Goal: Task Accomplishment & Management: Complete application form

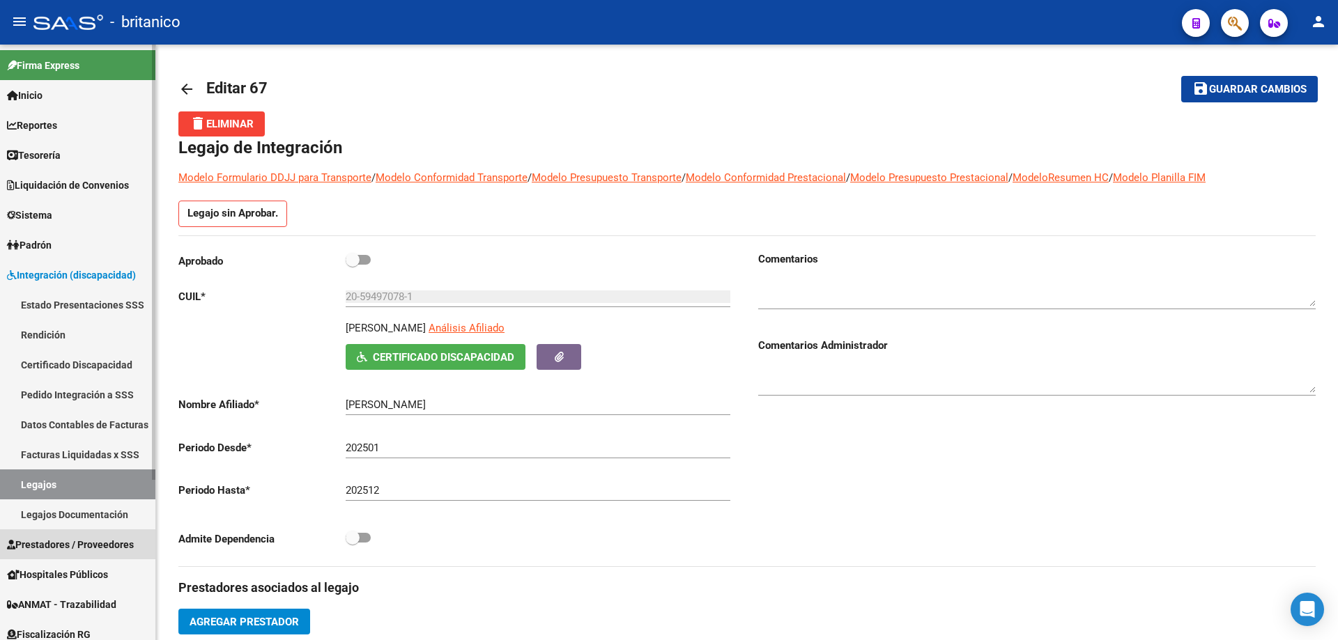
click at [102, 546] on span "Prestadores / Proveedores" at bounding box center [70, 544] width 127 height 15
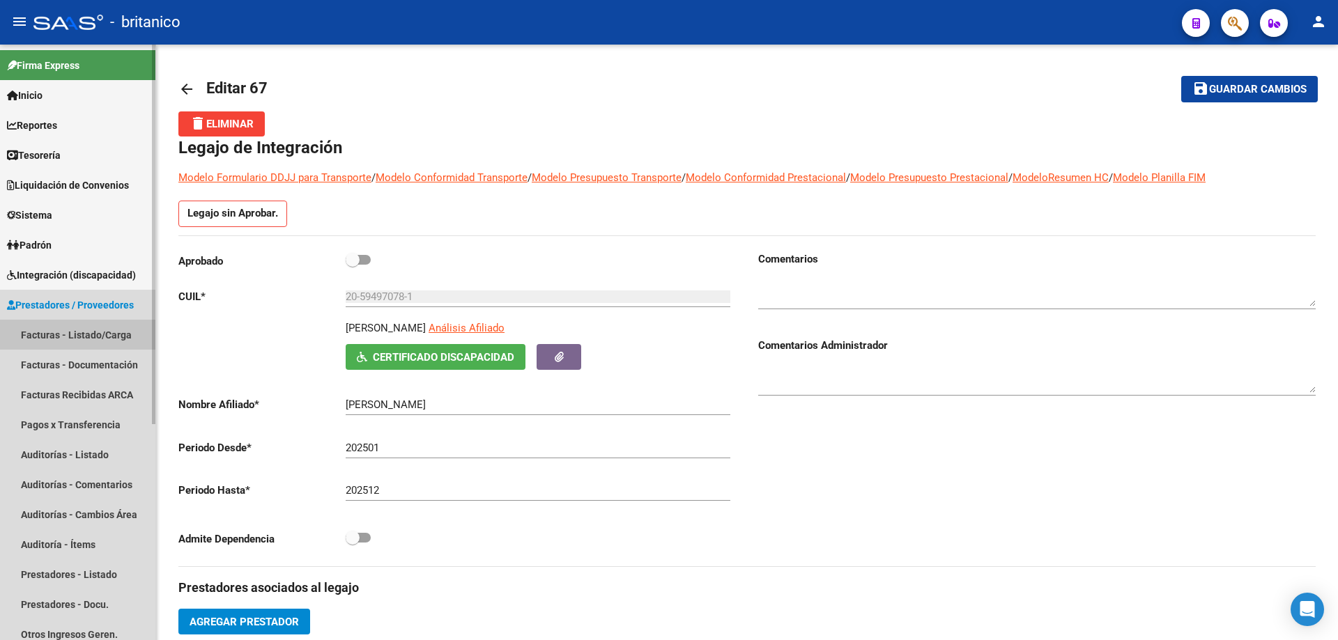
click at [108, 335] on link "Facturas - Listado/Carga" at bounding box center [77, 335] width 155 height 30
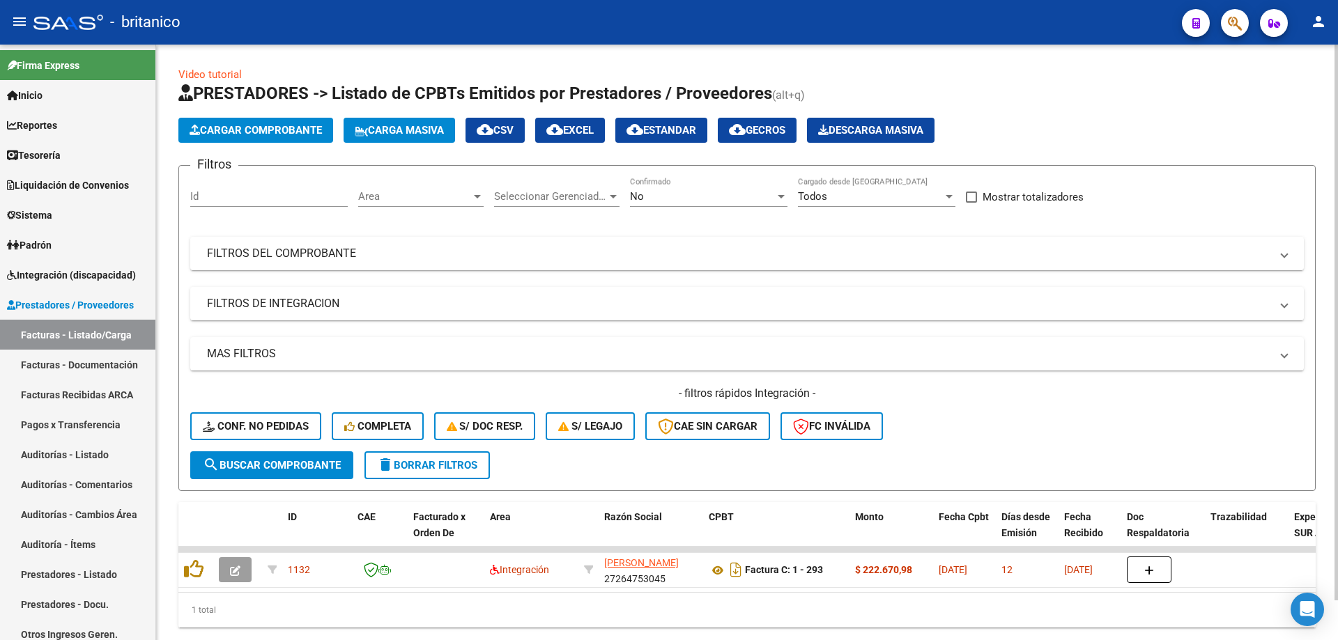
scroll to position [43, 0]
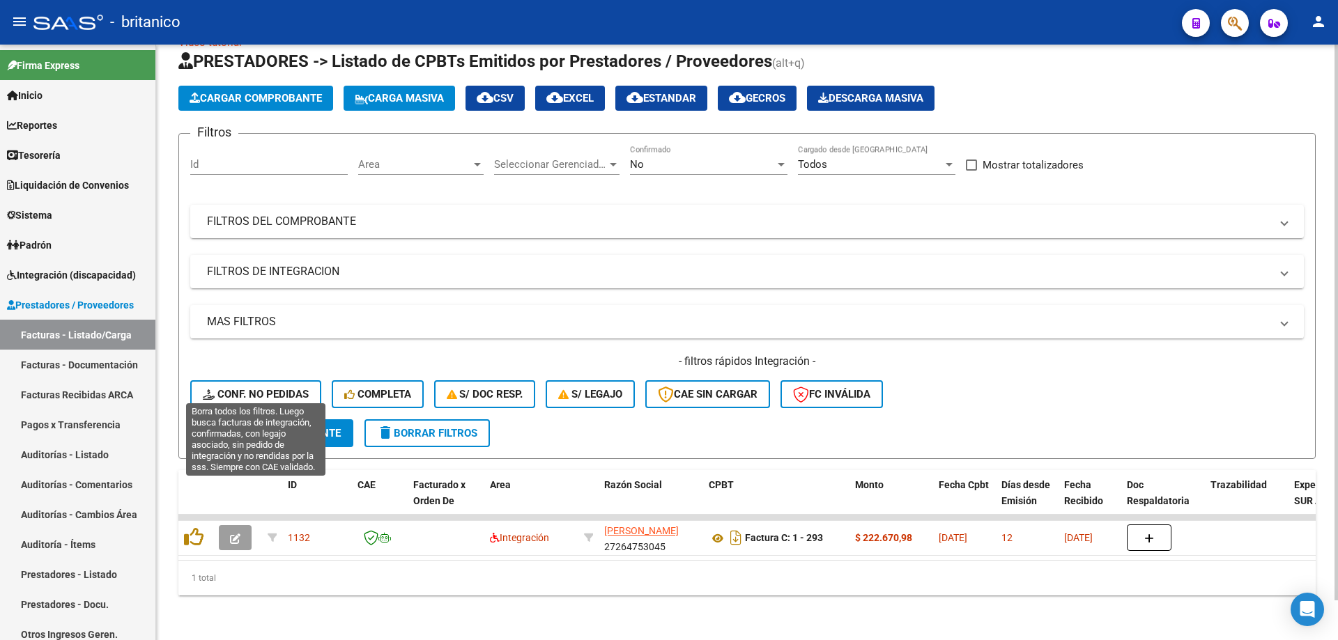
click at [268, 388] on span "Conf. no pedidas" at bounding box center [256, 394] width 106 height 13
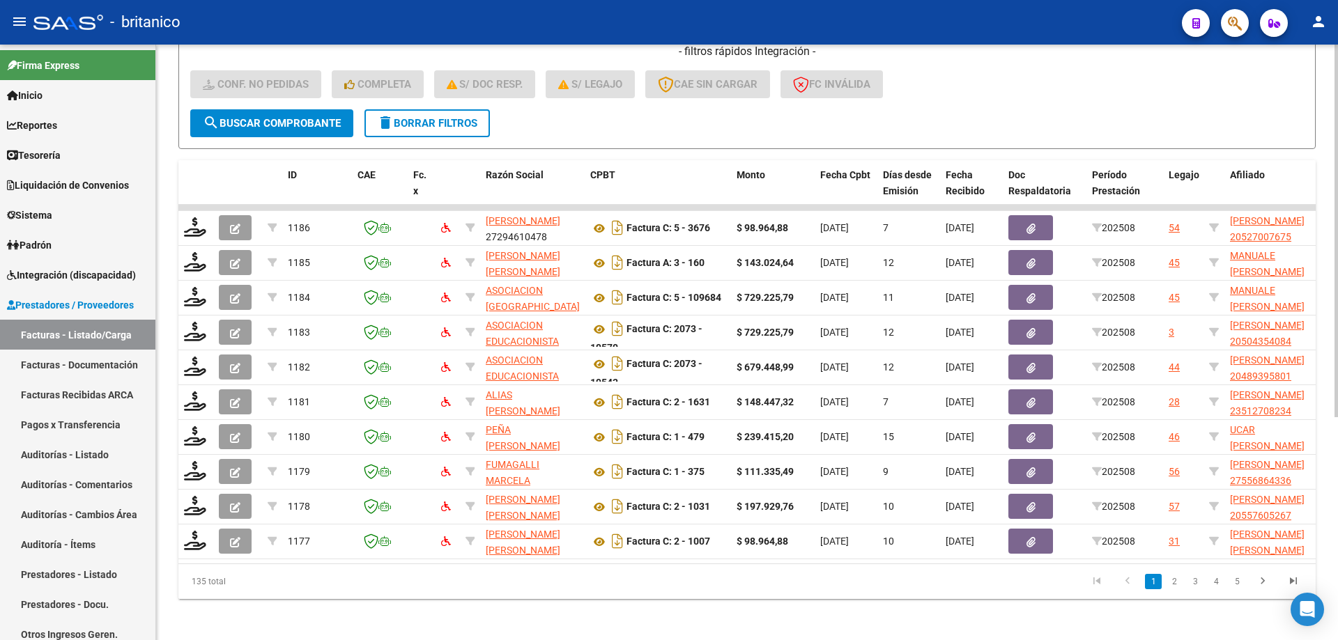
scroll to position [356, 0]
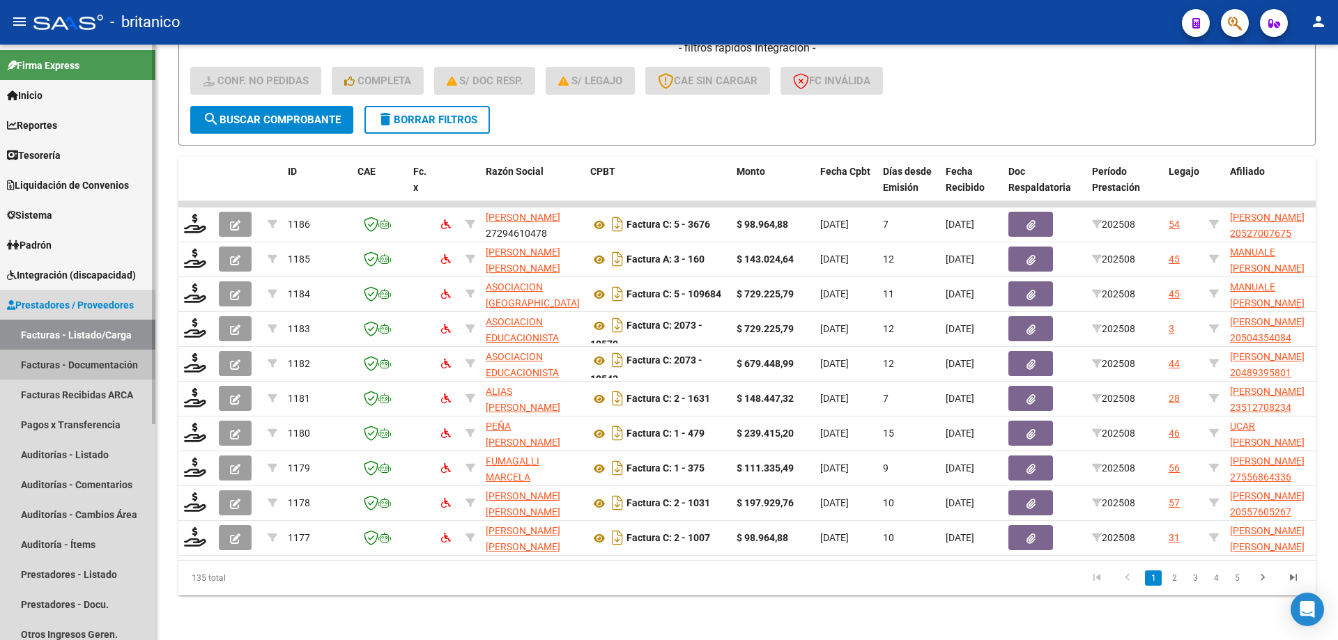
click at [83, 357] on link "Facturas - Documentación" at bounding box center [77, 365] width 155 height 30
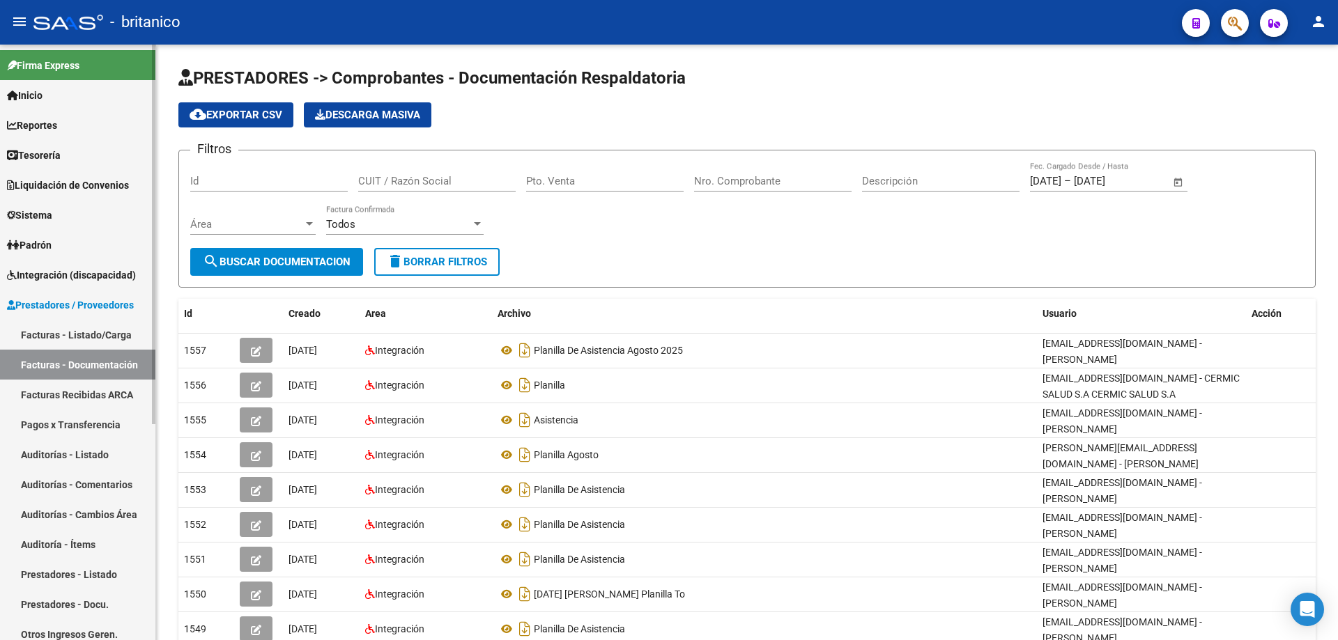
click at [97, 327] on link "Facturas - Listado/Carga" at bounding box center [77, 335] width 155 height 30
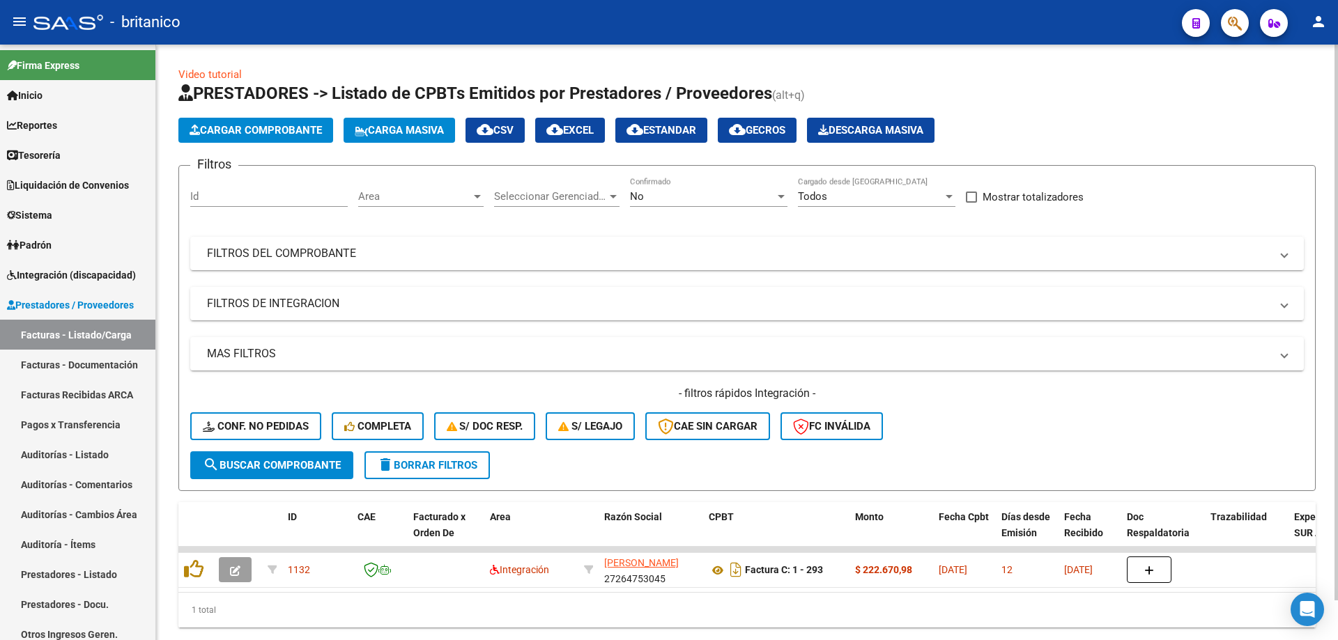
scroll to position [43, 0]
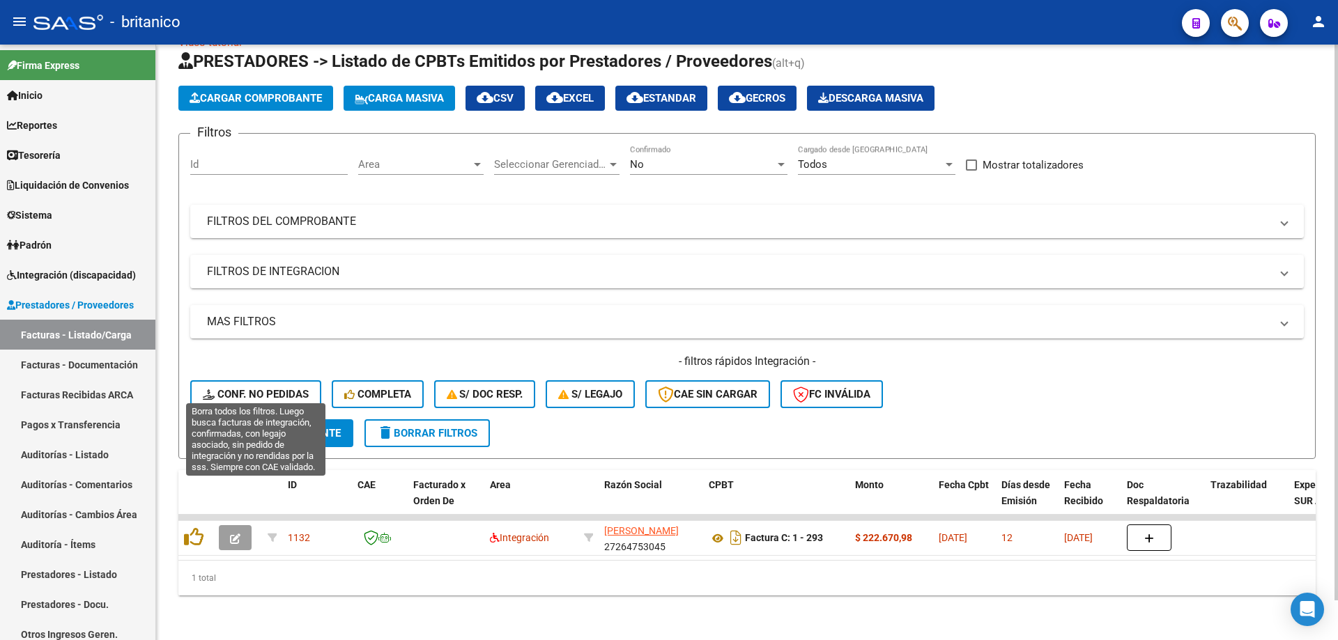
click at [242, 388] on span "Conf. no pedidas" at bounding box center [256, 394] width 106 height 13
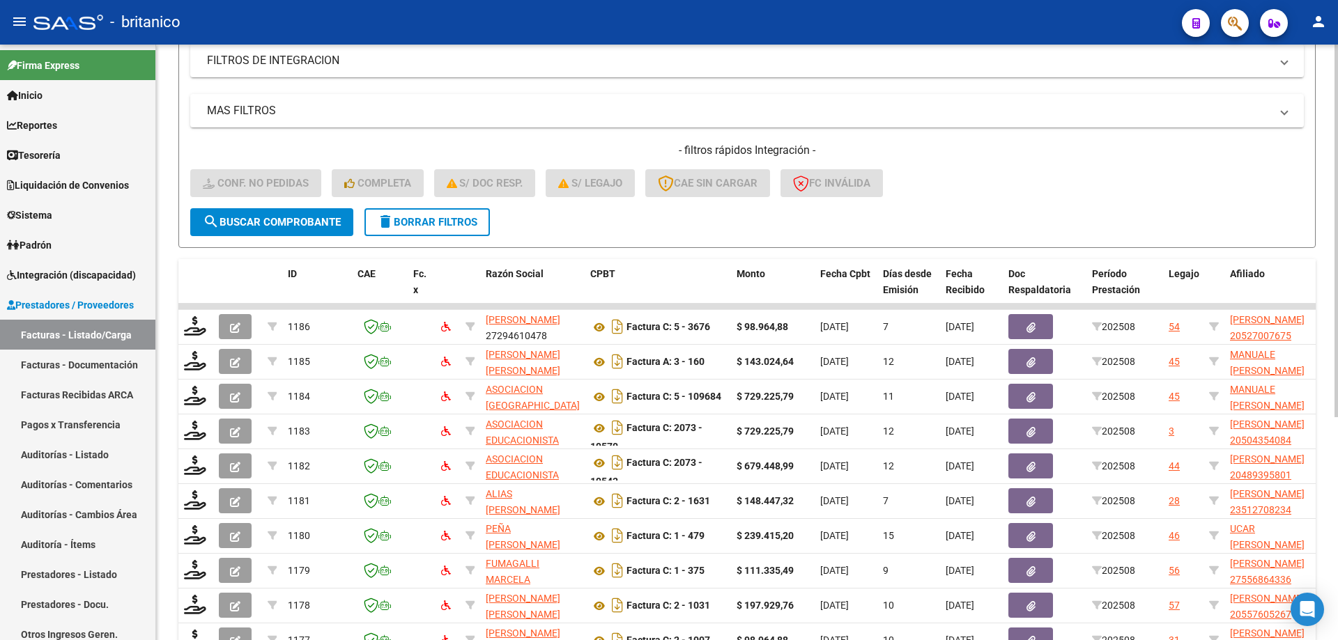
scroll to position [252, 0]
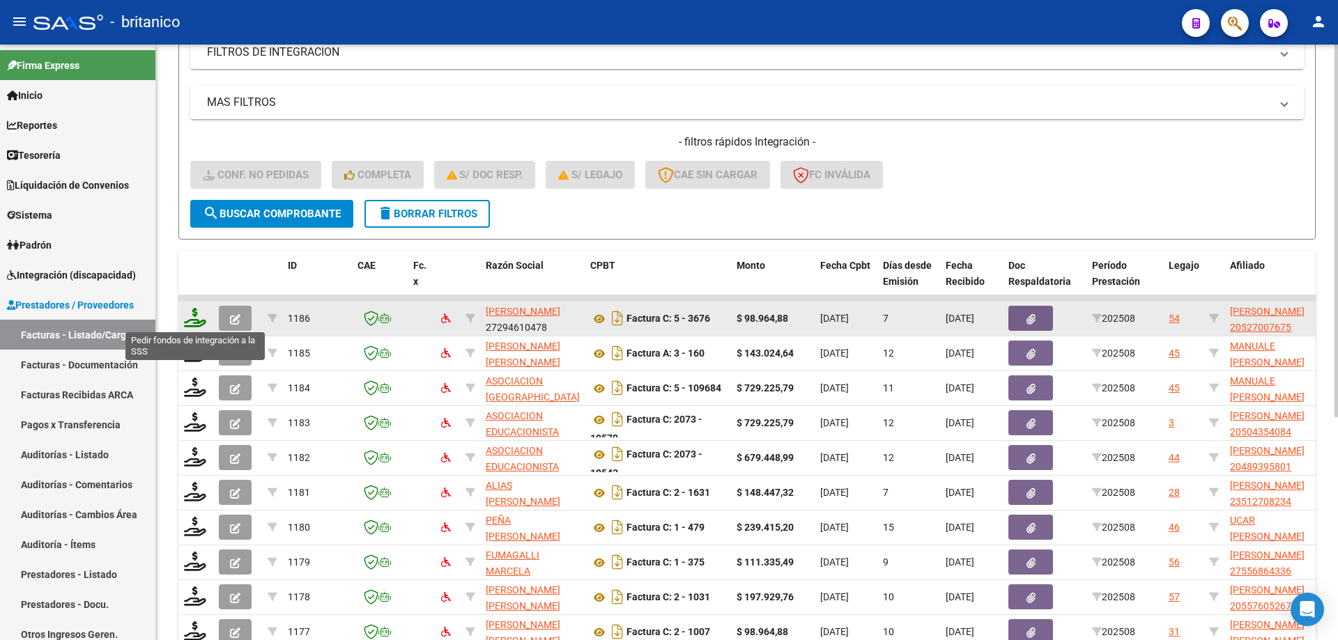
click at [199, 314] on icon at bounding box center [195, 318] width 22 height 20
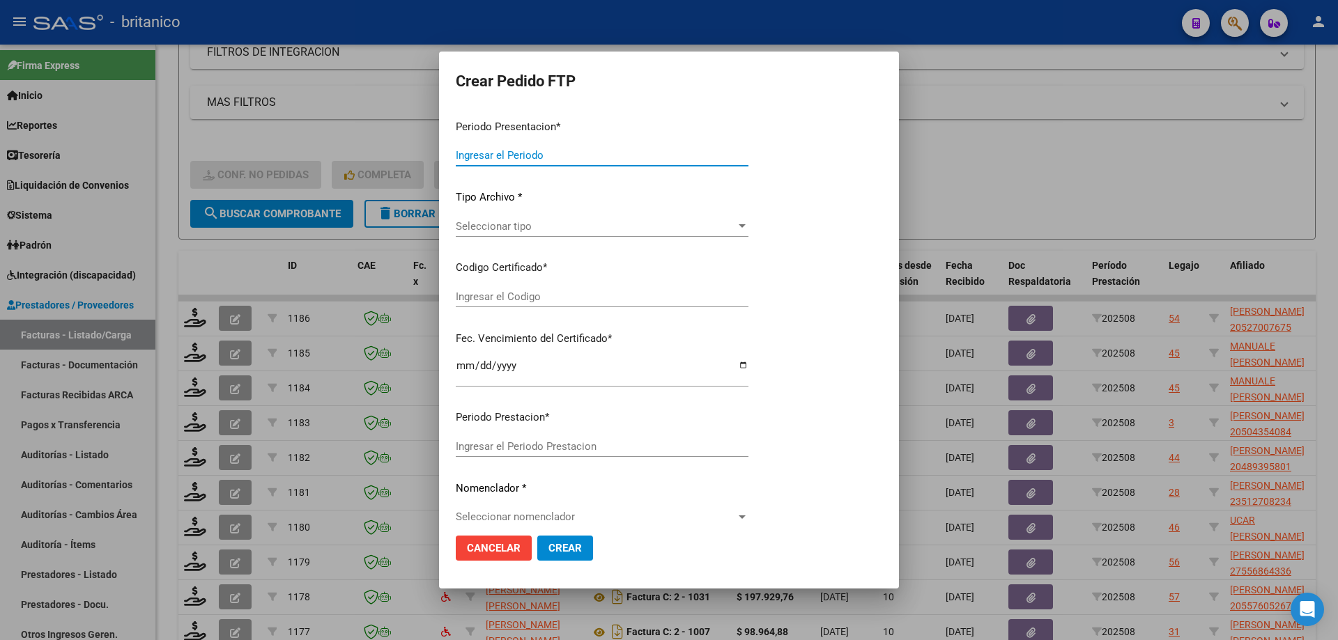
type input "202508"
type input "$ 98.964,88"
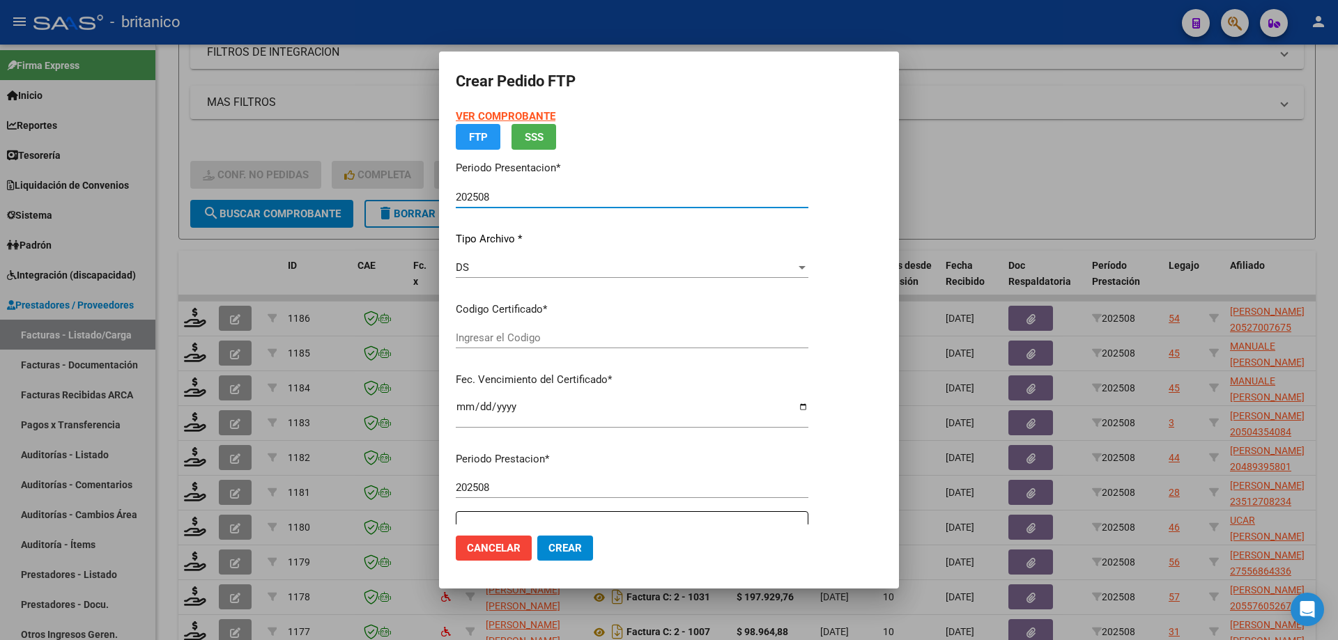
click at [490, 332] on div "VER COMPROBANTE ARCA Padrón FTP SSS Periodo Presentacion * 202508 Ingresar el P…" at bounding box center [632, 275] width 353 height 332
type input "ARG0200052700767-2021112320261123BS315"
type input "[DATE]"
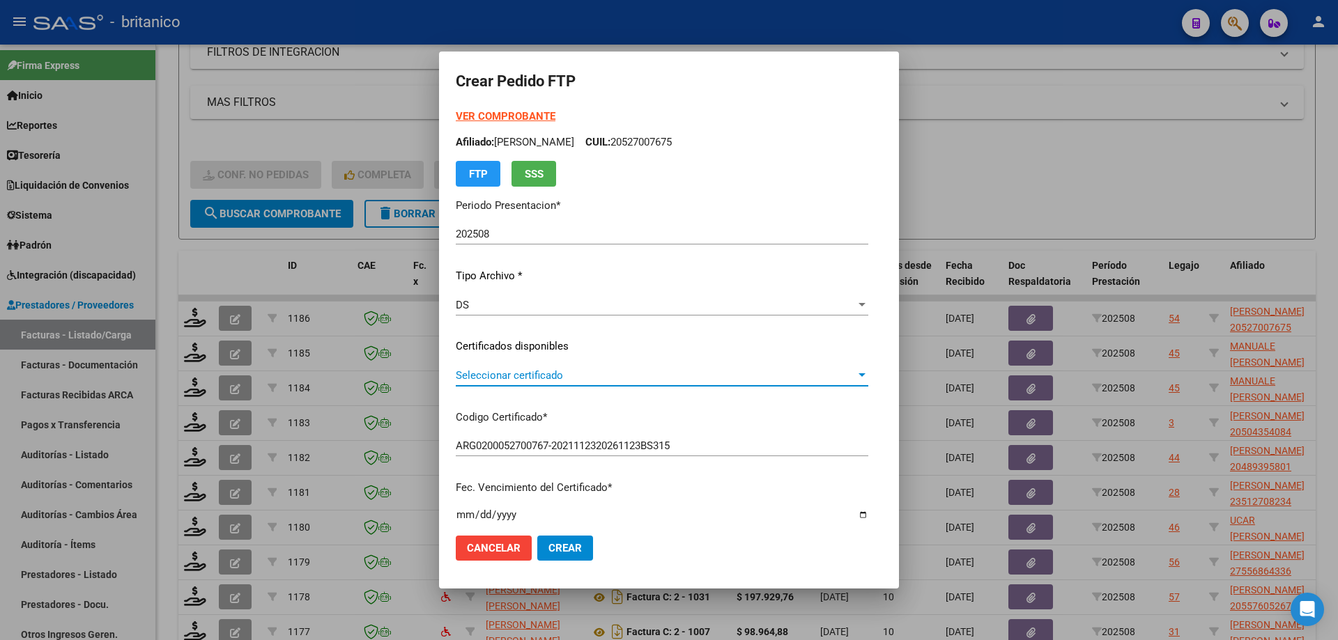
click at [502, 378] on span "Seleccionar certificado" at bounding box center [656, 375] width 400 height 13
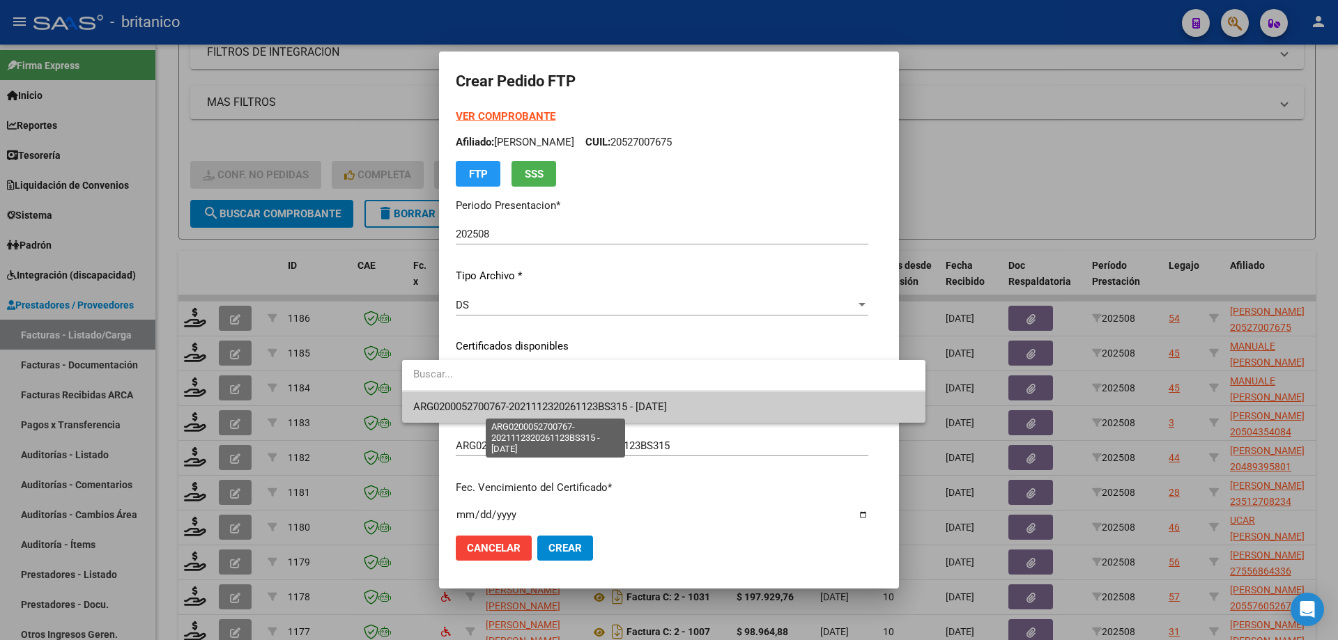
click at [509, 401] on span "ARG0200052700767-2021112320261123BS315 - [DATE]" at bounding box center [540, 407] width 254 height 13
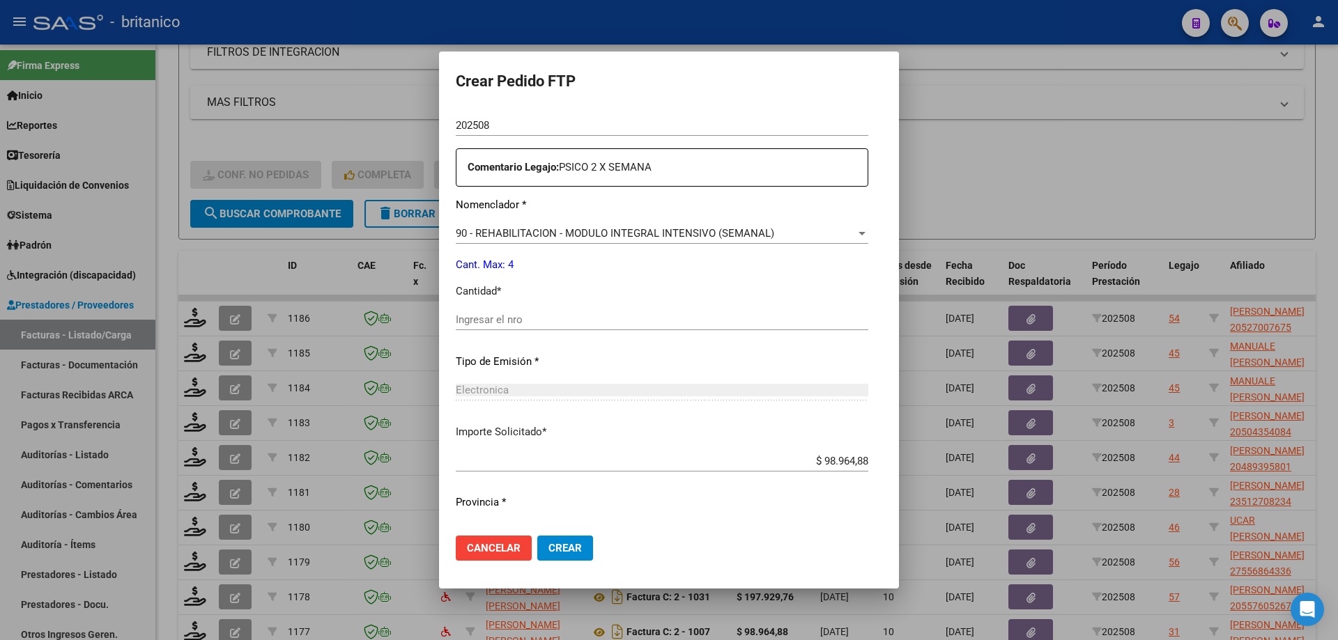
scroll to position [488, 0]
click at [513, 317] on input "Ingresar el nro" at bounding box center [662, 318] width 412 height 13
type input "4"
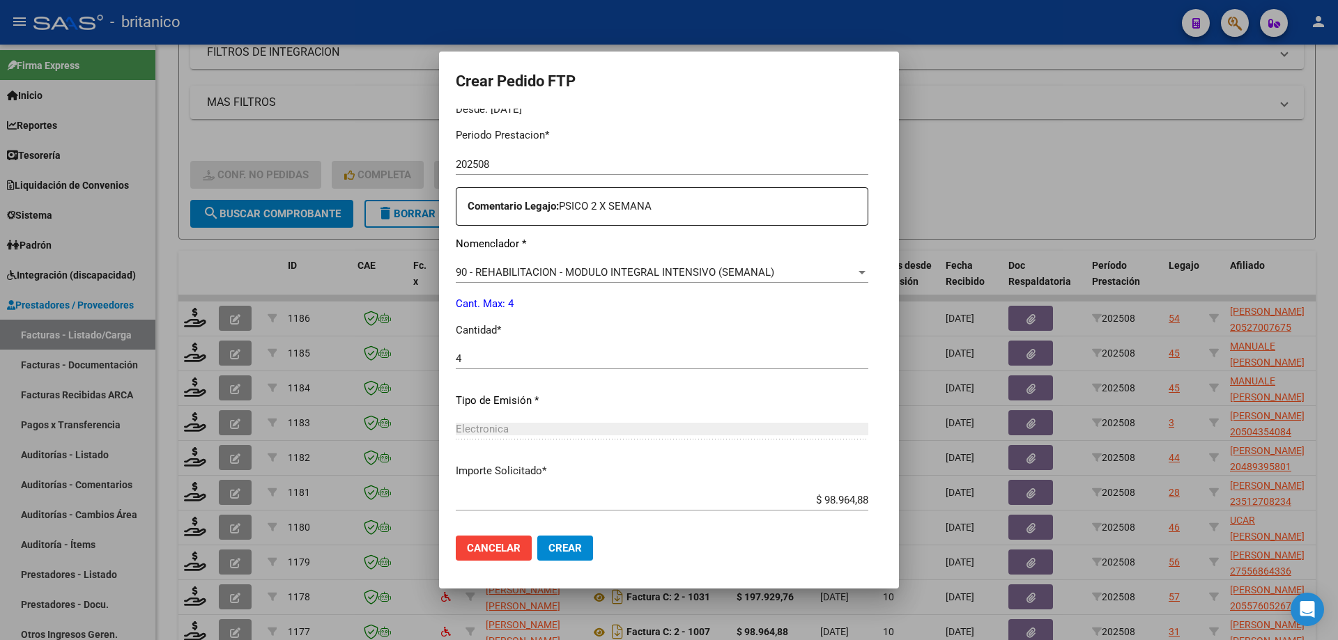
scroll to position [517, 0]
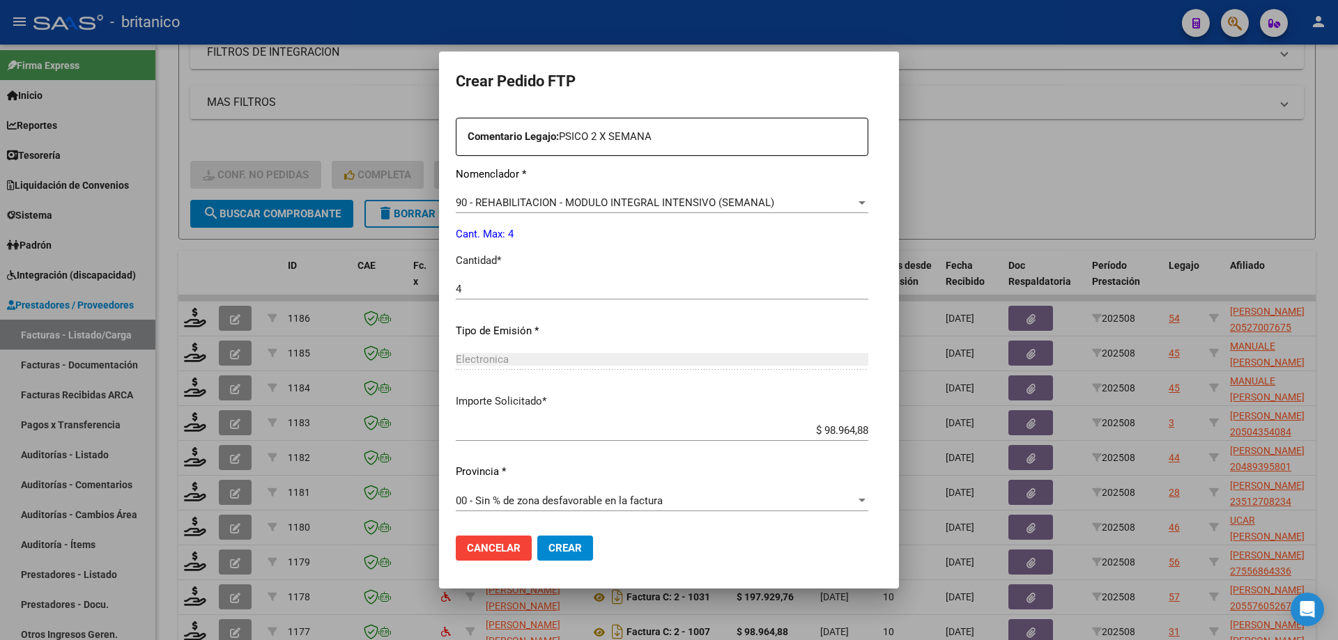
click at [548, 544] on span "Crear" at bounding box center [564, 548] width 33 height 13
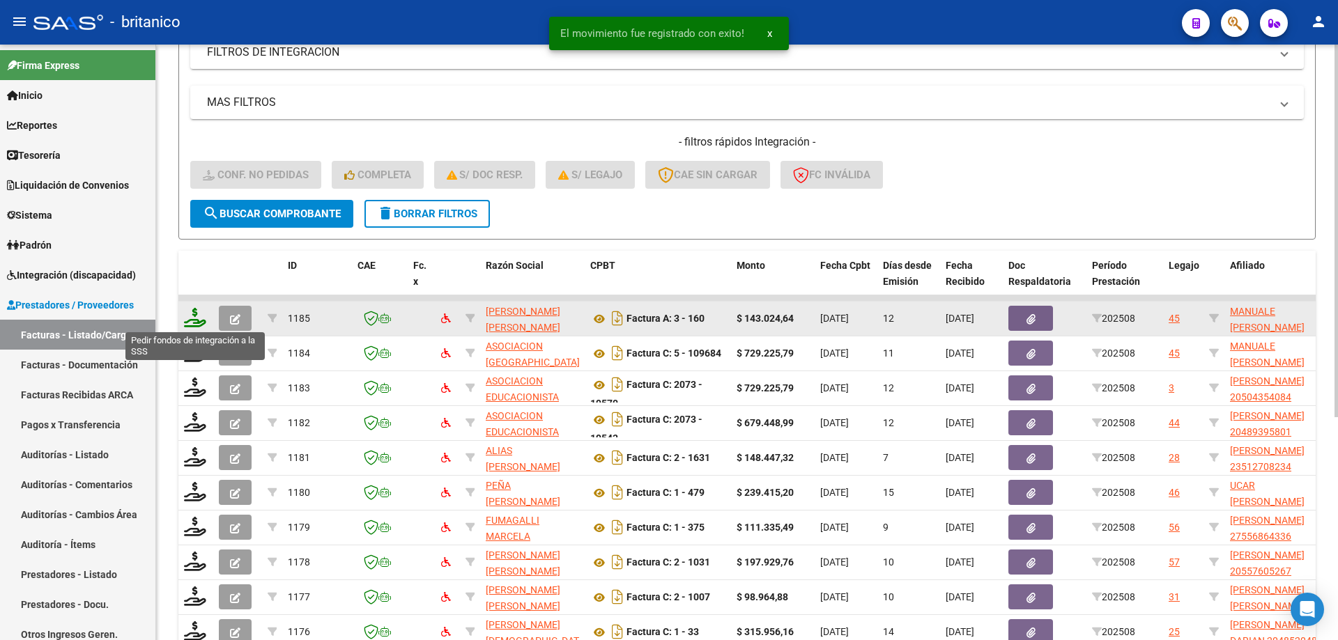
click at [199, 313] on icon at bounding box center [195, 318] width 22 height 20
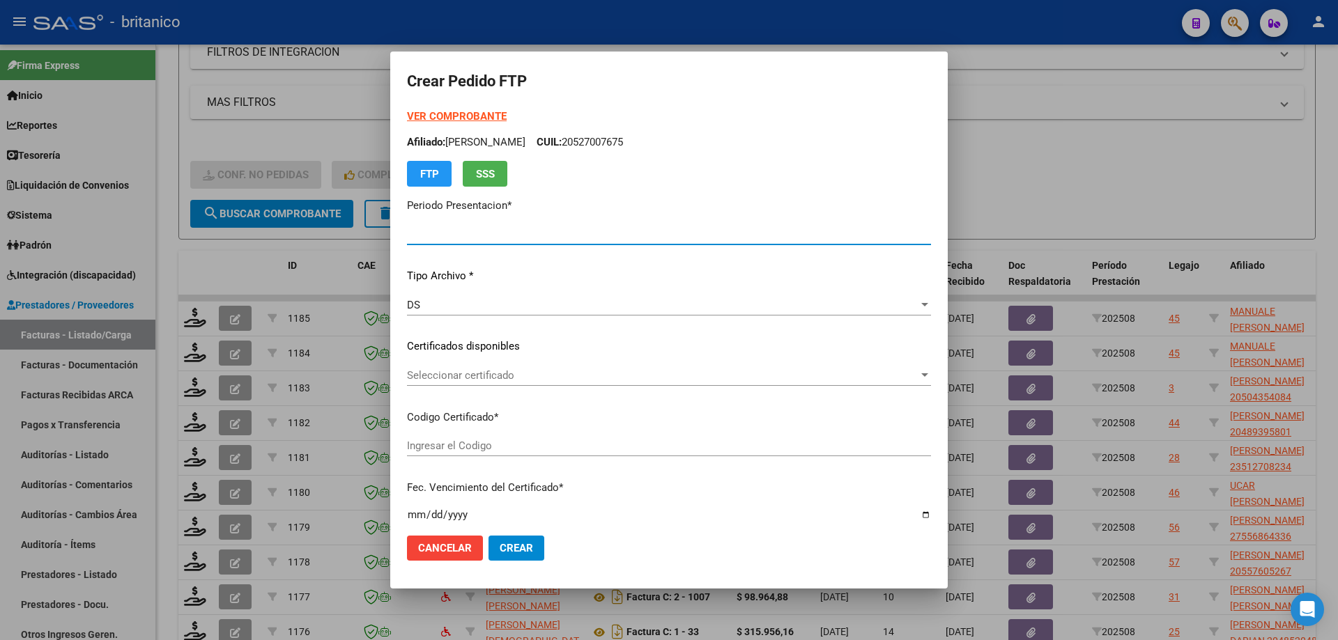
type input "202508"
type input "$ 143.024,64"
type input "ARG0200051511513-2024011520330115BS350"
type input "[DATE]"
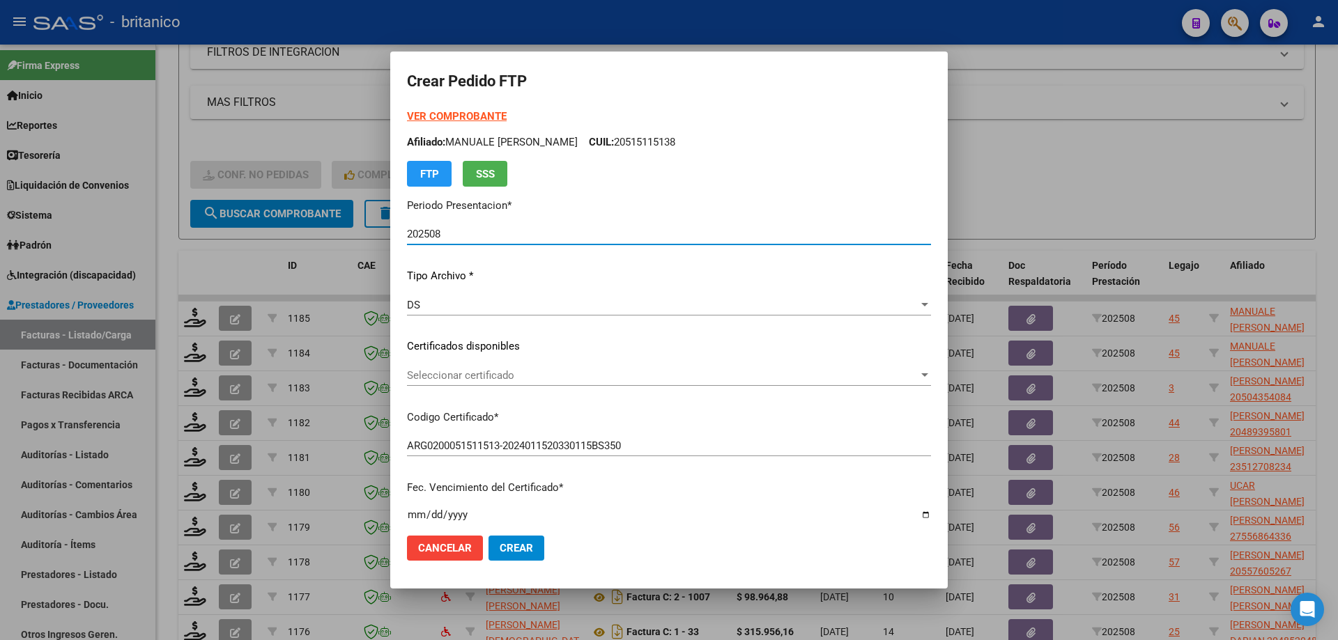
click at [451, 372] on span "Seleccionar certificado" at bounding box center [662, 375] width 511 height 13
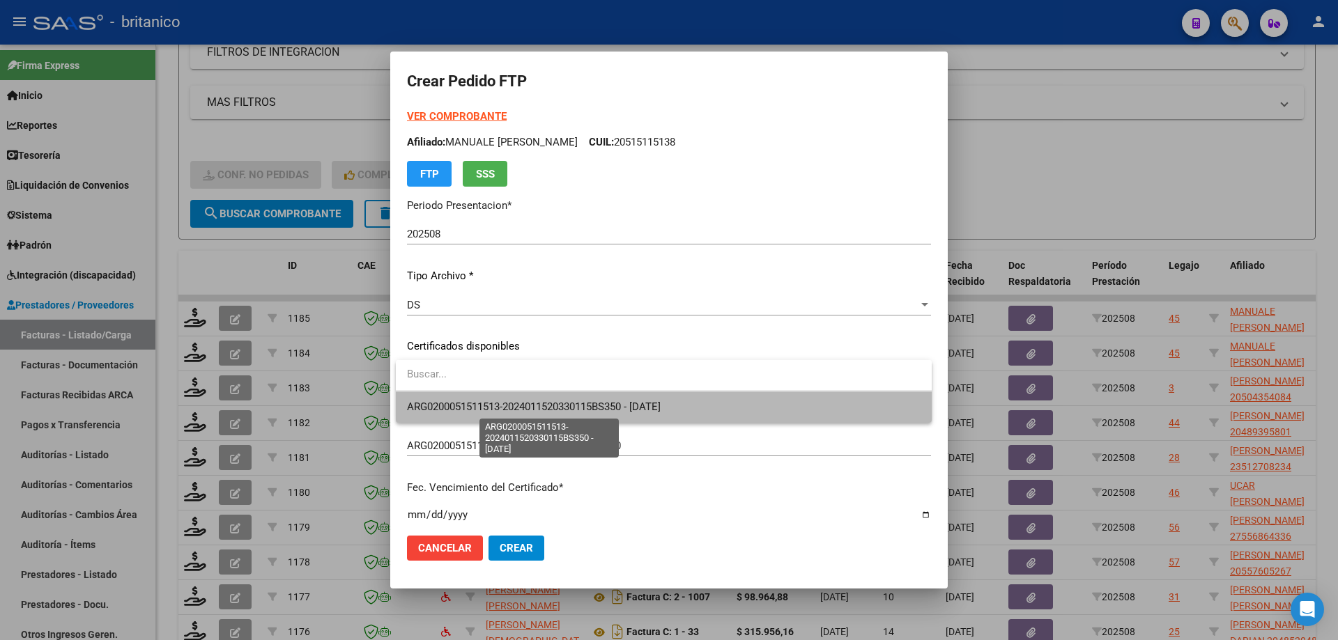
click at [463, 410] on span "ARG0200051511513-2024011520330115BS350 - [DATE]" at bounding box center [534, 407] width 254 height 13
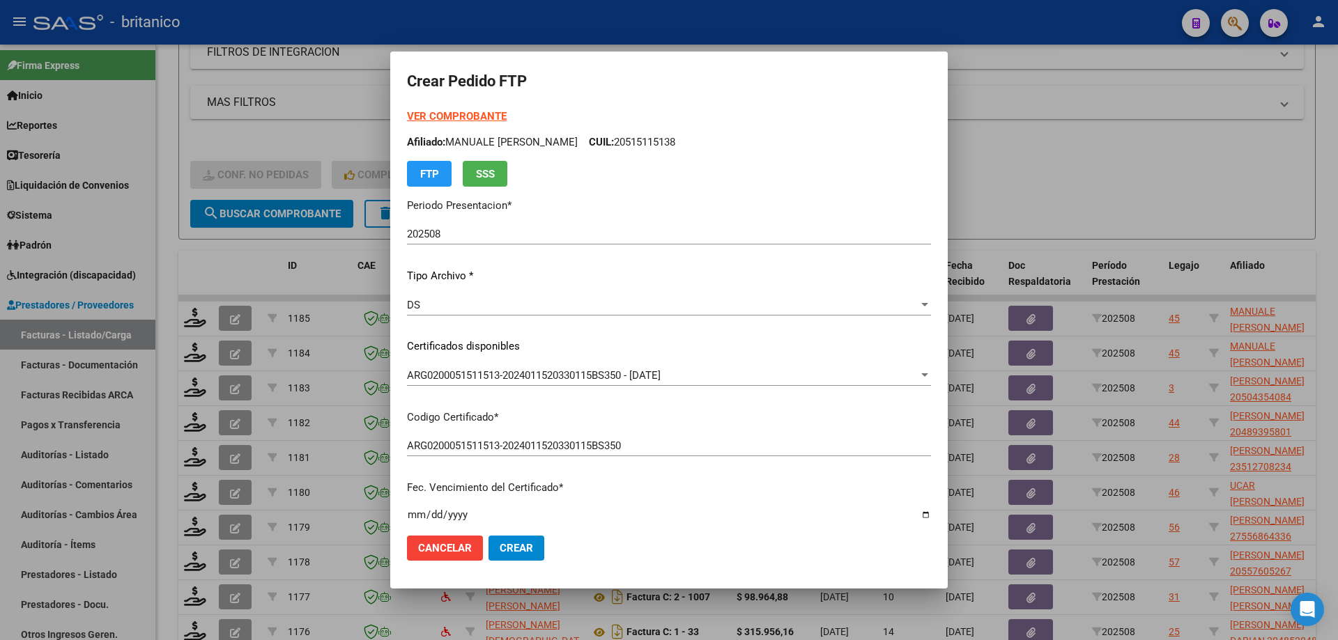
click at [210, 252] on div at bounding box center [669, 320] width 1338 height 640
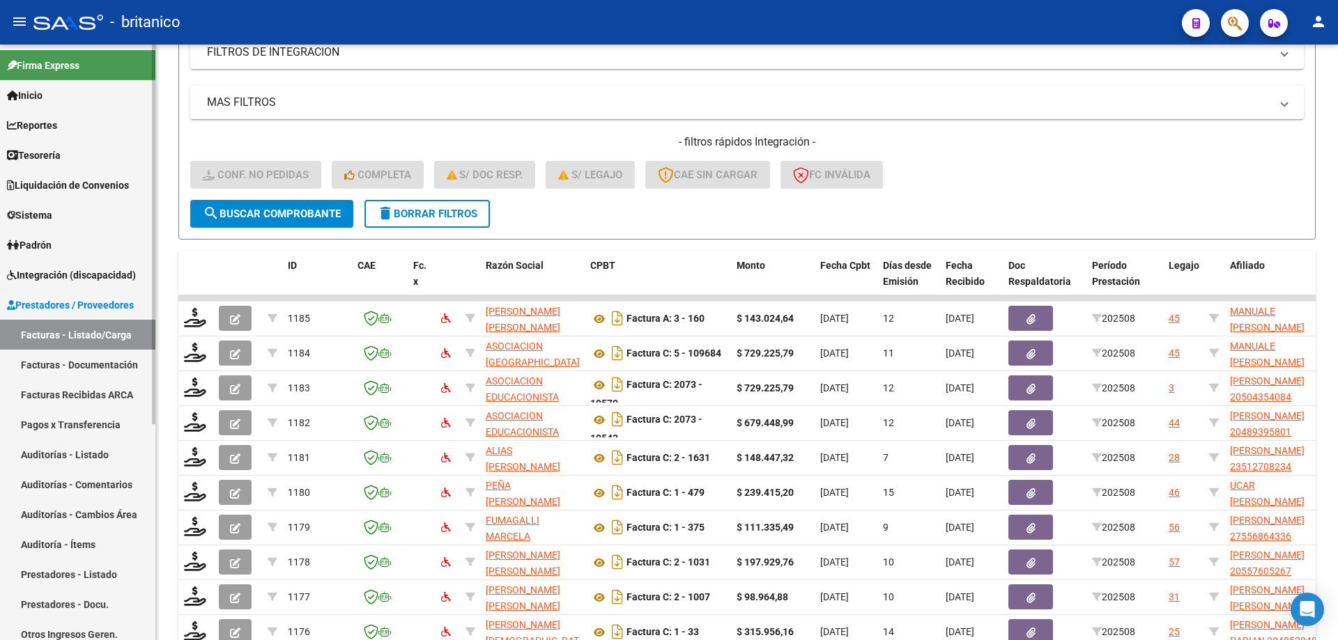
click at [95, 269] on span "Integración (discapacidad)" at bounding box center [71, 275] width 129 height 15
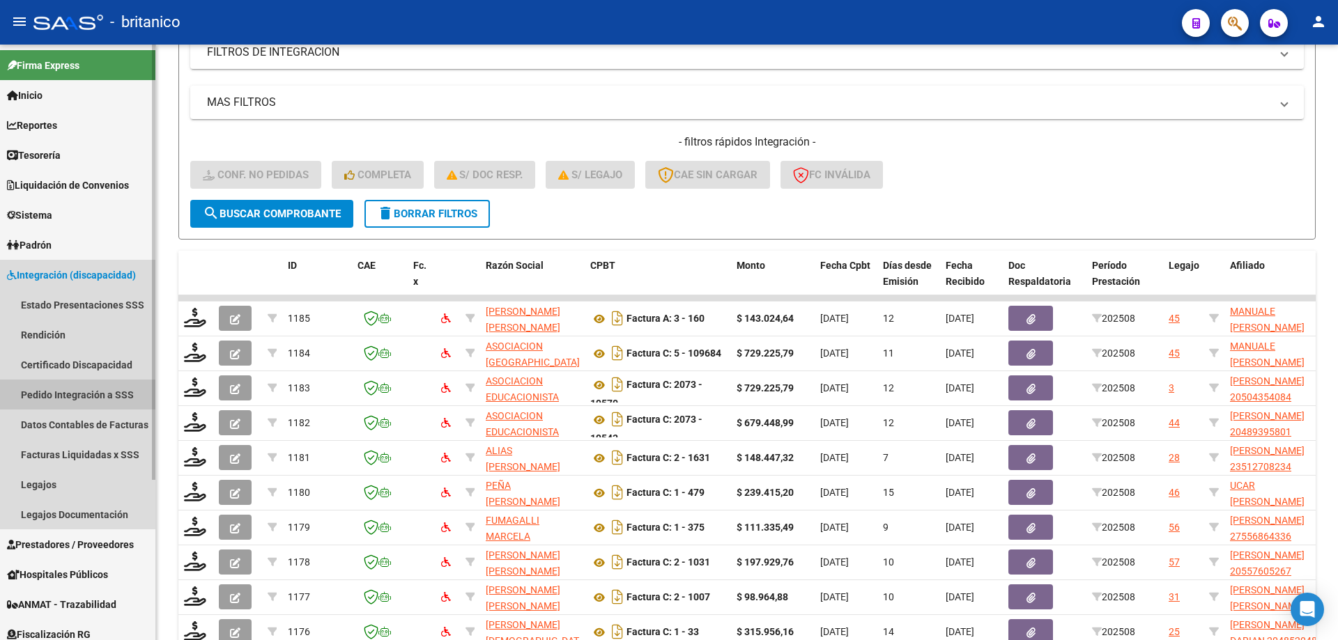
click at [85, 397] on link "Pedido Integración a SSS" at bounding box center [77, 395] width 155 height 30
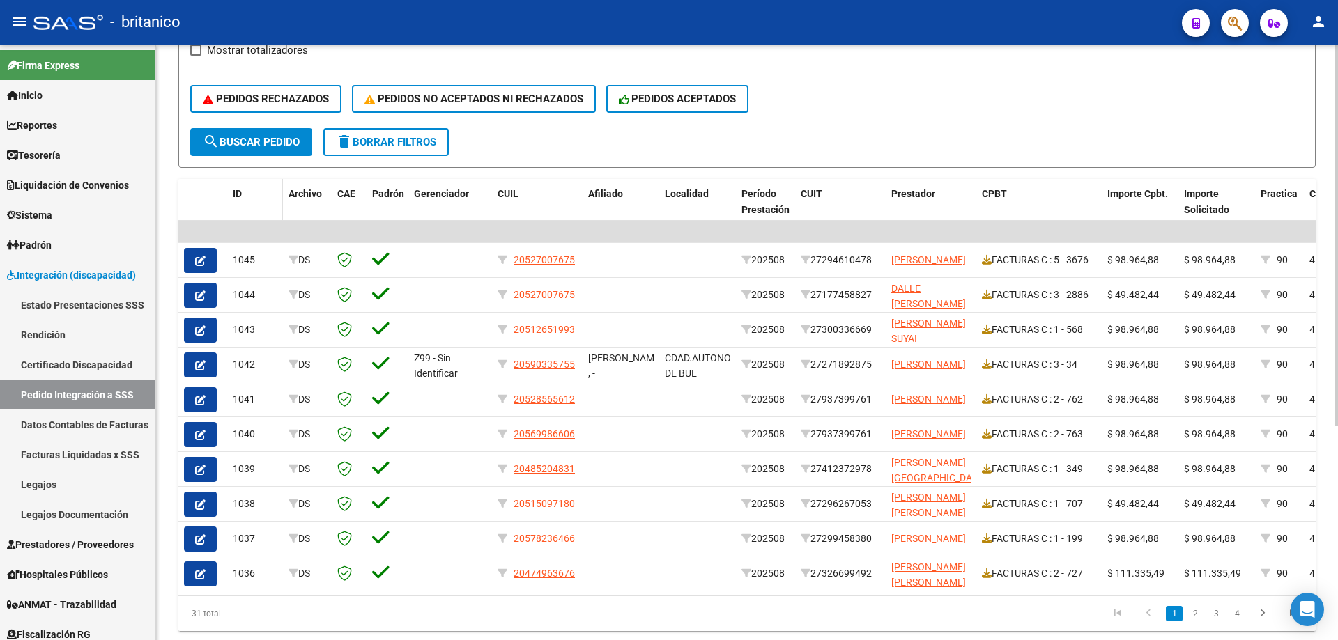
scroll to position [57, 0]
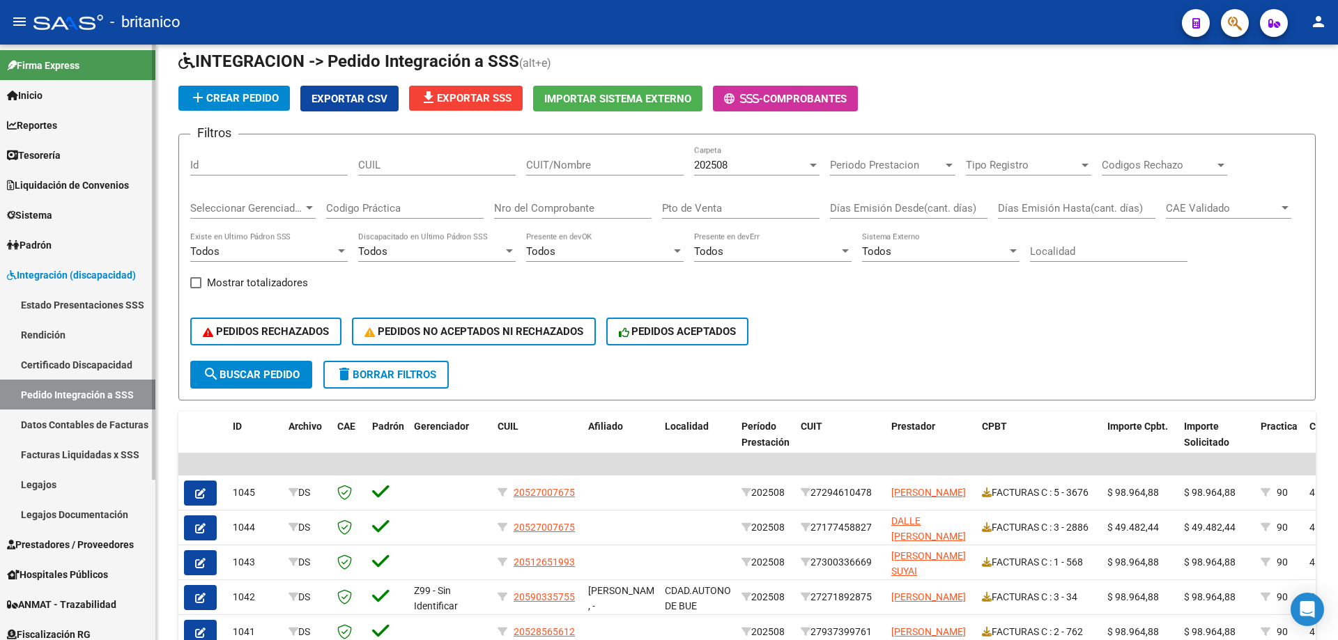
click at [99, 545] on span "Prestadores / Proveedores" at bounding box center [70, 544] width 127 height 15
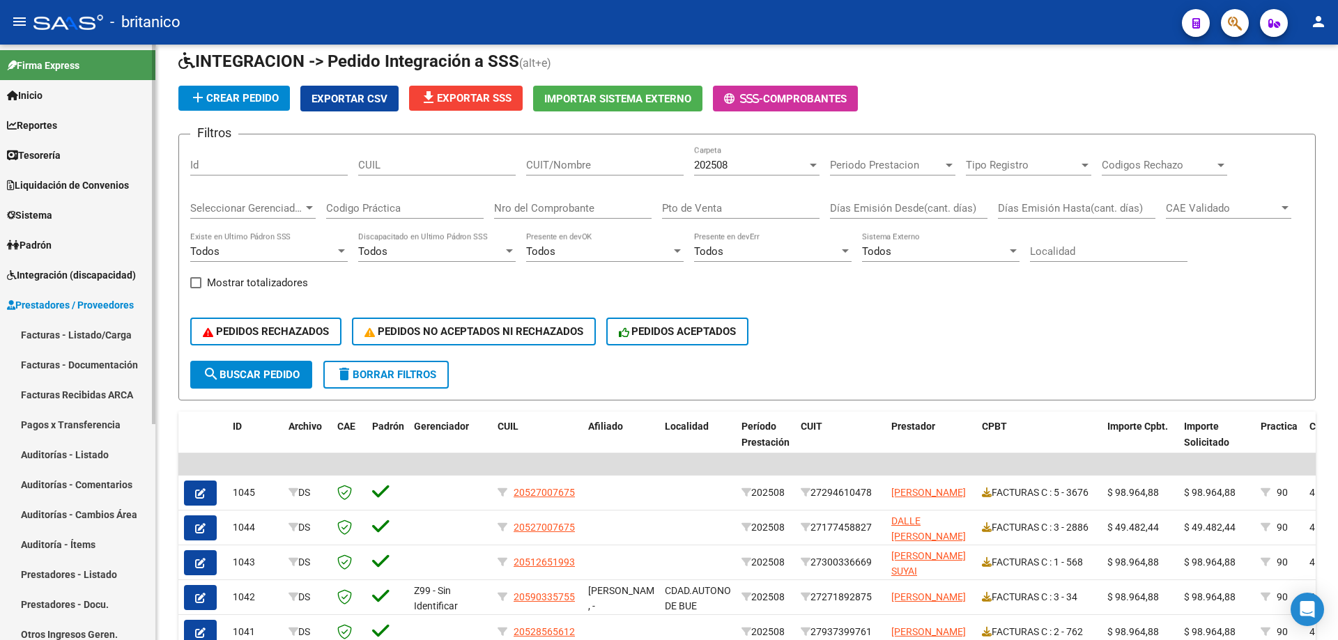
click at [81, 337] on link "Facturas - Listado/Carga" at bounding box center [77, 335] width 155 height 30
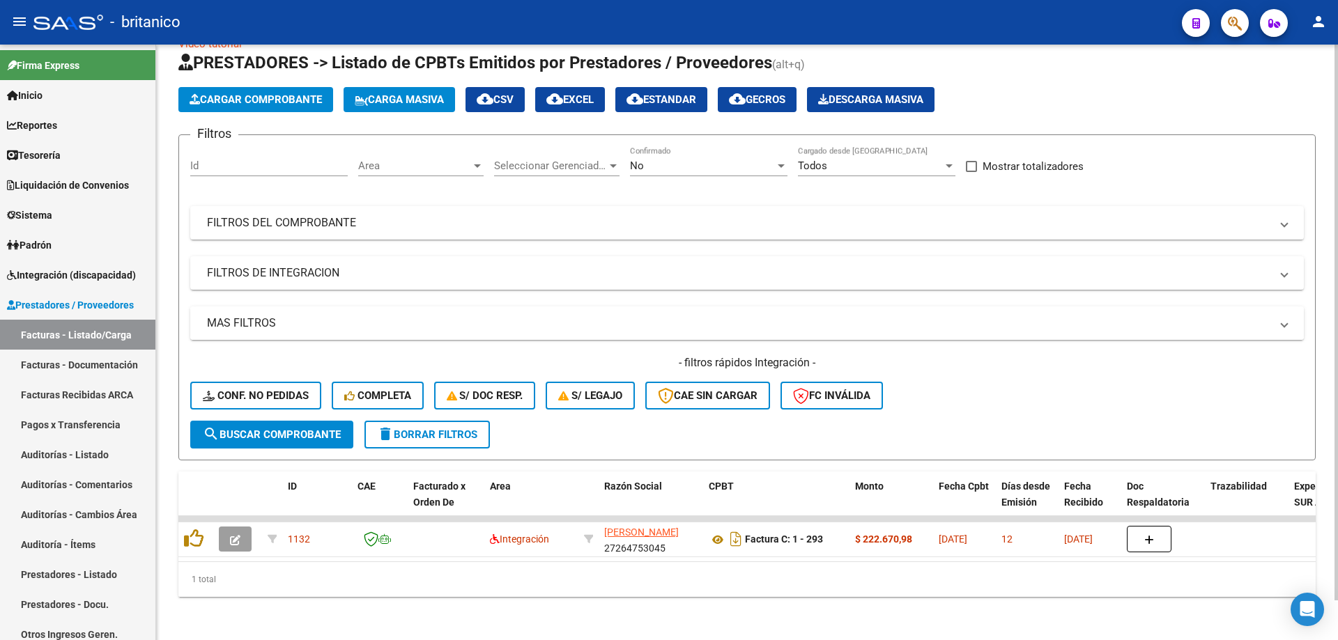
scroll to position [43, 0]
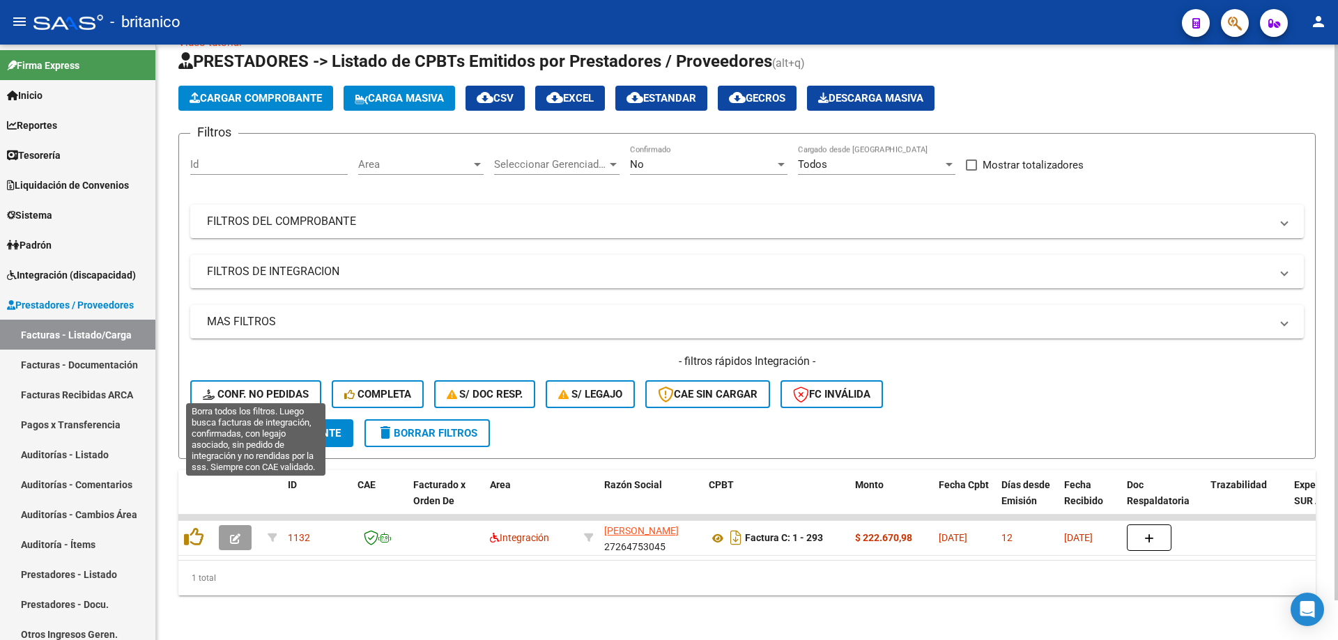
click at [282, 388] on span "Conf. no pedidas" at bounding box center [256, 394] width 106 height 13
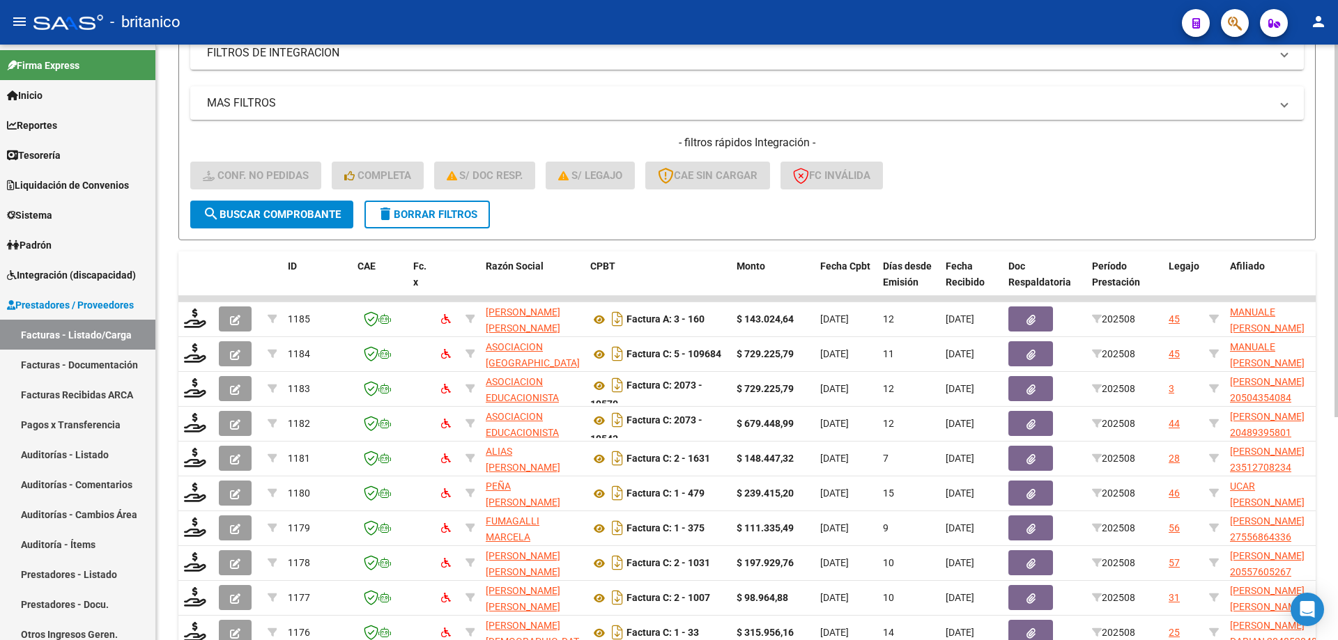
scroll to position [217, 0]
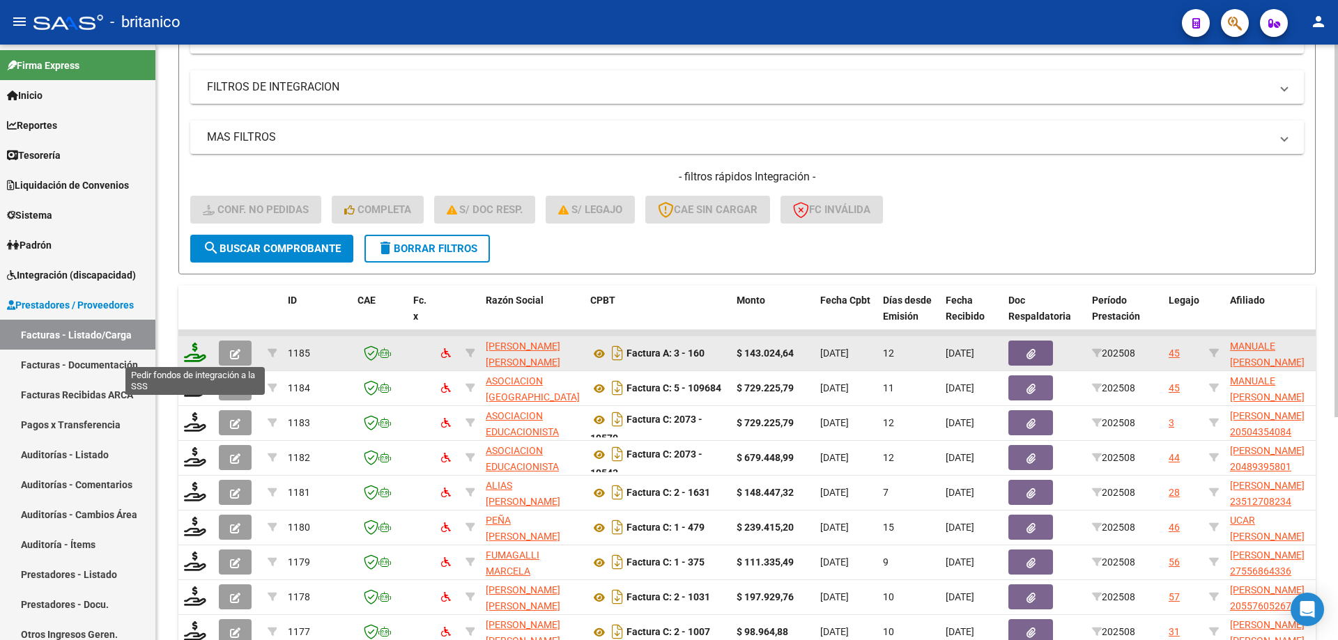
click at [196, 346] on icon at bounding box center [195, 353] width 22 height 20
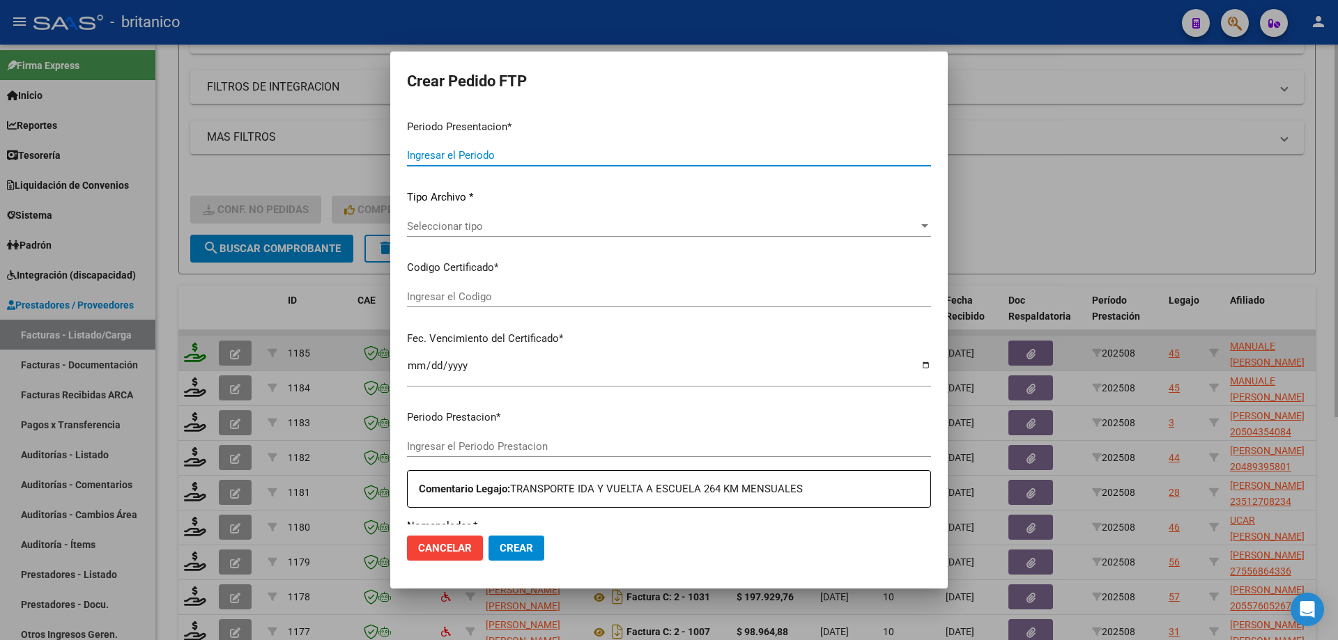
type input "202508"
type input "$ 143.024,64"
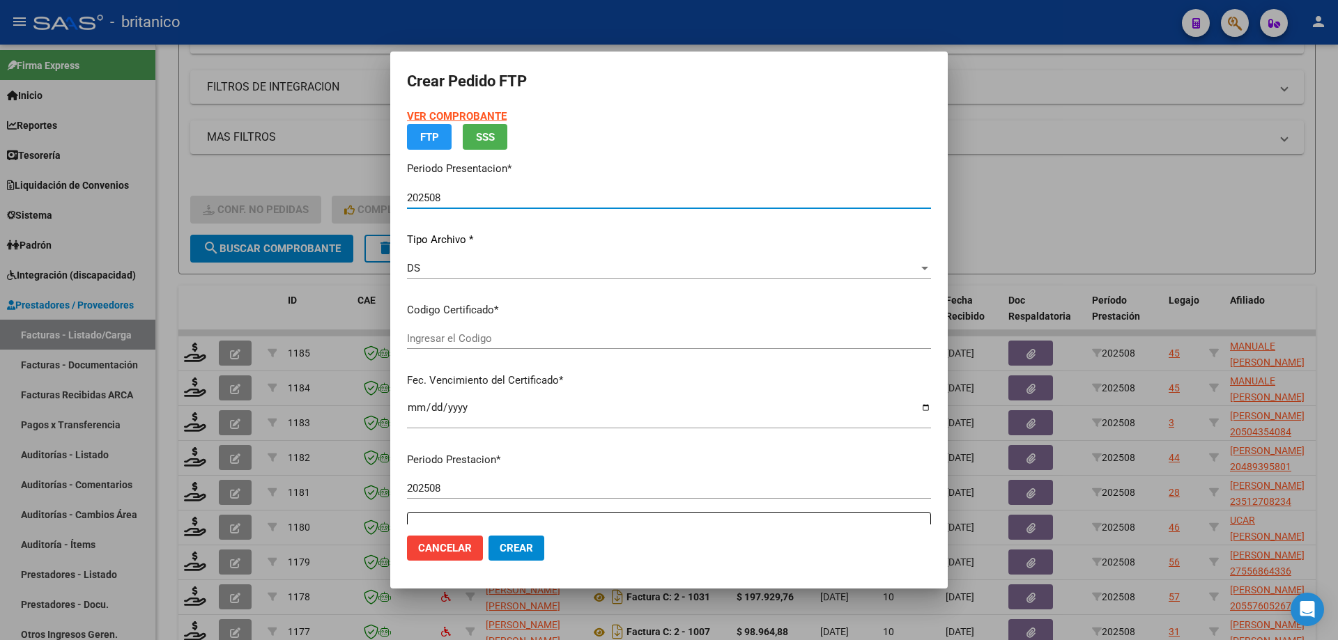
type input "ARG0200051511513-2024011520330115BS350"
type input "[DATE]"
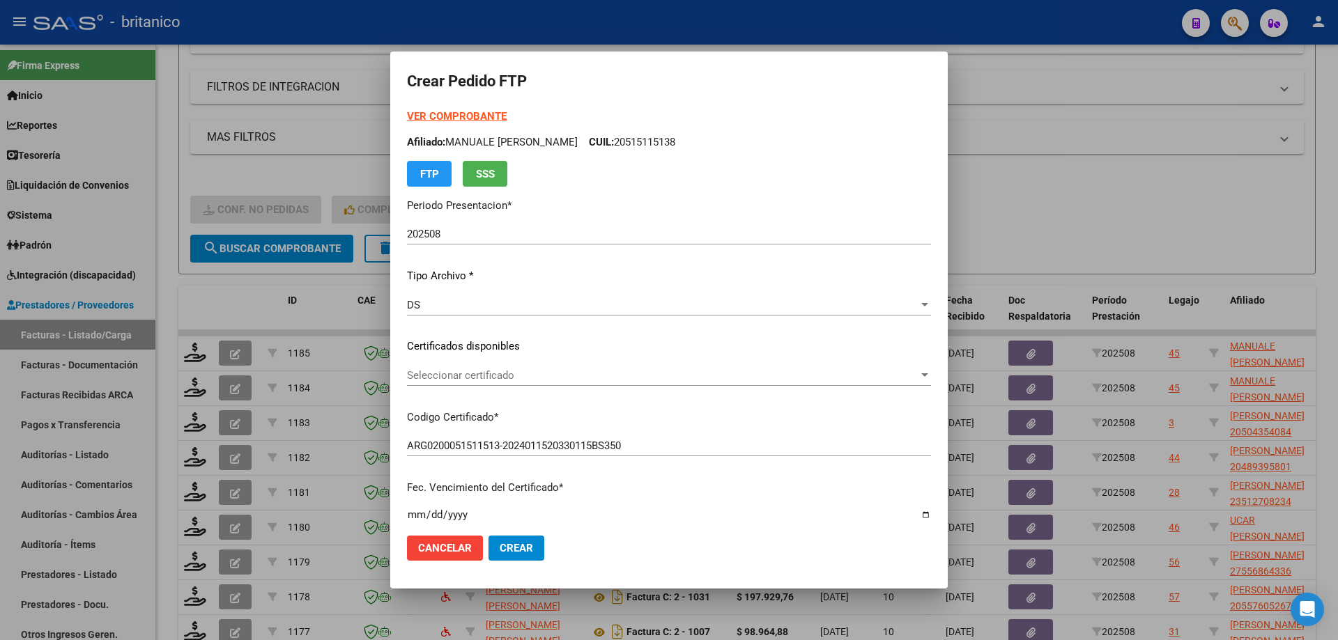
click at [475, 365] on div "Seleccionar certificado Seleccionar certificado" at bounding box center [669, 375] width 524 height 21
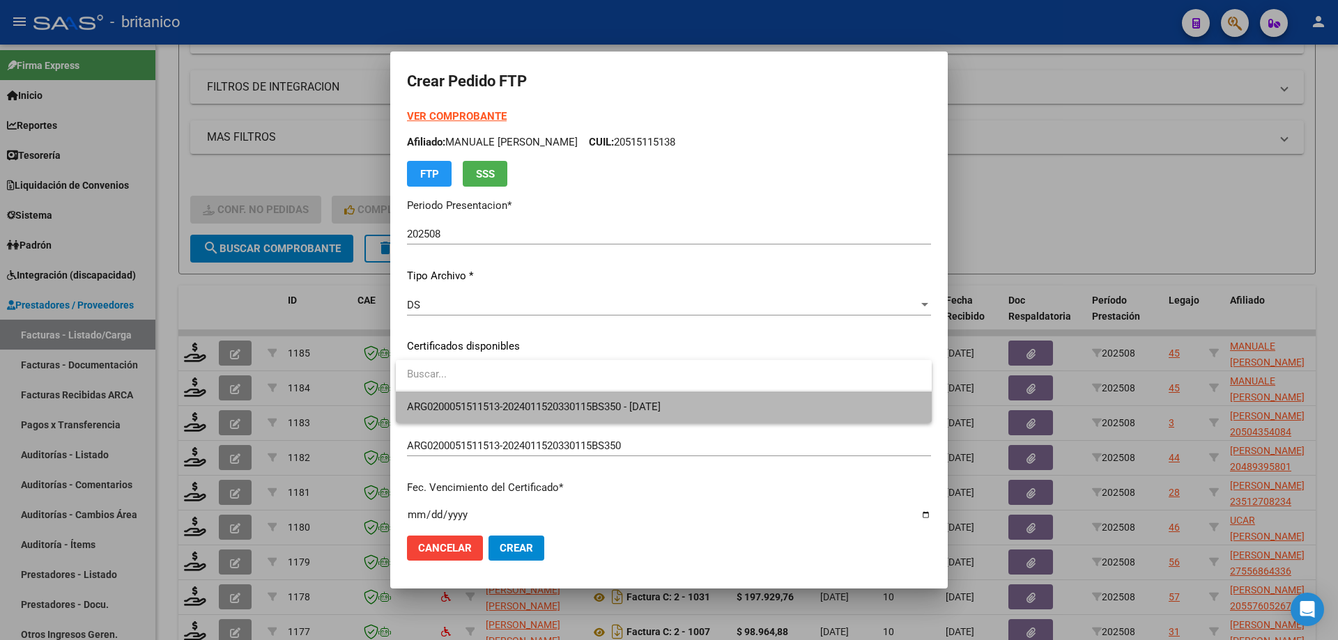
drag, startPoint x: 475, startPoint y: 399, endPoint x: 479, endPoint y: 387, distance: 12.6
click at [477, 399] on span "ARG0200051511513-2024011520330115BS350 - [DATE]" at bounding box center [663, 407] width 513 height 31
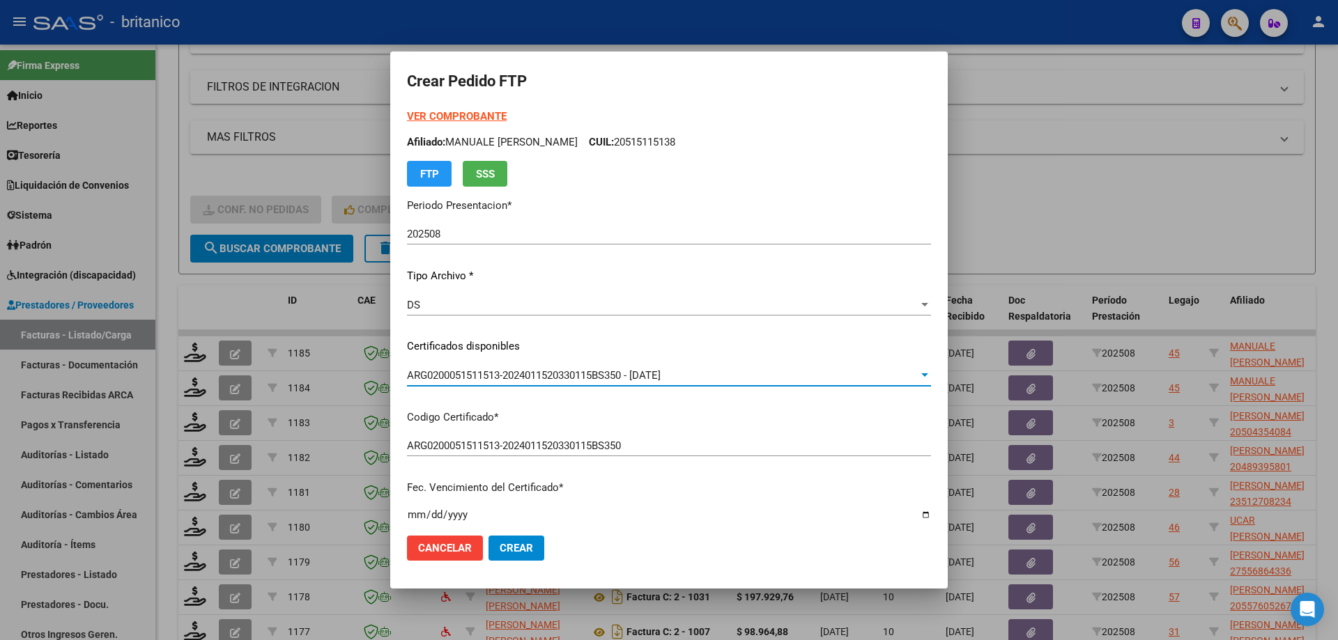
click at [438, 115] on strong "VER COMPROBANTE" at bounding box center [457, 116] width 100 height 13
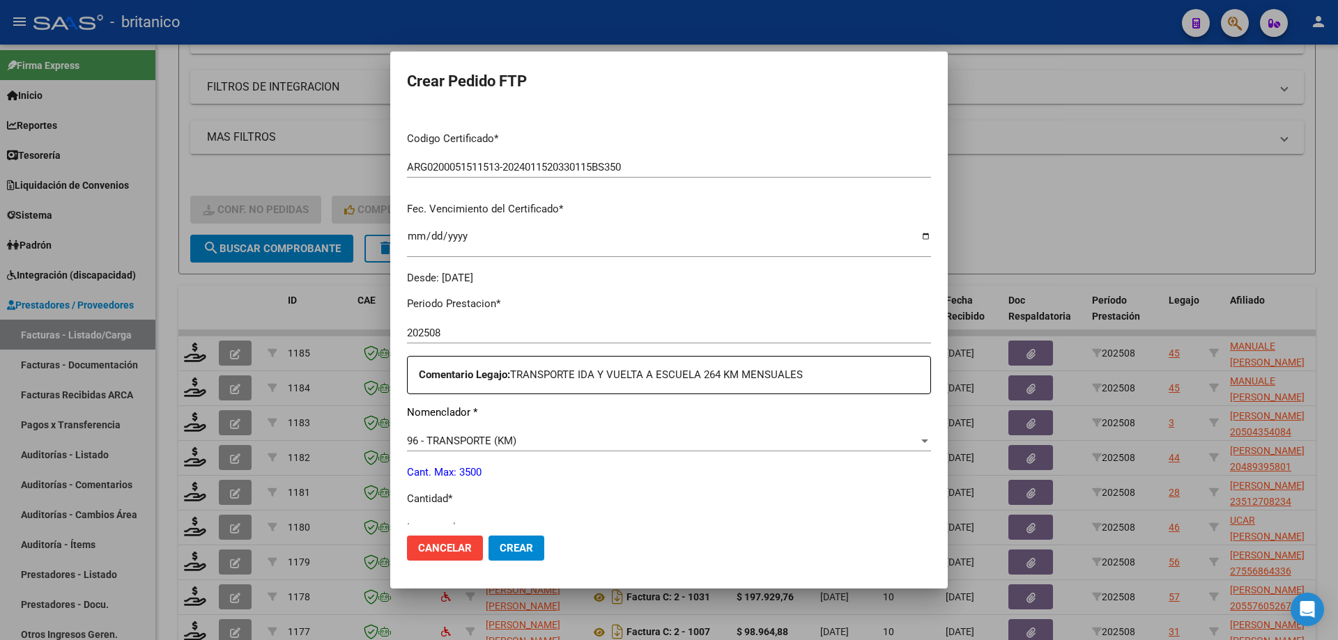
scroll to position [488, 0]
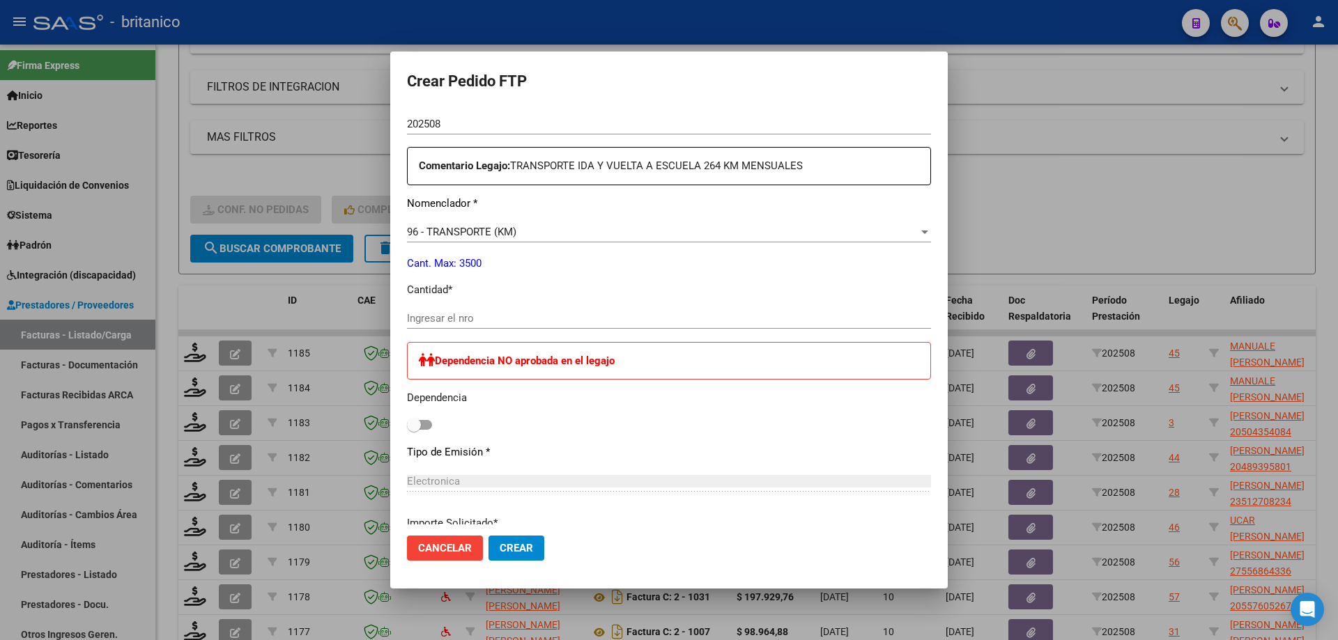
click at [518, 312] on input "Ingresar el nro" at bounding box center [669, 318] width 524 height 13
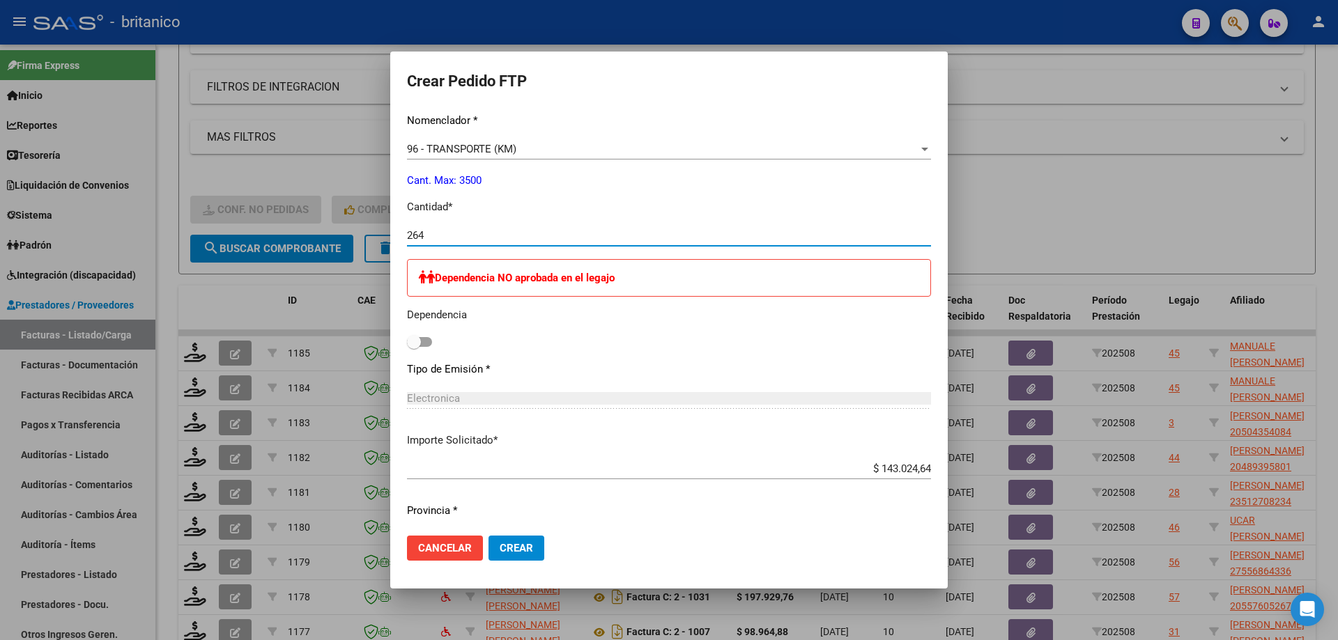
scroll to position [750, 0]
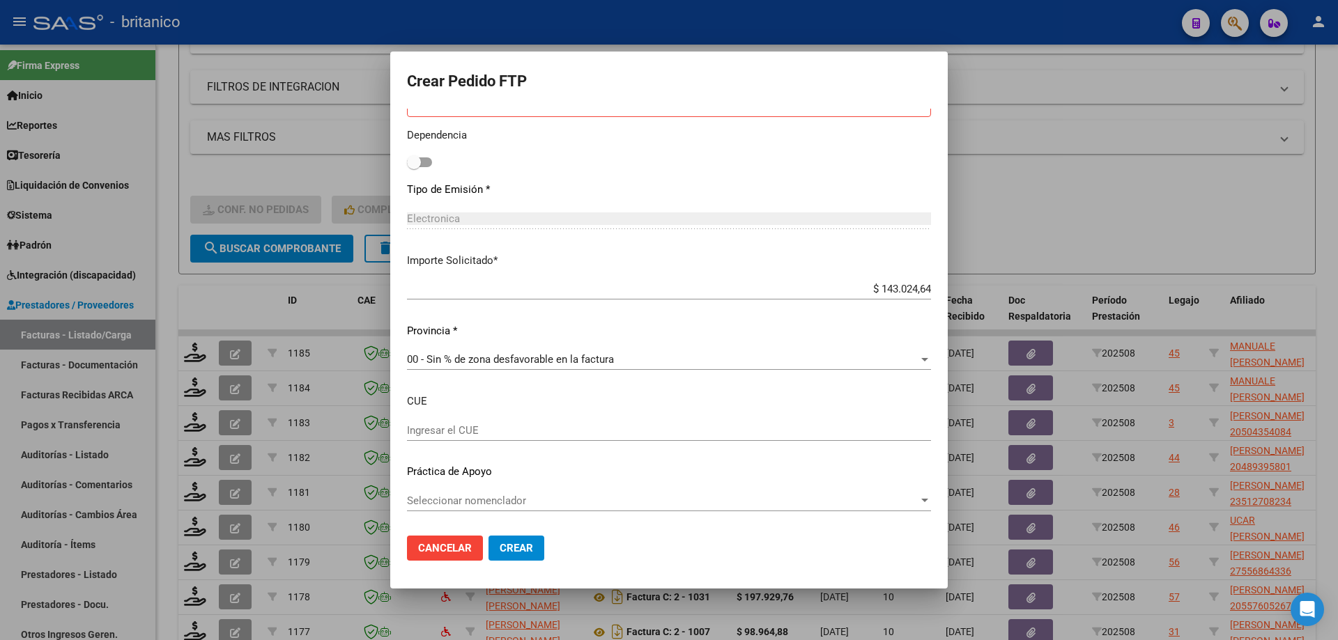
type input "264"
click at [559, 503] on span "Seleccionar nomenclador" at bounding box center [662, 501] width 511 height 13
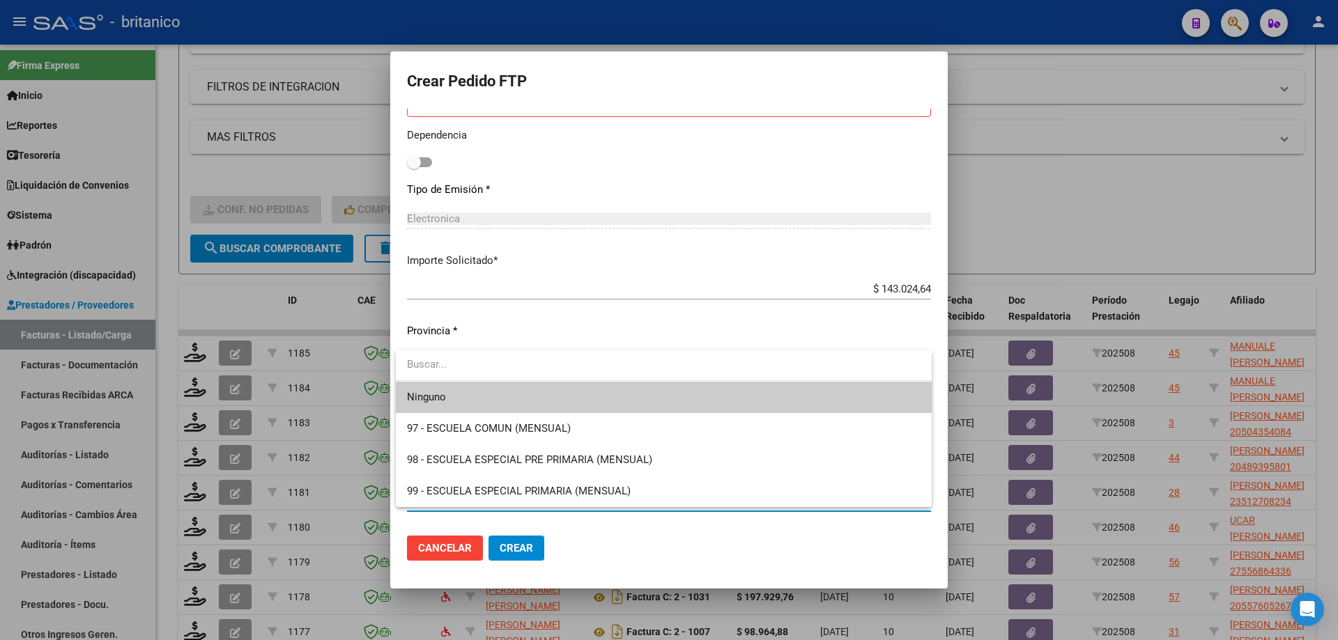
click at [530, 333] on div at bounding box center [669, 320] width 1338 height 640
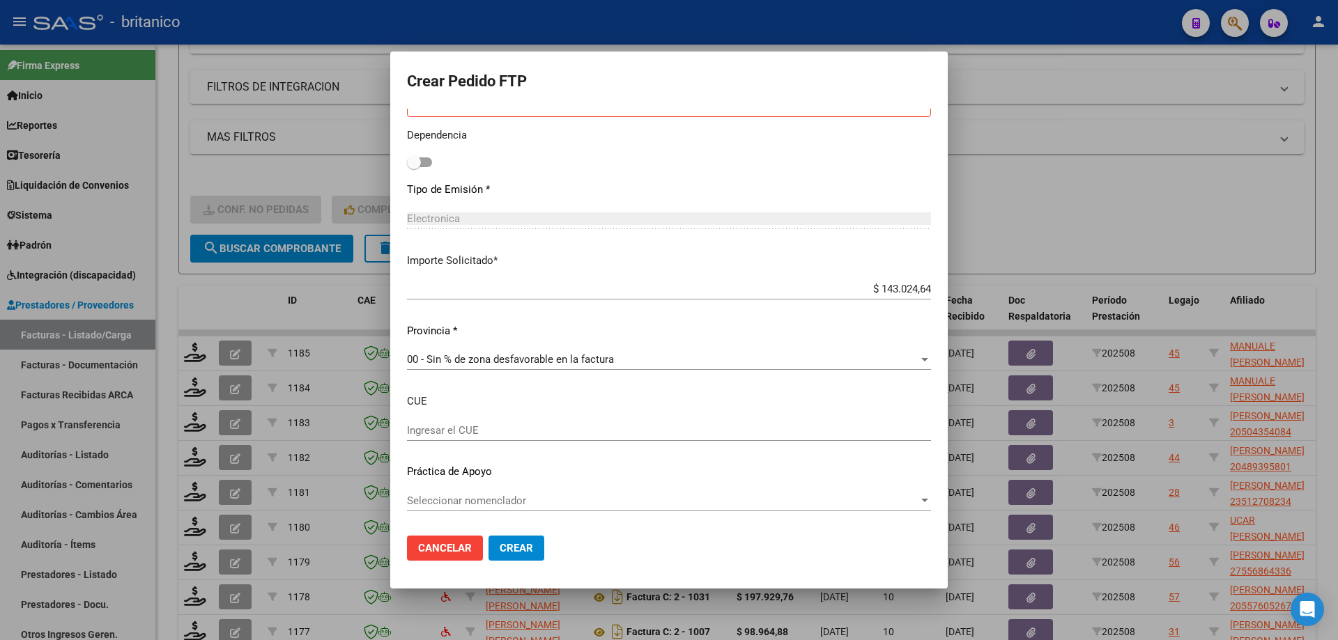
click at [460, 431] on input "Ingresar el CUE" at bounding box center [669, 430] width 524 height 13
click at [541, 506] on span "Seleccionar nomenclador" at bounding box center [662, 501] width 511 height 13
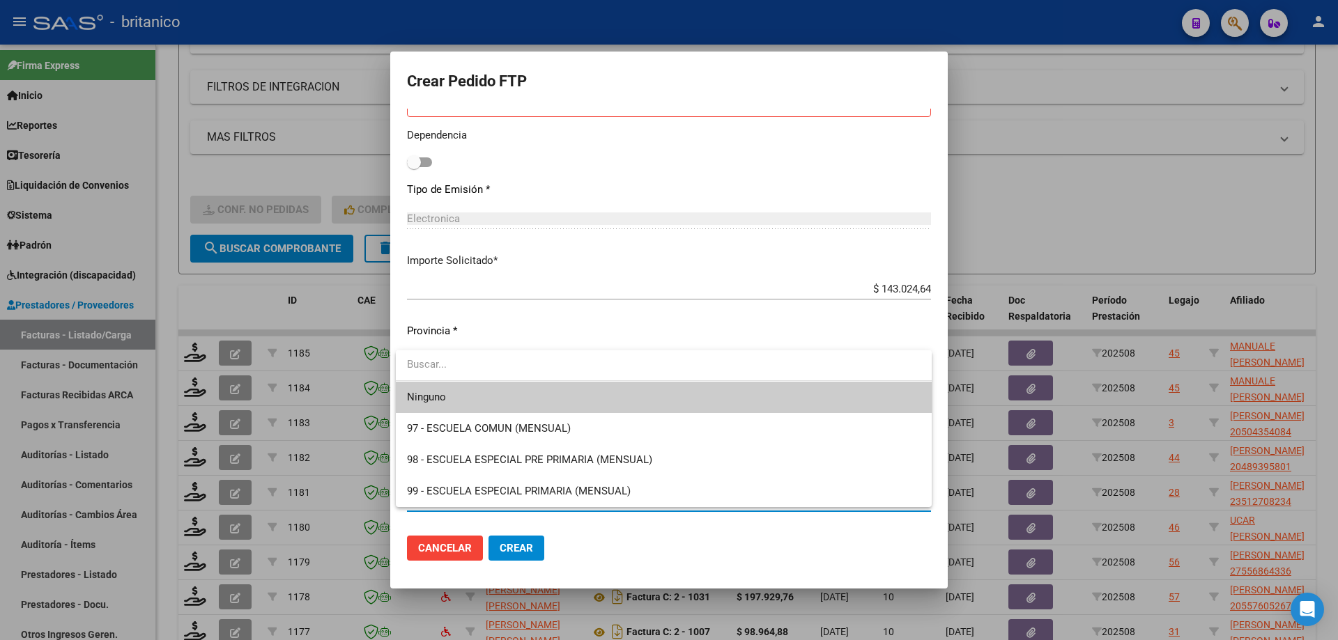
click at [456, 392] on span "Ninguno" at bounding box center [663, 397] width 513 height 31
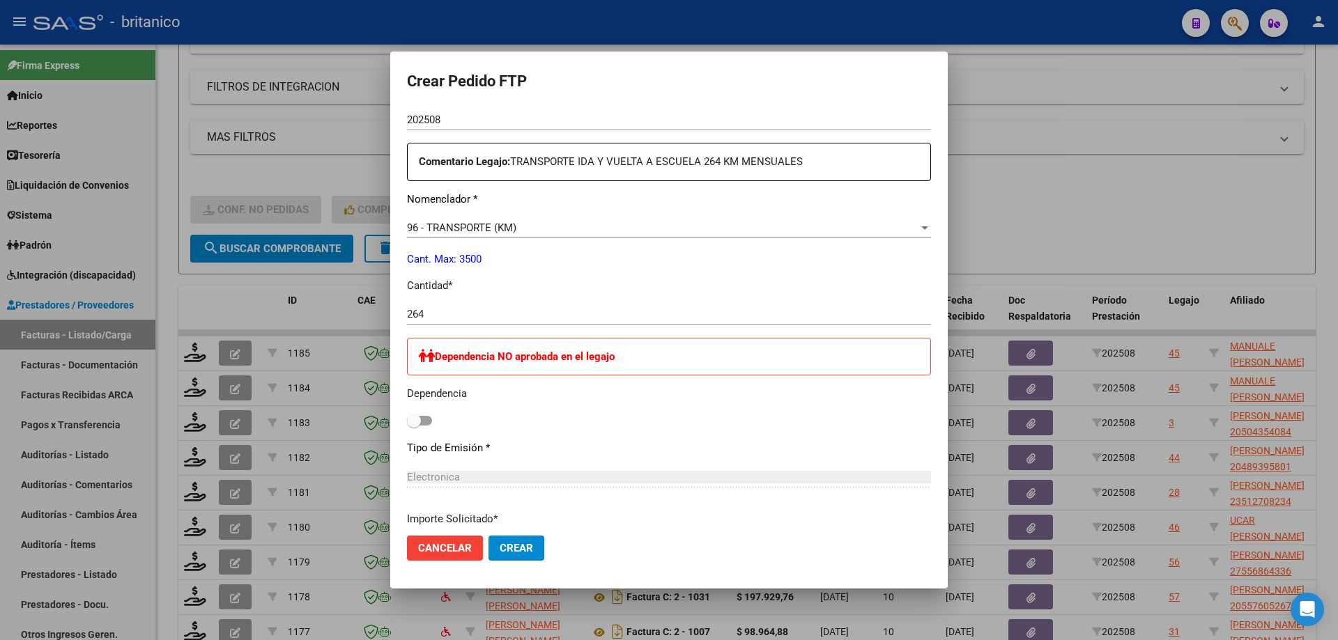
scroll to position [472, 0]
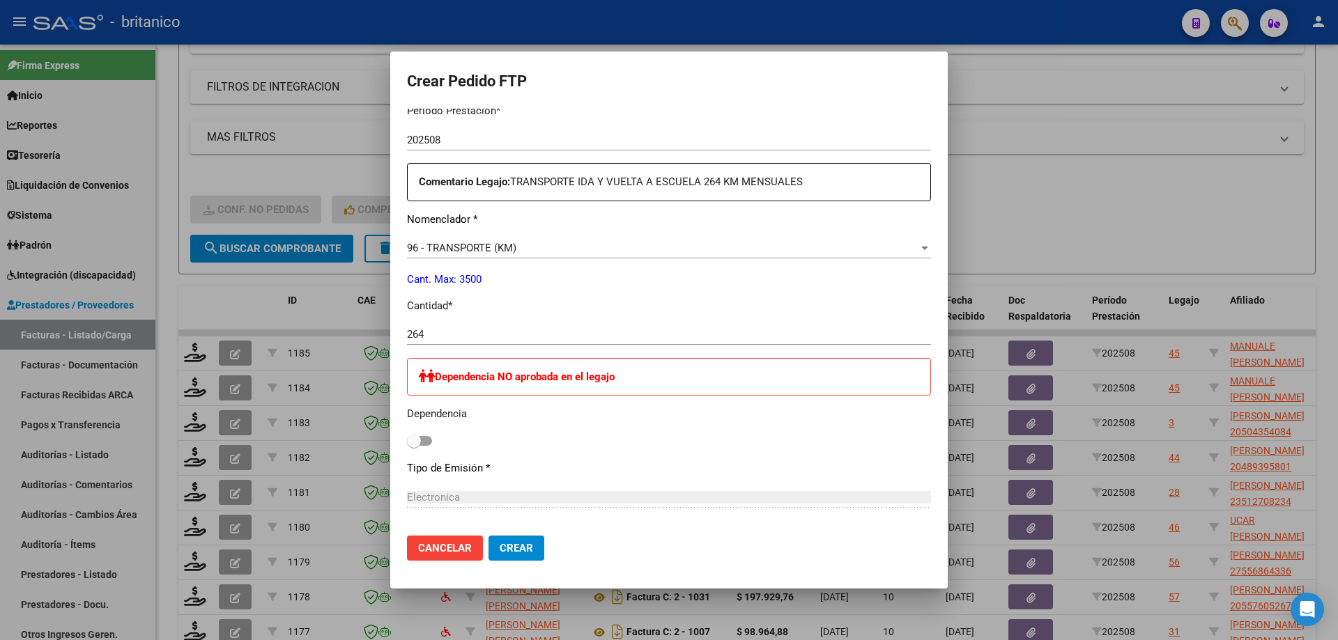
click at [525, 545] on span "Crear" at bounding box center [516, 548] width 33 height 13
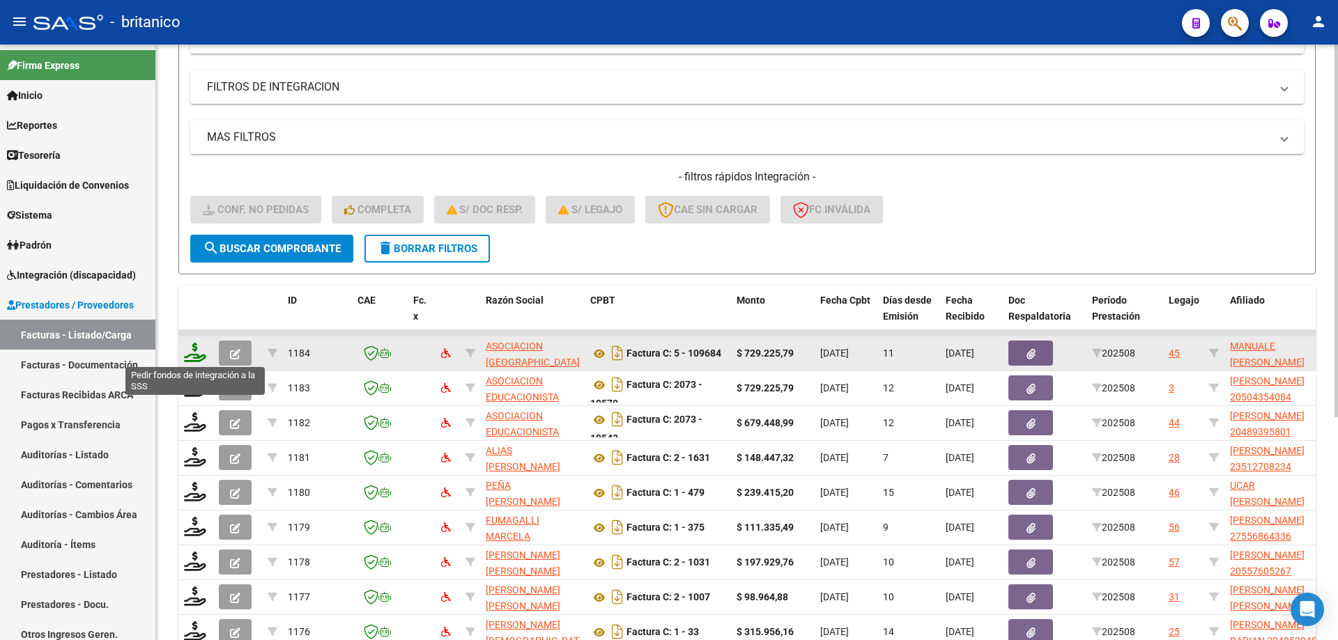
click at [187, 349] on icon at bounding box center [195, 353] width 22 height 20
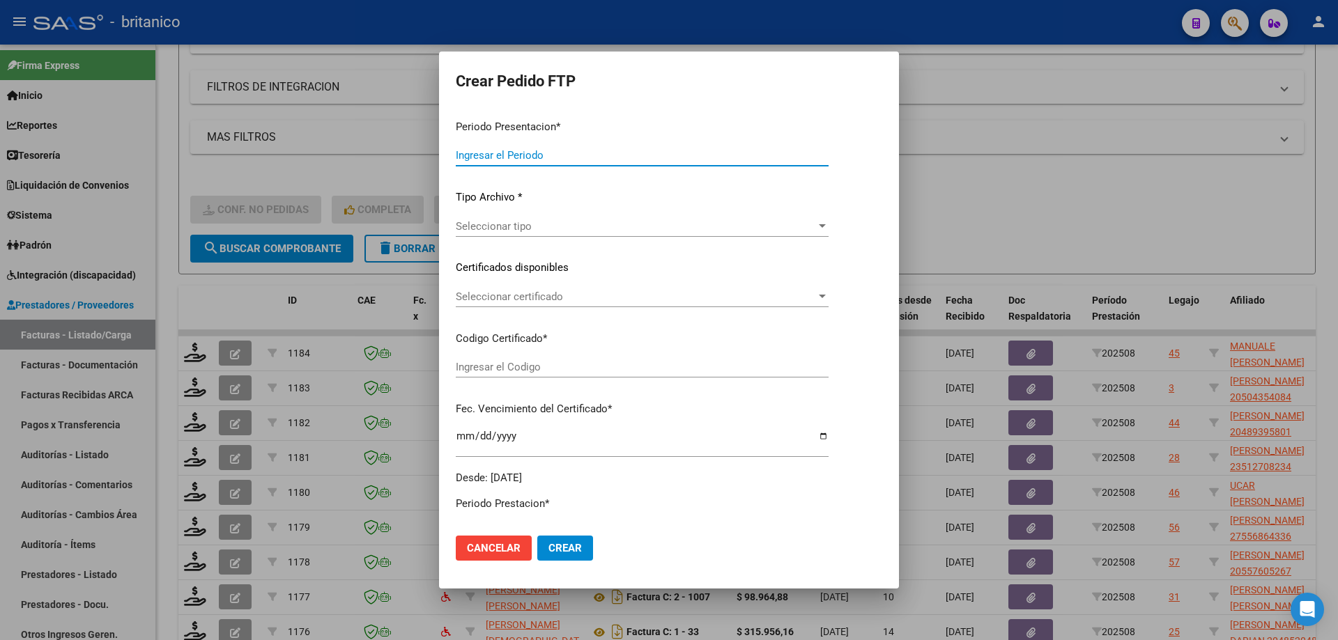
type input "202508"
type input "$ 729.225,79"
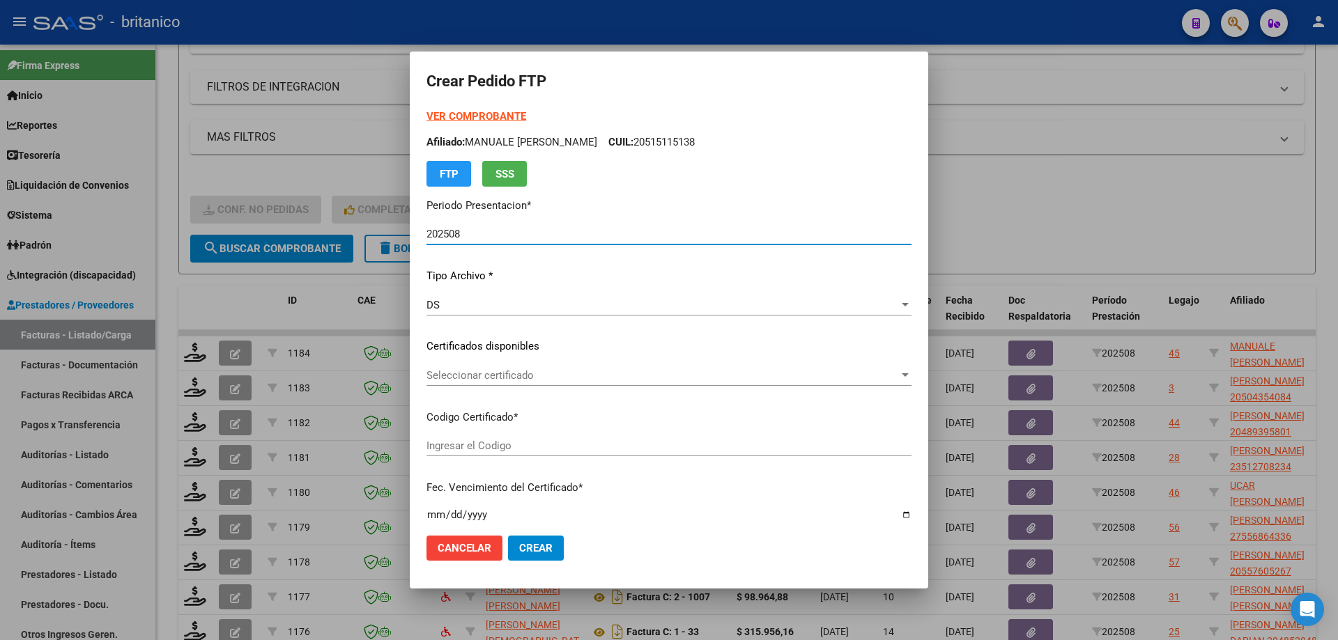
type input "ARG0200051511513-2024011520330115BS350"
type input "[DATE]"
click at [511, 378] on span "Seleccionar certificado" at bounding box center [662, 375] width 472 height 13
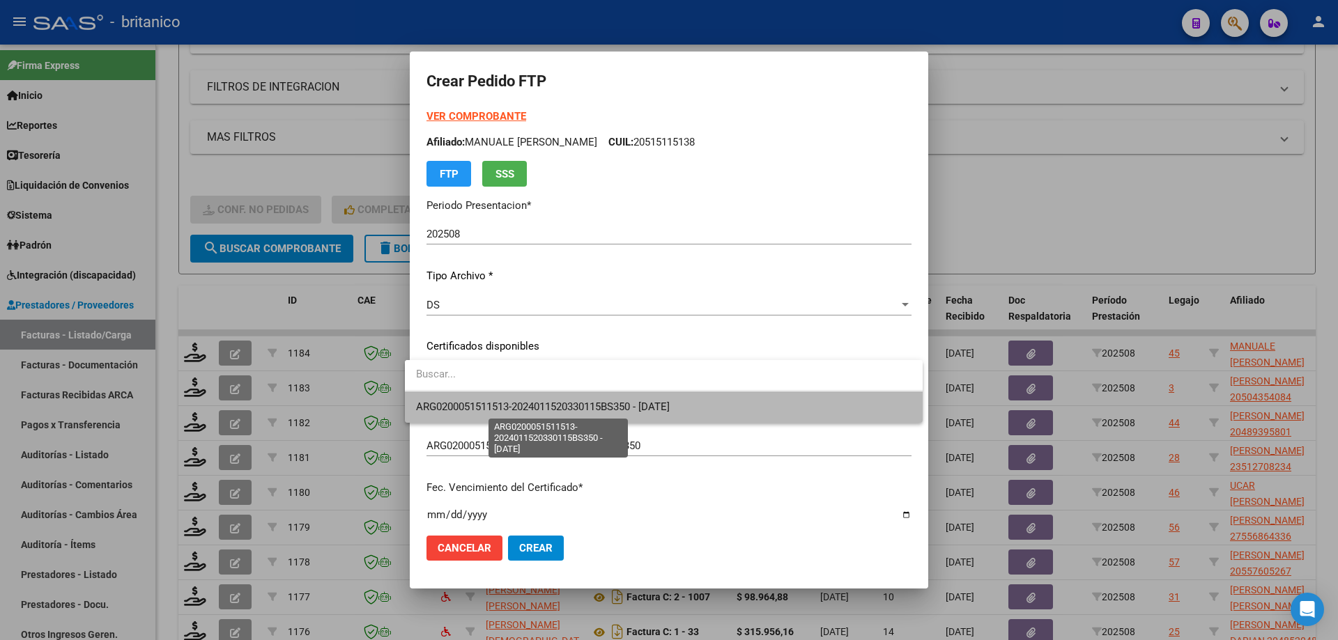
click at [550, 401] on span "ARG0200051511513-2024011520330115BS350 - [DATE]" at bounding box center [543, 407] width 254 height 13
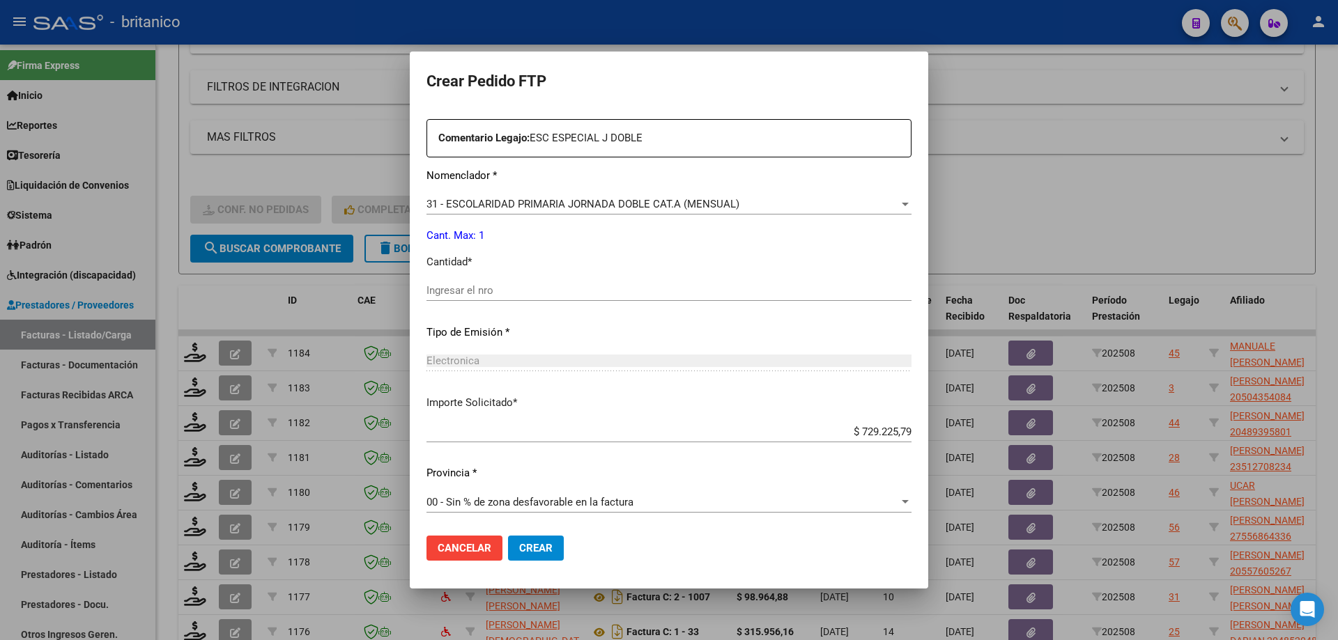
scroll to position [517, 0]
click at [507, 282] on div "Ingresar el nro" at bounding box center [668, 289] width 485 height 21
type input "1"
click at [534, 547] on span "Crear" at bounding box center [535, 548] width 33 height 13
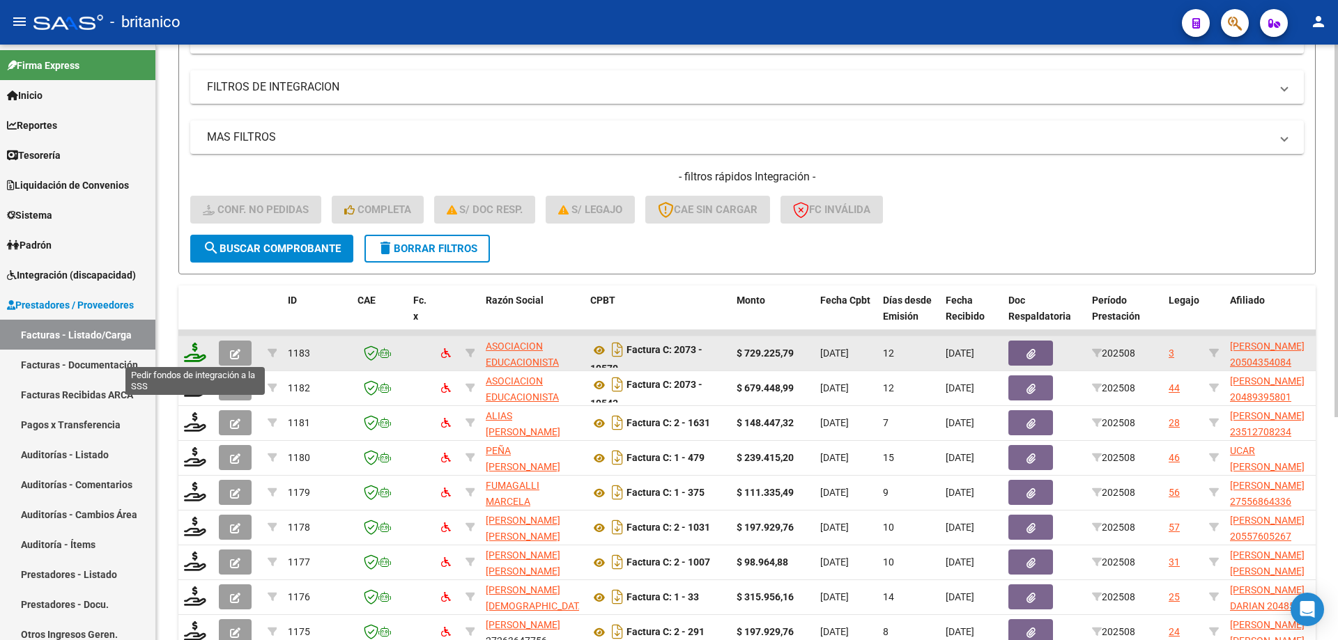
click at [199, 355] on icon at bounding box center [195, 353] width 22 height 20
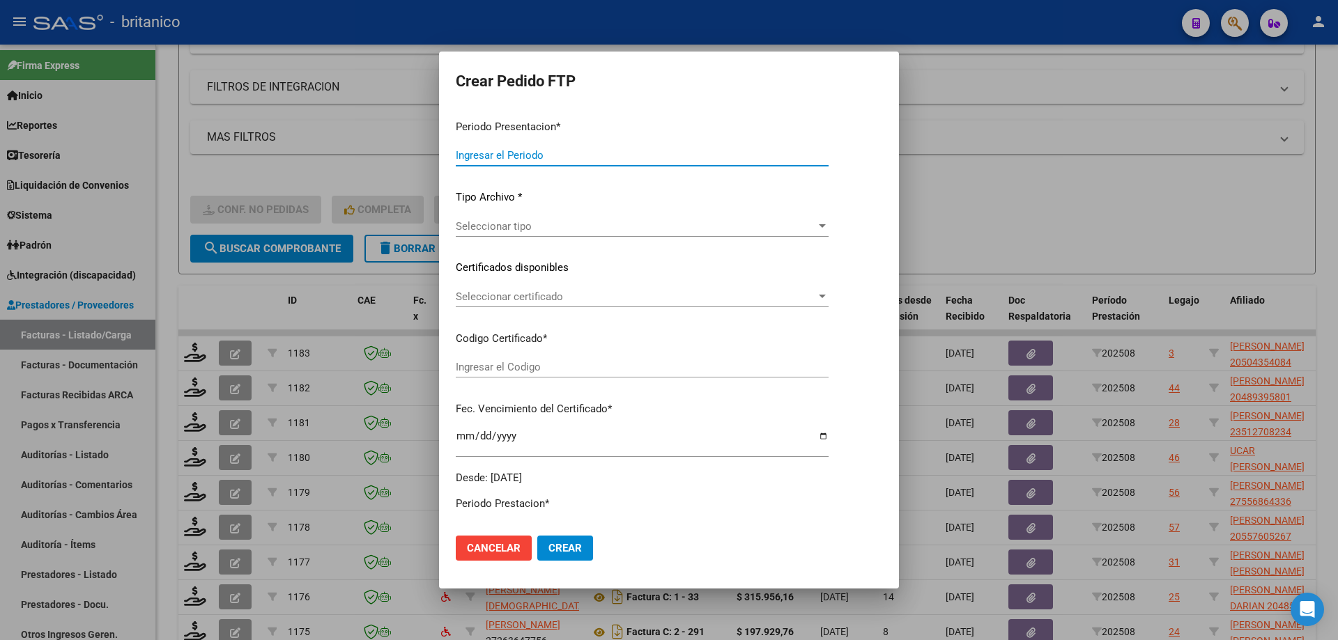
type input "202508"
type input "$ 729.225,79"
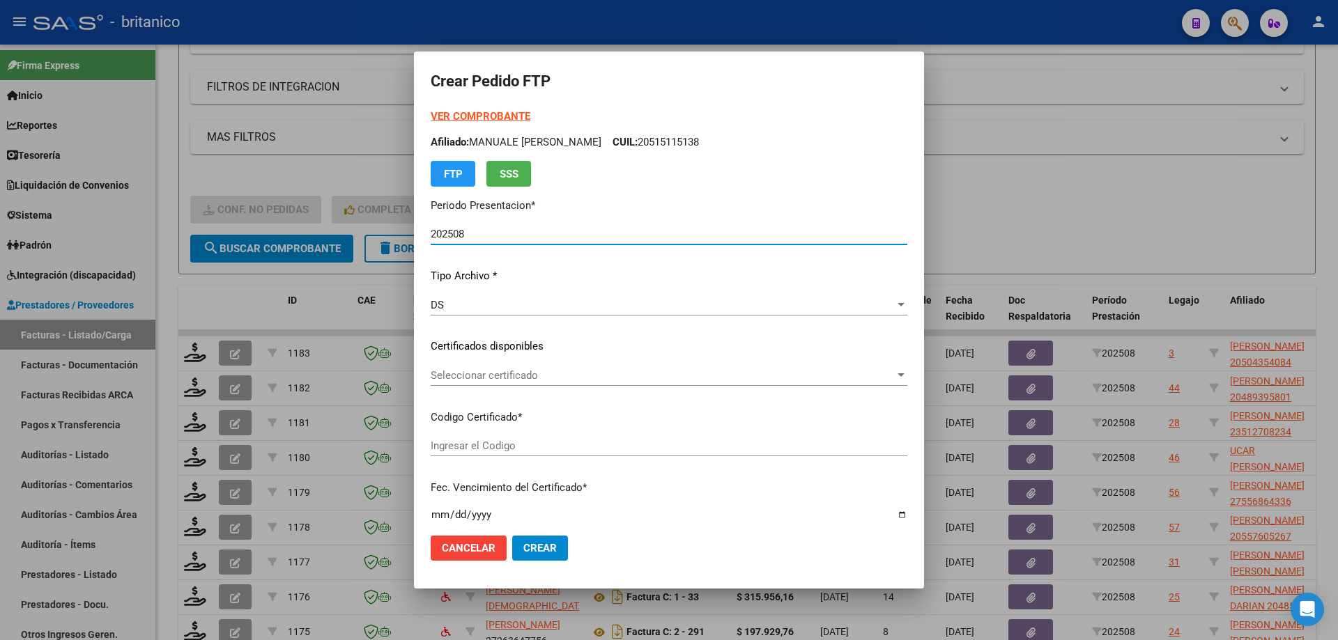
type input "ARG0200050435408-2022091420320914CBA536"
type input "[DATE]"
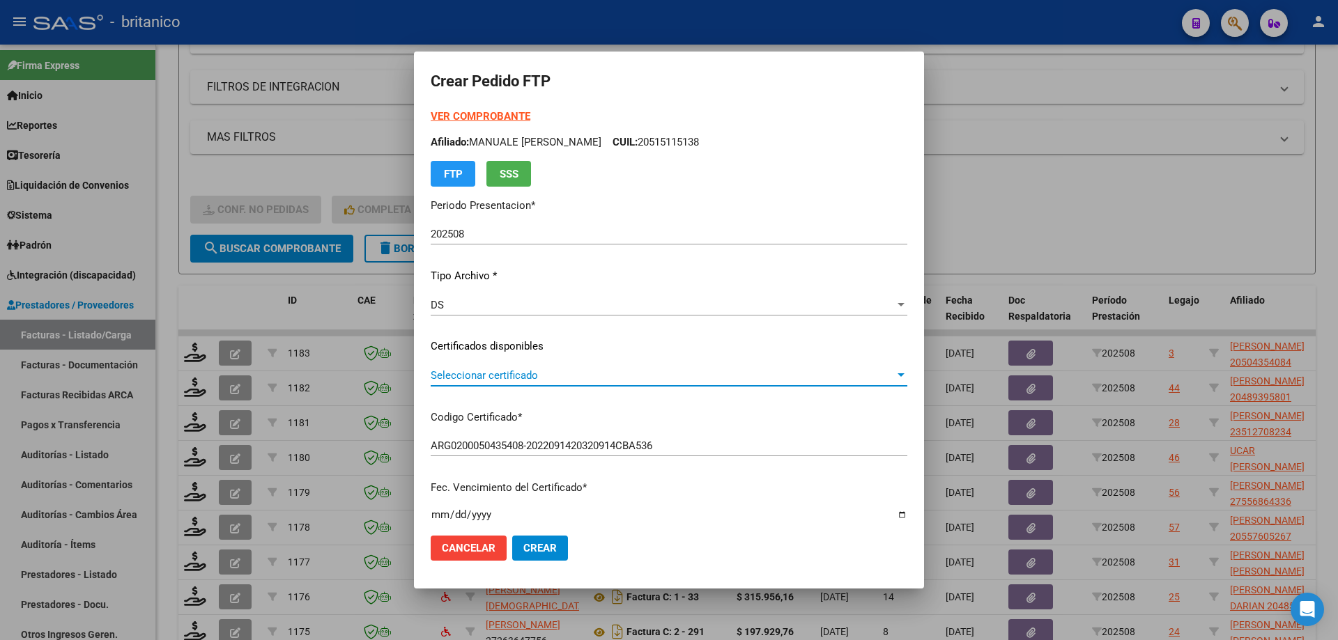
click at [489, 371] on span "Seleccionar certificado" at bounding box center [663, 375] width 464 height 13
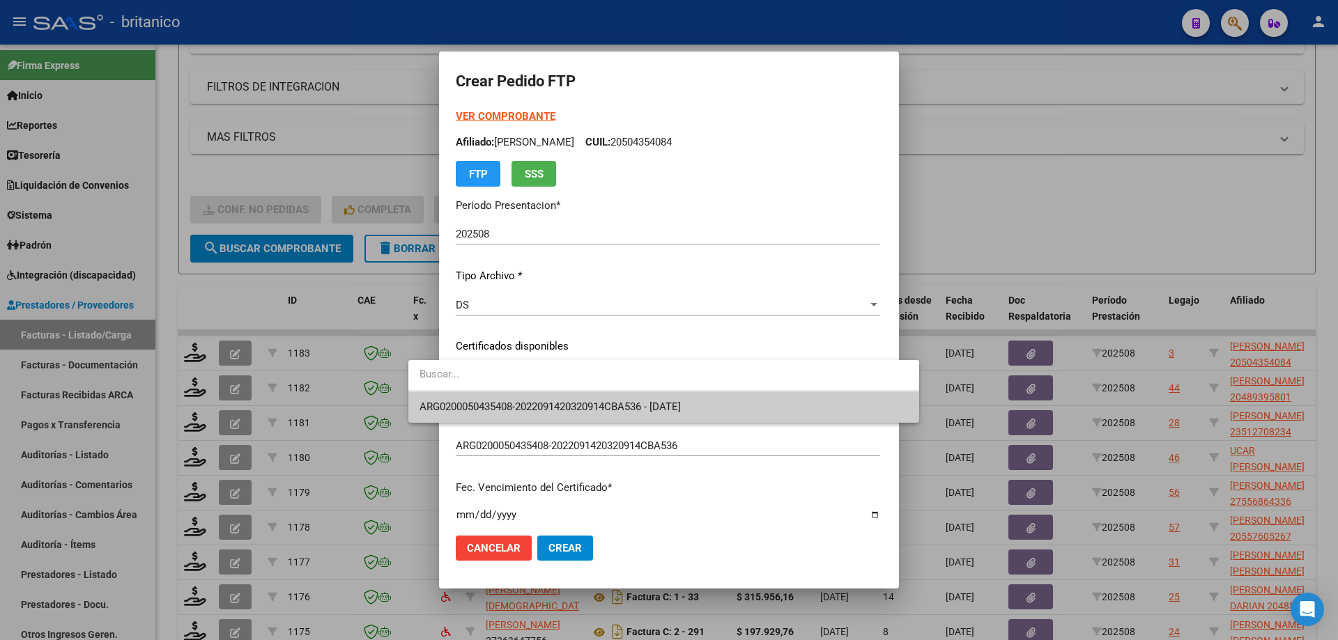
click at [561, 398] on span "ARG0200050435408-2022091420320914CBA536 - [DATE]" at bounding box center [663, 407] width 488 height 31
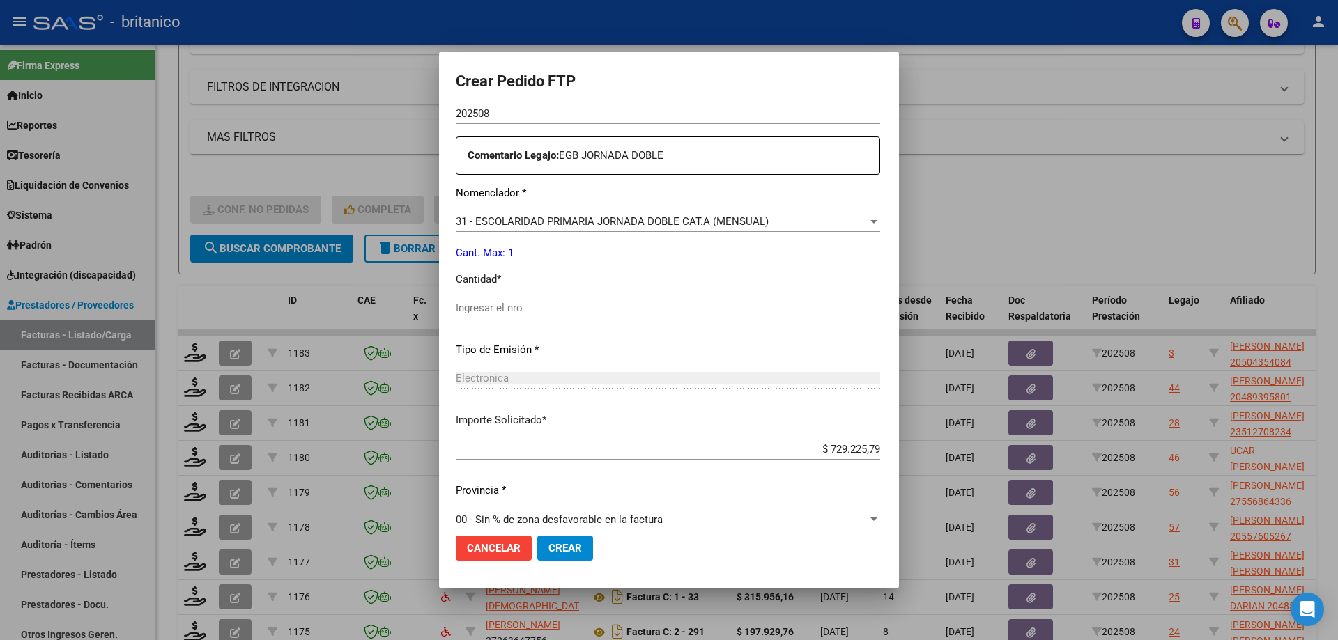
scroll to position [517, 0]
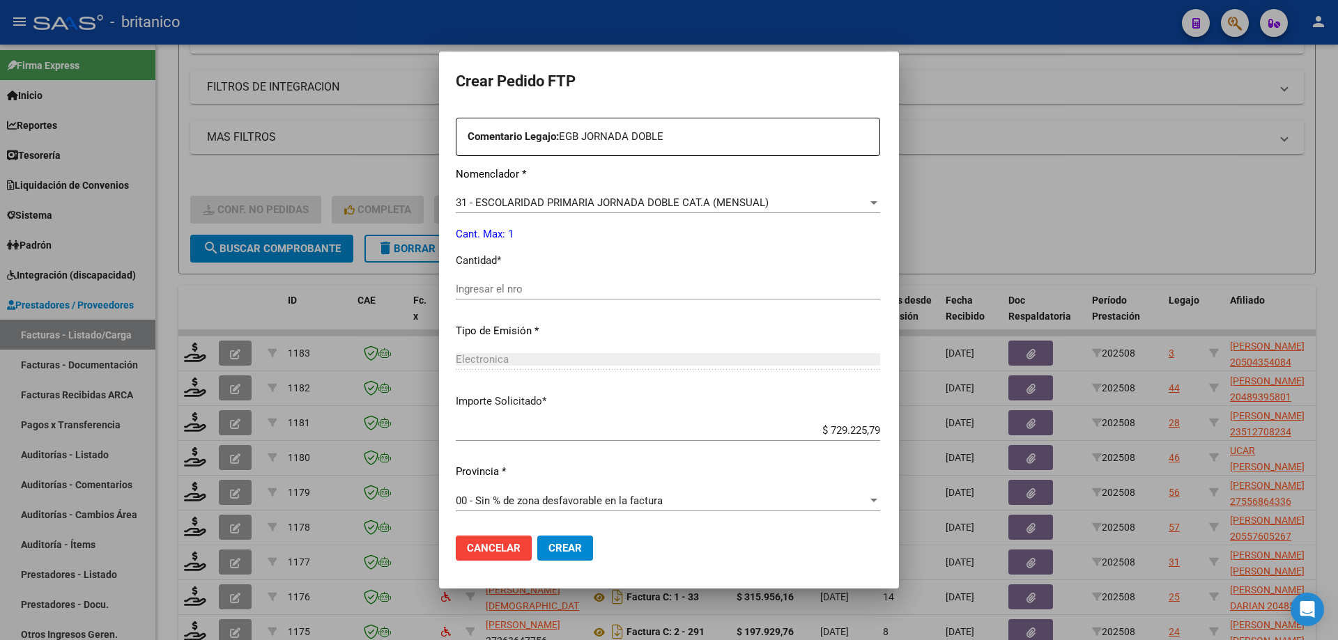
click at [500, 291] on input "Ingresar el nro" at bounding box center [668, 289] width 424 height 13
type input "1"
click at [548, 542] on span "Crear" at bounding box center [564, 548] width 33 height 13
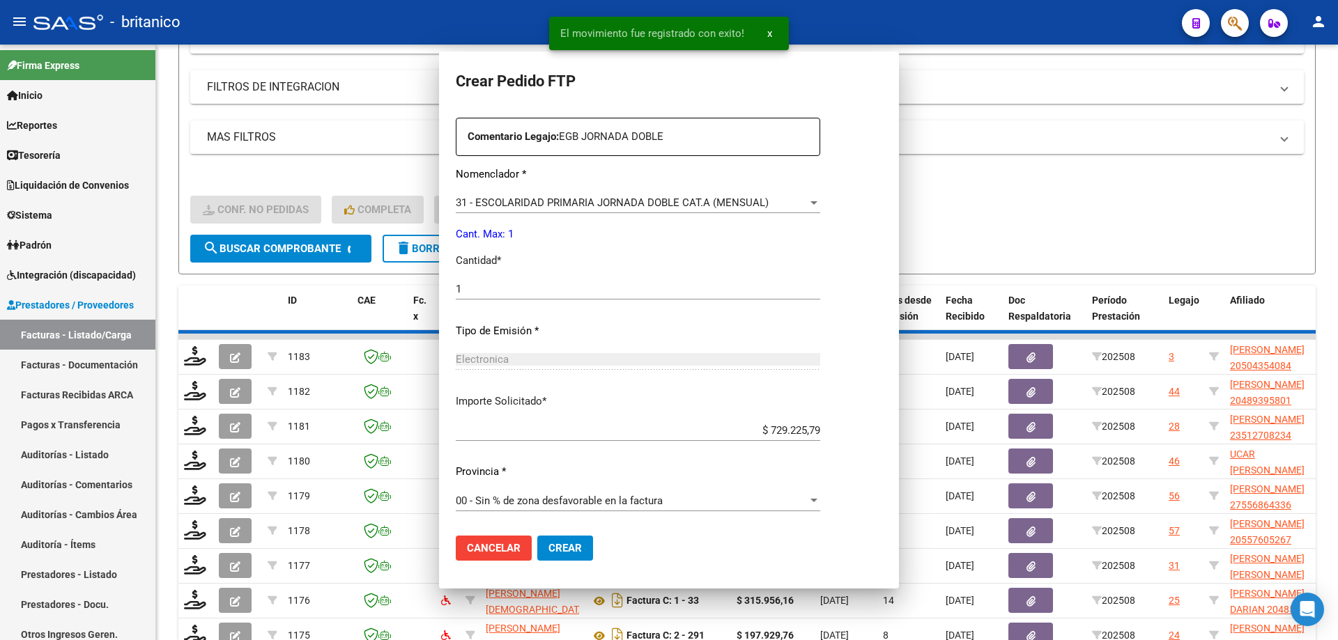
scroll to position [0, 0]
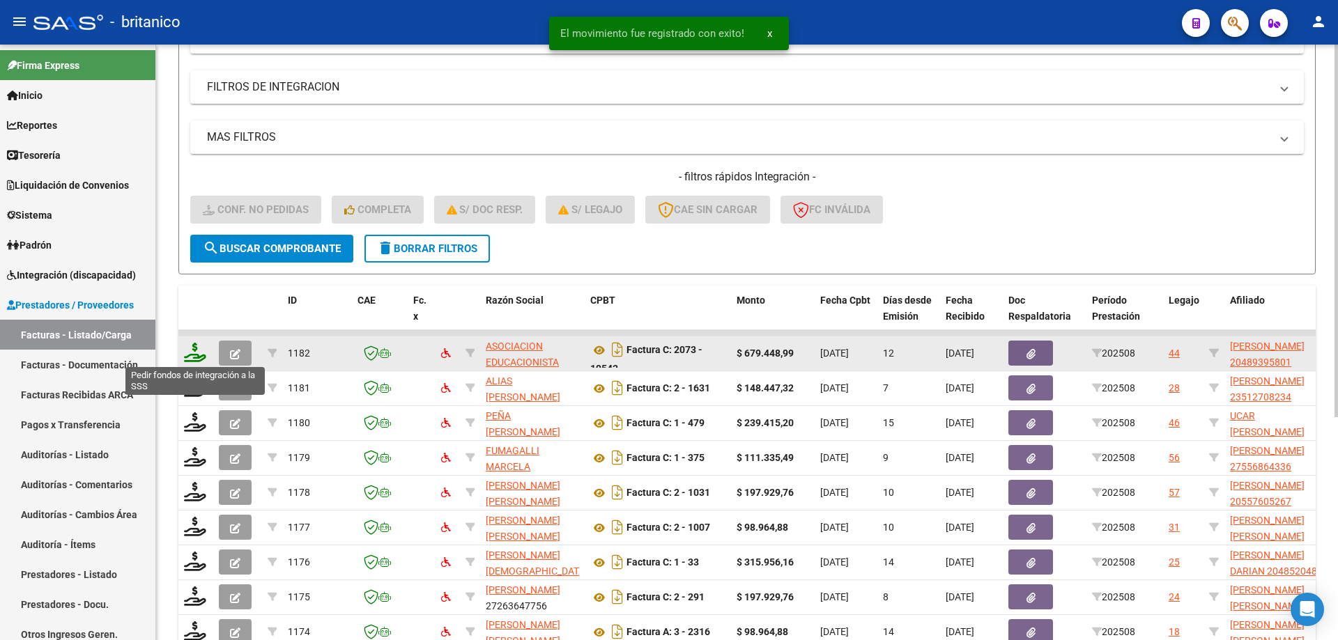
click at [200, 345] on icon at bounding box center [195, 353] width 22 height 20
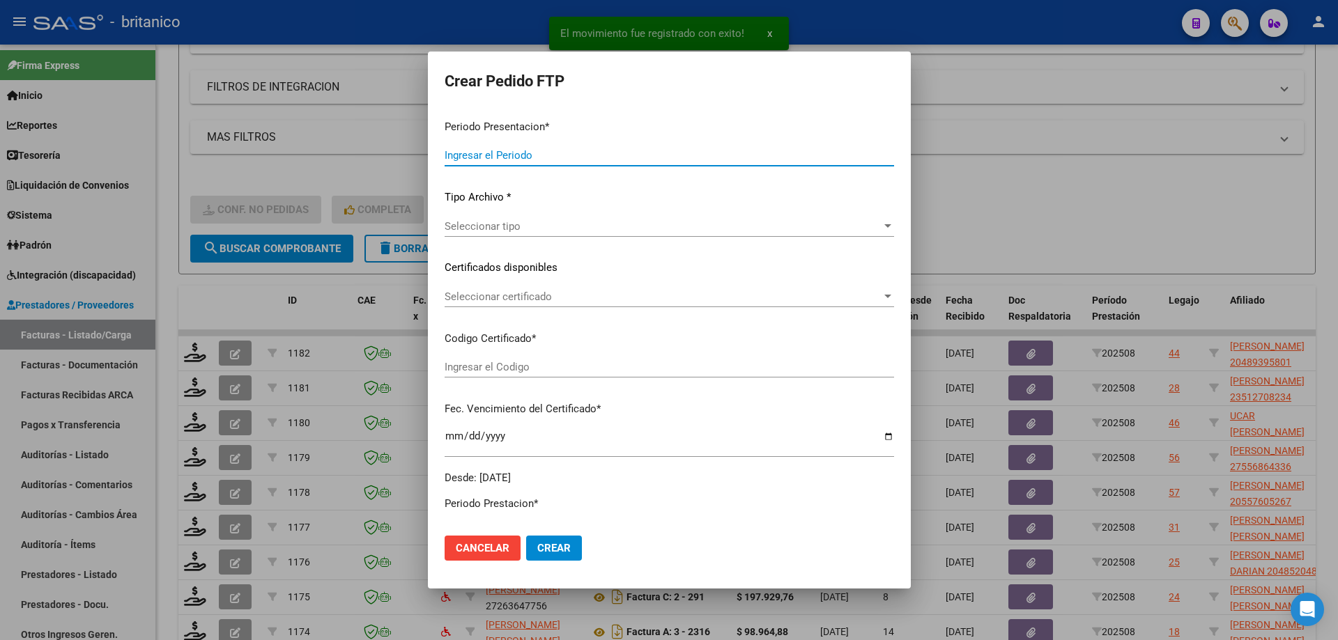
type input "202508"
type input "$ 679.448,99"
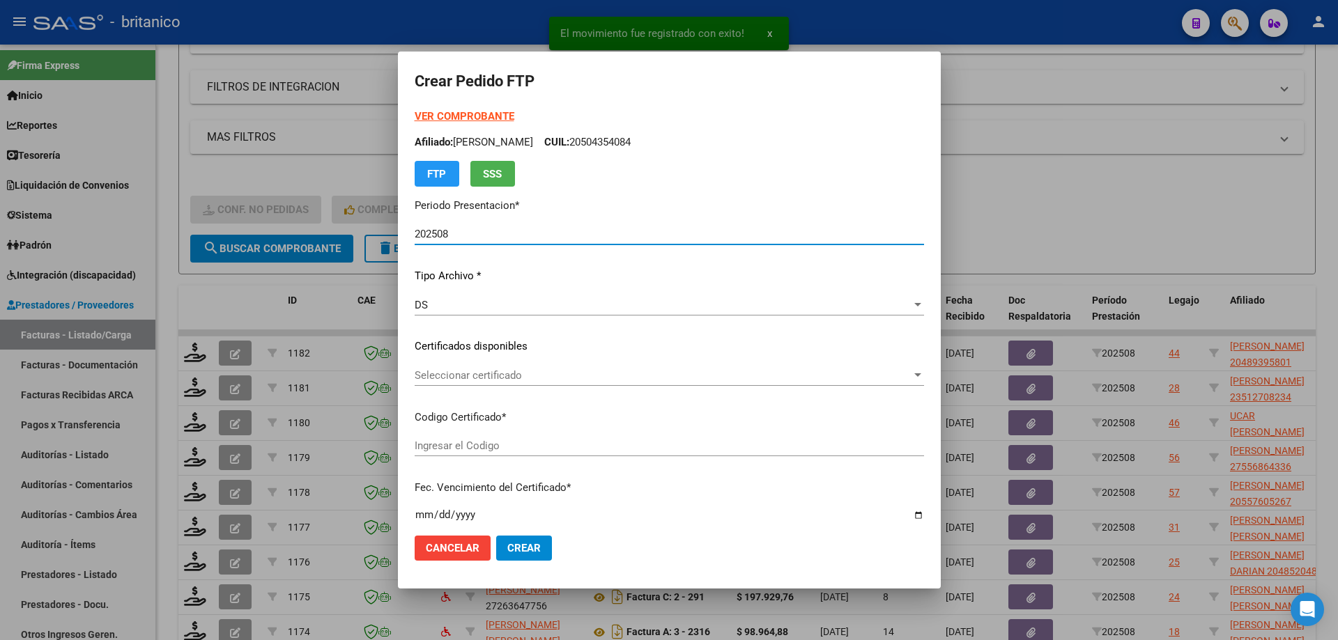
type input "ARG02000489395802024092420340924CIU13450"
type input "[DATE]"
click at [448, 385] on div "Seleccionar certificado Seleccionar certificado" at bounding box center [669, 375] width 509 height 21
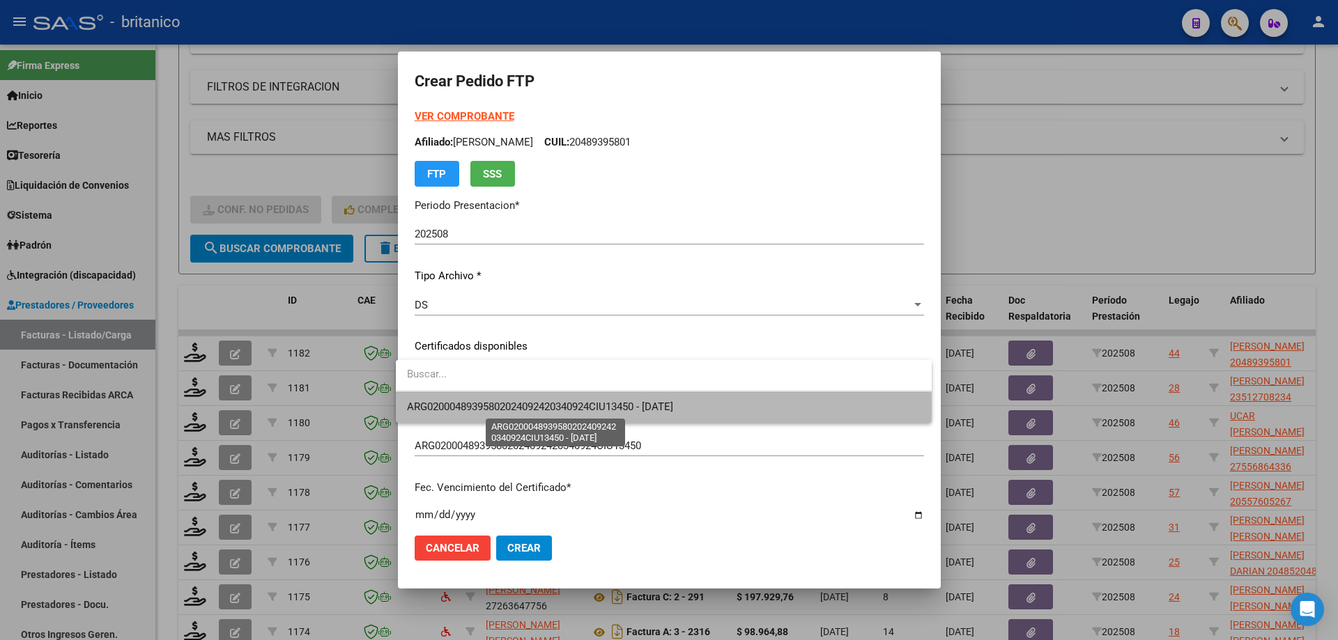
click at [529, 406] on span "ARG02000489395802024092420340924CIU13450 - [DATE]" at bounding box center [540, 407] width 266 height 13
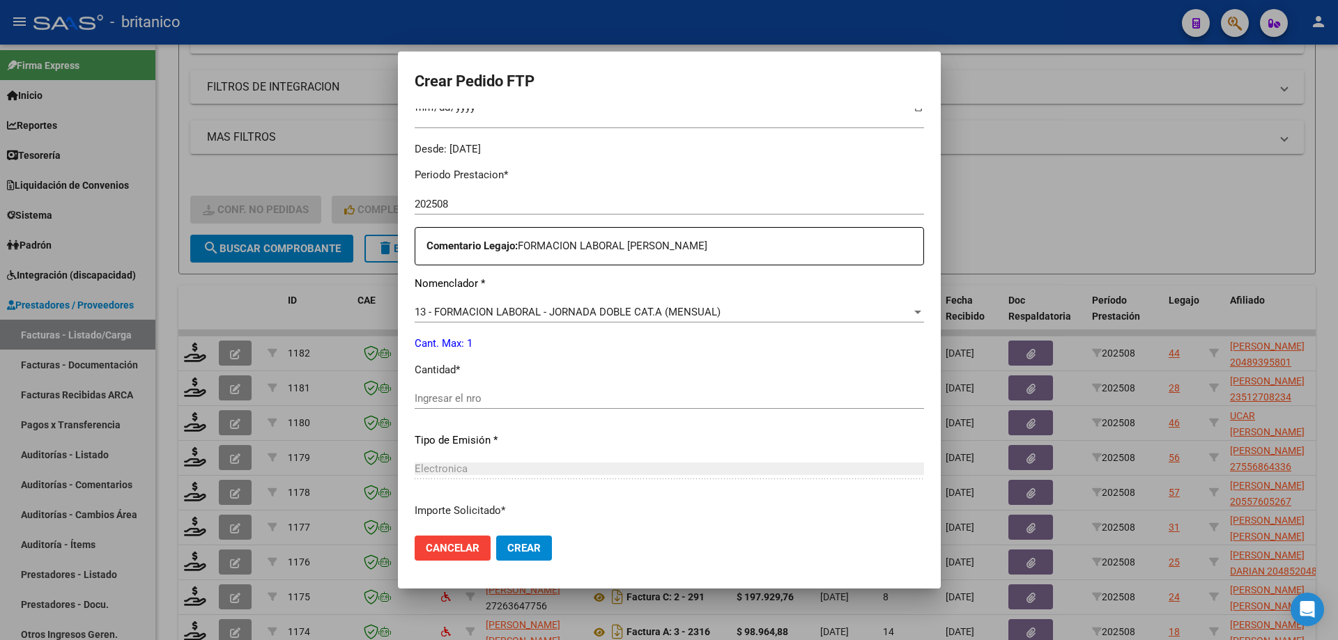
scroll to position [418, 0]
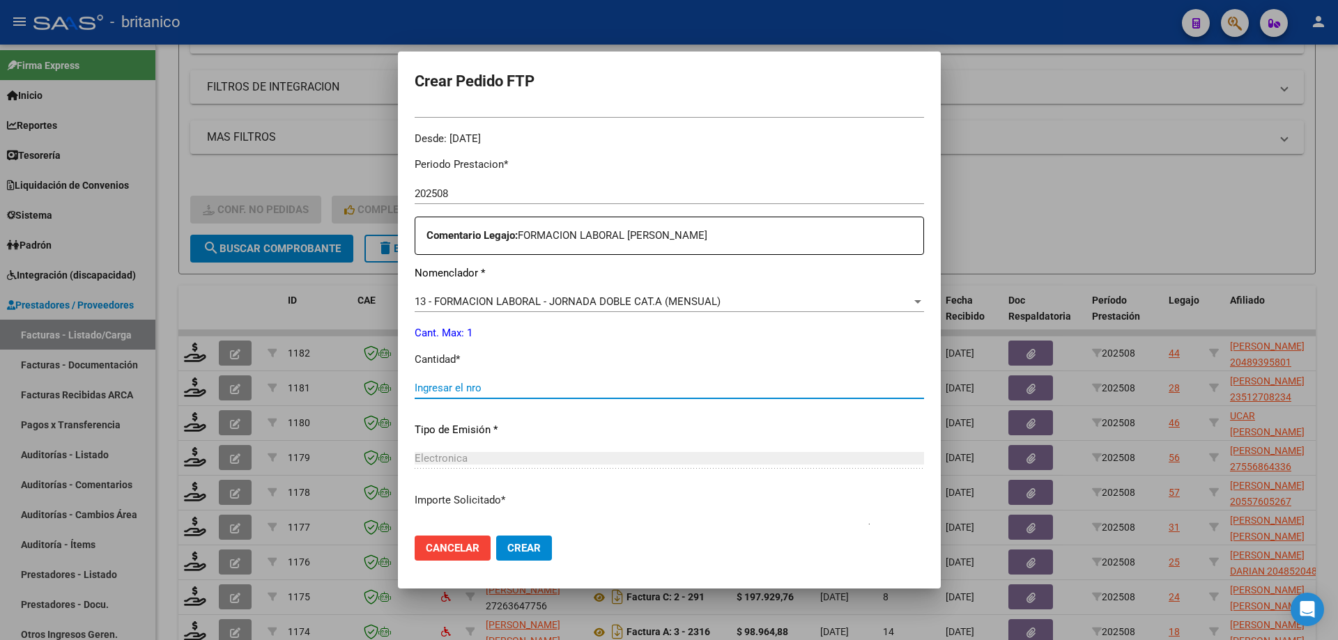
click at [495, 388] on input "Ingresar el nro" at bounding box center [669, 388] width 509 height 13
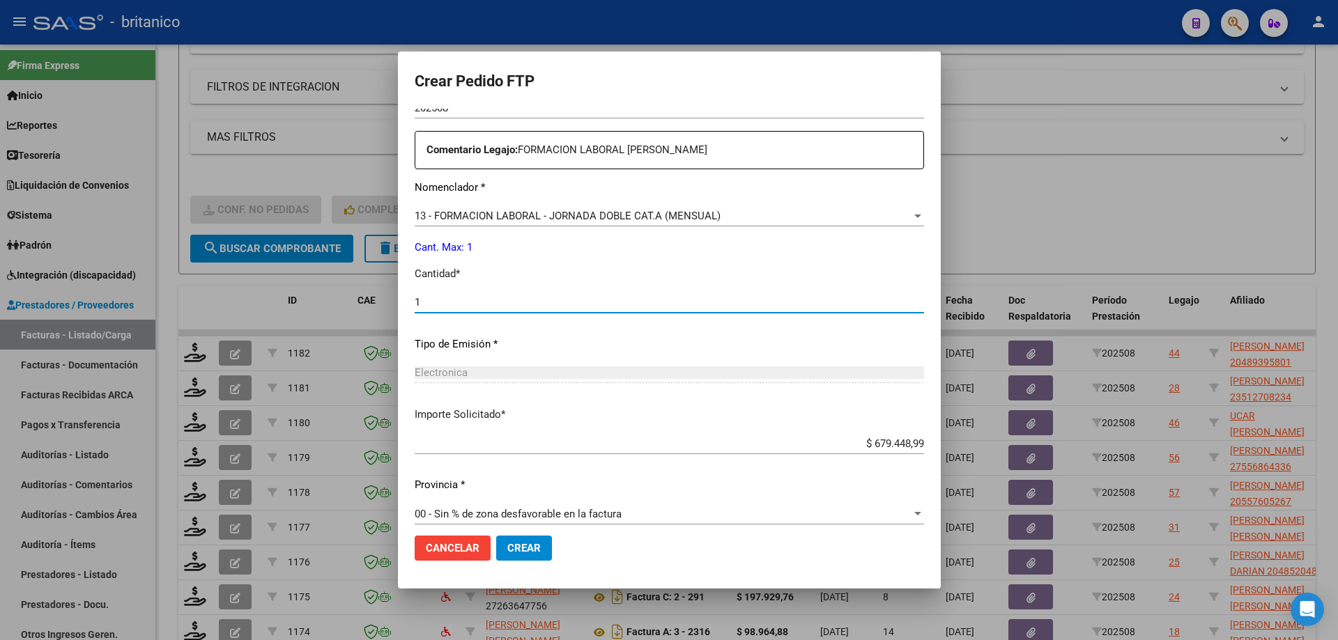
scroll to position [517, 0]
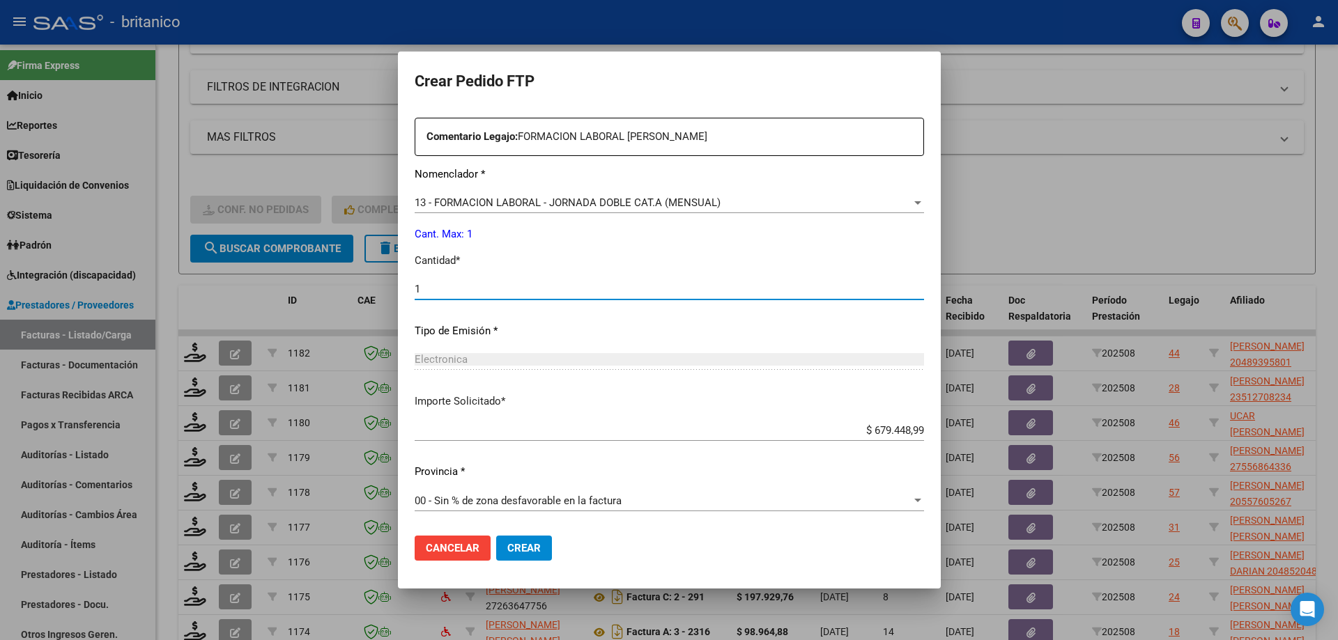
type input "1"
click at [485, 418] on div "Periodo Prestacion * 202508 Ingresar el Periodo Prestacion Comentario Legajo: F…" at bounding box center [669, 285] width 509 height 477
drag, startPoint x: 525, startPoint y: 541, endPoint x: 529, endPoint y: 533, distance: 9.1
click at [525, 536] on button "Crear" at bounding box center [524, 548] width 56 height 25
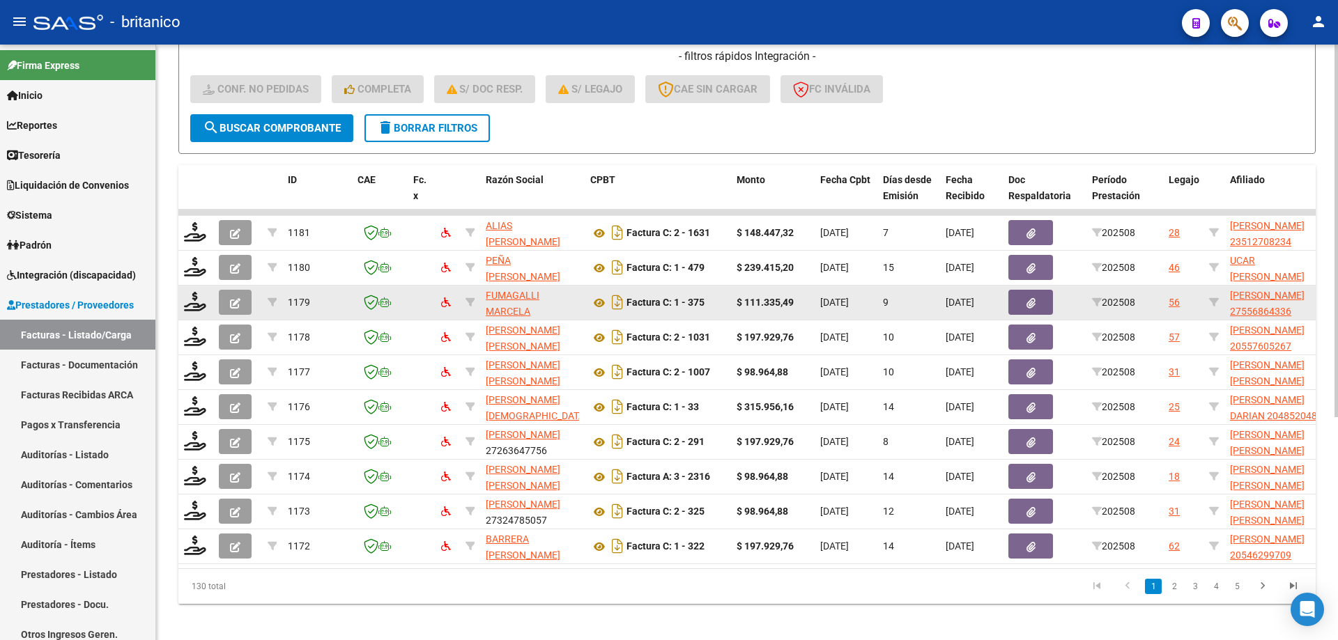
scroll to position [356, 0]
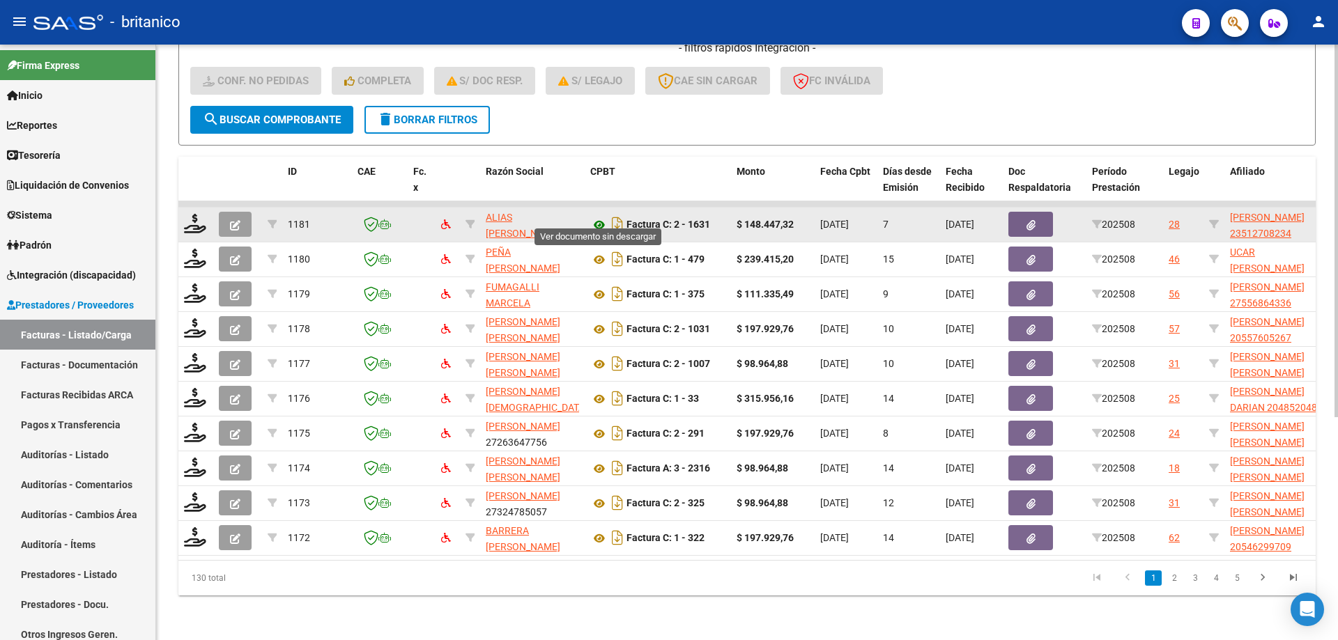
click at [601, 217] on icon at bounding box center [599, 225] width 18 height 17
click at [189, 214] on icon at bounding box center [195, 224] width 22 height 20
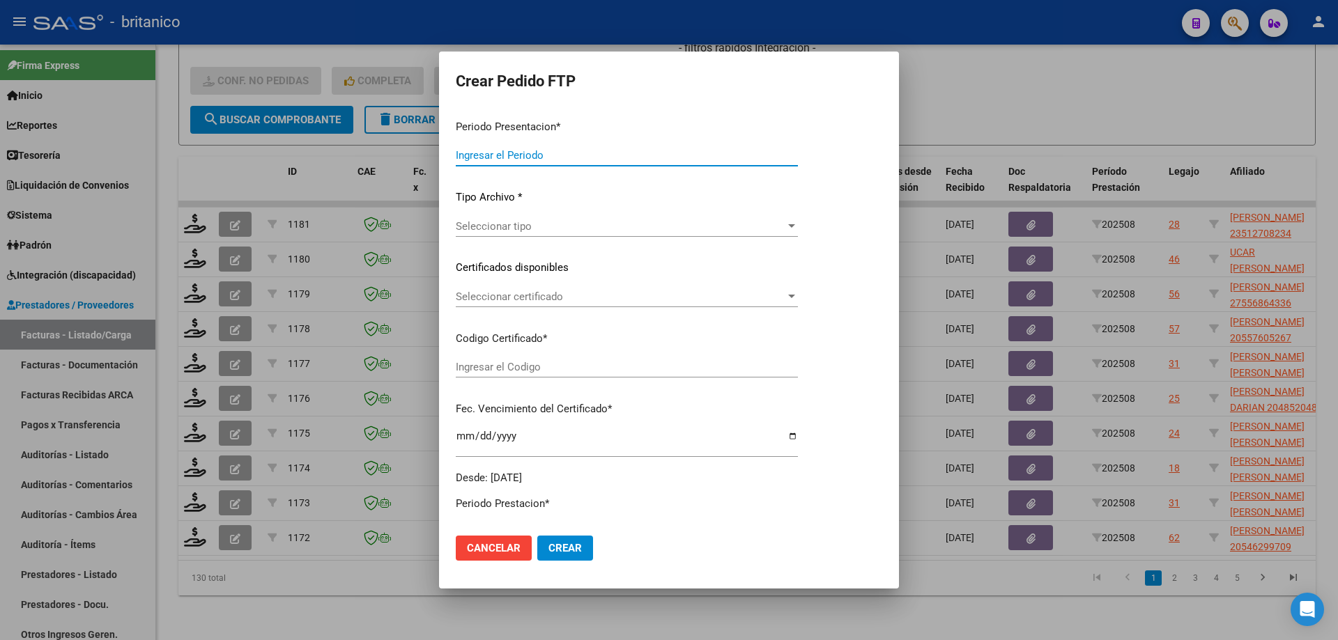
type input "202508"
type input "$ 148.447,32"
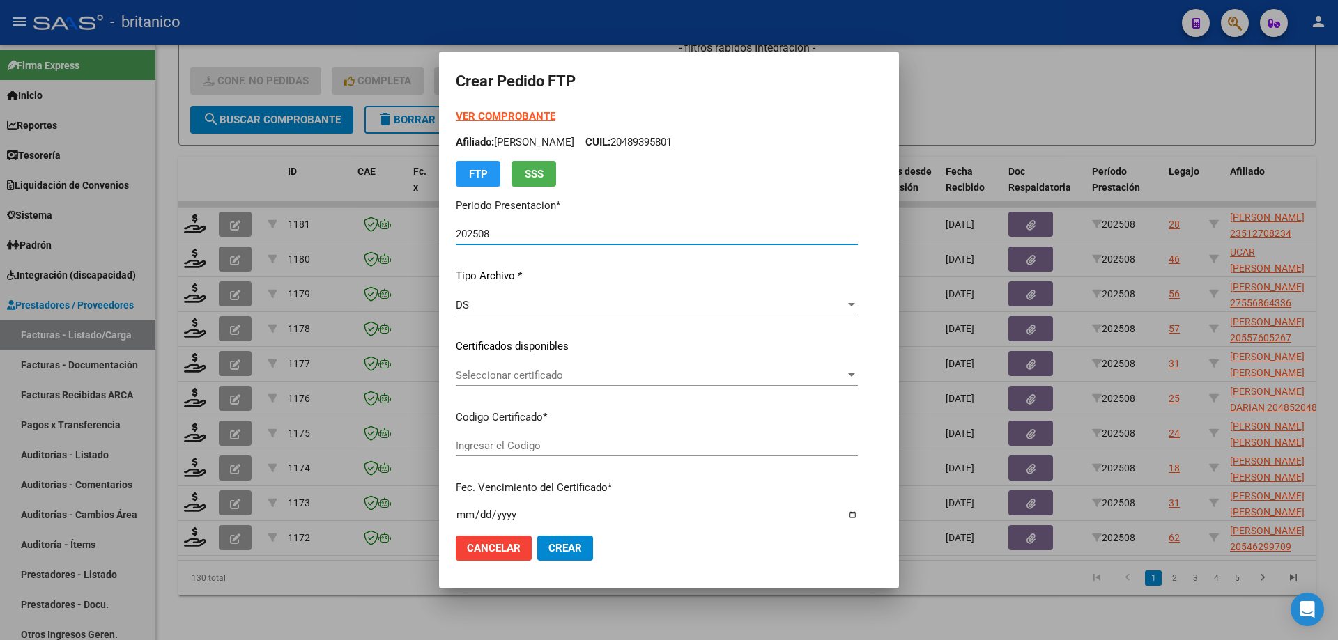
type input "ARG01000512708232022110920271109B5413"
type input "[DATE]"
click at [578, 371] on span "Seleccionar certificado" at bounding box center [650, 375] width 389 height 13
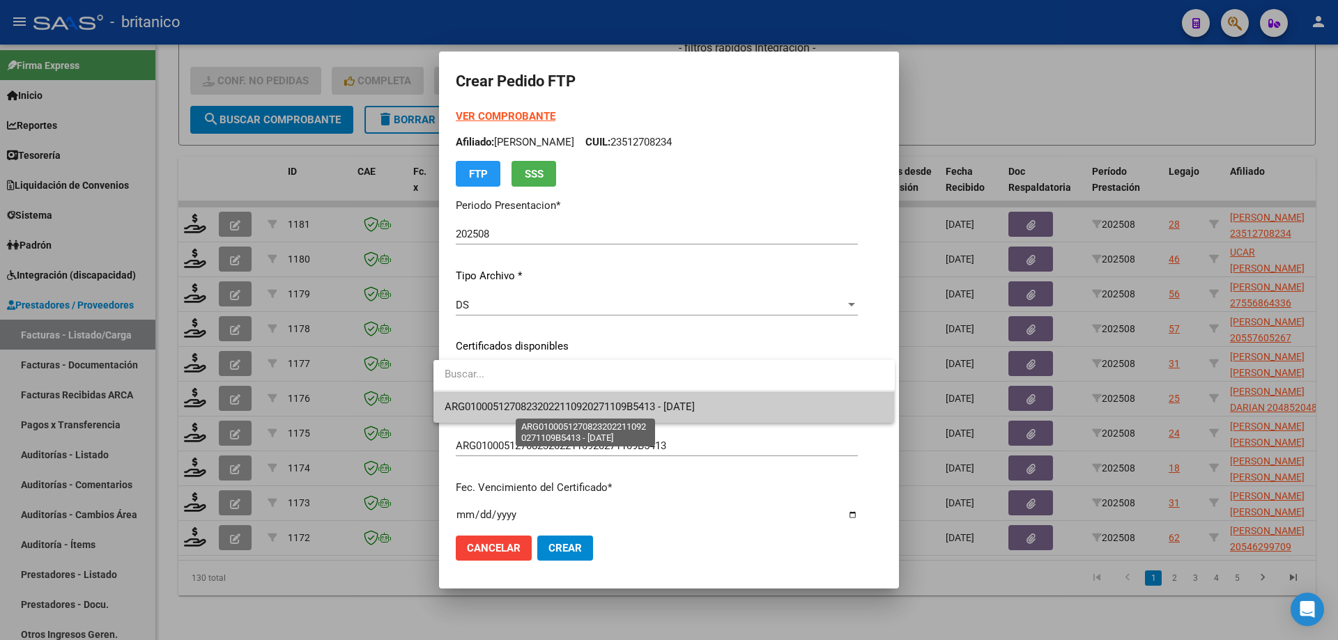
click at [602, 401] on span "ARG01000512708232022110920271109B5413 - [DATE]" at bounding box center [570, 407] width 250 height 13
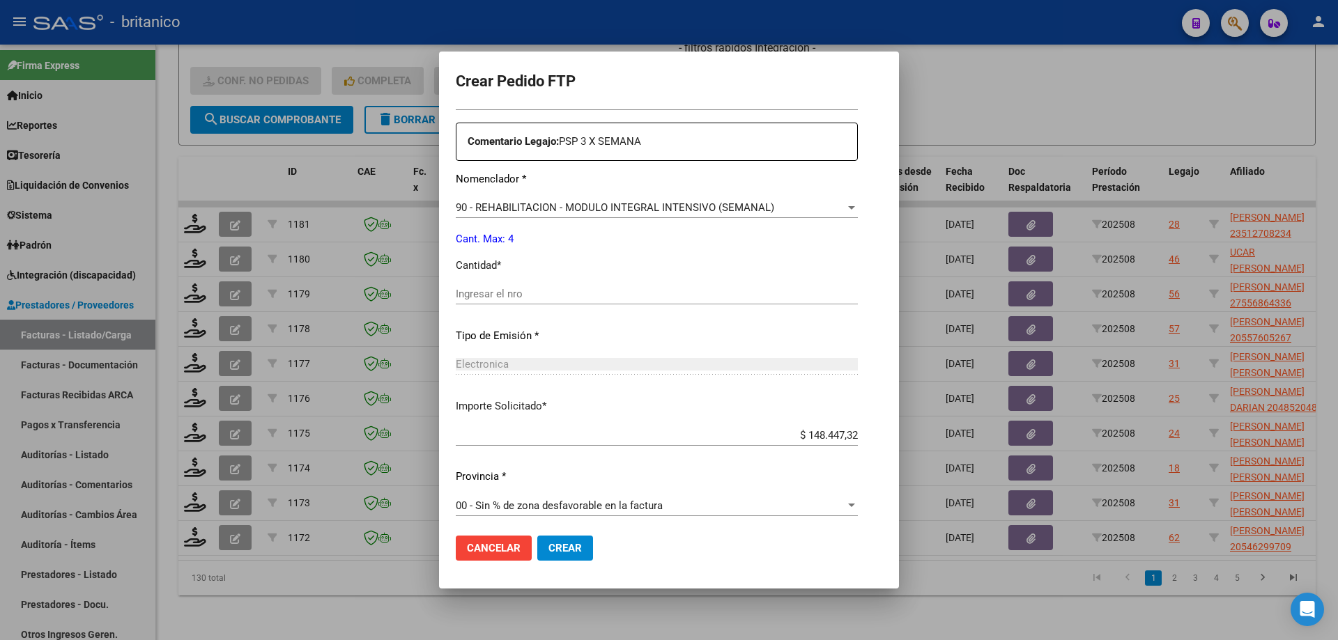
scroll to position [517, 0]
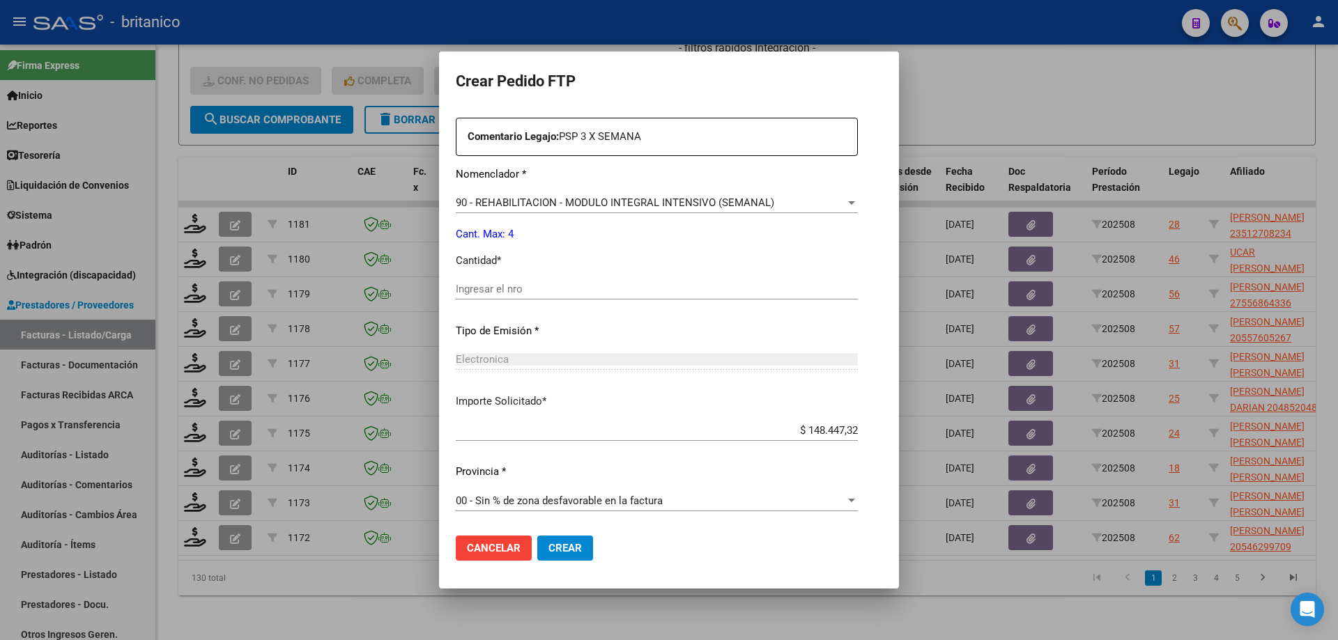
click at [600, 290] on input "Ingresar el nro" at bounding box center [657, 289] width 402 height 13
type input "4"
click at [566, 550] on span "Crear" at bounding box center [564, 548] width 33 height 13
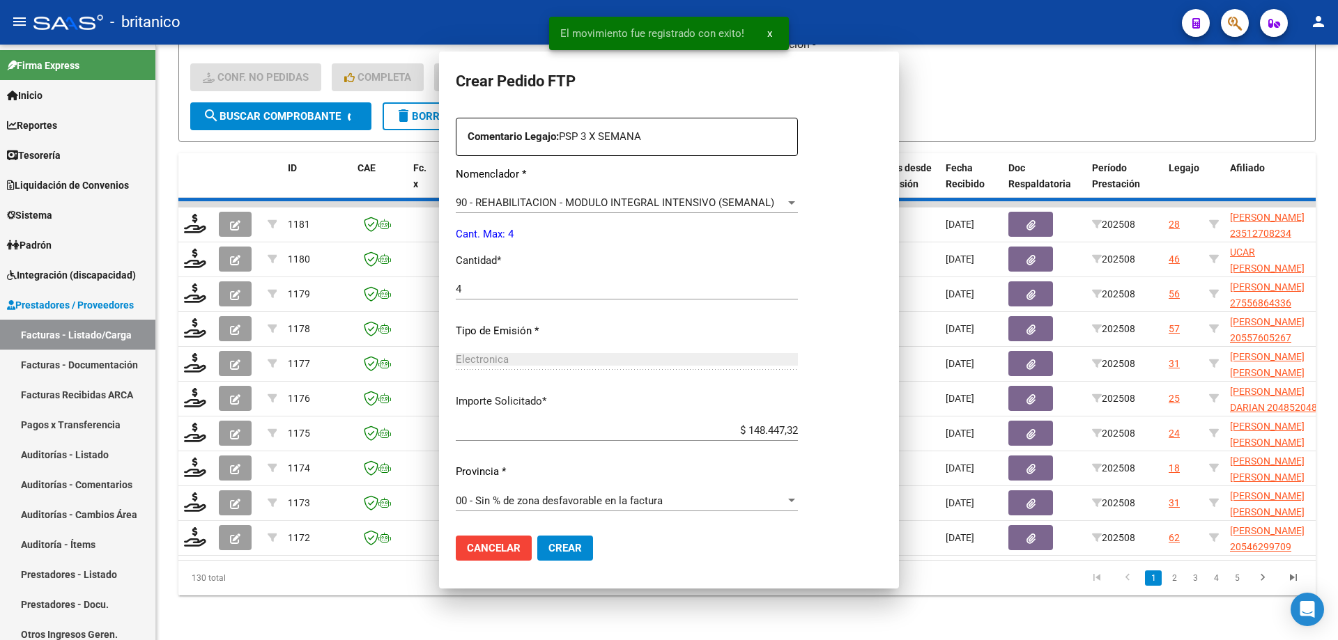
scroll to position [0, 0]
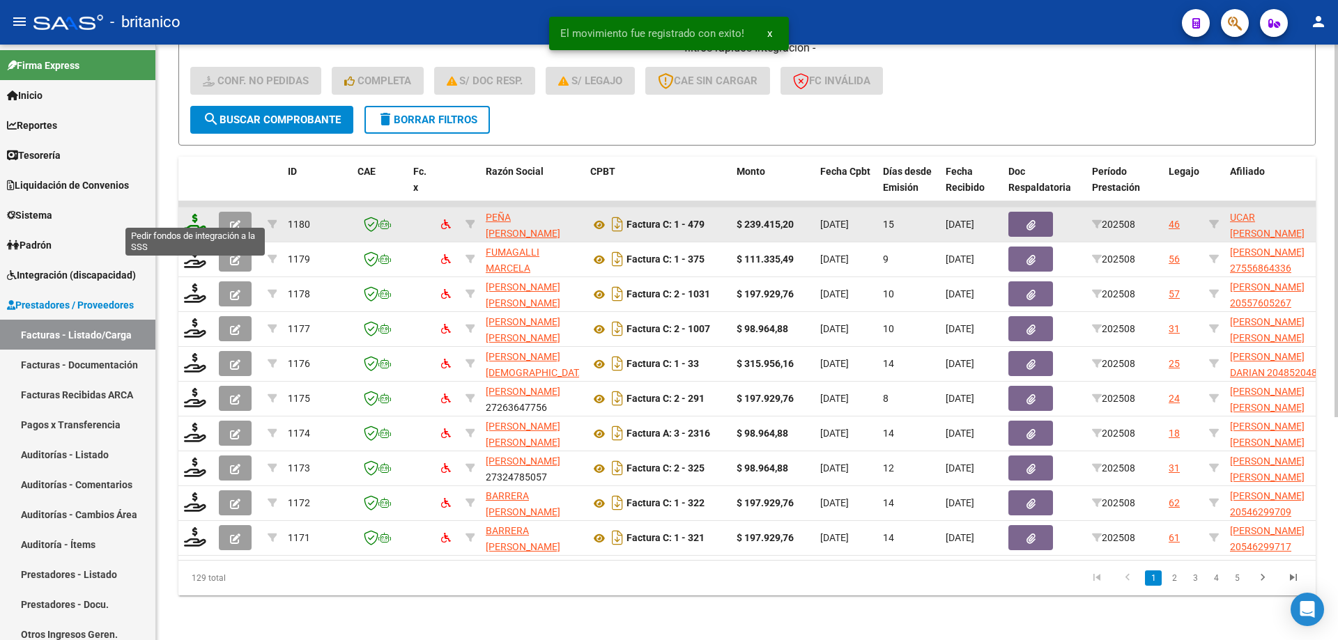
click at [201, 214] on icon at bounding box center [195, 224] width 22 height 20
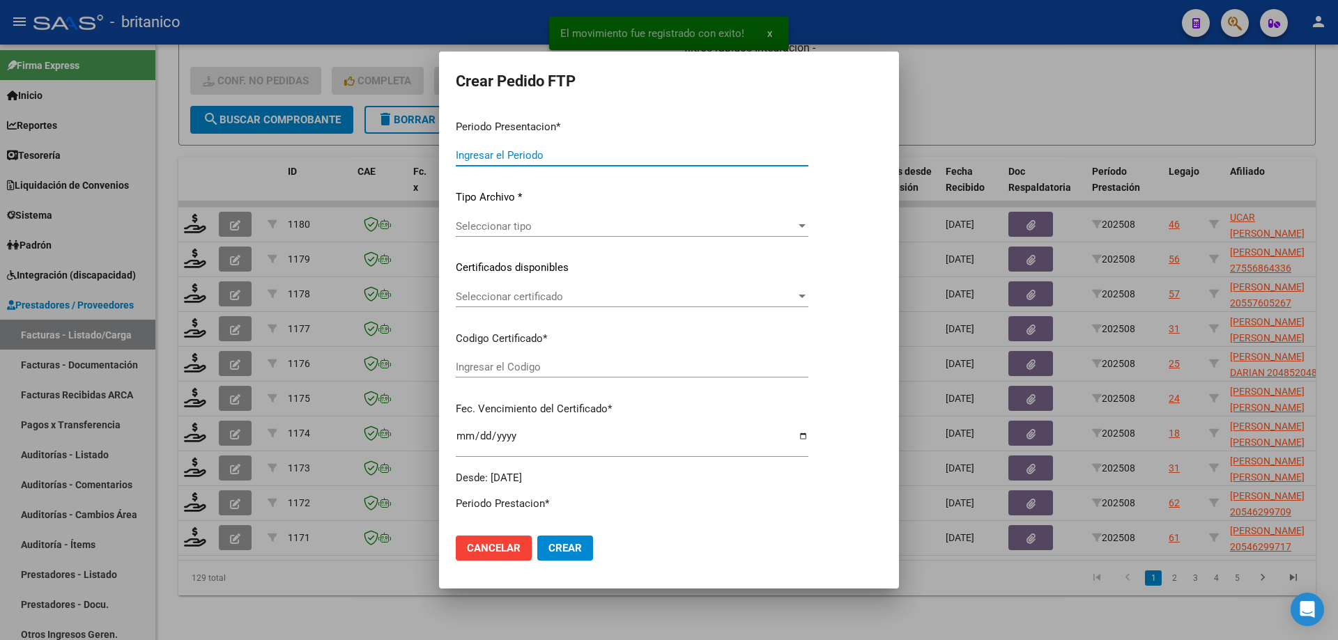
type input "202508"
type input "$ 239.415,20"
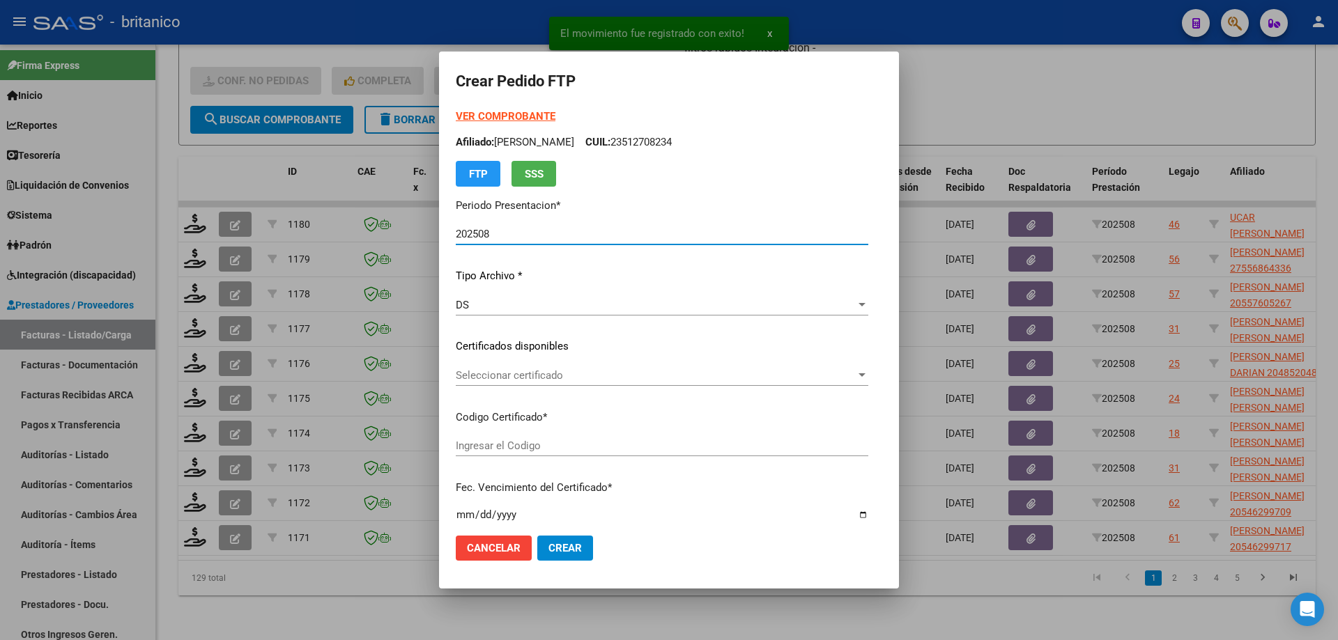
type input "ARG0200046956679-2023011820330118BS350"
type input "[DATE]"
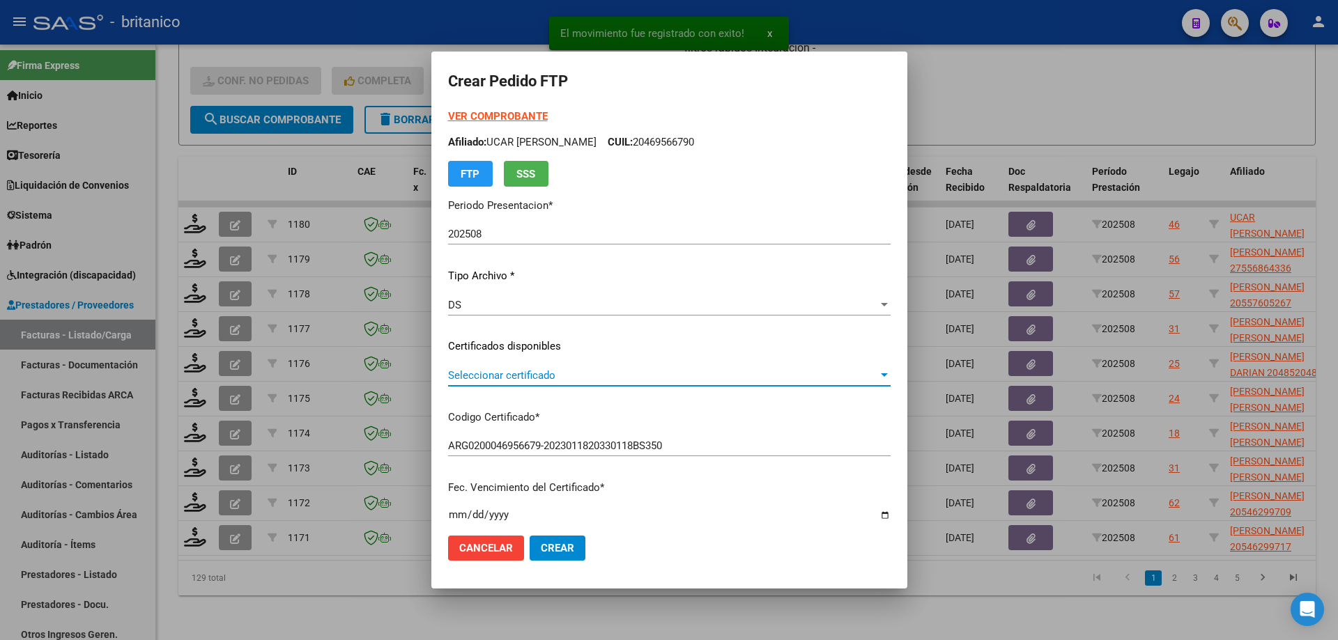
click at [589, 371] on span "Seleccionar certificado" at bounding box center [663, 375] width 430 height 13
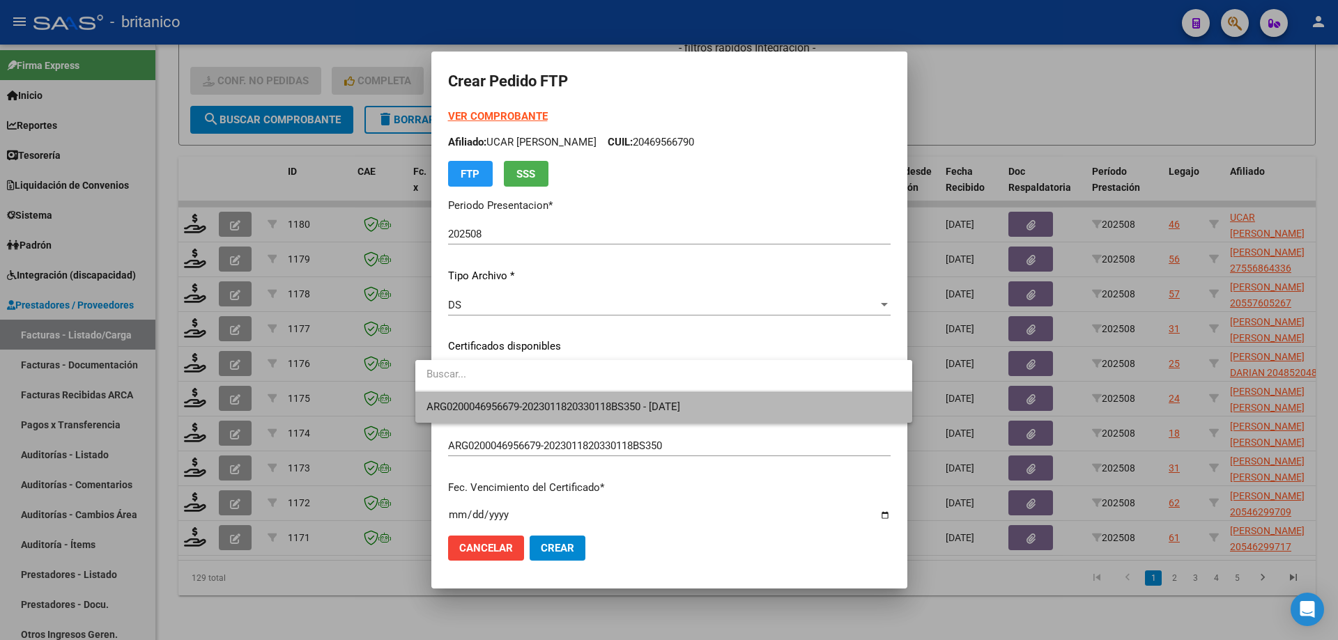
drag, startPoint x: 622, startPoint y: 415, endPoint x: 639, endPoint y: 420, distance: 17.6
click at [624, 416] on span "ARG0200046956679-2023011820330118BS350 - [DATE]" at bounding box center [663, 407] width 474 height 31
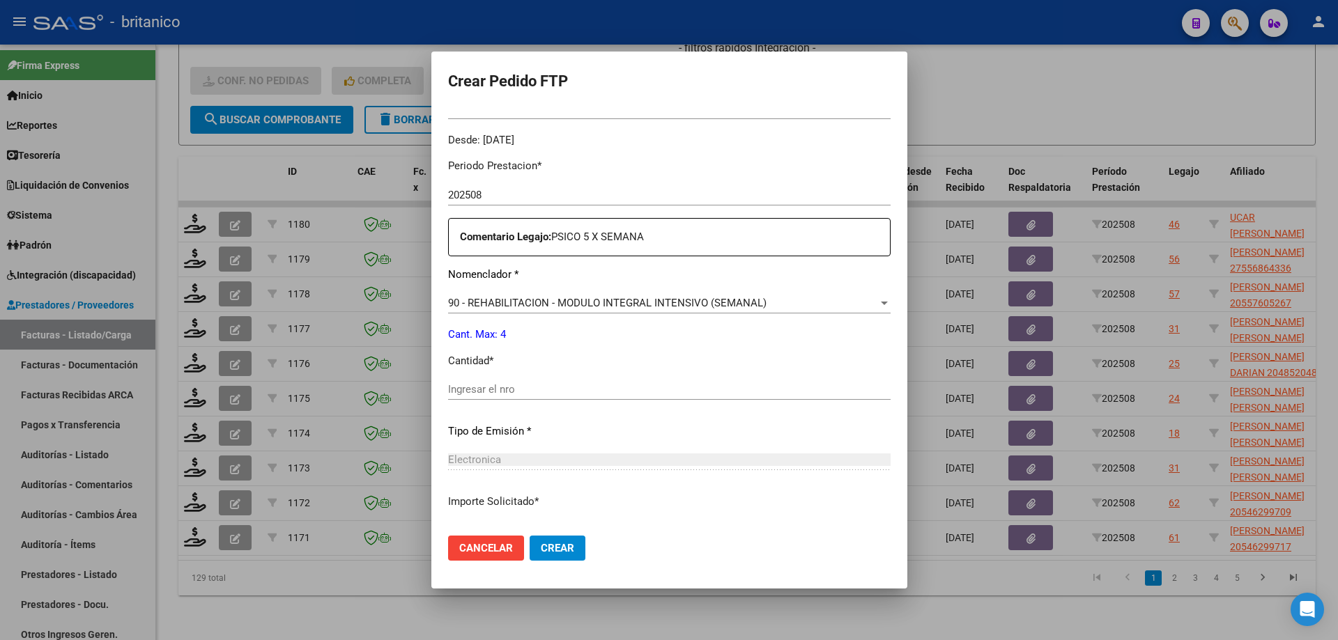
scroll to position [418, 0]
click at [489, 389] on input "Ingresar el nro" at bounding box center [669, 388] width 442 height 13
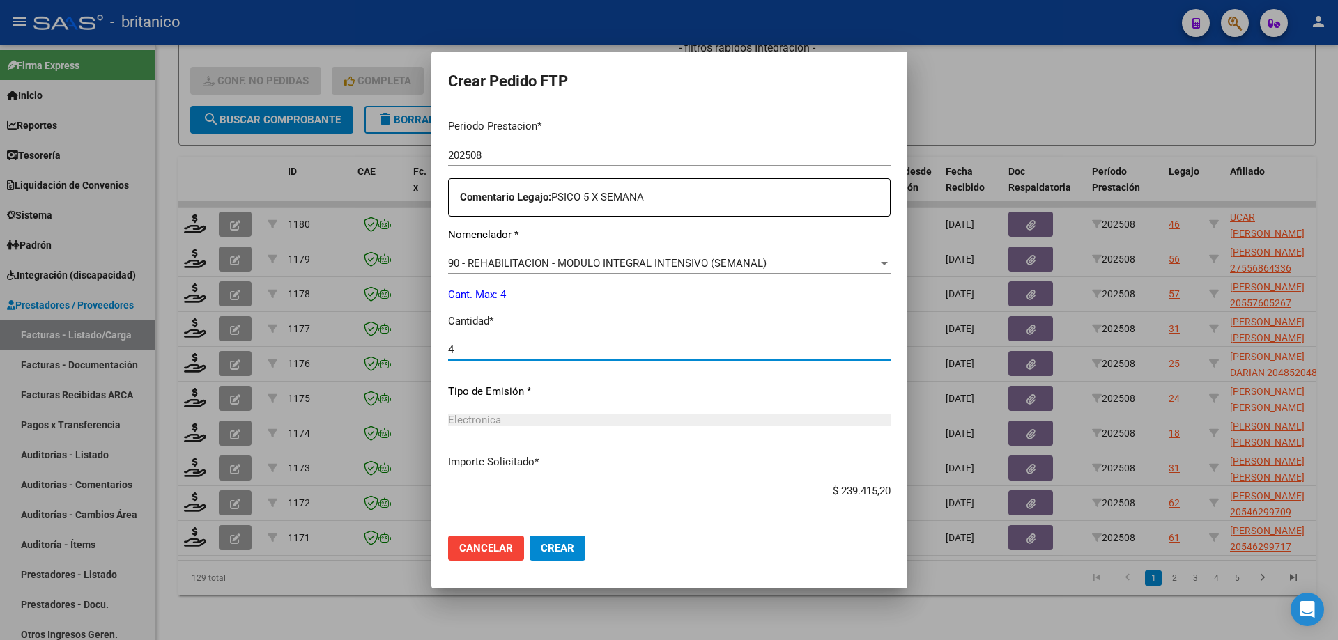
scroll to position [488, 0]
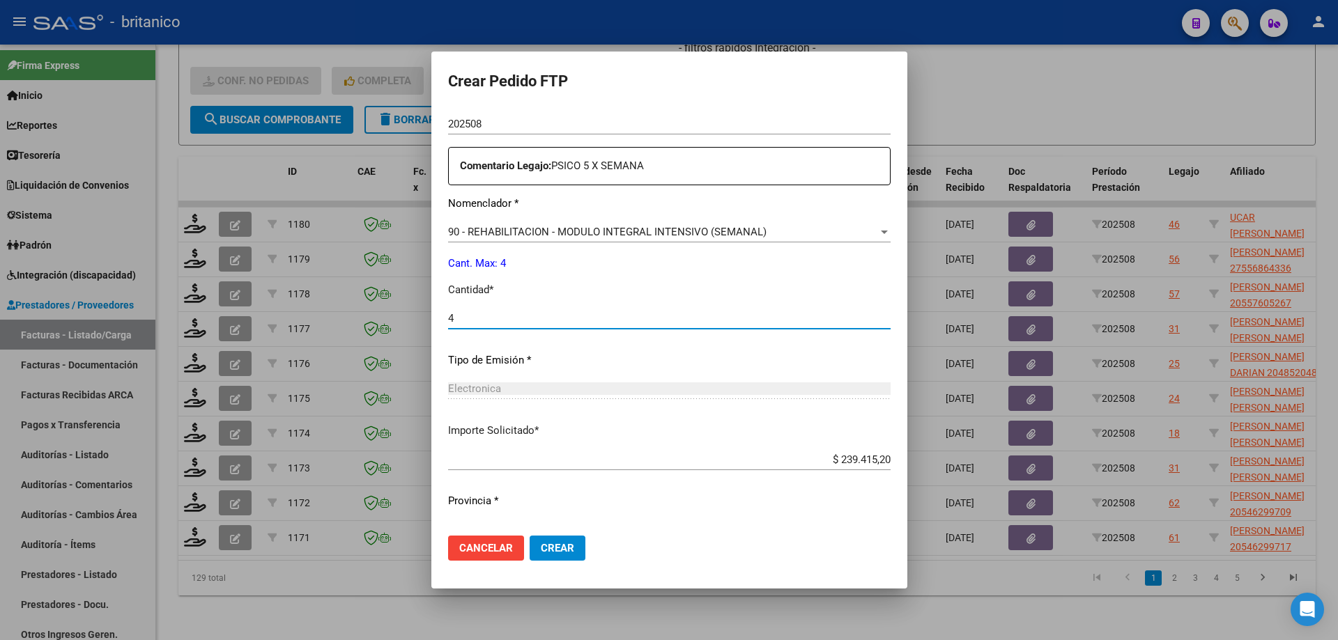
type input "4"
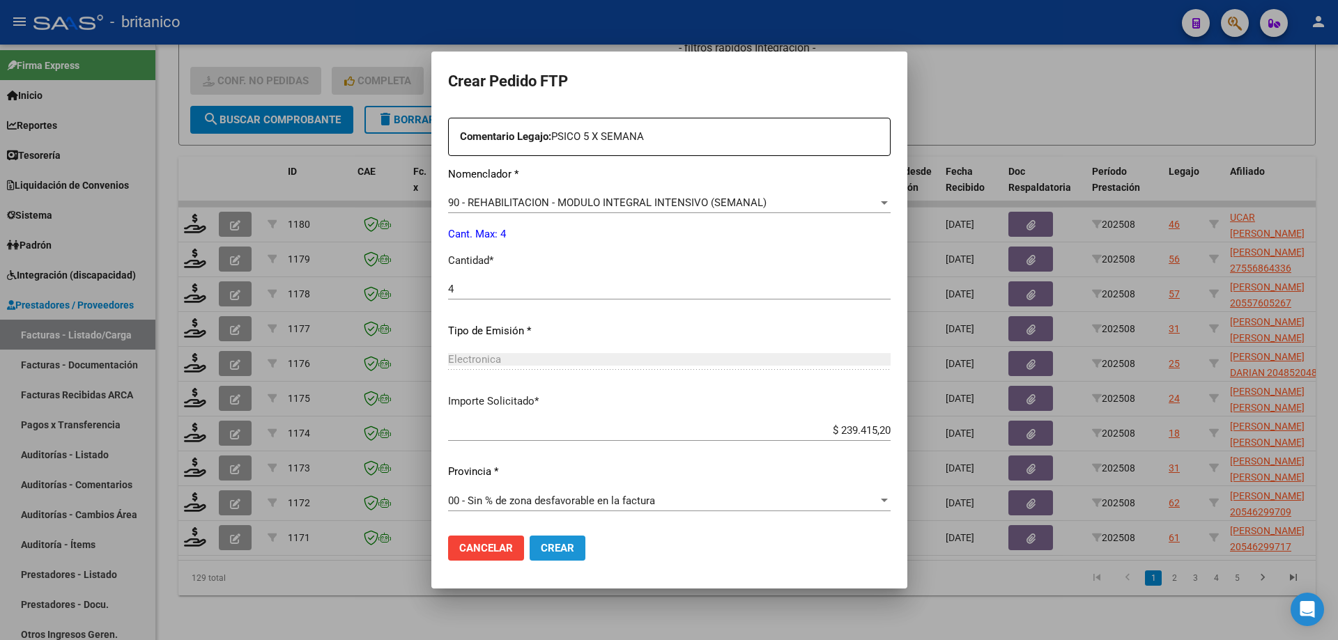
click at [543, 547] on span "Crear" at bounding box center [557, 548] width 33 height 13
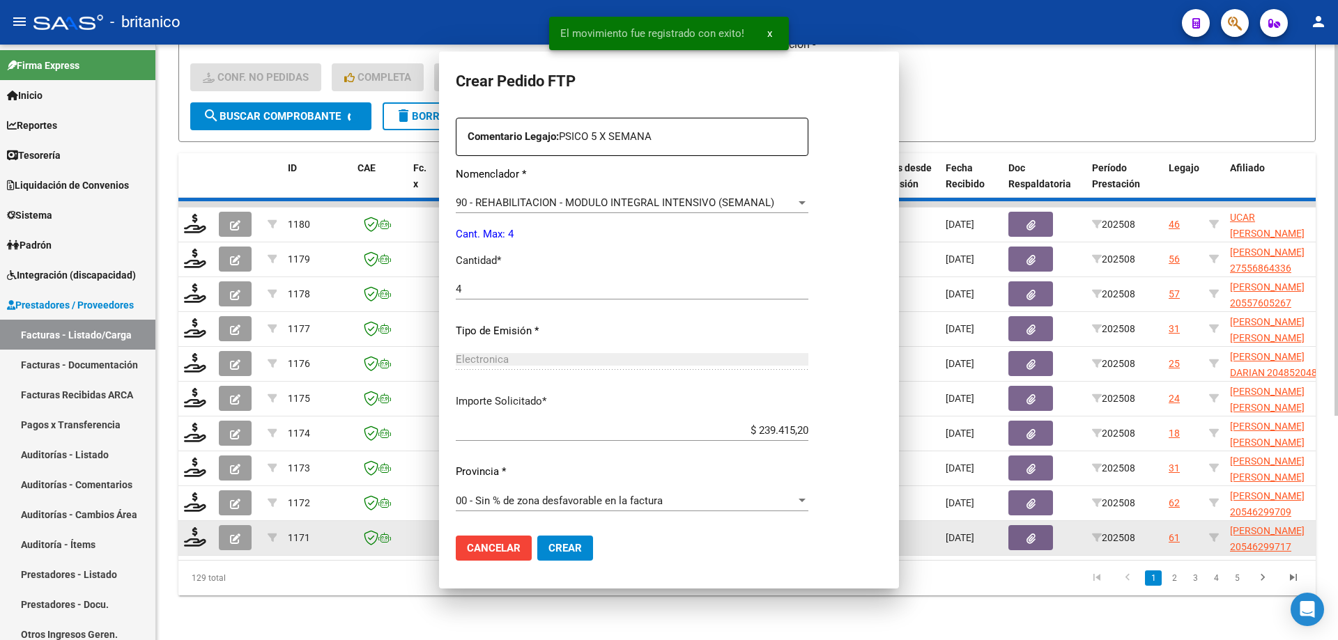
scroll to position [0, 0]
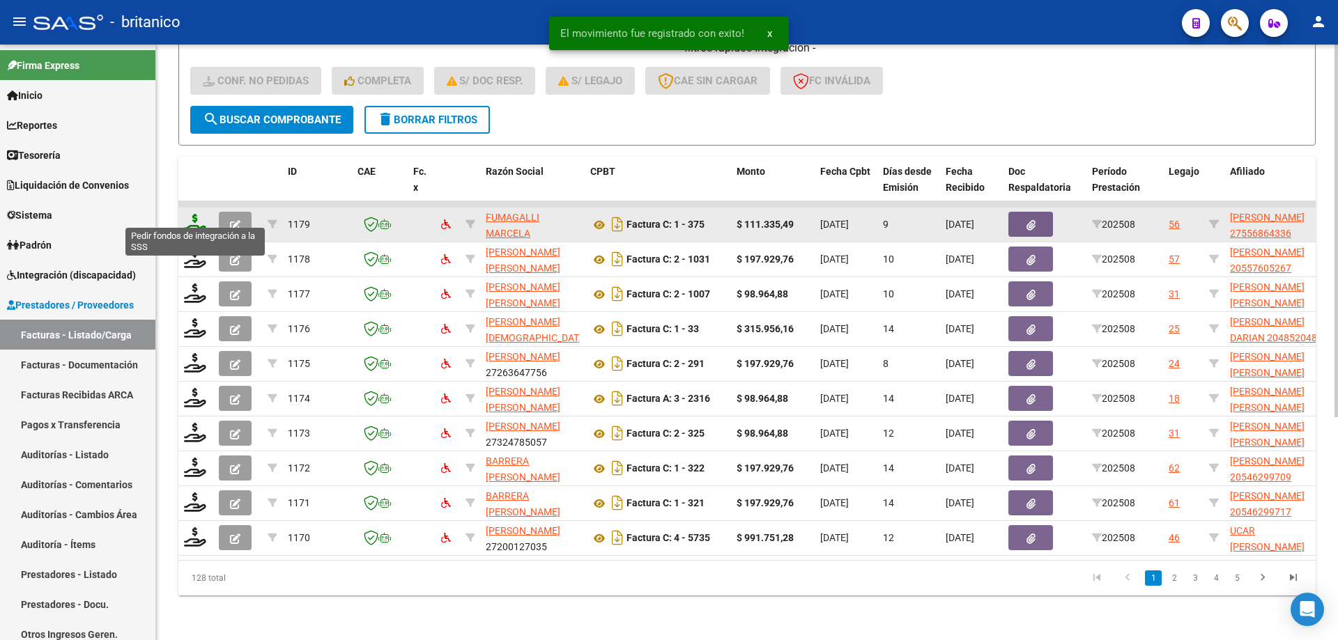
click at [196, 214] on icon at bounding box center [195, 224] width 22 height 20
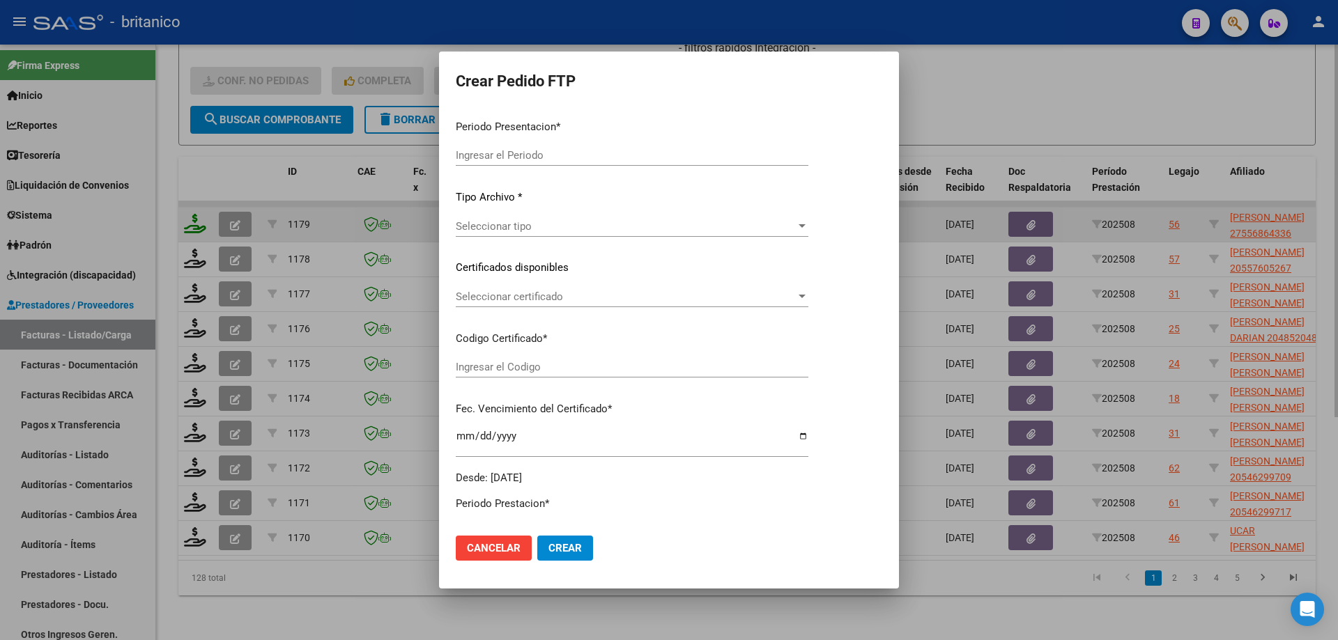
type input "202508"
type input "$ 111.335,49"
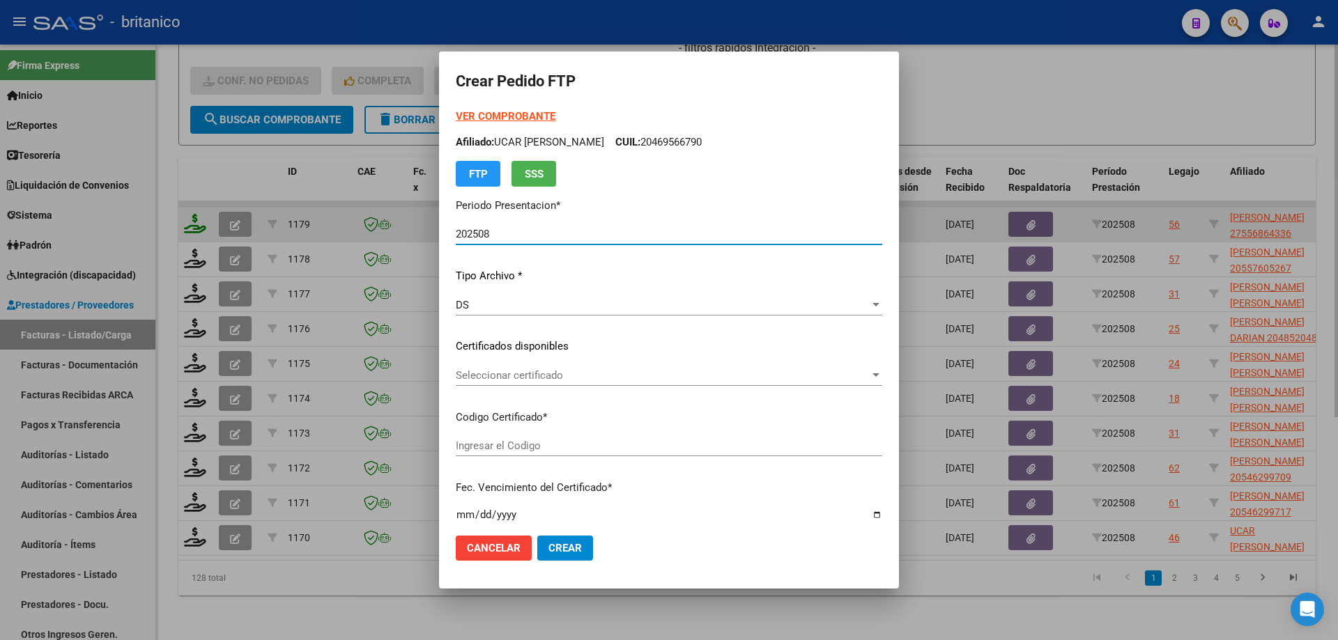
type input "ARG010005568643320240905-20270905BUE370"
type input "[DATE]"
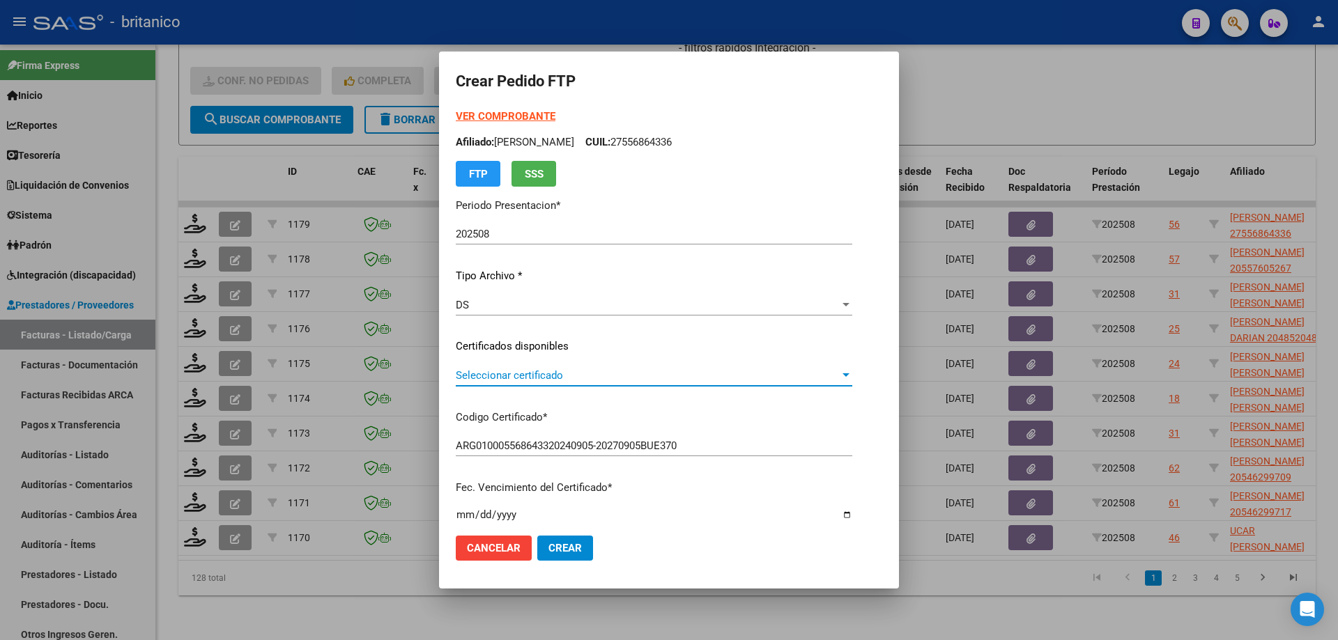
click at [517, 376] on span "Seleccionar certificado" at bounding box center [648, 375] width 384 height 13
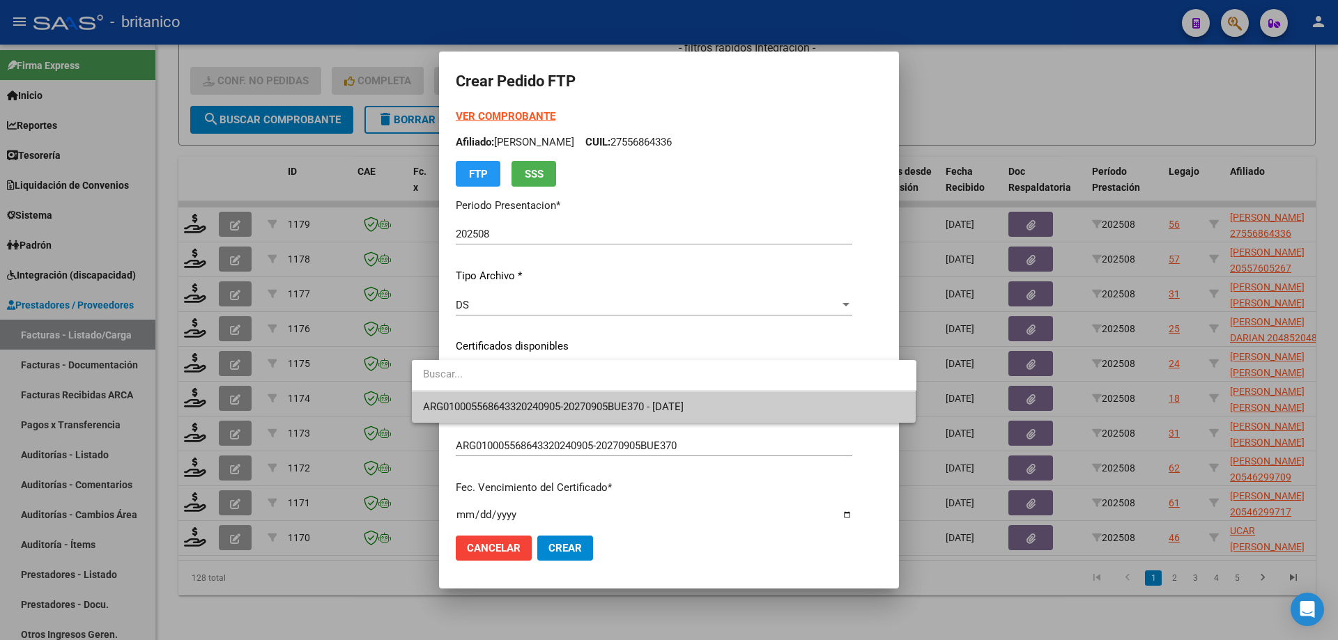
click at [518, 392] on span "ARG010005568643320240905-20270905BUE370 - [DATE]" at bounding box center [664, 407] width 482 height 31
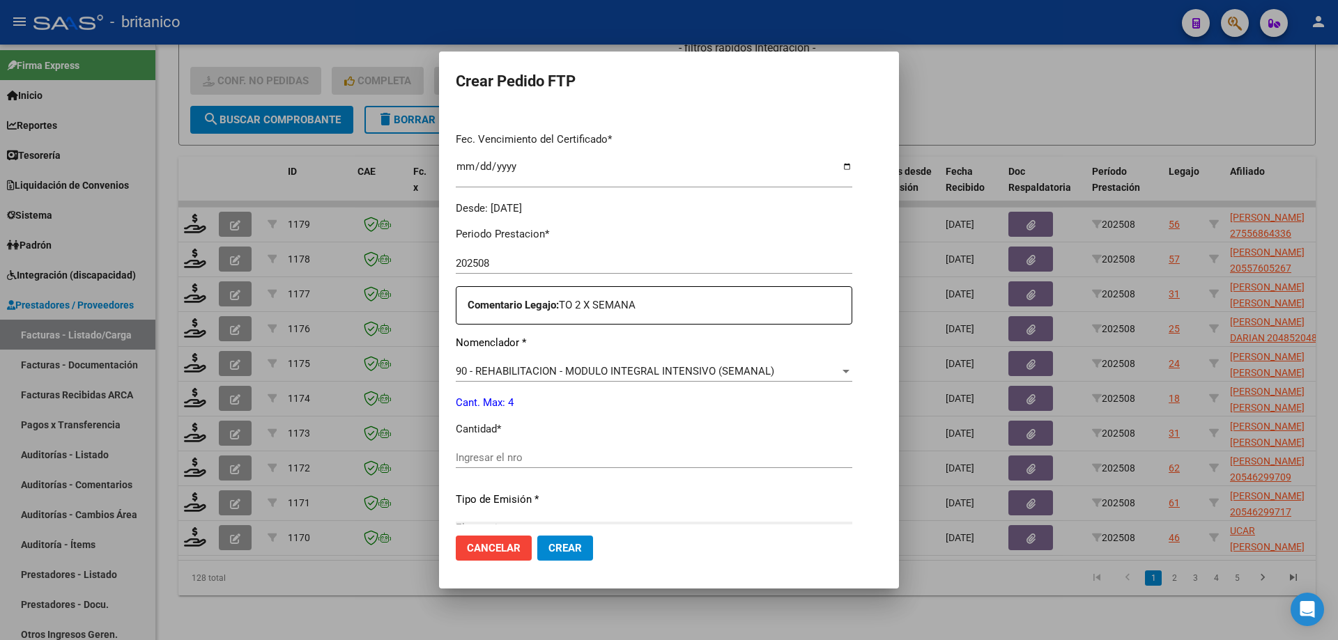
scroll to position [418, 0]
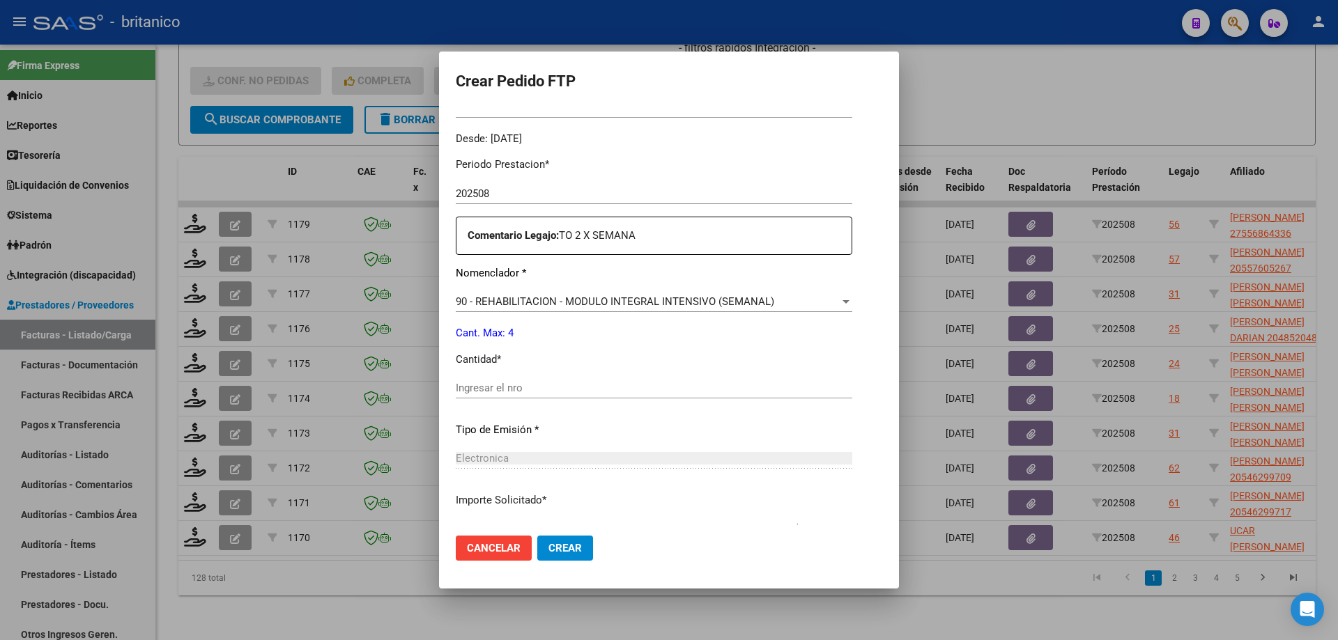
click at [491, 374] on div "Periodo Prestacion * 202508 Ingresar el Periodo Prestacion Comentario Legajo: T…" at bounding box center [654, 384] width 396 height 477
click at [477, 386] on input "Ingresar el nro" at bounding box center [654, 388] width 396 height 13
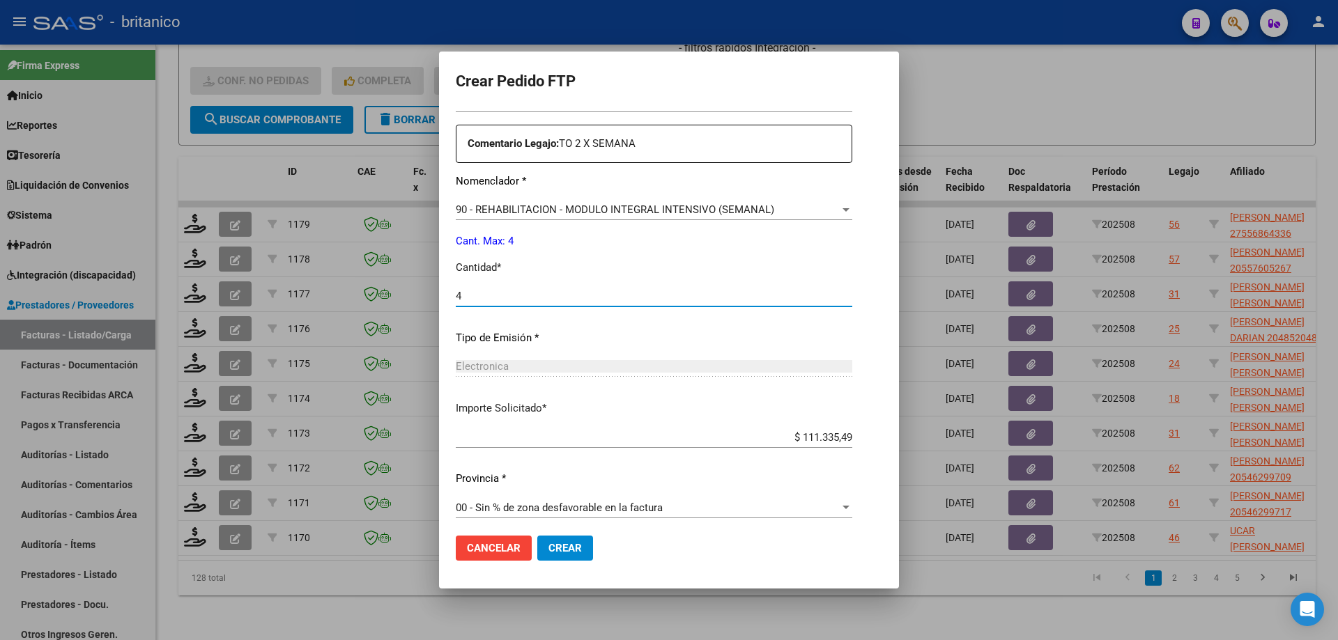
scroll to position [517, 0]
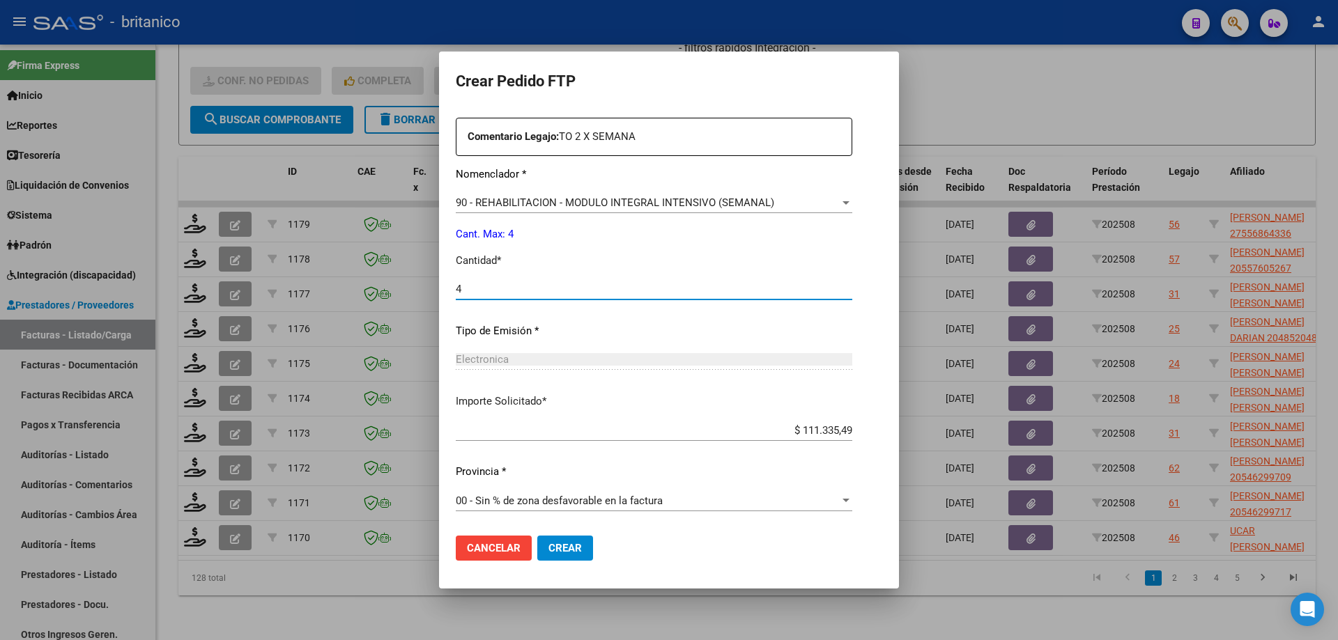
type input "4"
click at [548, 554] on span "Crear" at bounding box center [564, 548] width 33 height 13
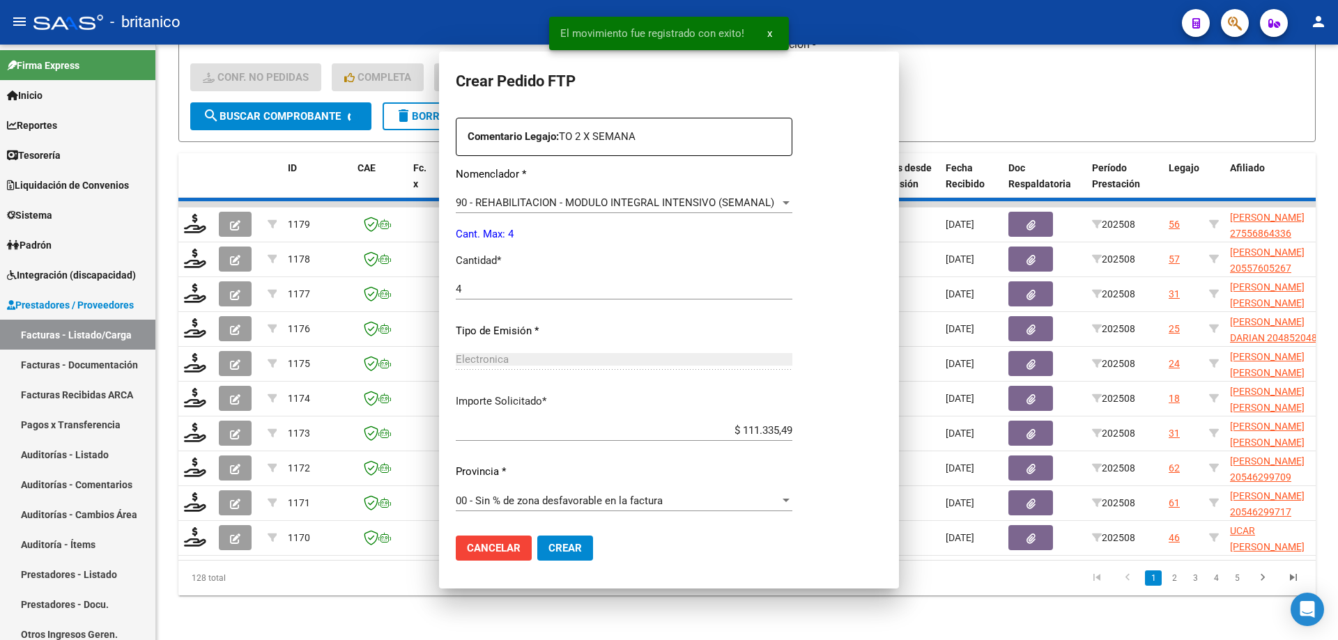
scroll to position [0, 0]
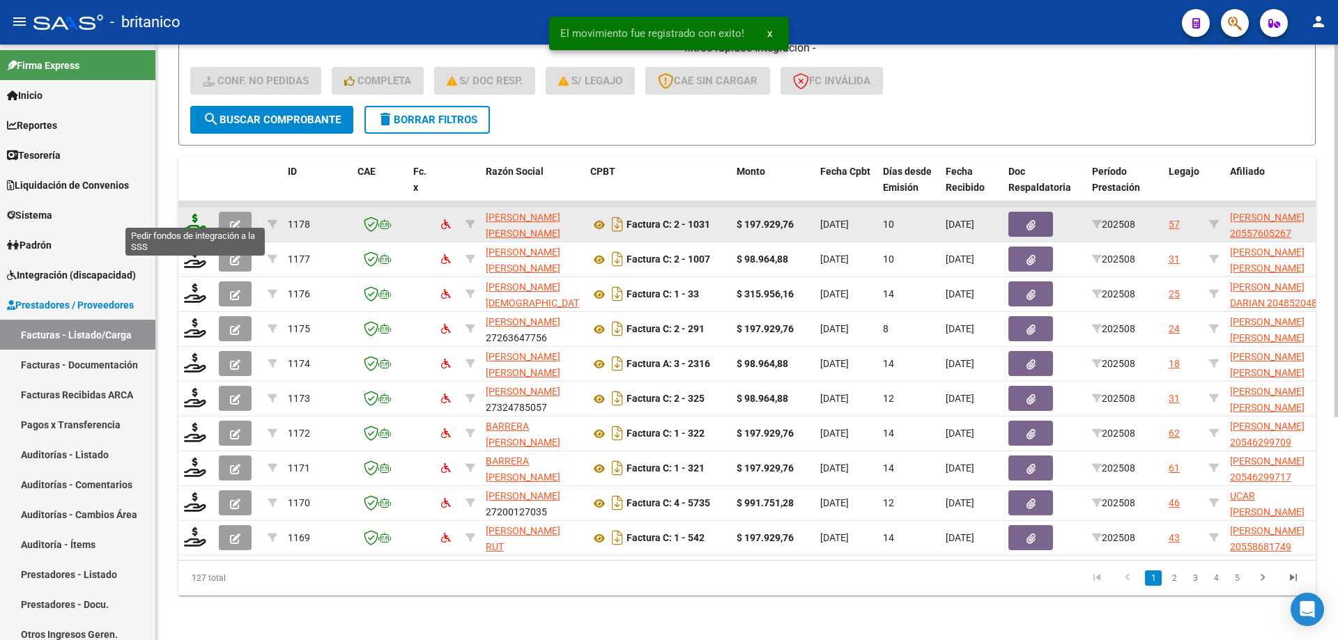
click at [203, 214] on icon at bounding box center [195, 224] width 22 height 20
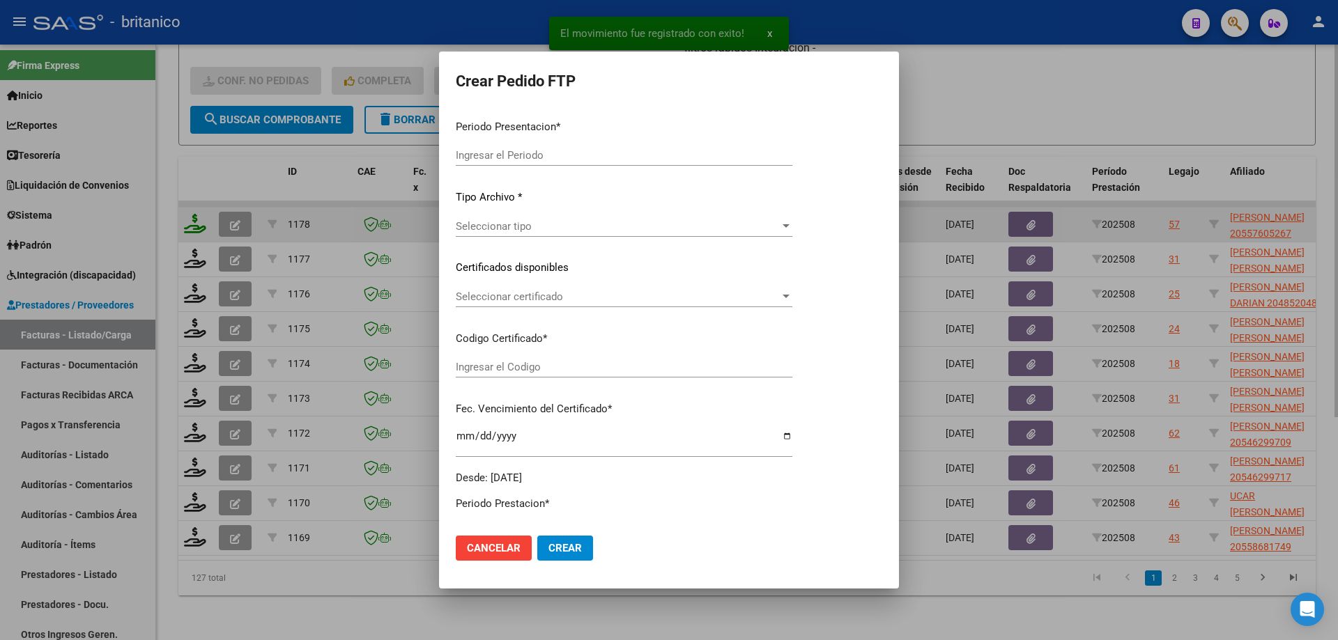
type input "202508"
type input "$ 197.929,76"
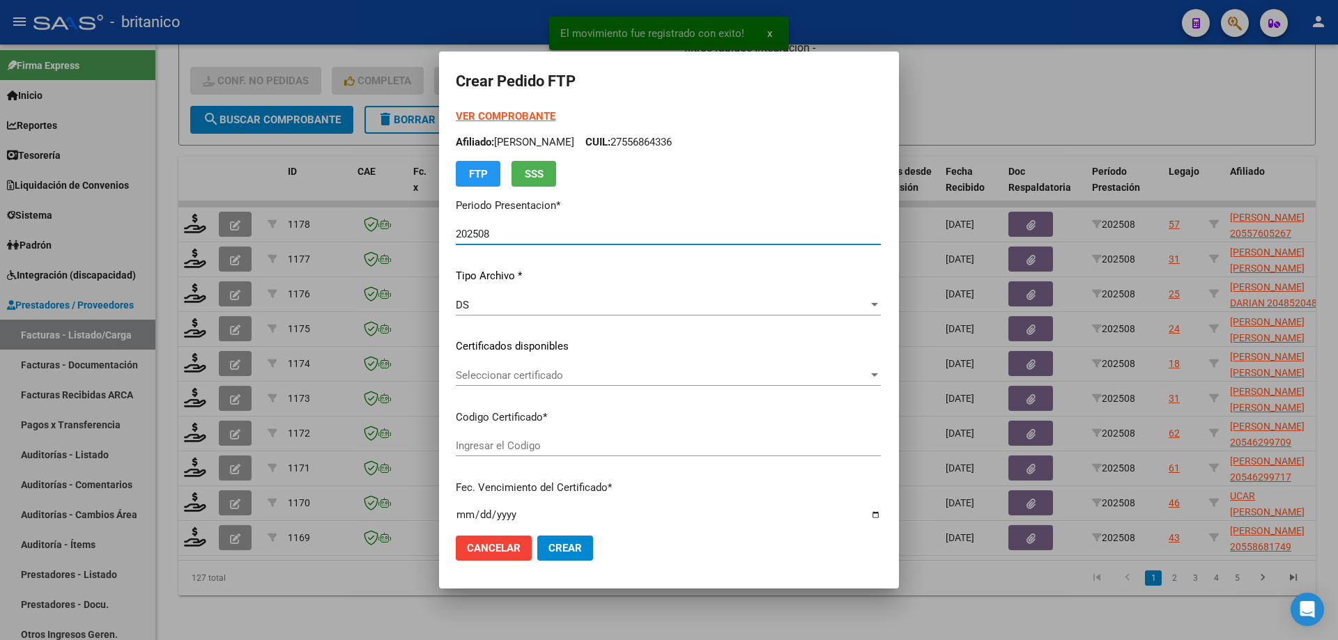
type input "ARG02000557605262025042820300428CIU13650"
type input "[DATE]"
click at [622, 367] on div "Seleccionar certificado Seleccionar certificado" at bounding box center [668, 375] width 425 height 21
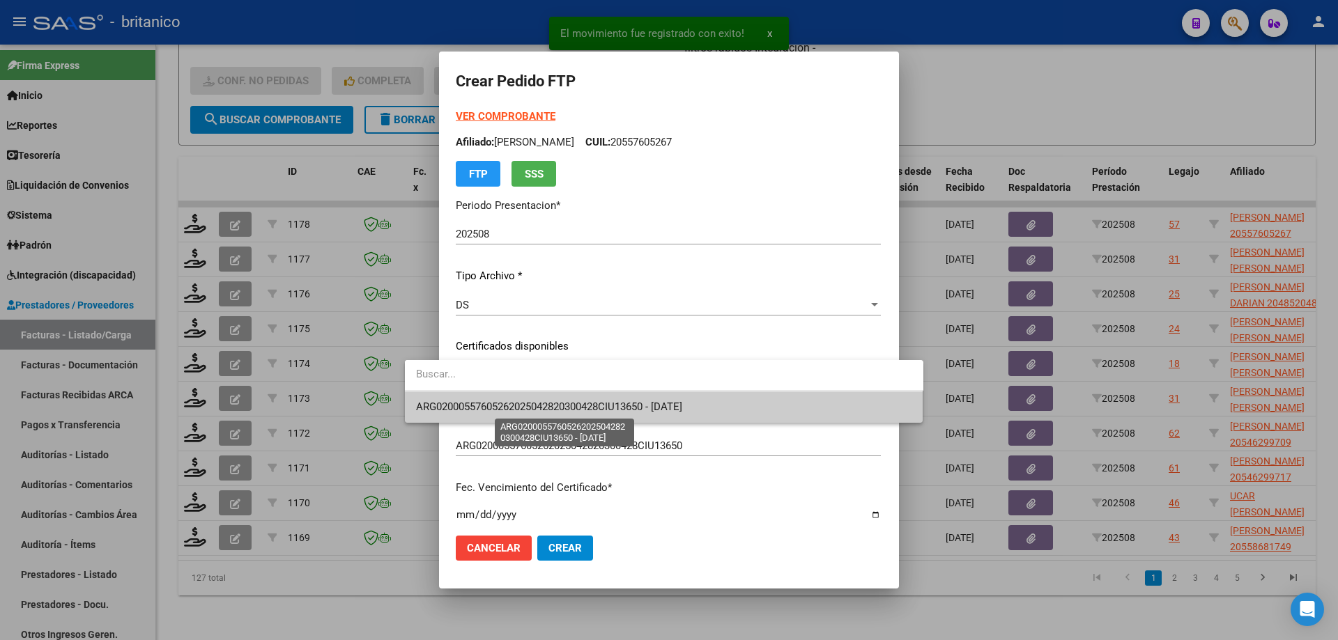
click at [637, 407] on span "ARG02000557605262025042820300428CIU13650 - [DATE]" at bounding box center [549, 407] width 266 height 13
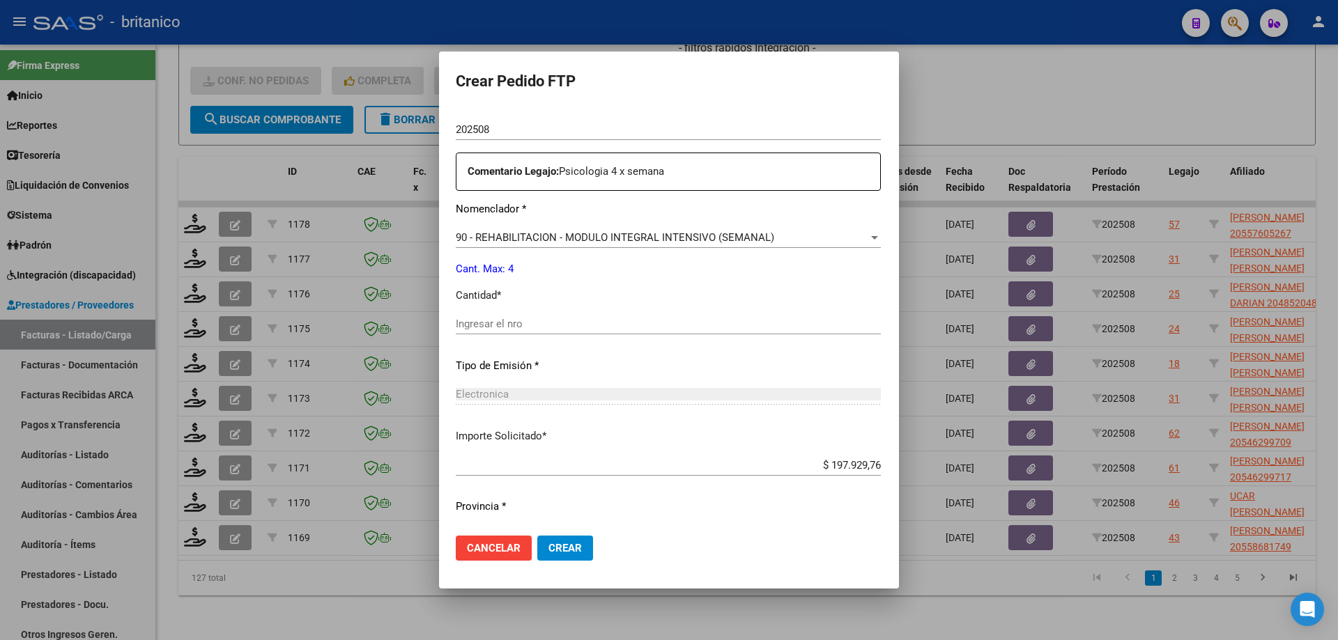
scroll to position [488, 0]
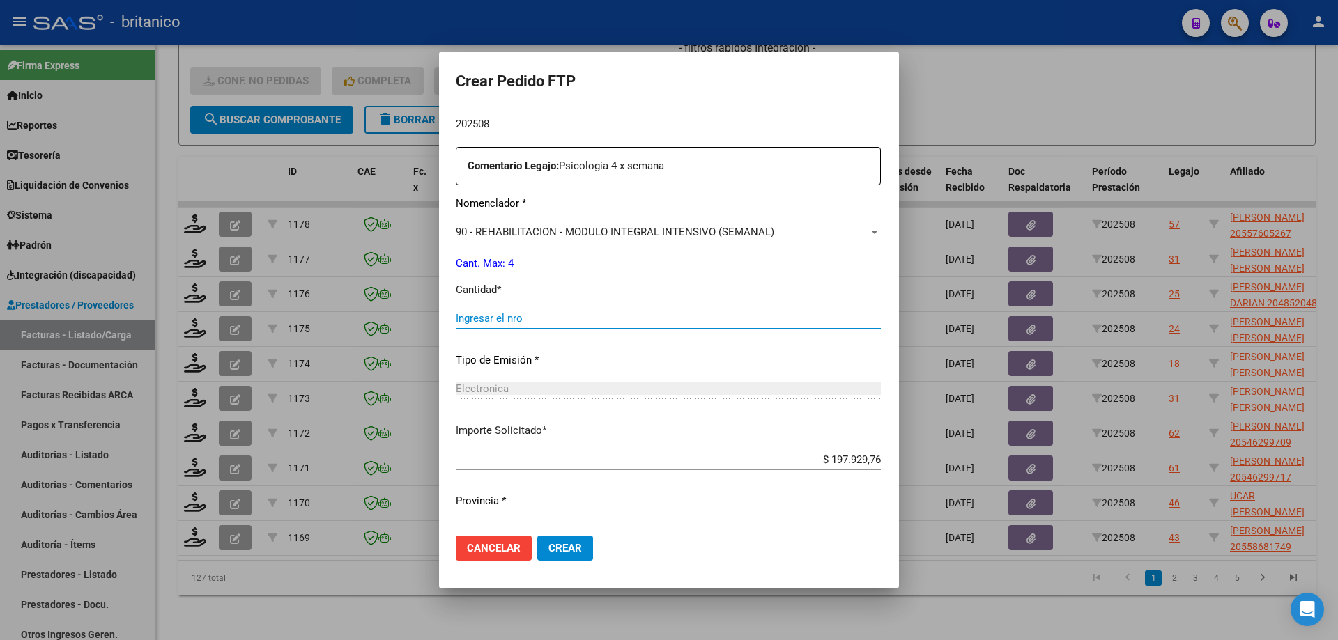
click at [519, 314] on input "Ingresar el nro" at bounding box center [668, 318] width 425 height 13
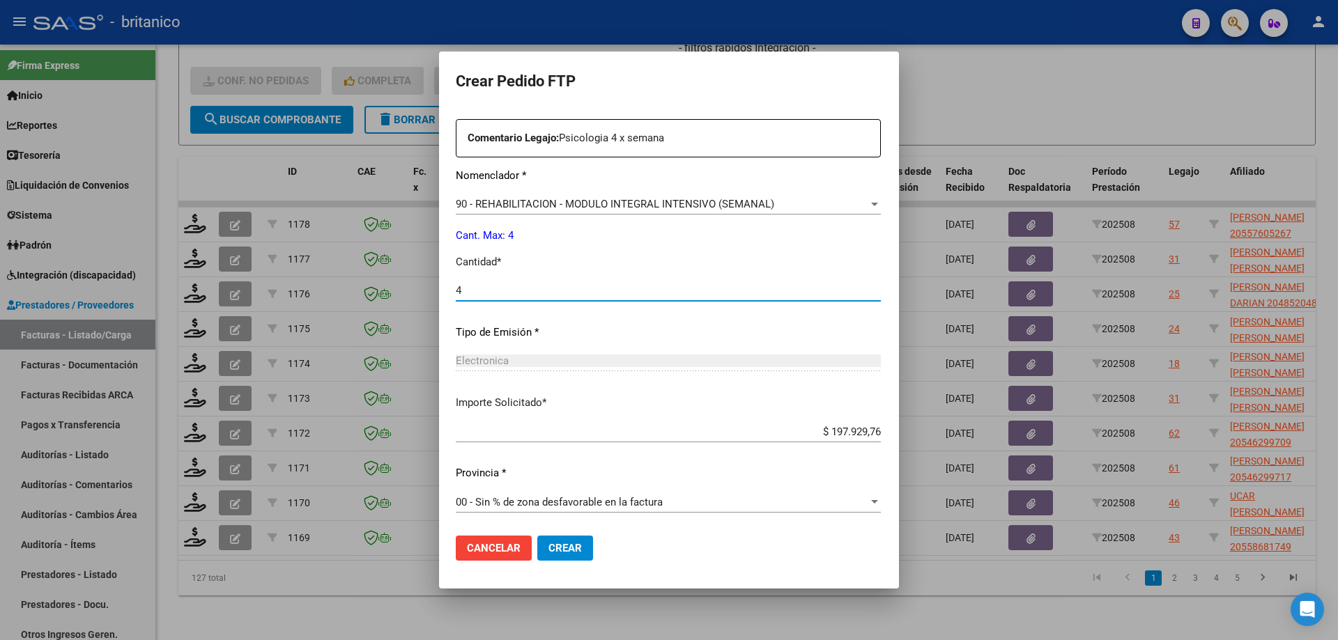
scroll to position [517, 0]
type input "4"
click at [537, 541] on button "Crear" at bounding box center [565, 548] width 56 height 25
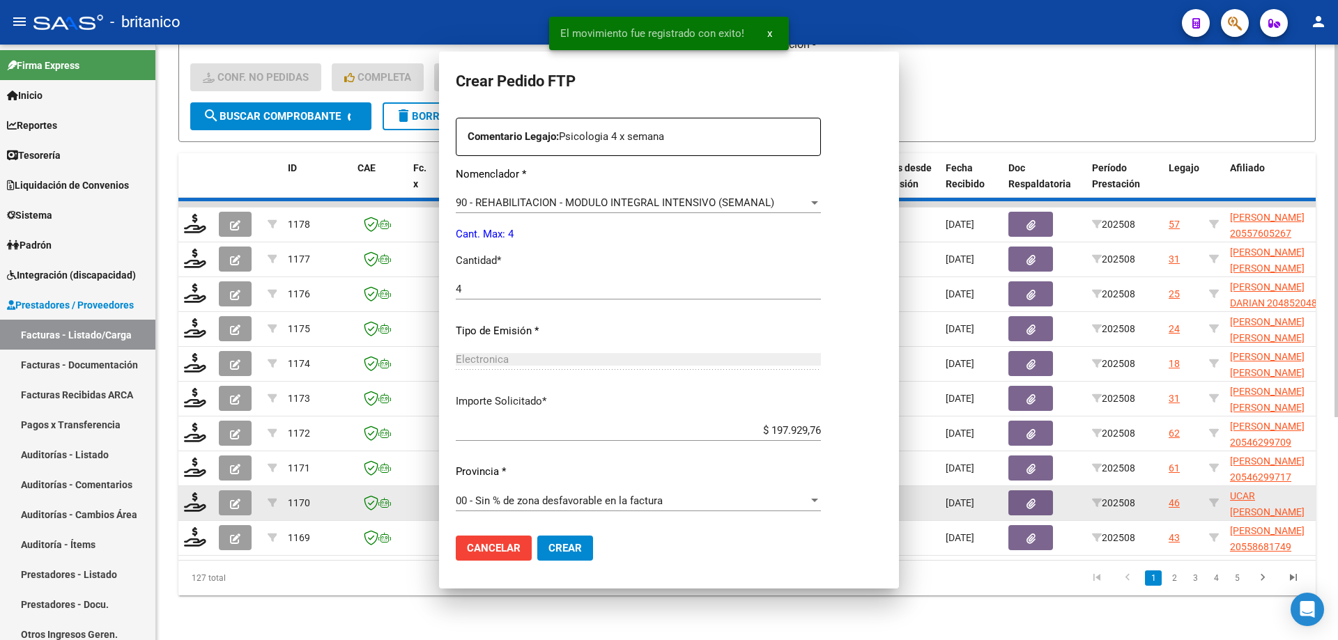
scroll to position [0, 0]
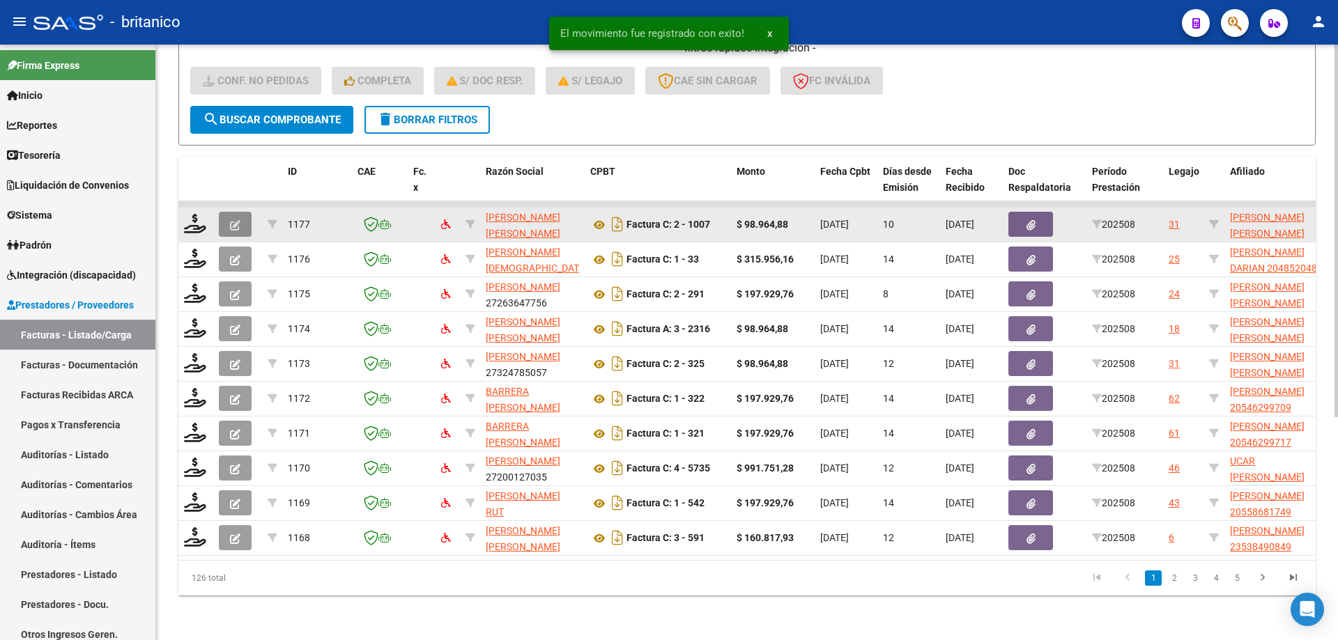
click at [237, 220] on icon "button" at bounding box center [235, 225] width 10 height 10
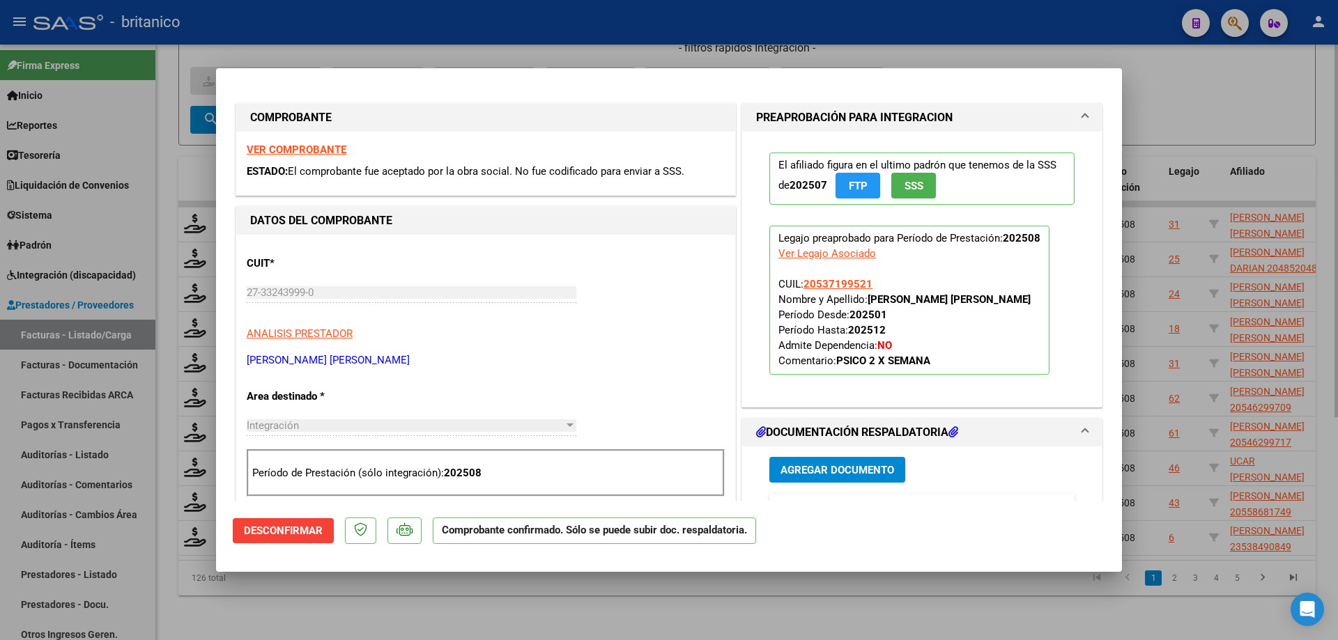
click at [1273, 93] on div at bounding box center [669, 320] width 1338 height 640
type input "$ 0,00"
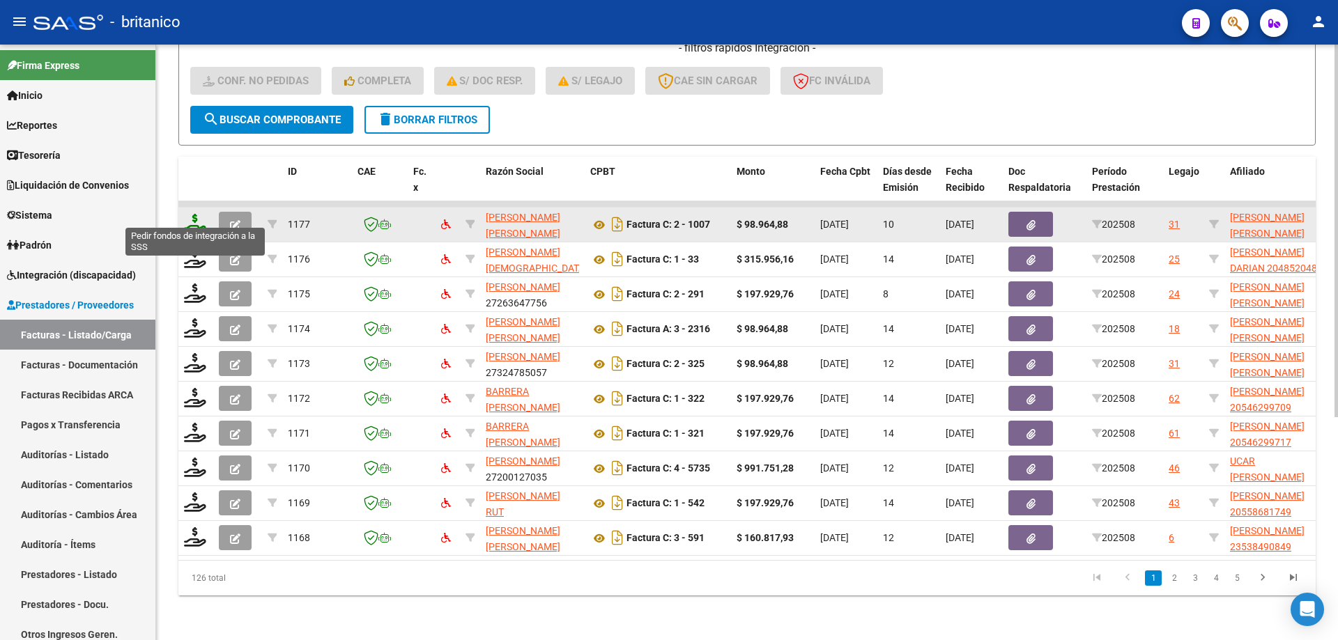
click at [195, 214] on icon at bounding box center [195, 224] width 22 height 20
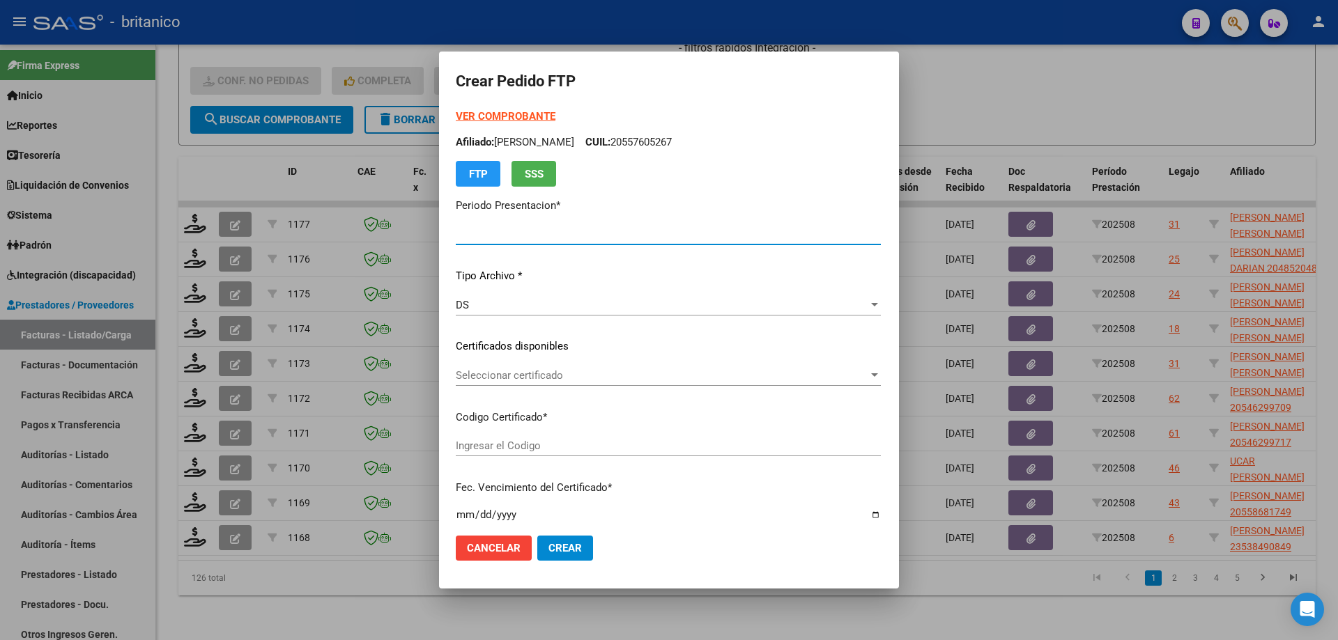
type input "202508"
type input "$ 98.964,88"
type input "ARG02000537199522022112520251125CBA536"
type input "[DATE]"
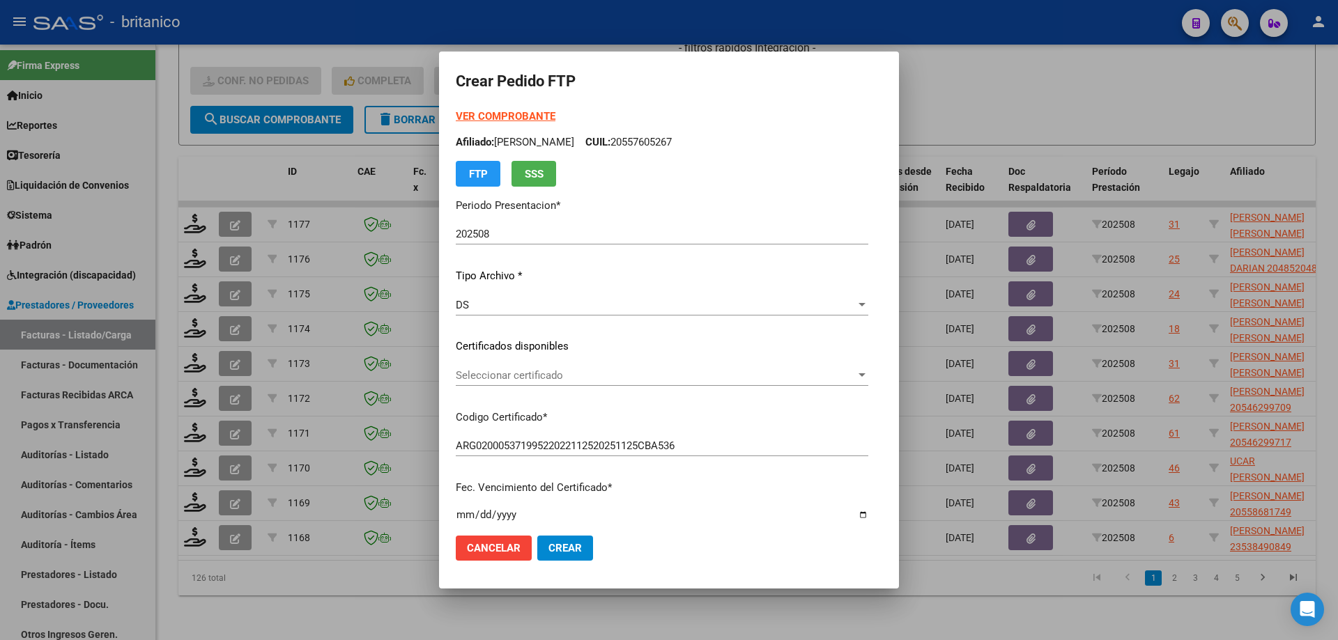
click at [518, 384] on div "Seleccionar certificado Seleccionar certificado" at bounding box center [662, 375] width 412 height 21
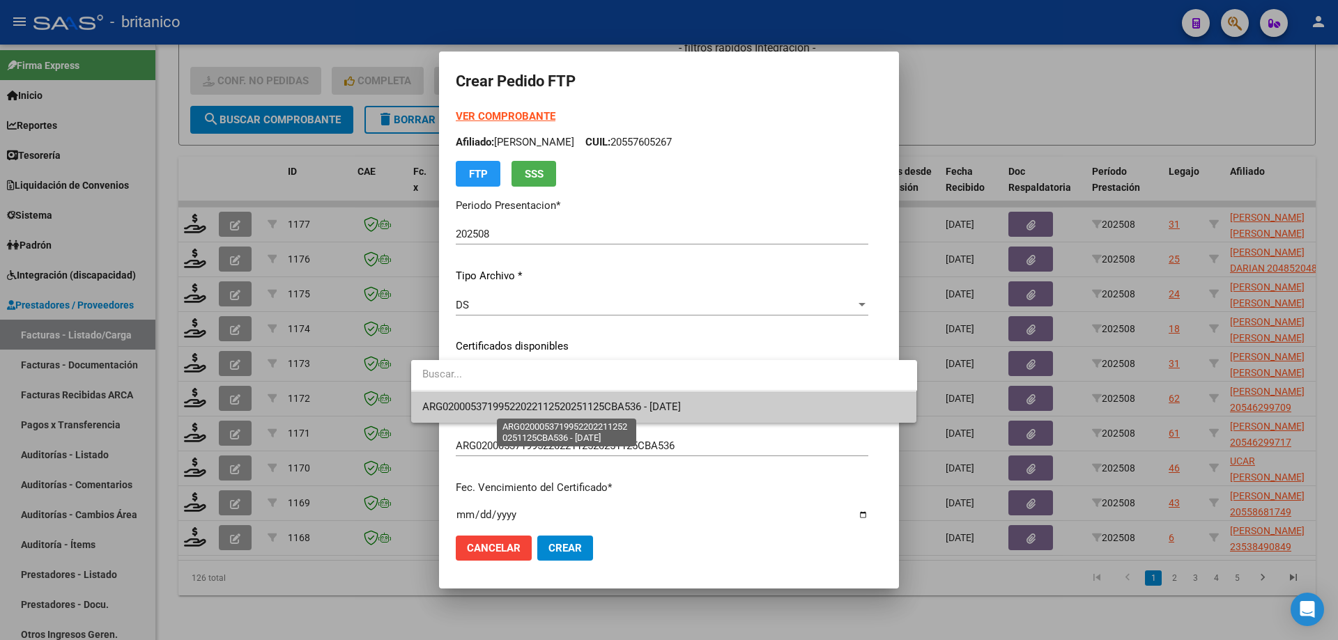
drag, startPoint x: 548, startPoint y: 406, endPoint x: 569, endPoint y: 406, distance: 21.6
click at [549, 406] on span "ARG02000537199522022112520251125CBA536 - [DATE]" at bounding box center [551, 407] width 258 height 13
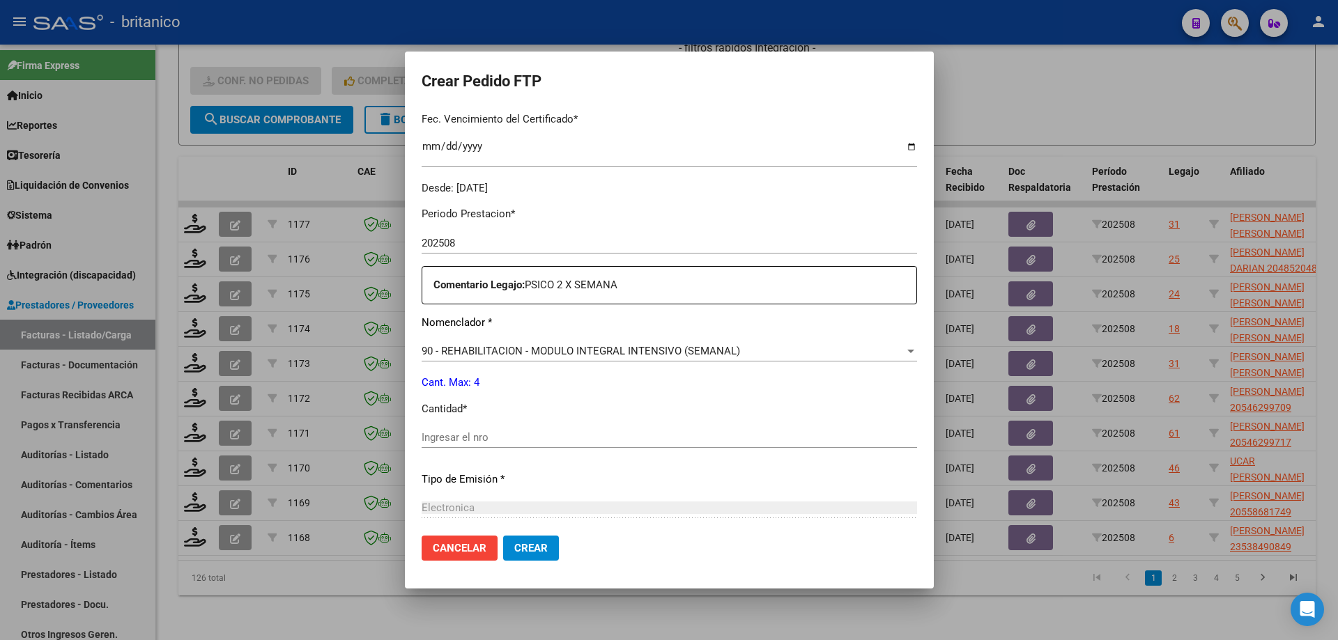
scroll to position [488, 0]
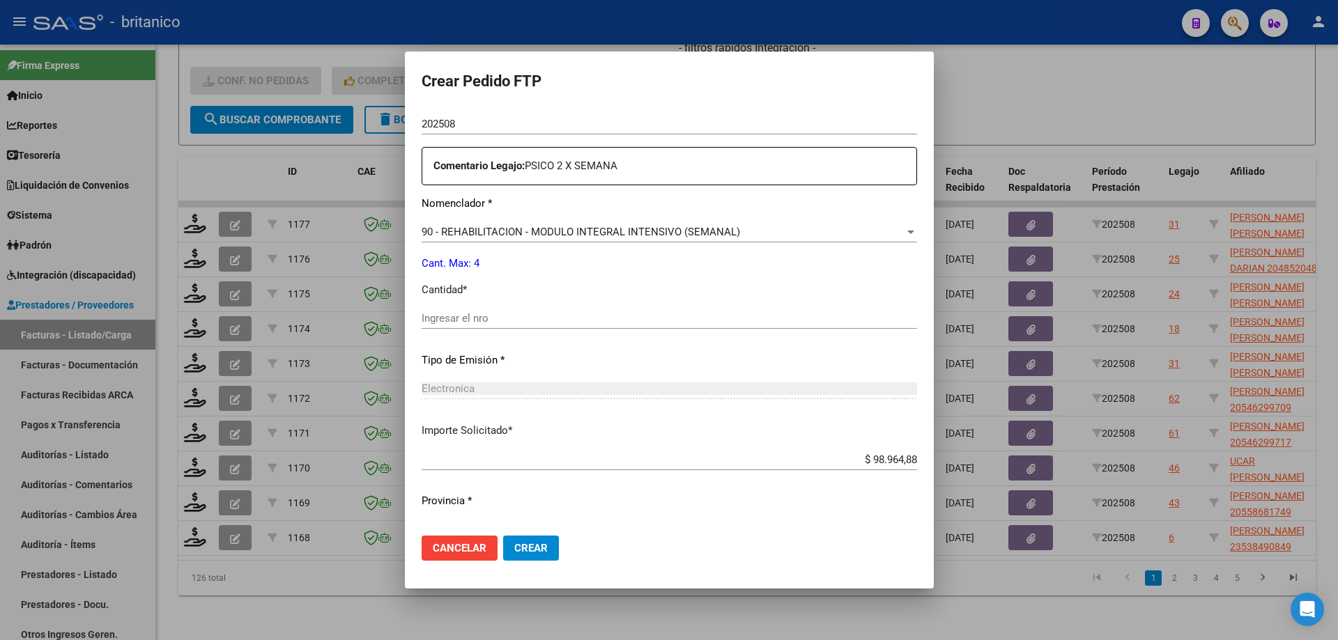
click at [570, 300] on div "Periodo Prestacion * 202508 Ingresar el Periodo Prestacion Comentario Legajo: P…" at bounding box center [669, 315] width 495 height 477
drag, startPoint x: 582, startPoint y: 316, endPoint x: 593, endPoint y: 309, distance: 12.6
click at [585, 315] on input "Ingresar el nro" at bounding box center [669, 318] width 495 height 13
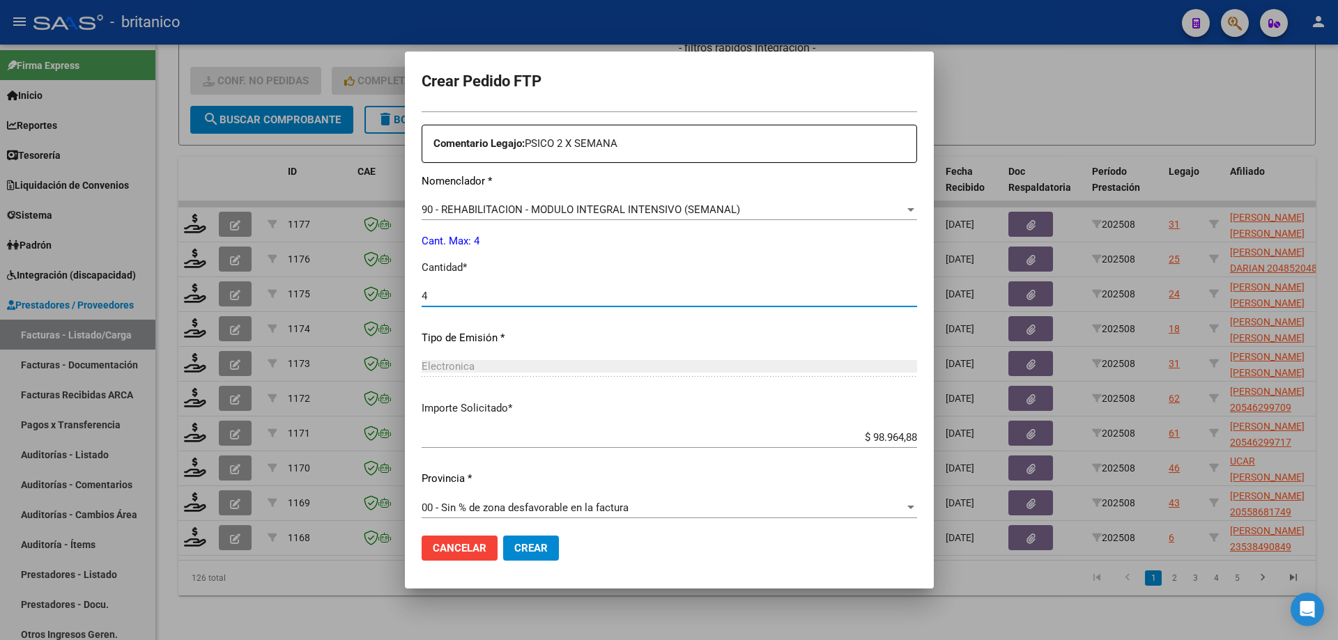
scroll to position [517, 0]
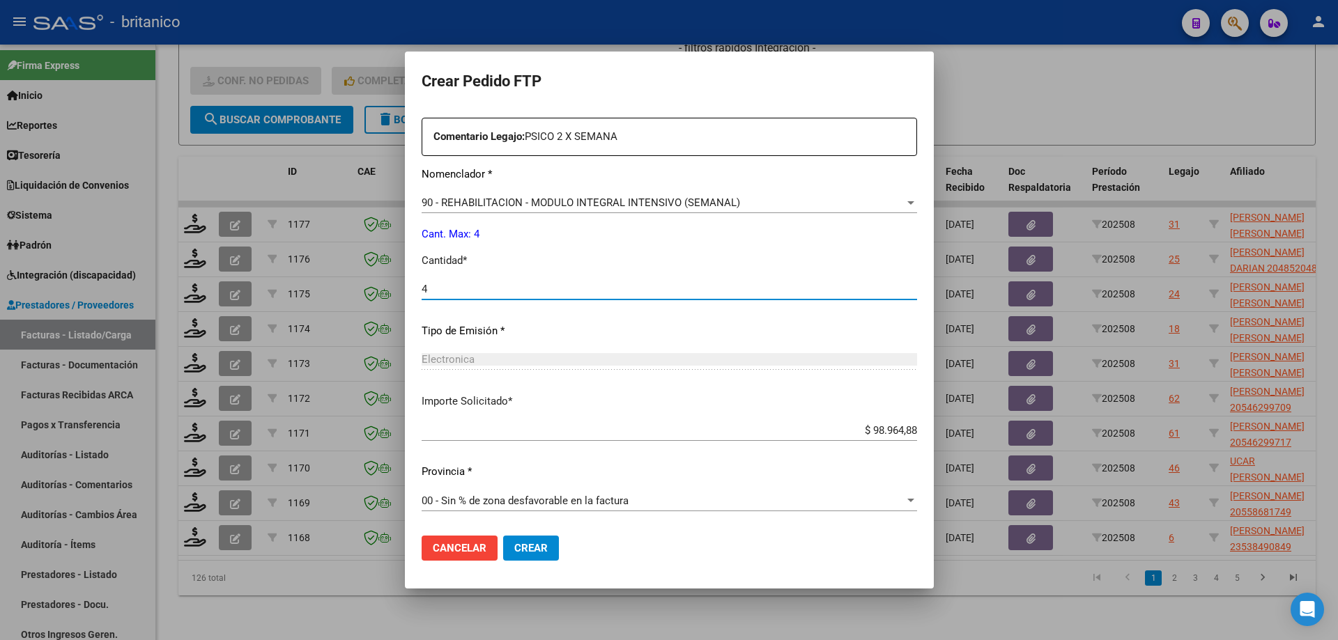
type input "4"
click at [532, 543] on span "Crear" at bounding box center [530, 548] width 33 height 13
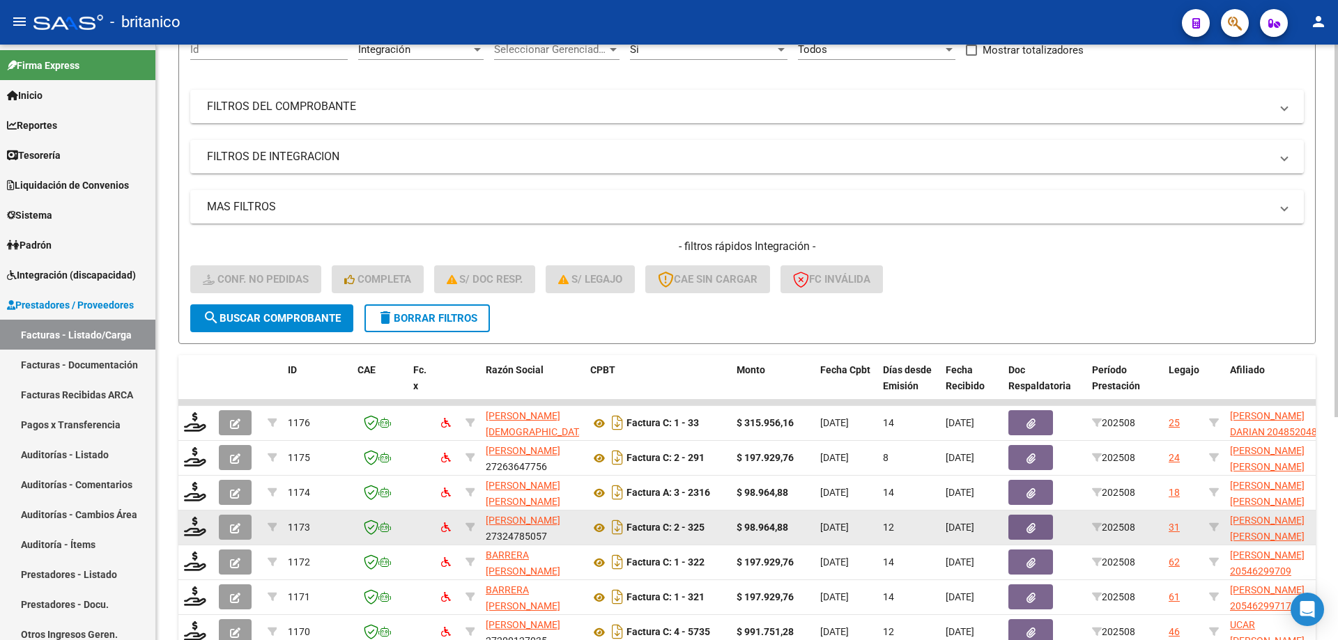
scroll to position [356, 0]
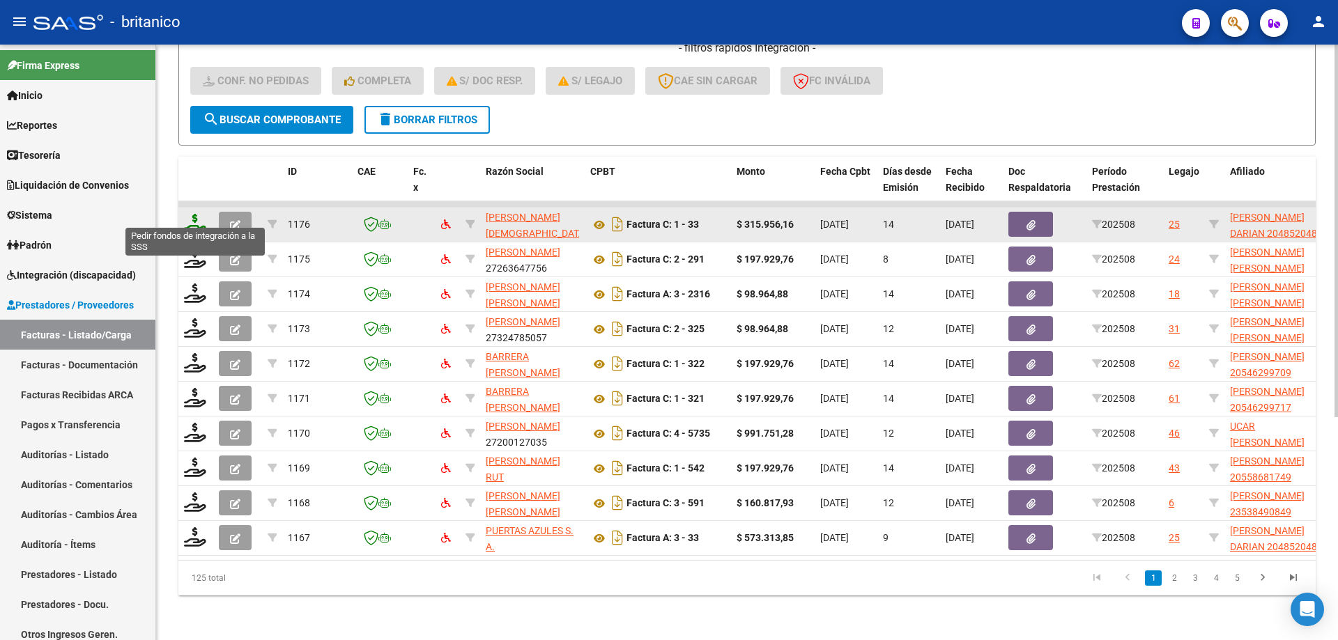
click at [187, 214] on icon at bounding box center [195, 224] width 22 height 20
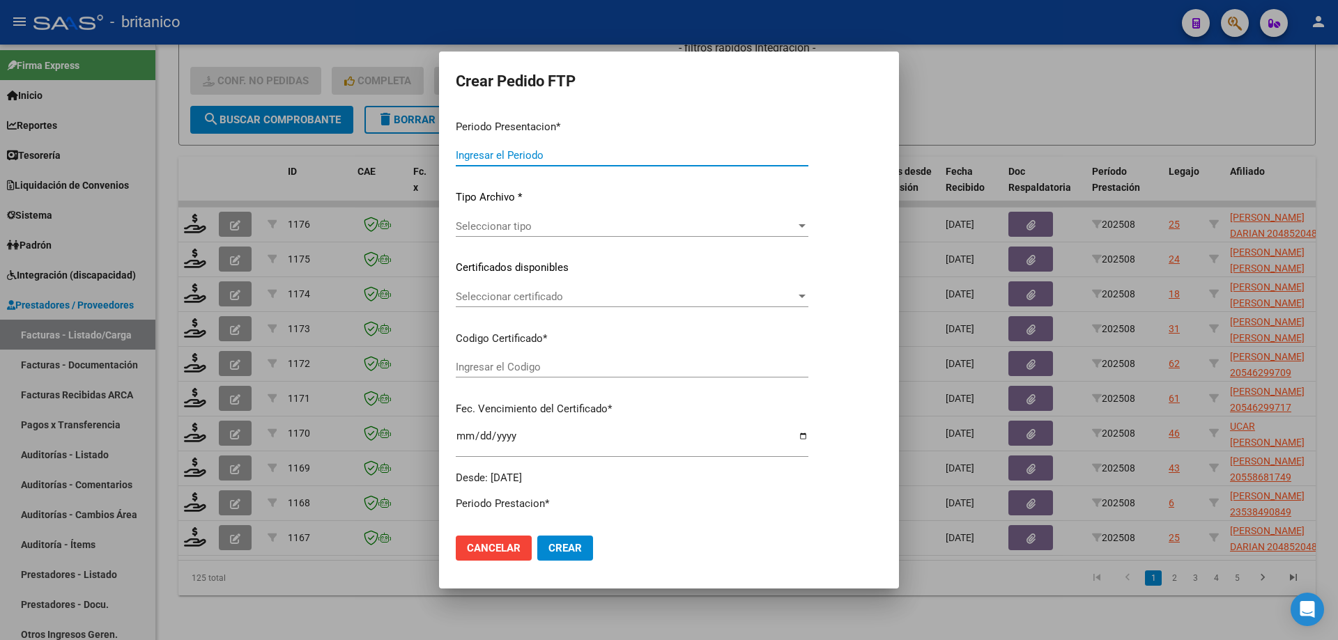
type input "202508"
type input "$ 315.956,16"
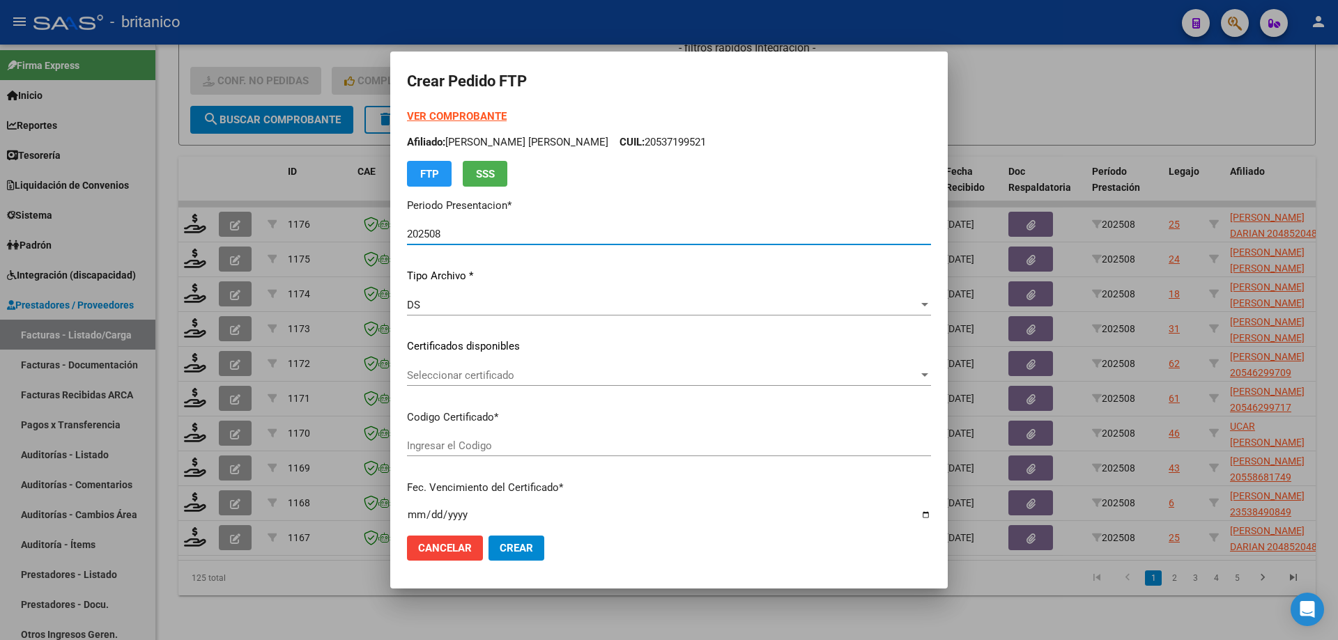
type input "ARG0200048520483-20190425-20270425BS437"
type input "[DATE]"
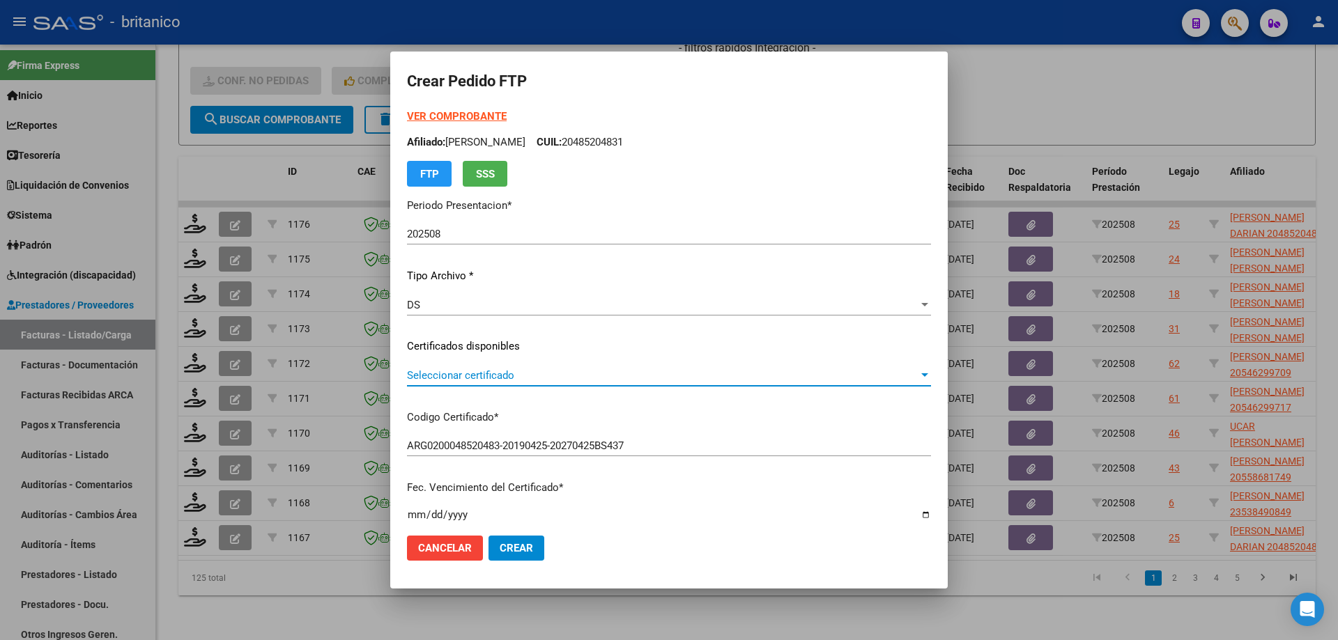
click at [489, 378] on span "Seleccionar certificado" at bounding box center [662, 375] width 511 height 13
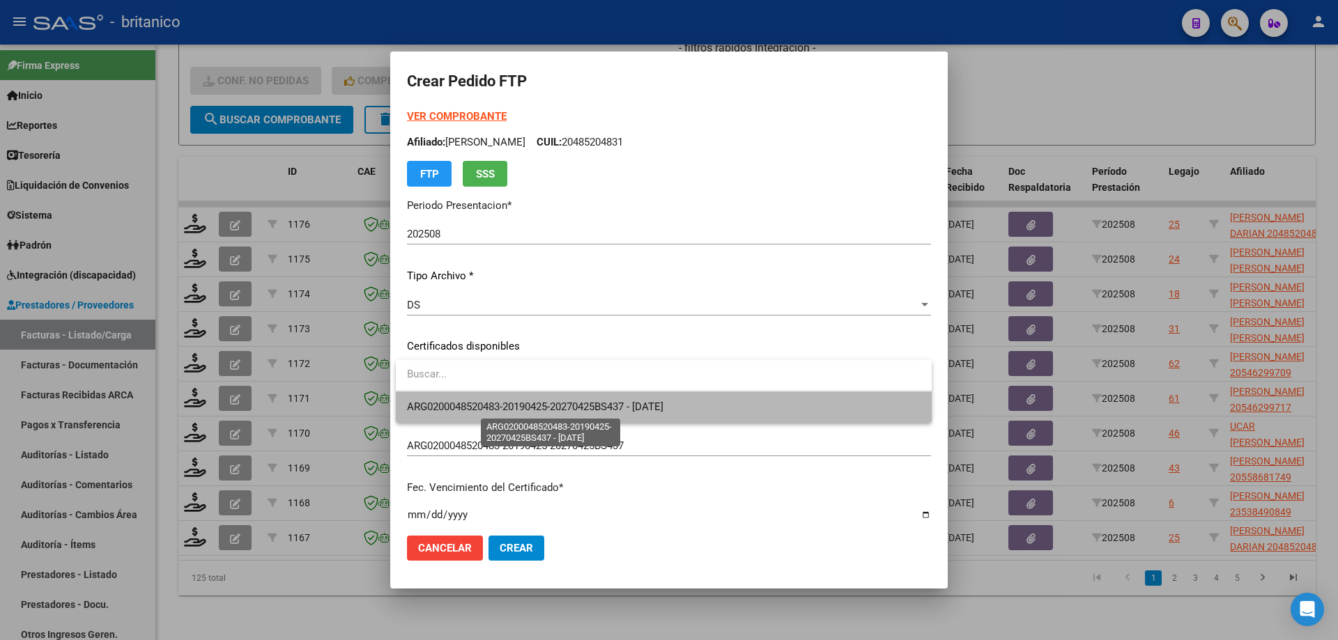
click at [587, 402] on span "ARG0200048520483-20190425-20270425BS437 - [DATE]" at bounding box center [535, 407] width 256 height 13
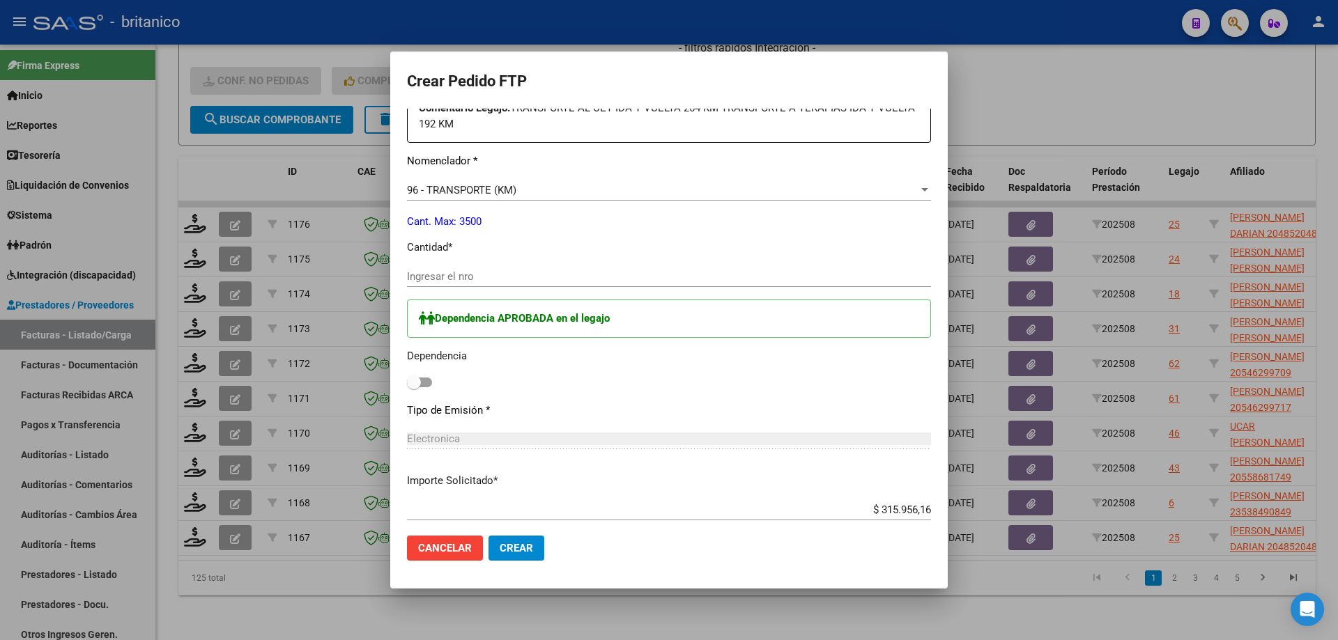
scroll to position [557, 0]
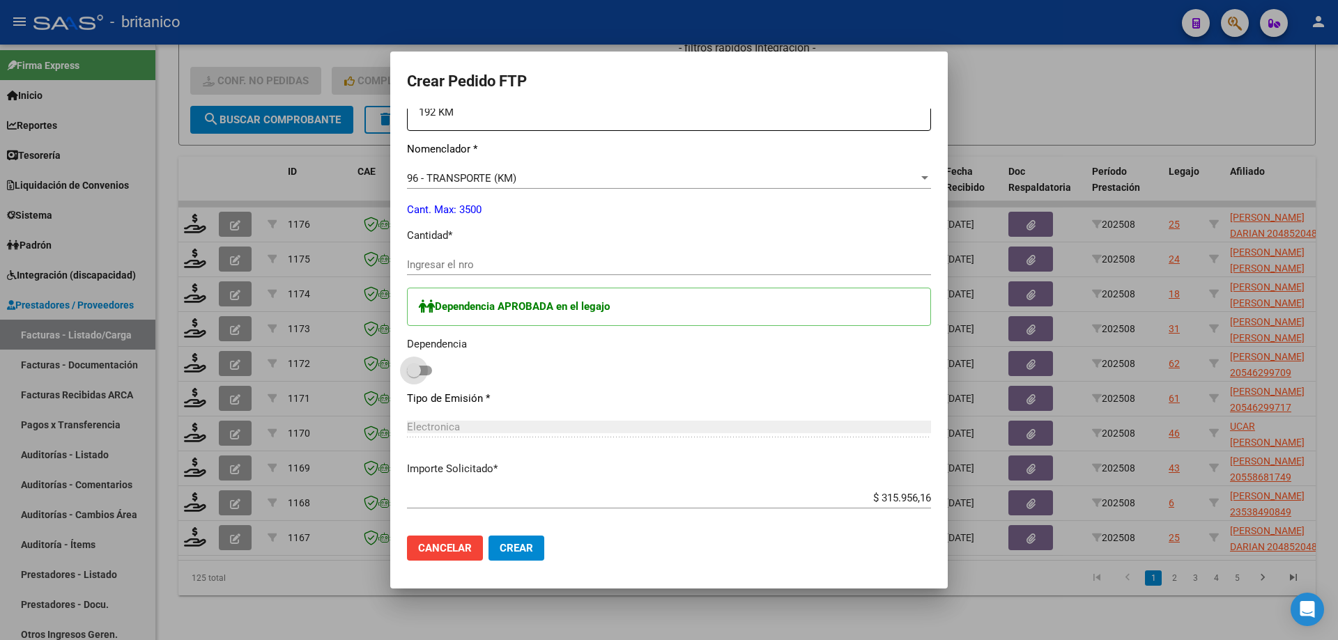
click at [428, 372] on span at bounding box center [419, 371] width 25 height 10
click at [414, 376] on input "checkbox" at bounding box center [413, 376] width 1 height 1
checkbox input "true"
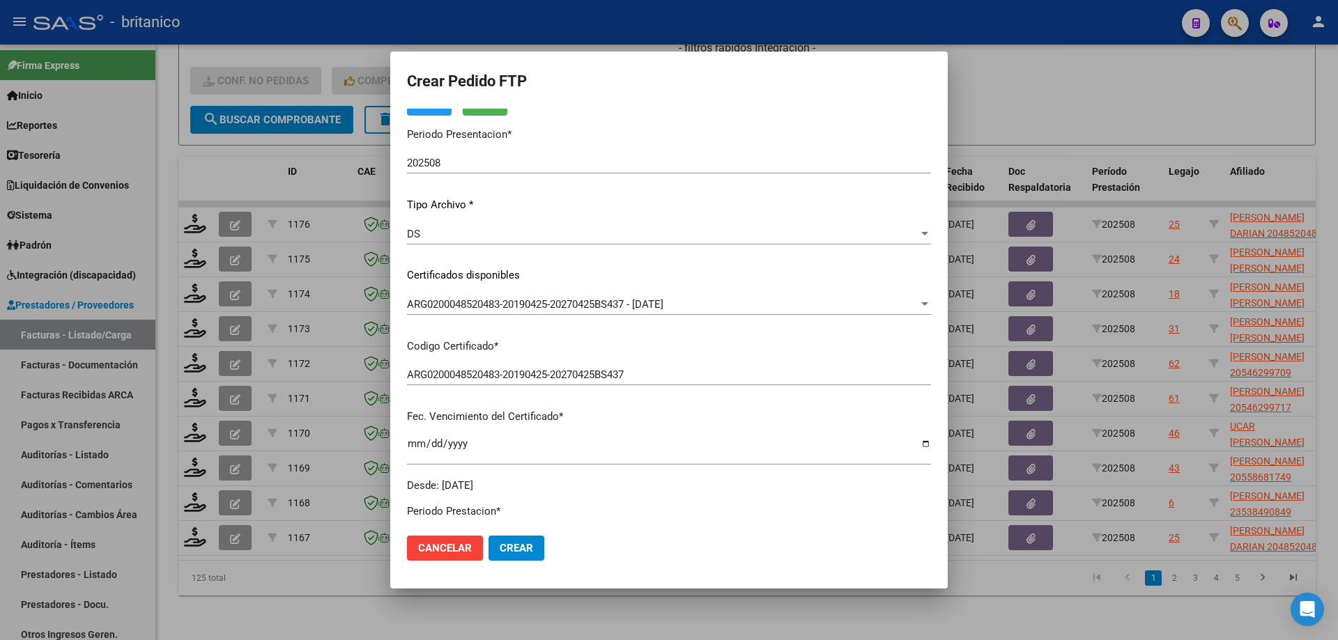
scroll to position [0, 0]
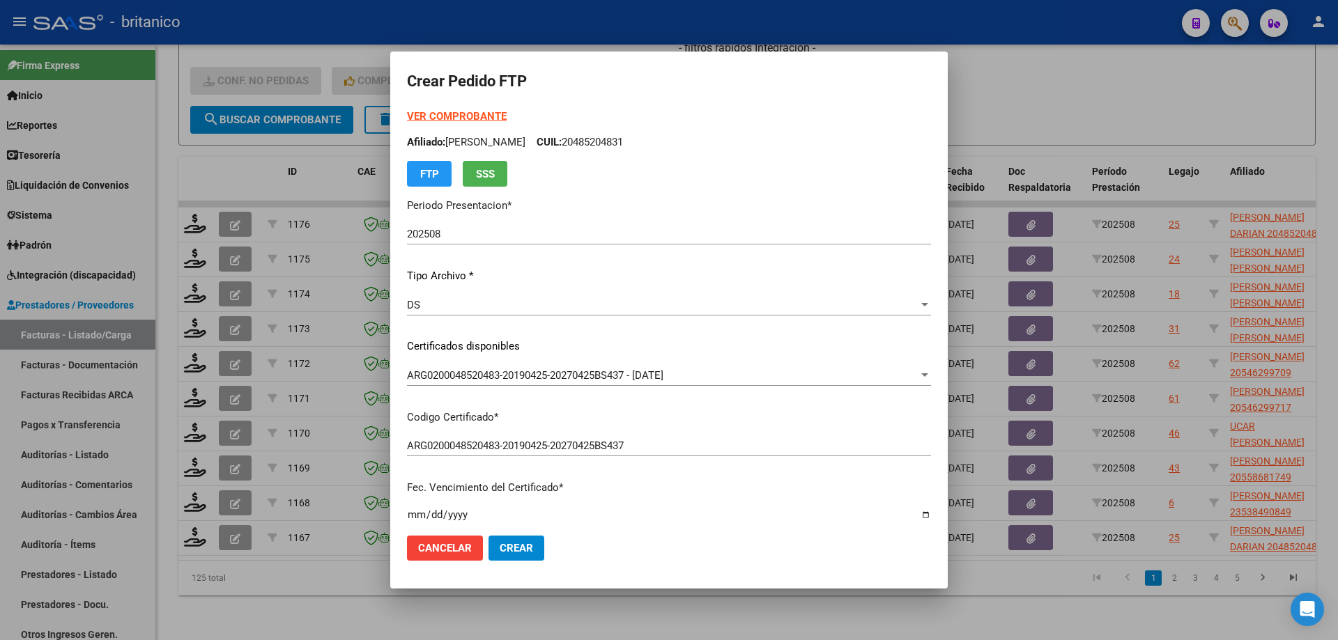
click at [453, 112] on strong "VER COMPROBANTE" at bounding box center [457, 116] width 100 height 13
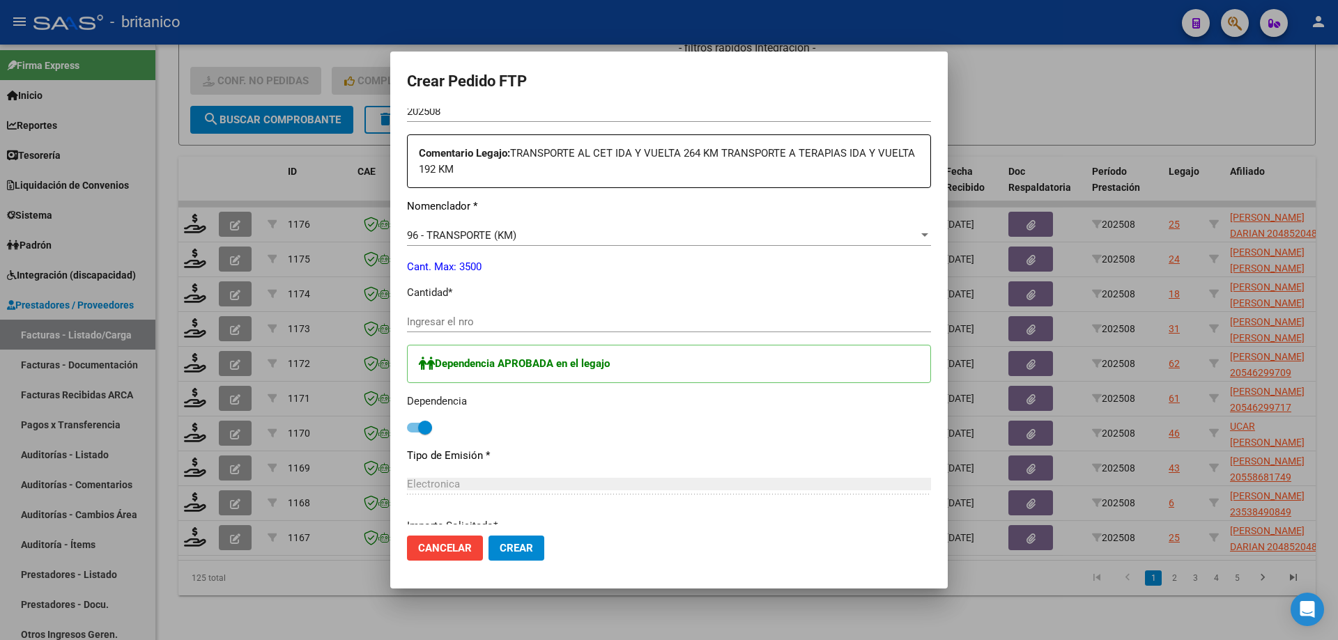
scroll to position [557, 0]
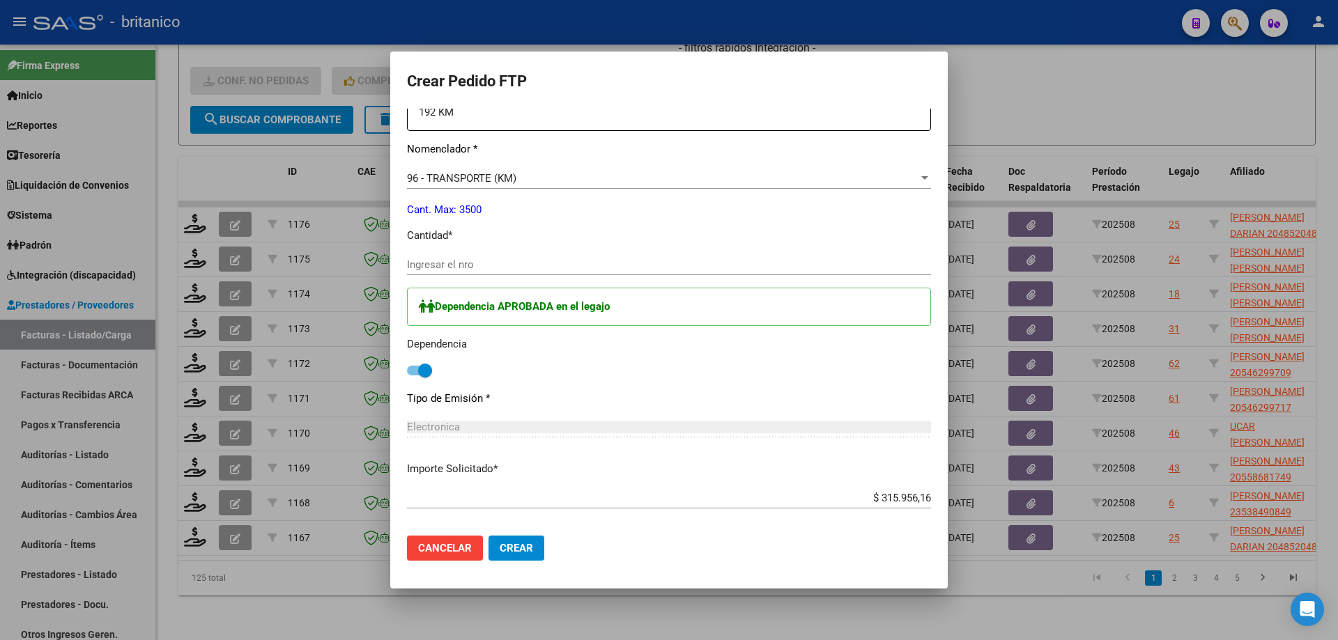
click at [441, 261] on input "Ingresar el nro" at bounding box center [669, 264] width 524 height 13
type input "432"
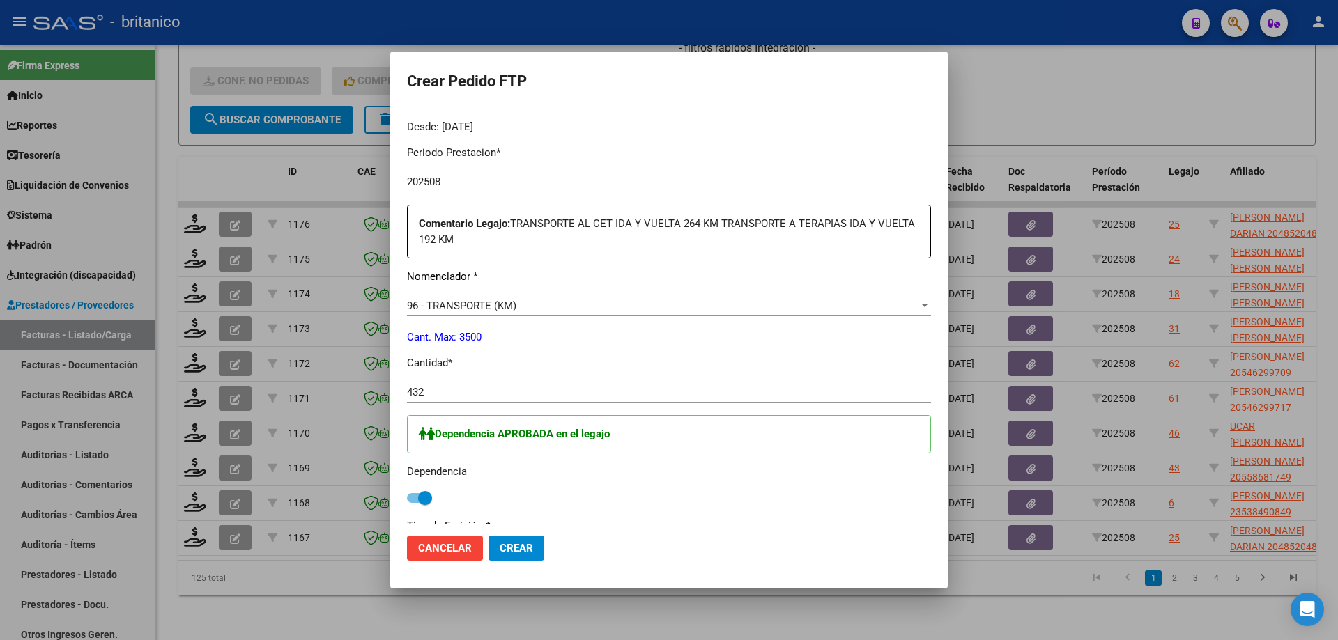
scroll to position [418, 0]
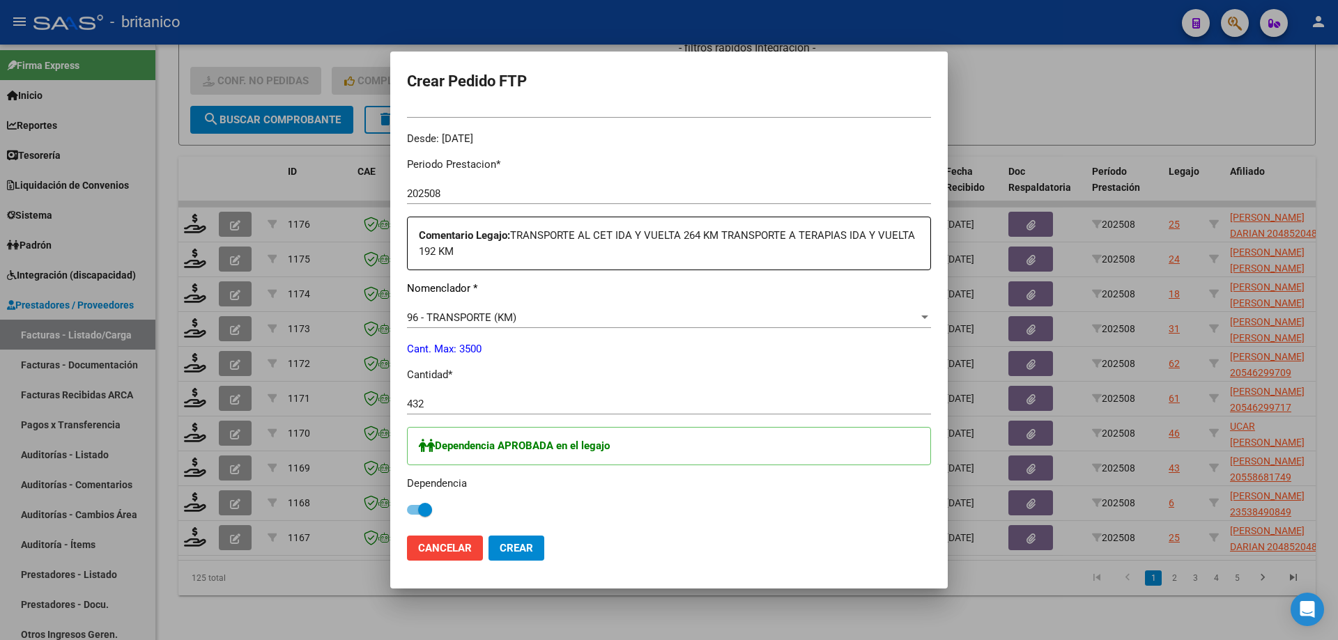
click at [576, 403] on input "432" at bounding box center [669, 404] width 524 height 13
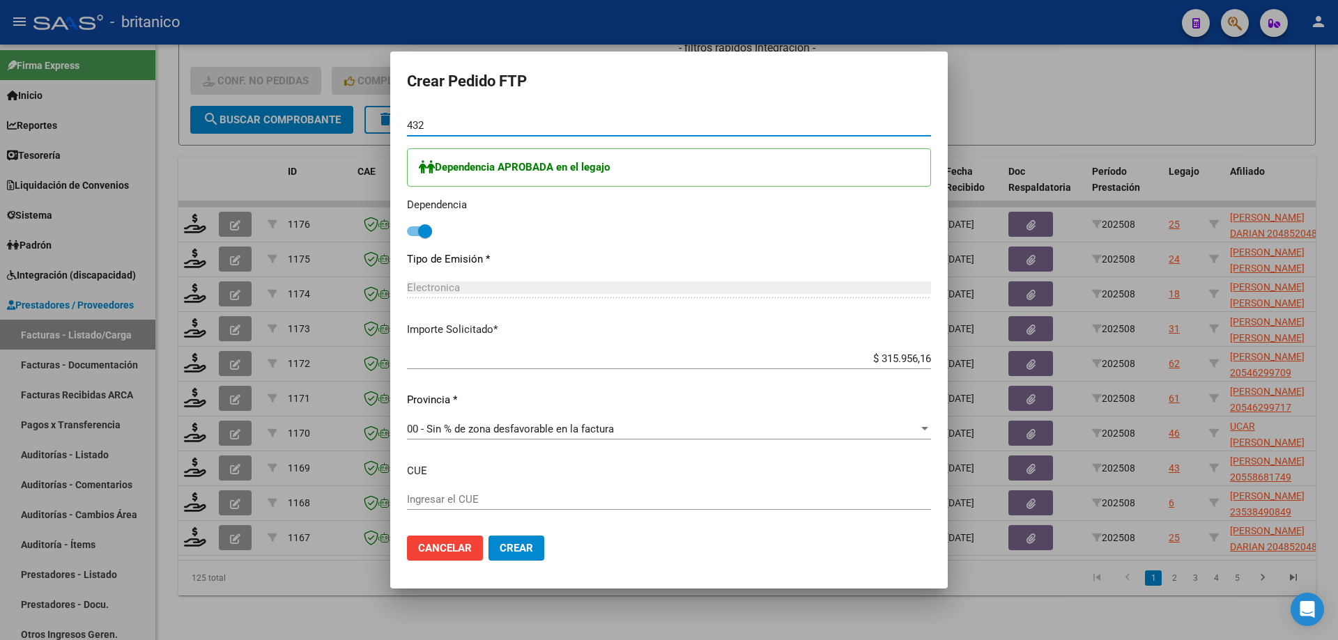
scroll to position [766, 0]
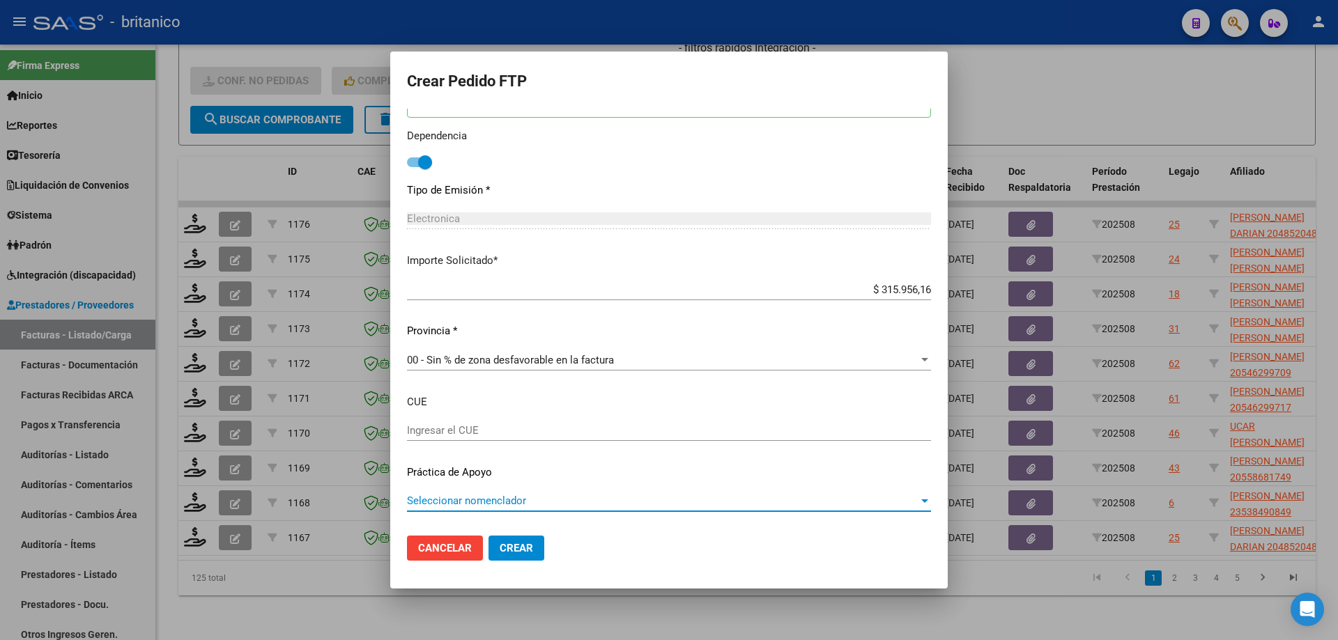
click at [658, 500] on span "Seleccionar nomenclador" at bounding box center [662, 501] width 511 height 13
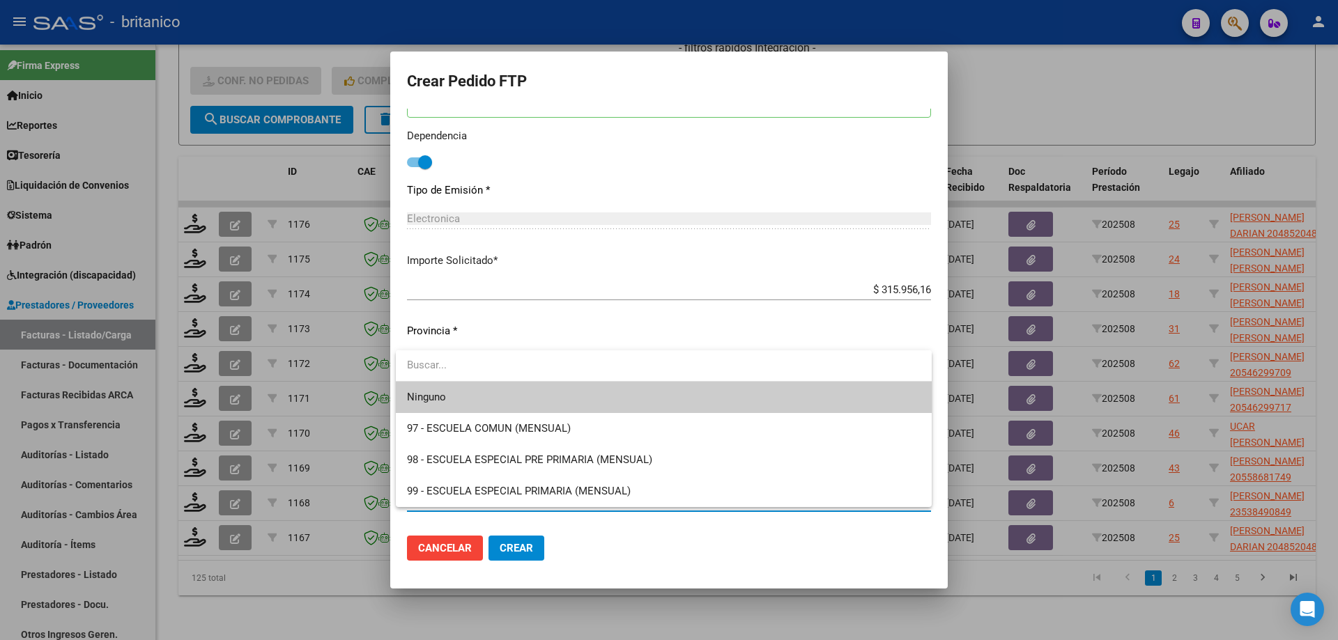
click at [579, 395] on span "Ninguno" at bounding box center [663, 397] width 513 height 31
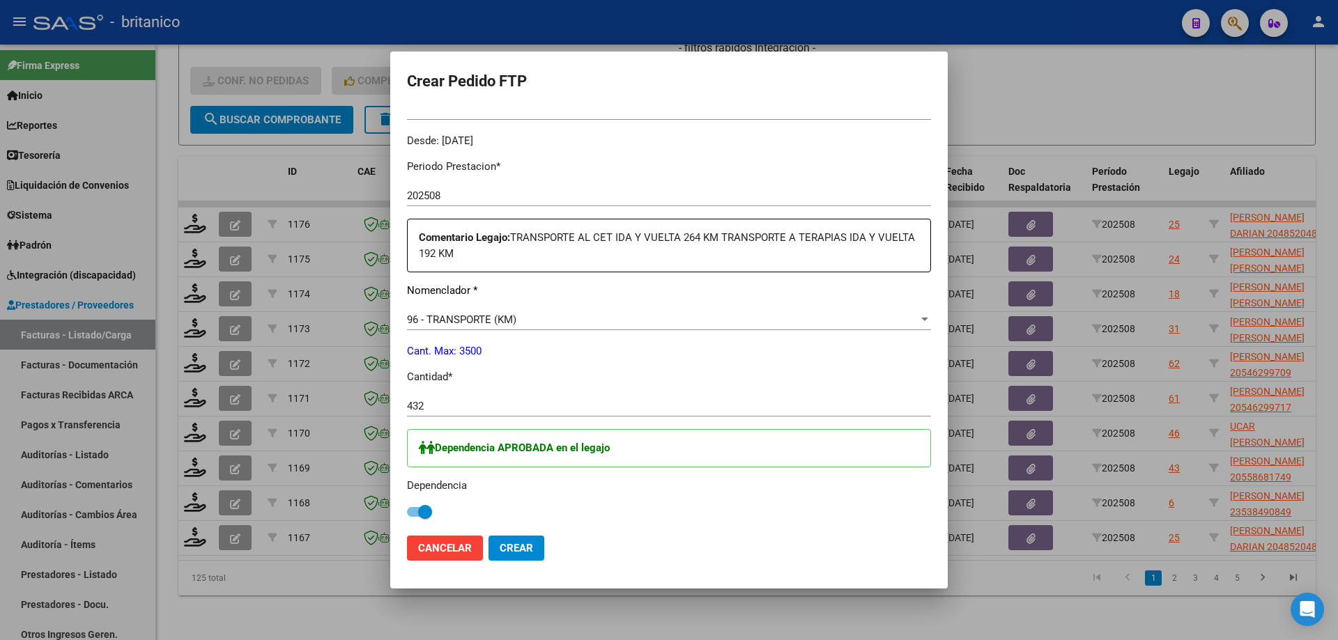
scroll to position [418, 0]
click at [519, 548] on span "Crear" at bounding box center [516, 548] width 33 height 13
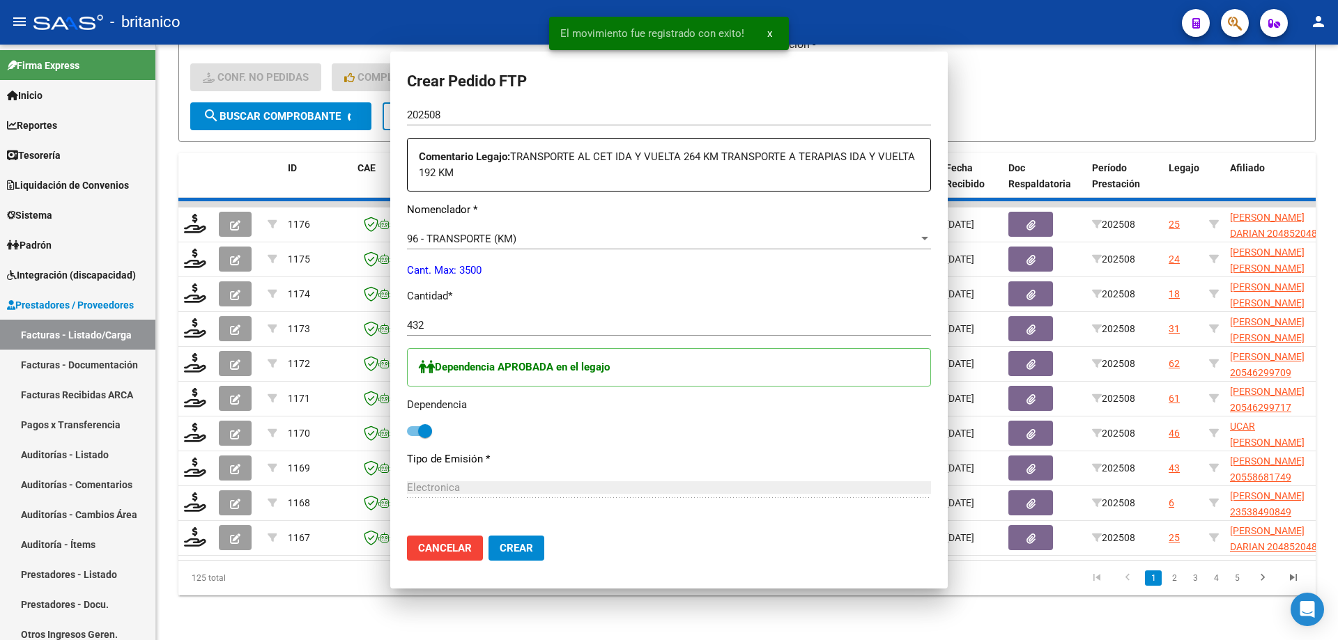
scroll to position [0, 0]
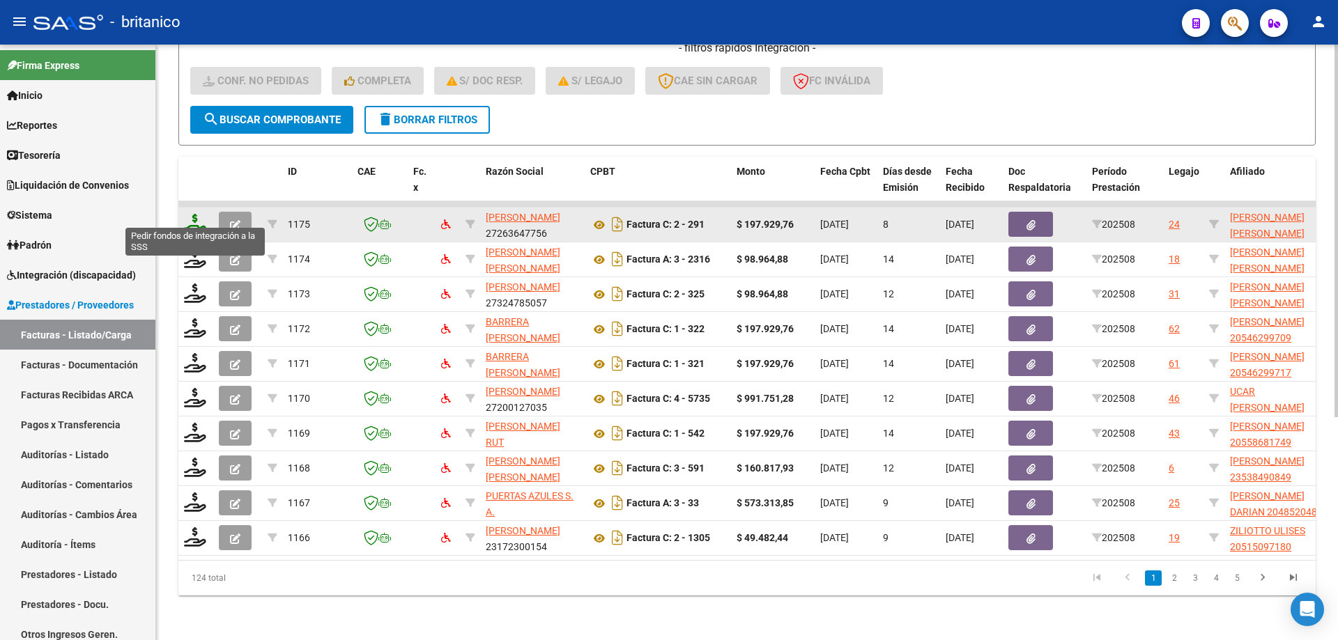
click at [193, 214] on icon at bounding box center [195, 224] width 22 height 20
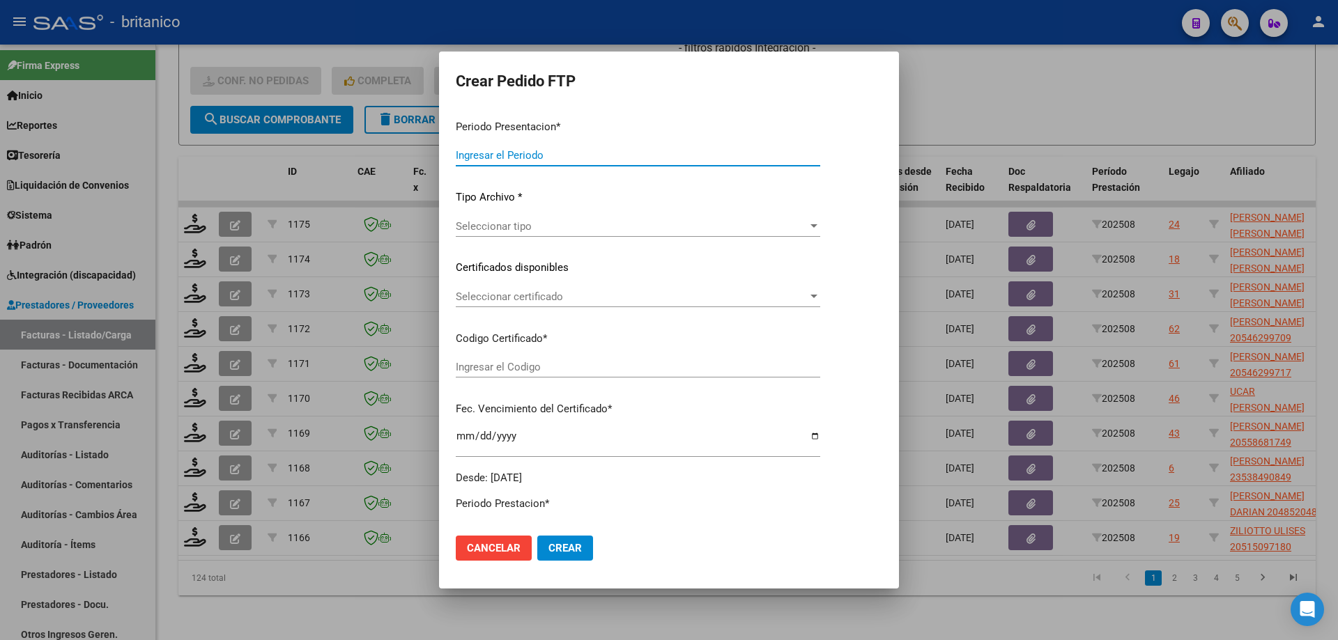
type input "202508"
type input "$ 197.929,76"
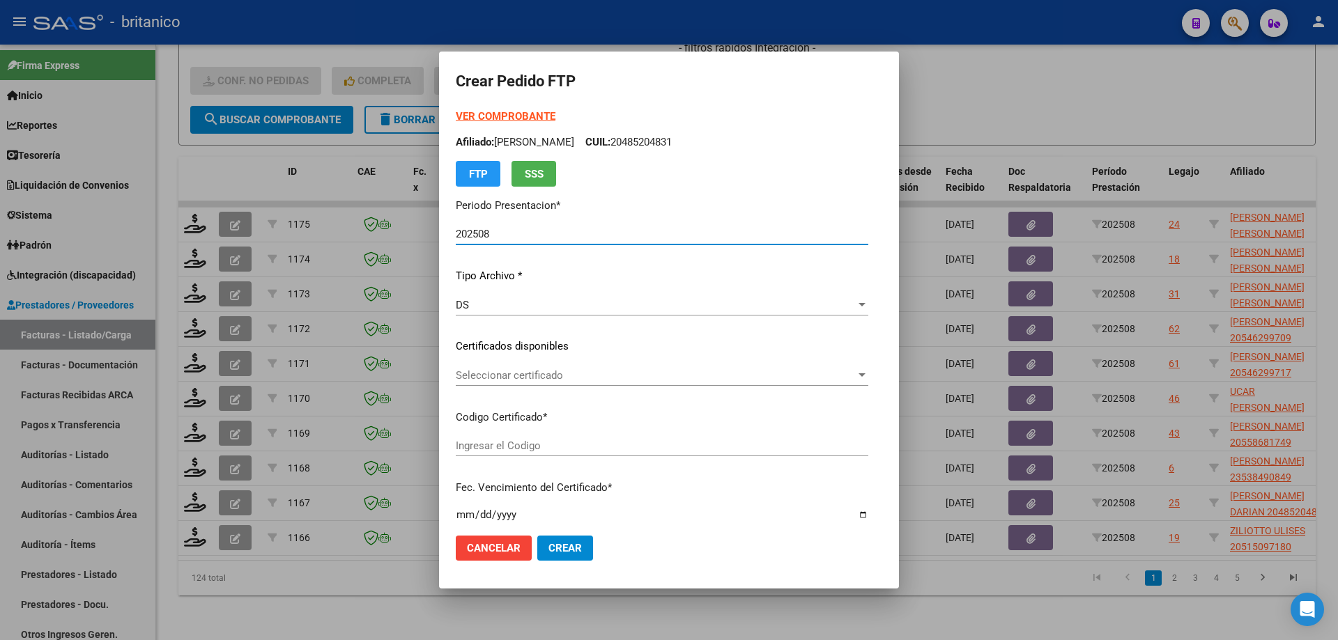
type input "ARG02000453219302022090620320906CBA536"
type input "[DATE]"
click at [582, 376] on span "Seleccionar certificado" at bounding box center [656, 375] width 400 height 13
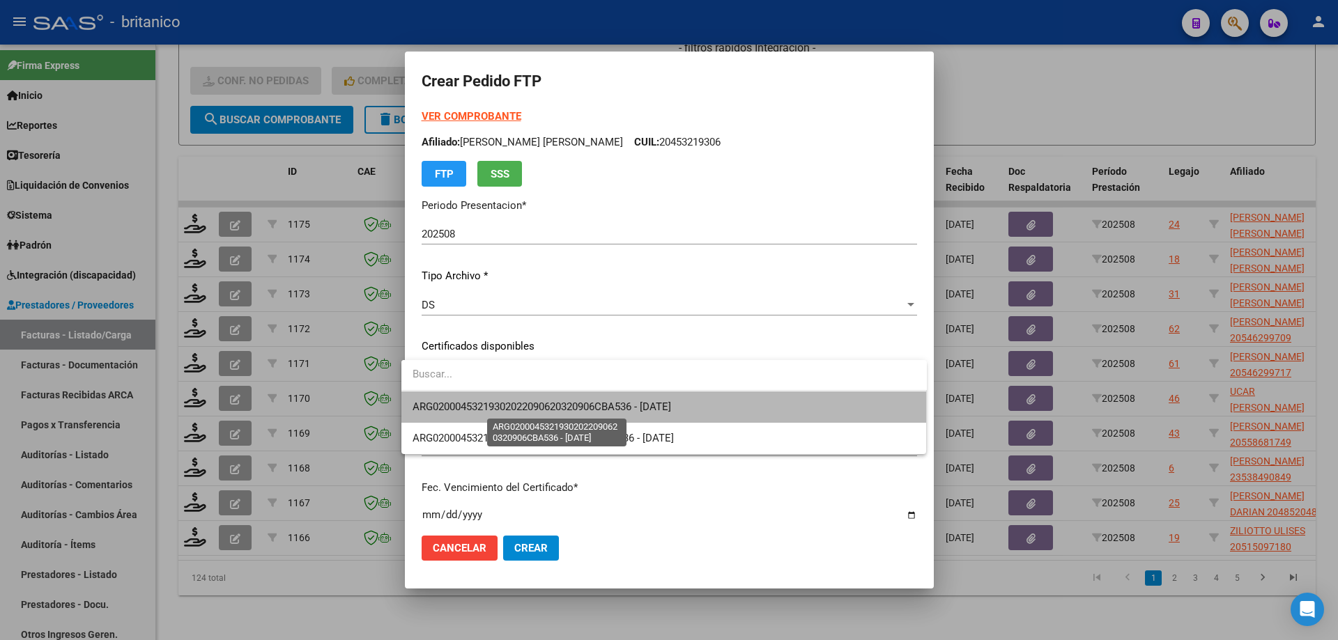
click at [627, 409] on span "ARG02000453219302022090620320906CBA536 - [DATE]" at bounding box center [541, 407] width 258 height 13
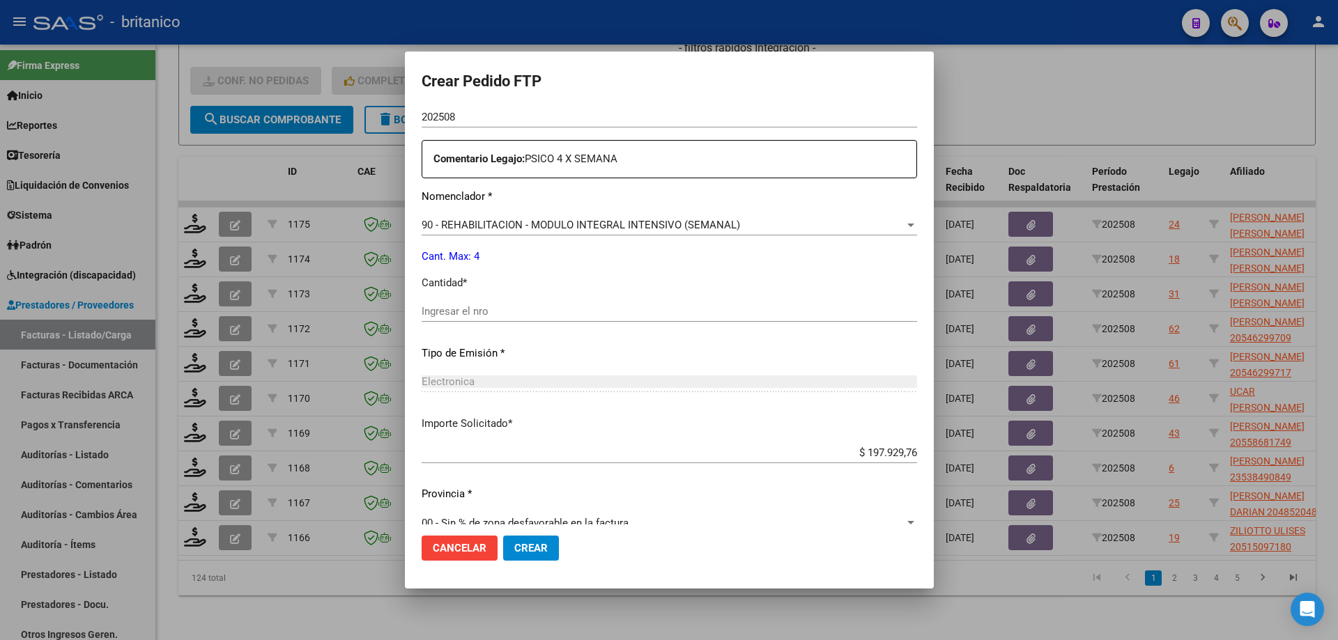
scroll to position [517, 0]
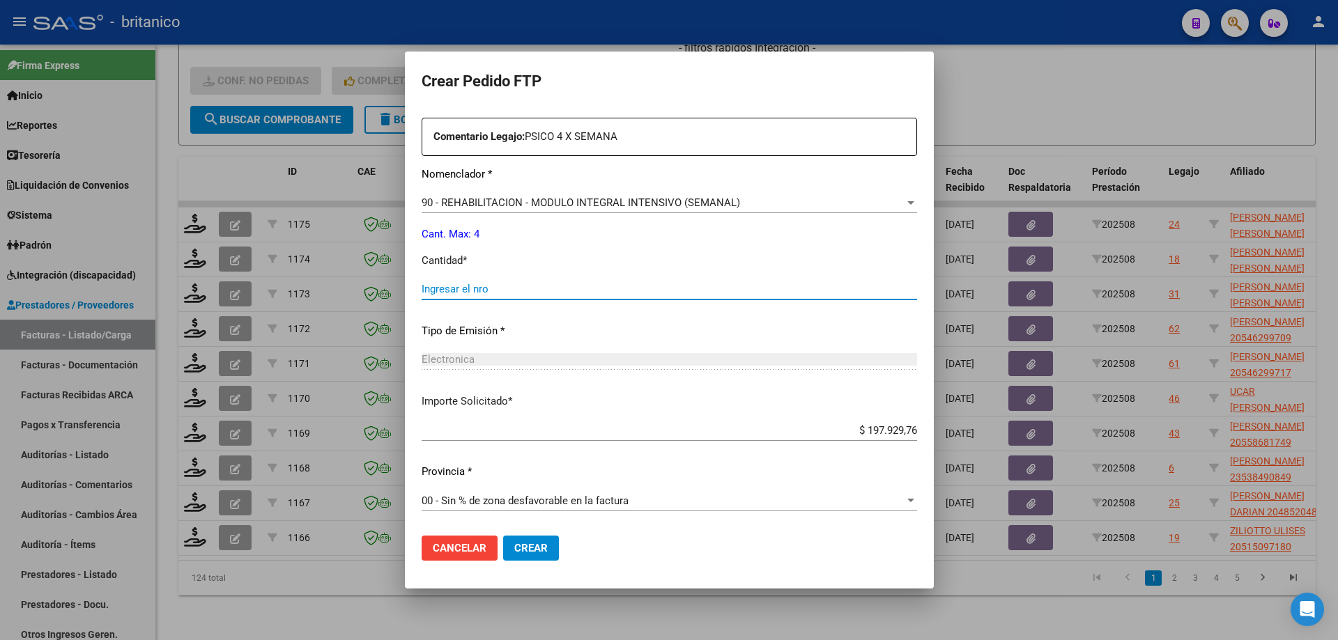
click at [527, 293] on input "Ingresar el nro" at bounding box center [669, 289] width 495 height 13
type input "4"
click at [527, 548] on span "Crear" at bounding box center [530, 548] width 33 height 13
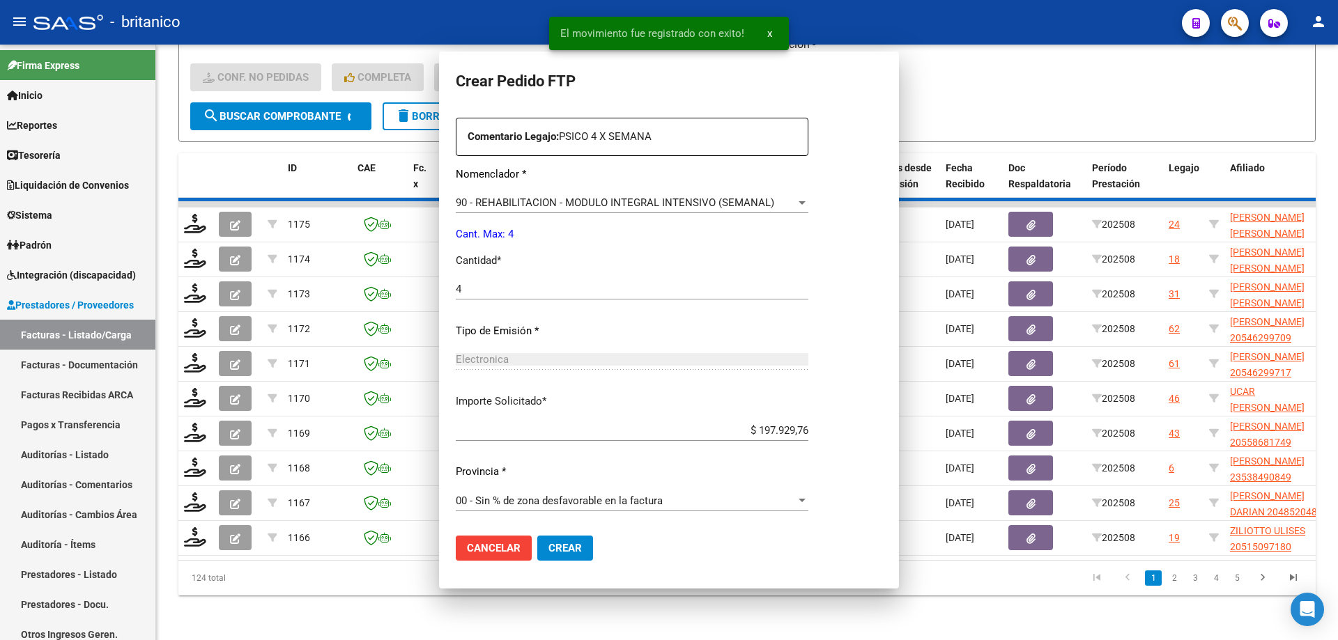
scroll to position [438, 0]
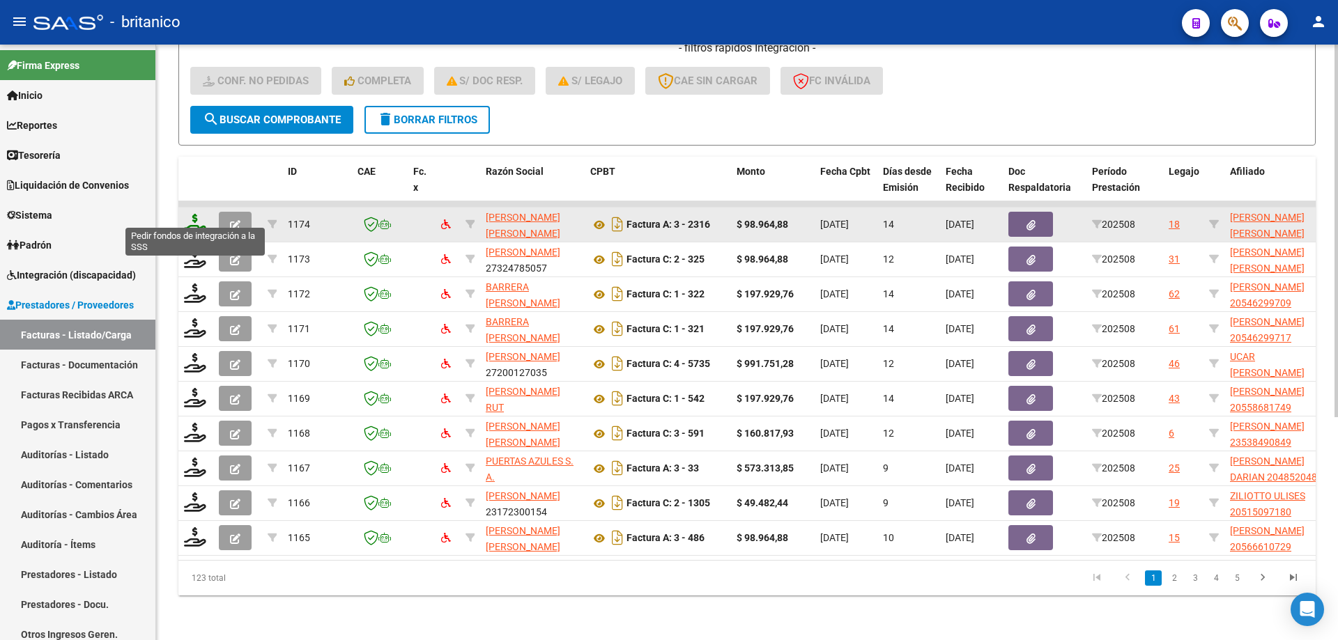
click at [188, 214] on icon at bounding box center [195, 224] width 22 height 20
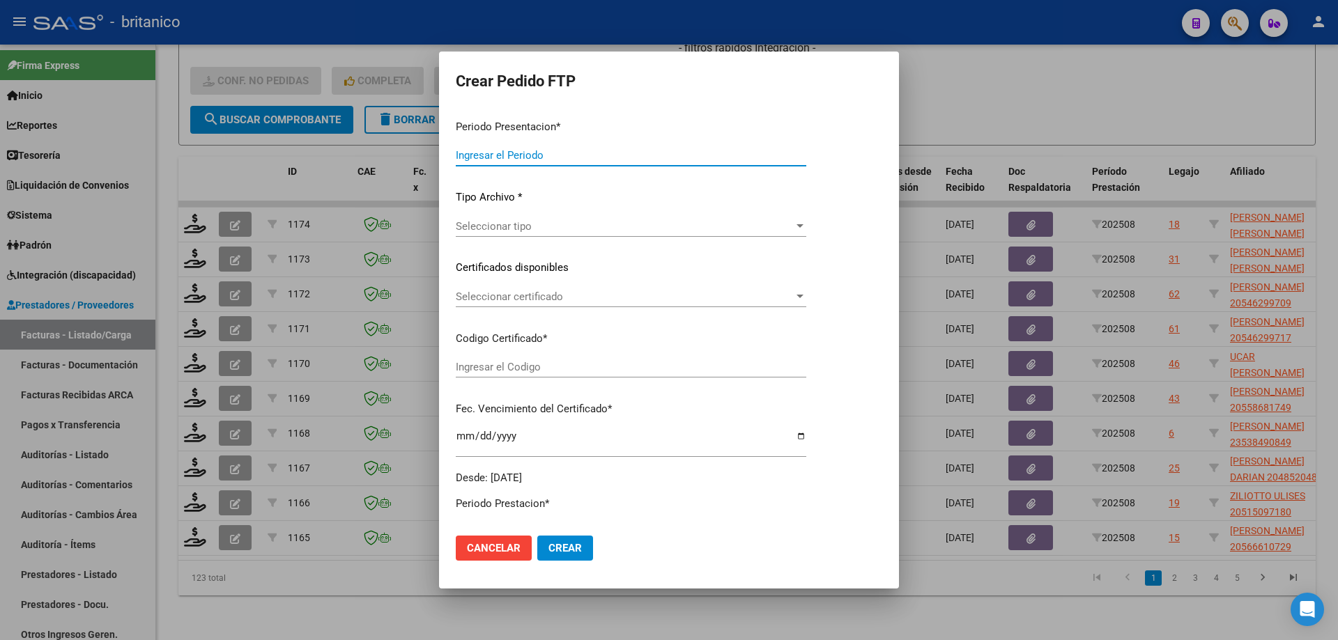
type input "202508"
type input "$ 98.964,88"
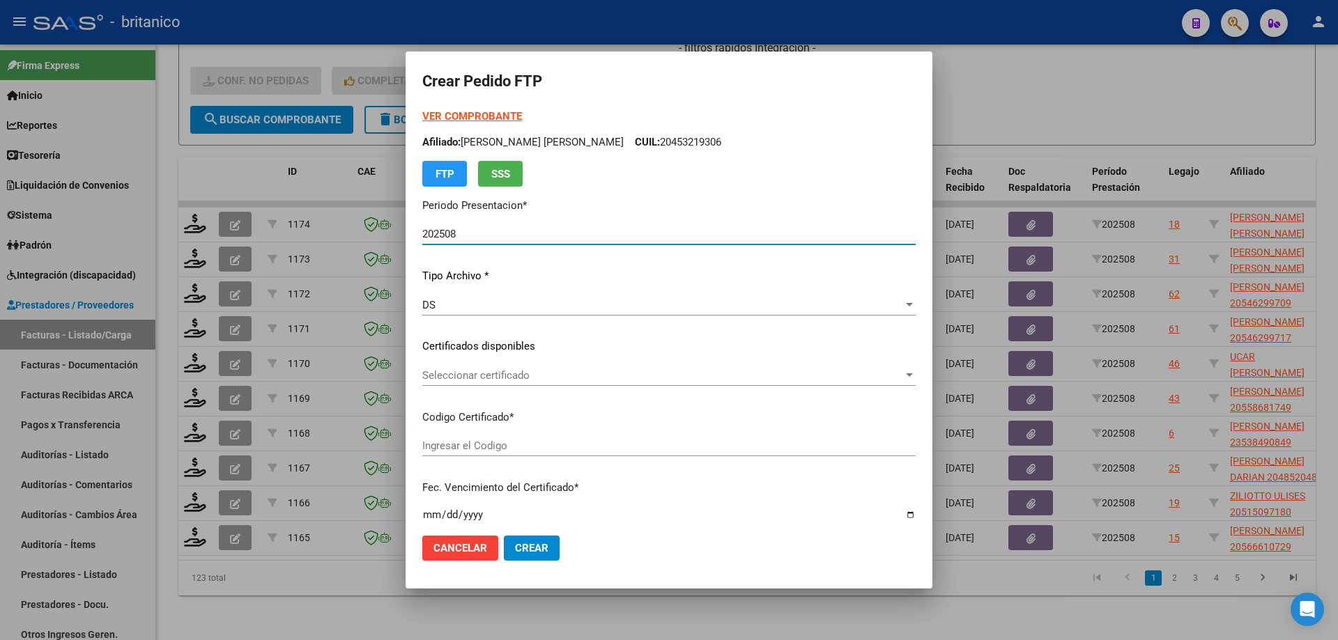
type input "ARG02000568718212023032920260329BS415"
type input "[DATE]"
click at [448, 363] on div "VER COMPROBANTE ARCA Padrón Afiliado: [PERSON_NAME] [PERSON_NAME] CUIL: 2056871…" at bounding box center [668, 337] width 493 height 456
click at [465, 369] on span "Seleccionar certificado" at bounding box center [662, 375] width 481 height 13
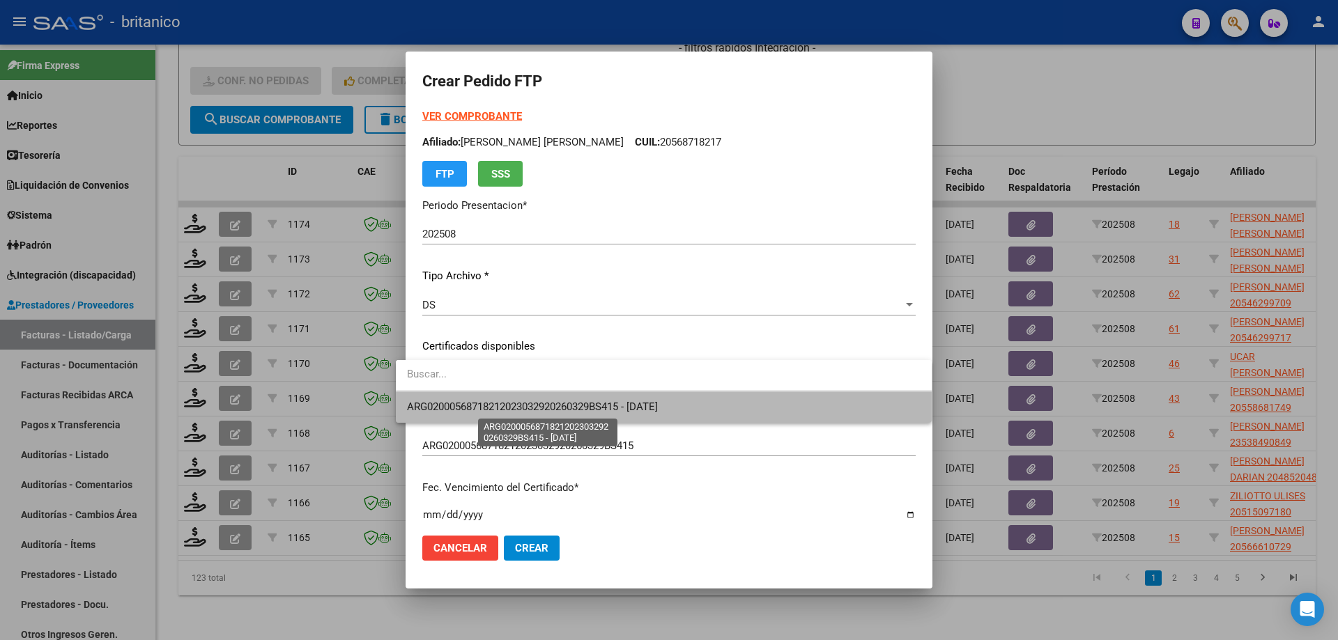
click at [528, 403] on span "ARG02000568718212023032920260329BS415 - [DATE]" at bounding box center [532, 407] width 251 height 13
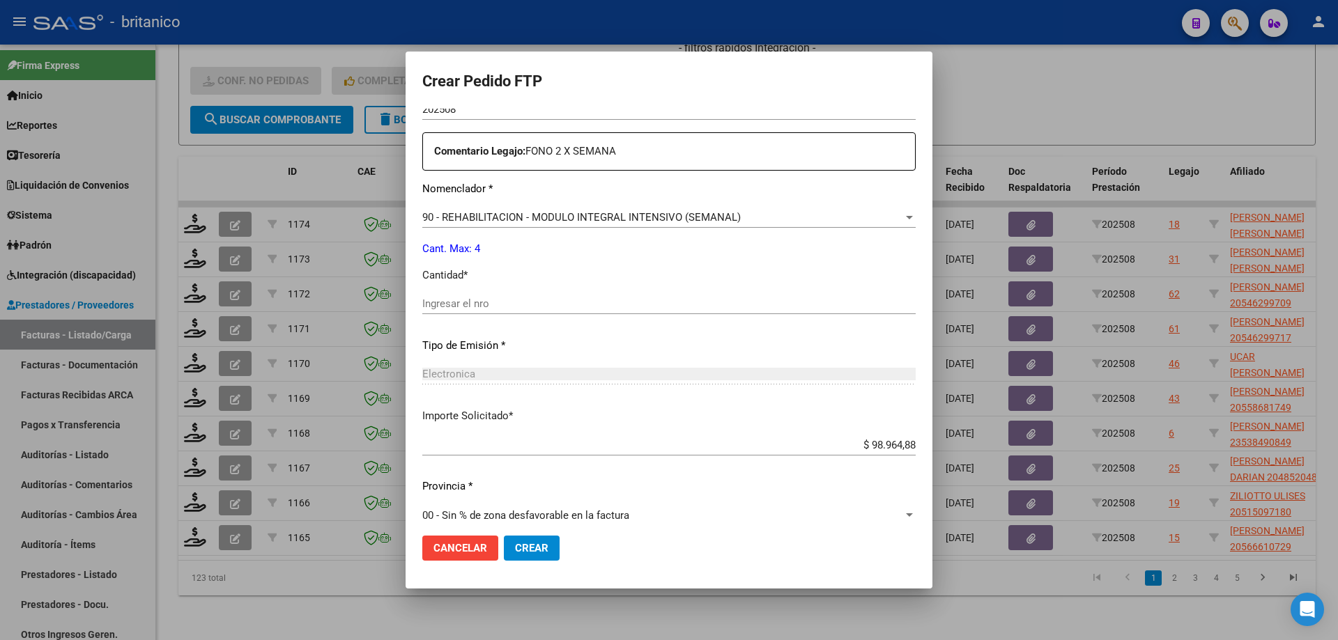
scroll to position [517, 0]
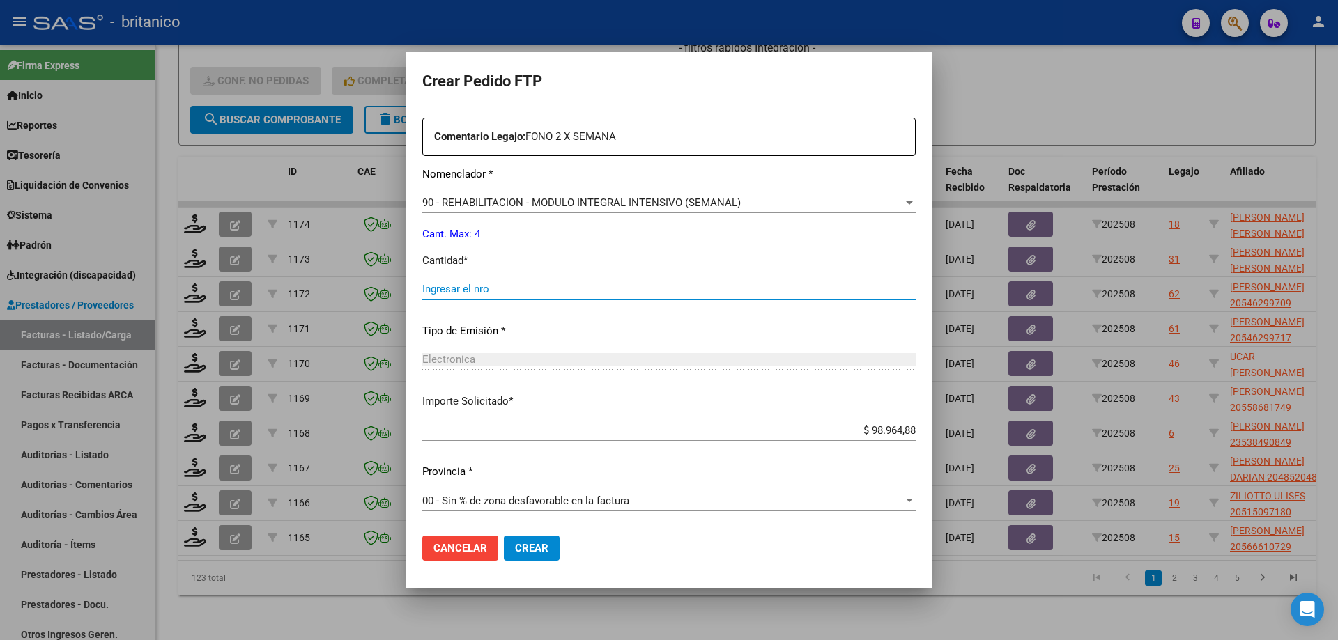
click at [472, 291] on input "Ingresar el nro" at bounding box center [668, 289] width 493 height 13
type input "4"
click at [526, 548] on span "Crear" at bounding box center [531, 548] width 33 height 13
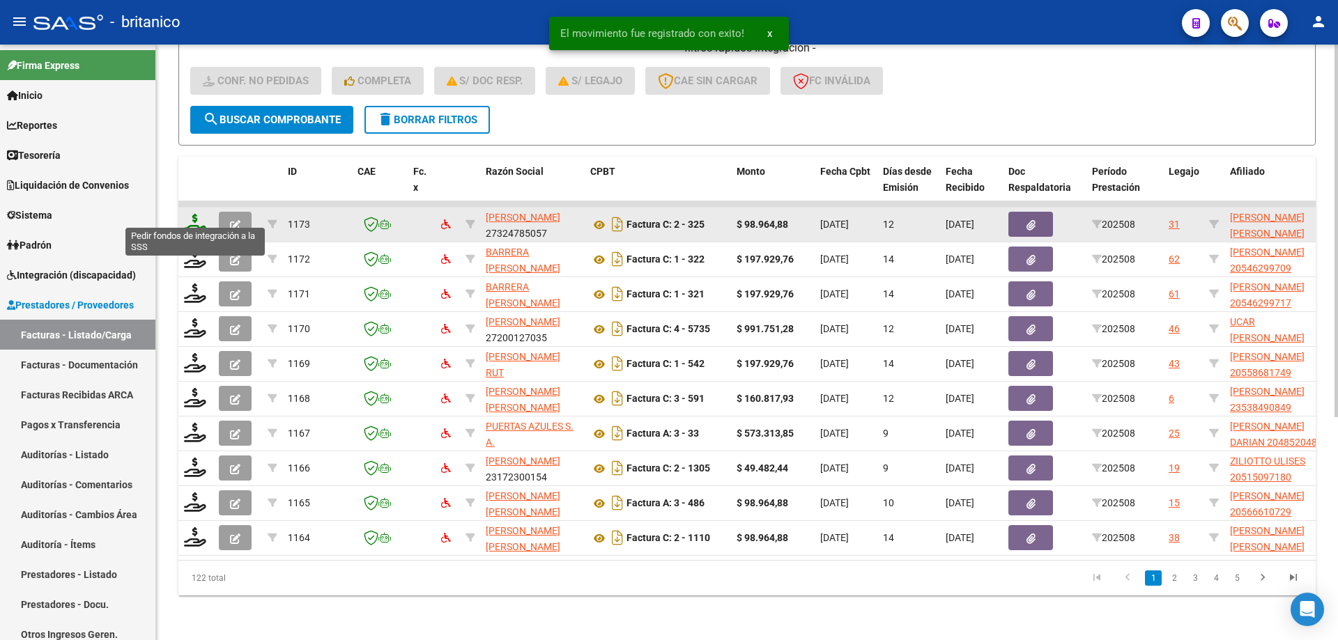
click at [192, 214] on icon at bounding box center [195, 224] width 22 height 20
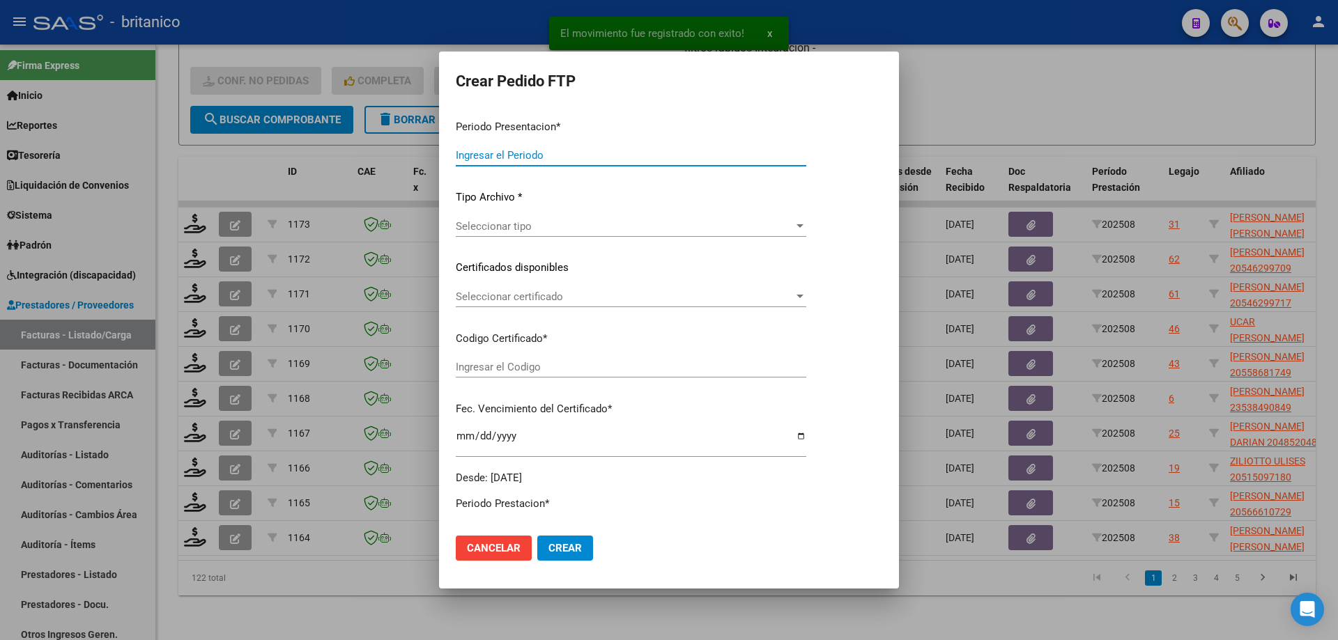
type input "202508"
type input "$ 98.964,88"
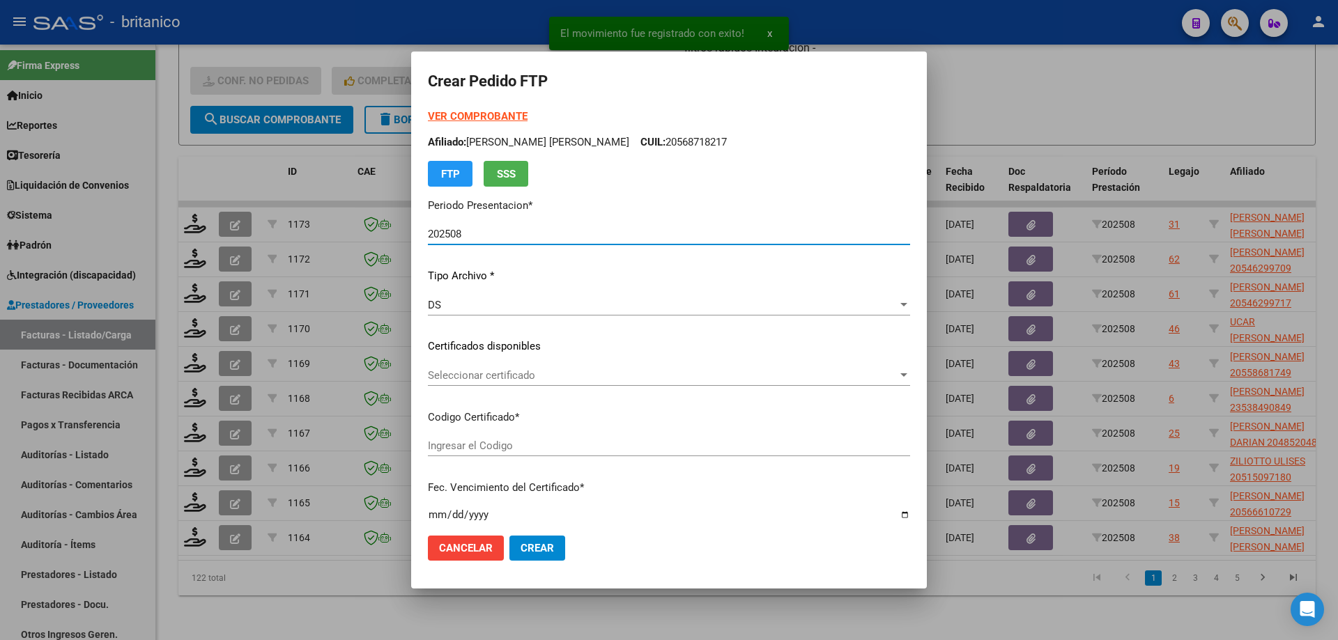
type input "ARG02000537199522022112520251125CBA536"
type input "[DATE]"
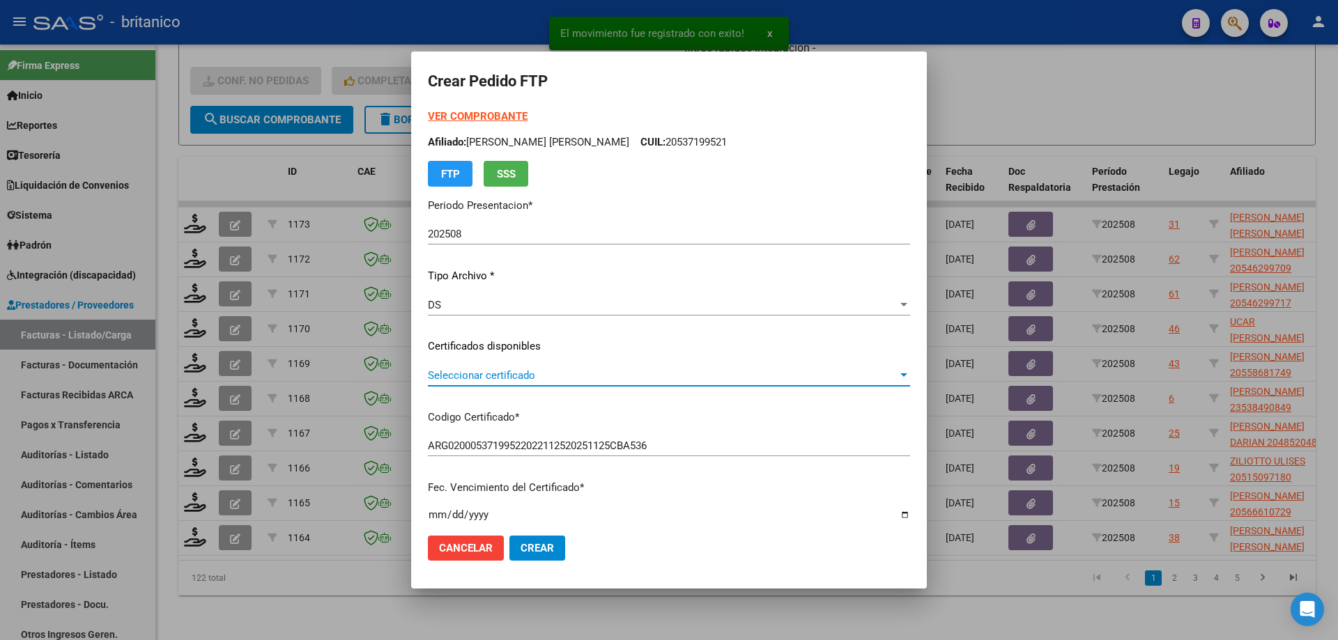
click at [499, 371] on span "Seleccionar certificado" at bounding box center [663, 375] width 470 height 13
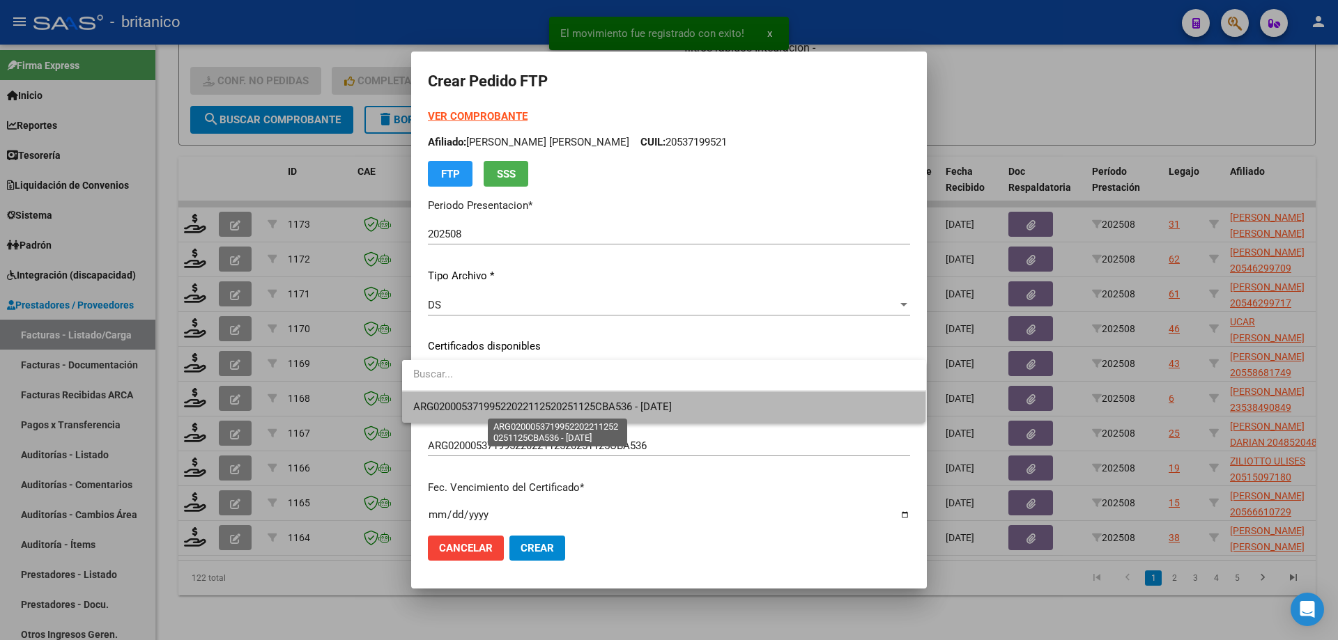
drag, startPoint x: 499, startPoint y: 371, endPoint x: 552, endPoint y: 402, distance: 61.5
click at [542, 404] on span "ARG02000537199522022112520251125CBA536 - [DATE]" at bounding box center [542, 407] width 258 height 13
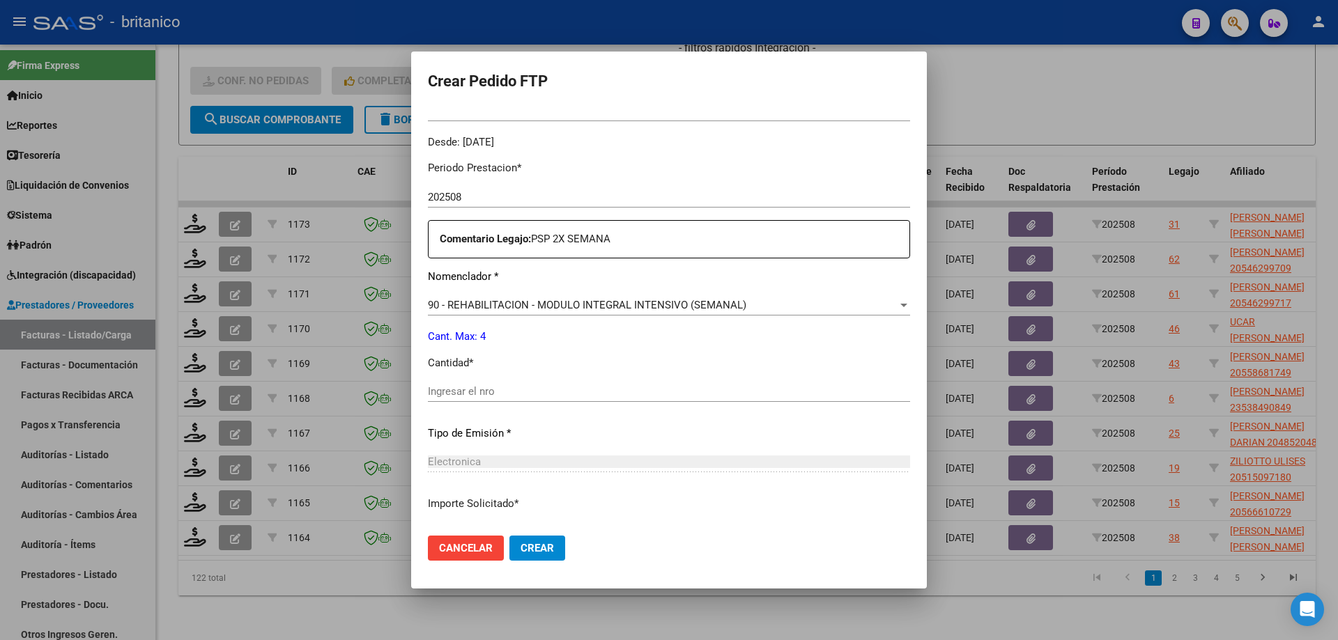
scroll to position [418, 0]
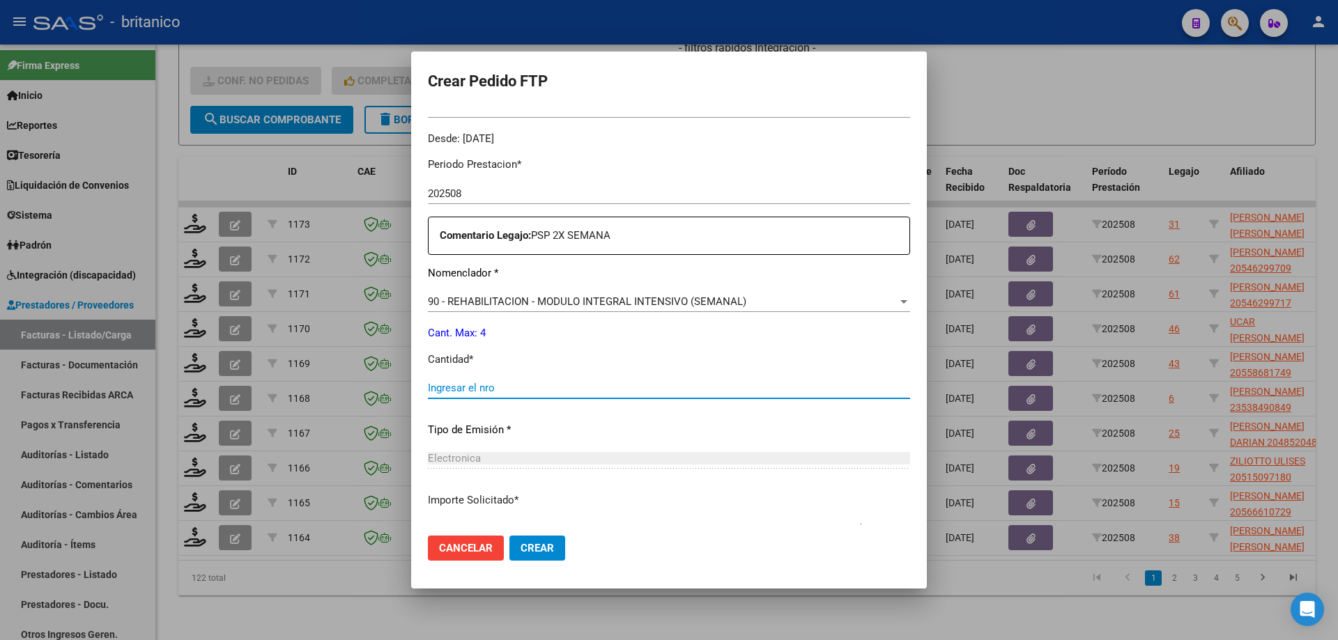
click at [460, 388] on input "Ingresar el nro" at bounding box center [669, 388] width 482 height 13
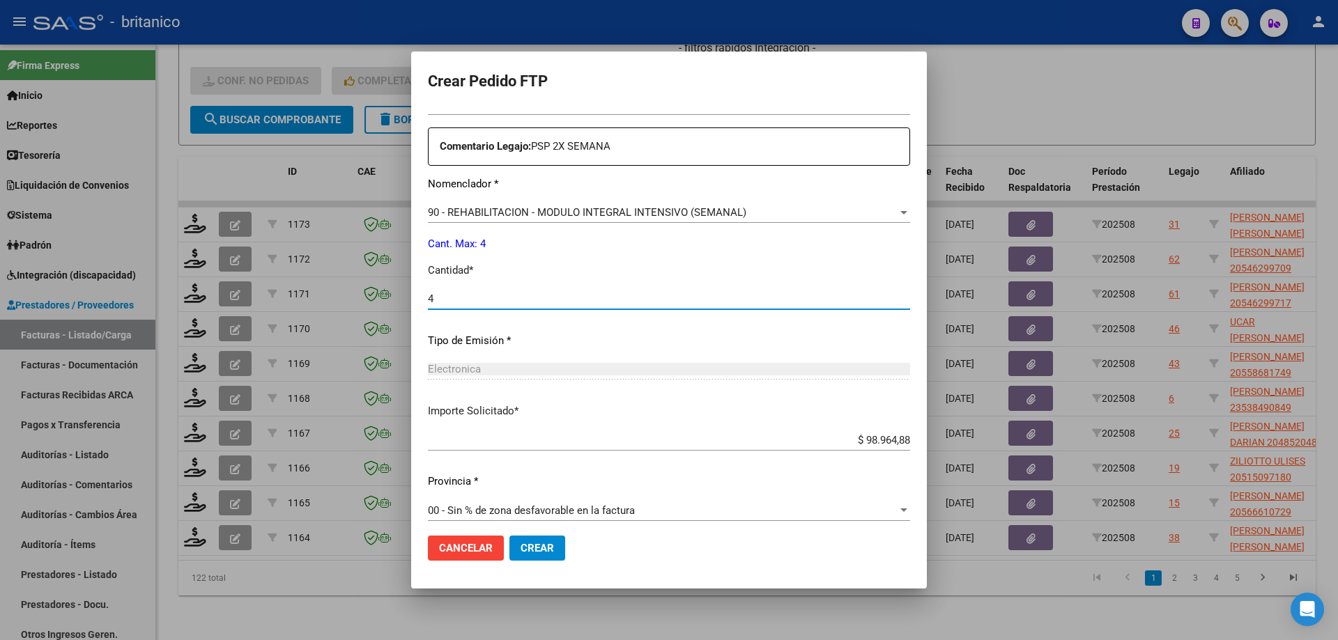
scroll to position [517, 0]
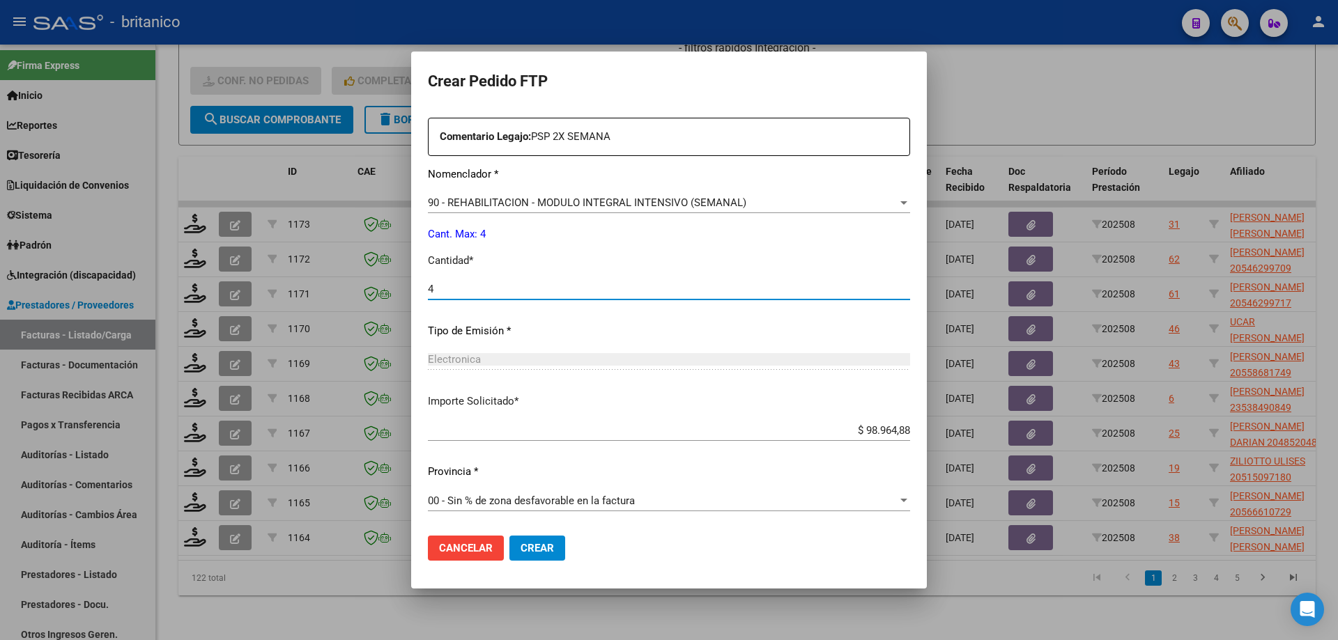
type input "4"
click at [536, 541] on button "Crear" at bounding box center [537, 548] width 56 height 25
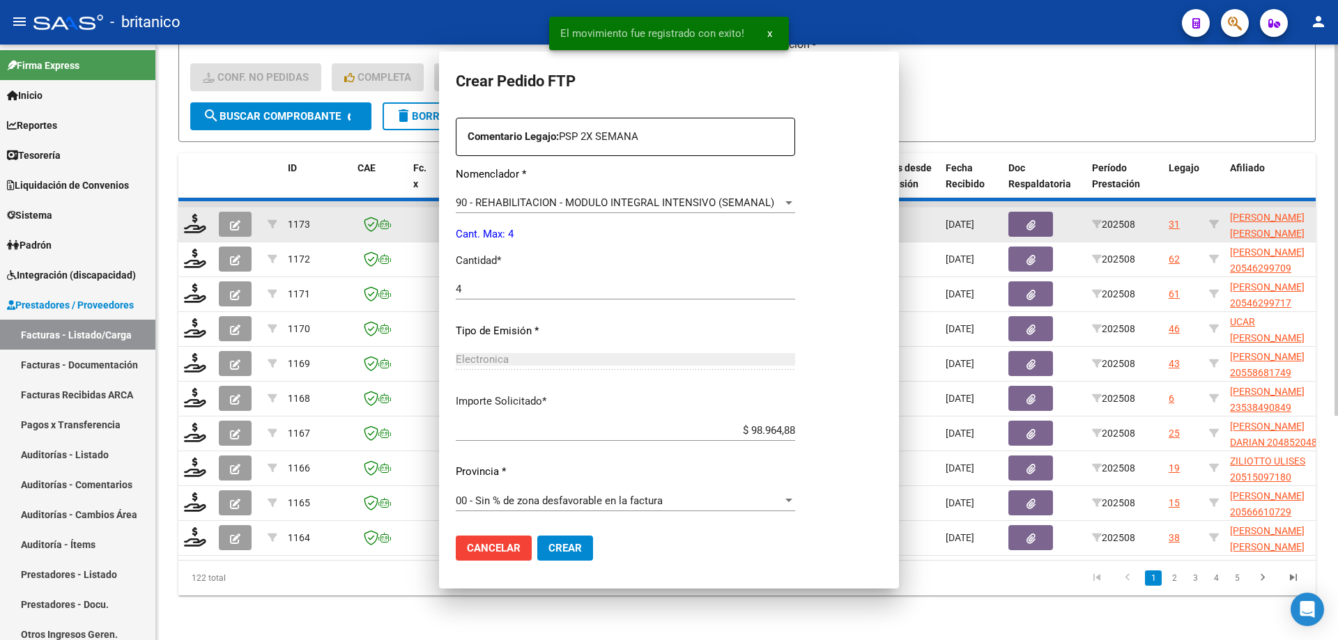
scroll to position [0, 0]
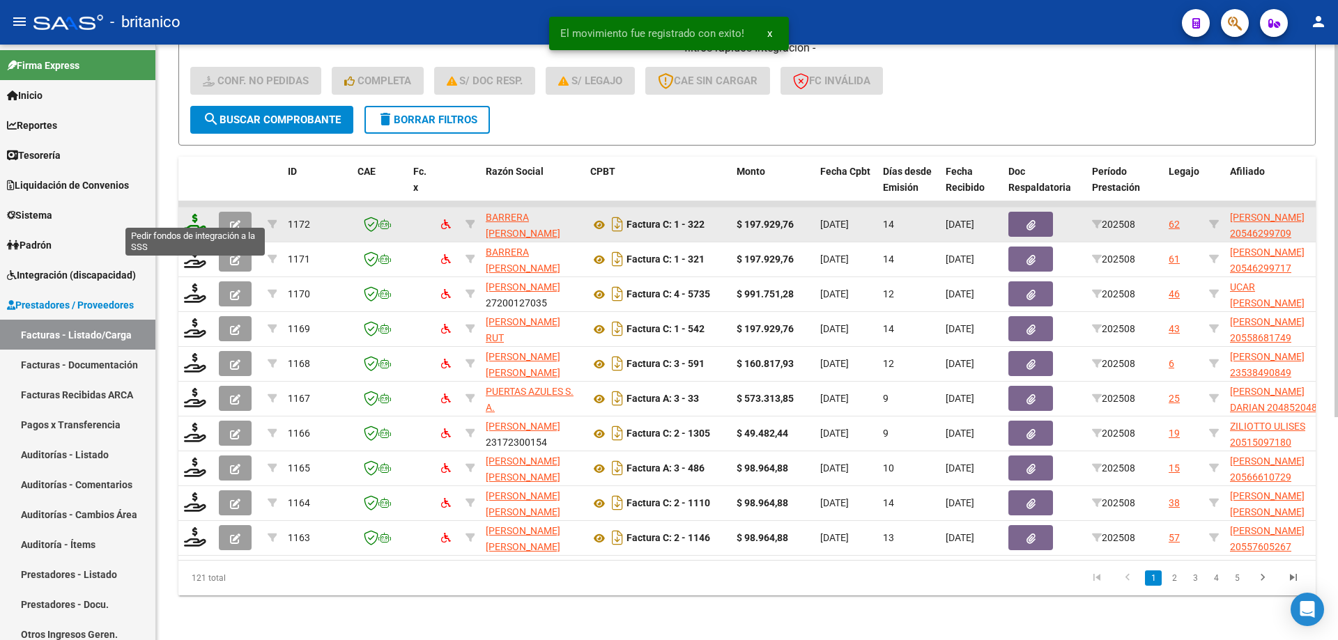
click at [203, 215] on icon at bounding box center [195, 224] width 22 height 20
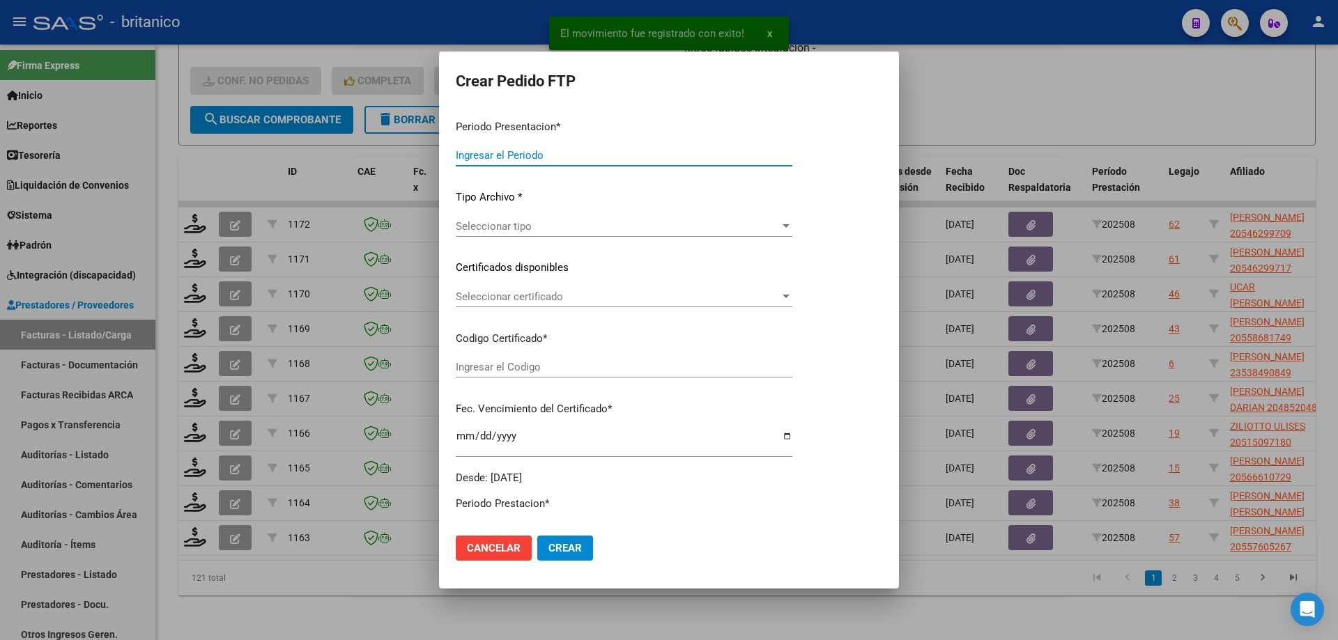
type input "202508"
type input "$ 197.929,76"
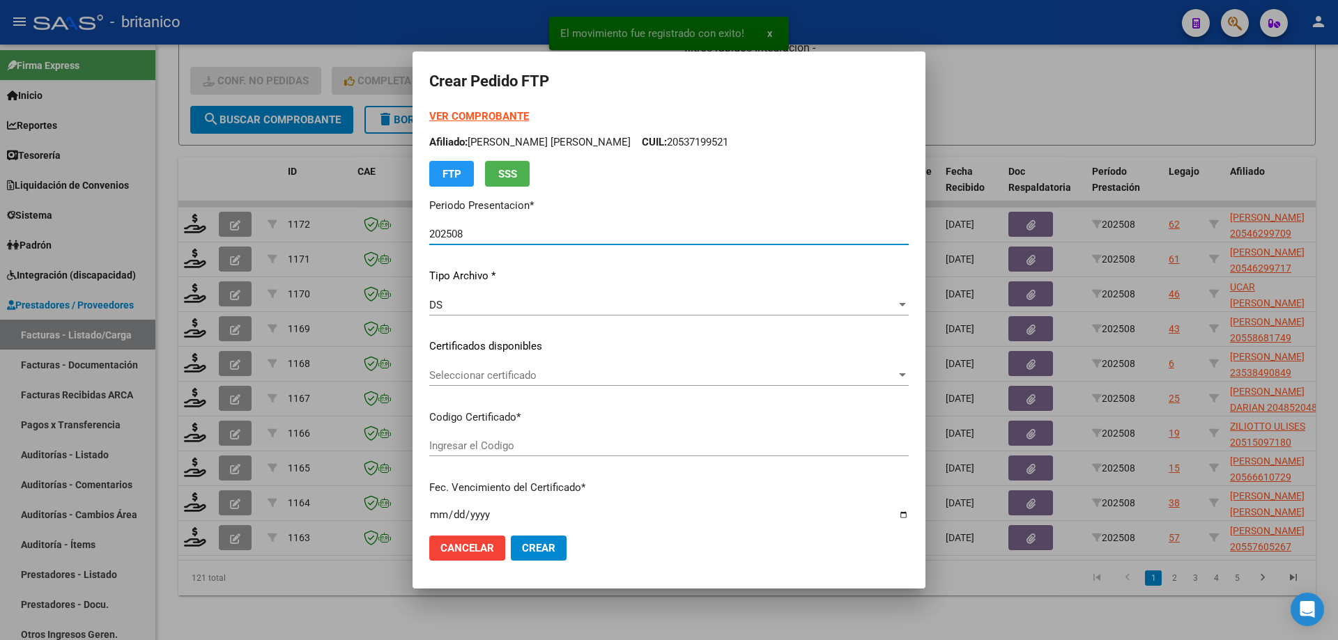
type input "ARG02000546299702018111420251114CIU536"
type input "[DATE]"
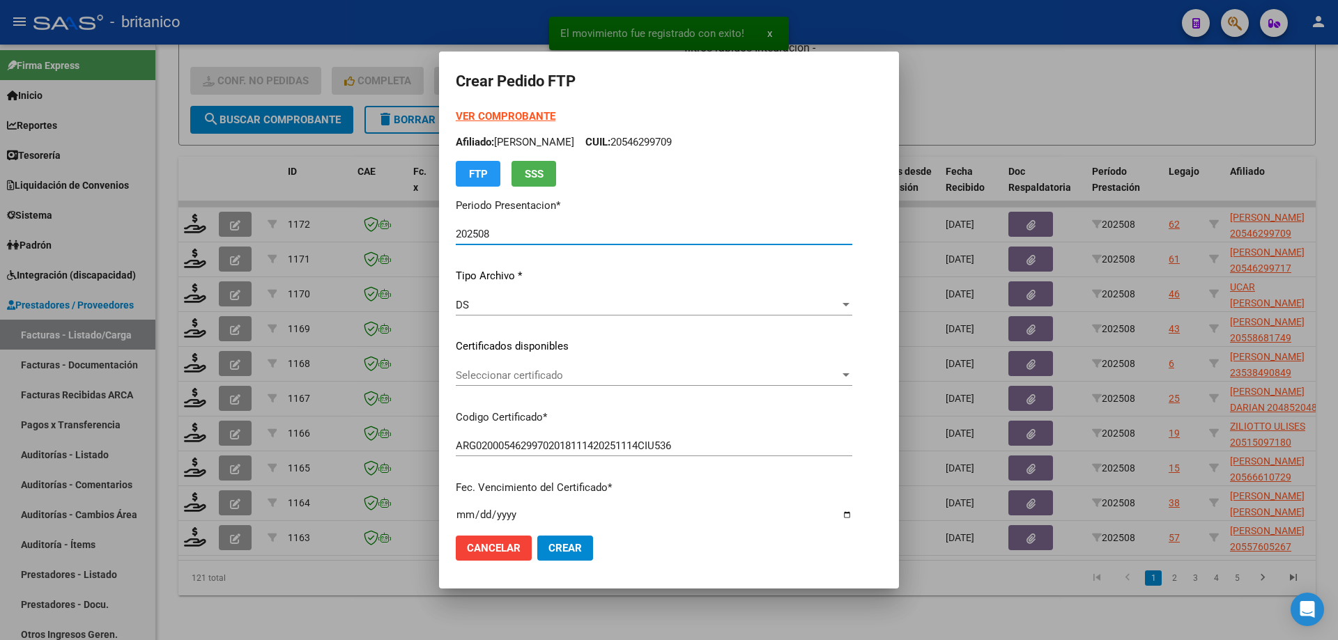
click at [527, 373] on span "Seleccionar certificado" at bounding box center [648, 375] width 384 height 13
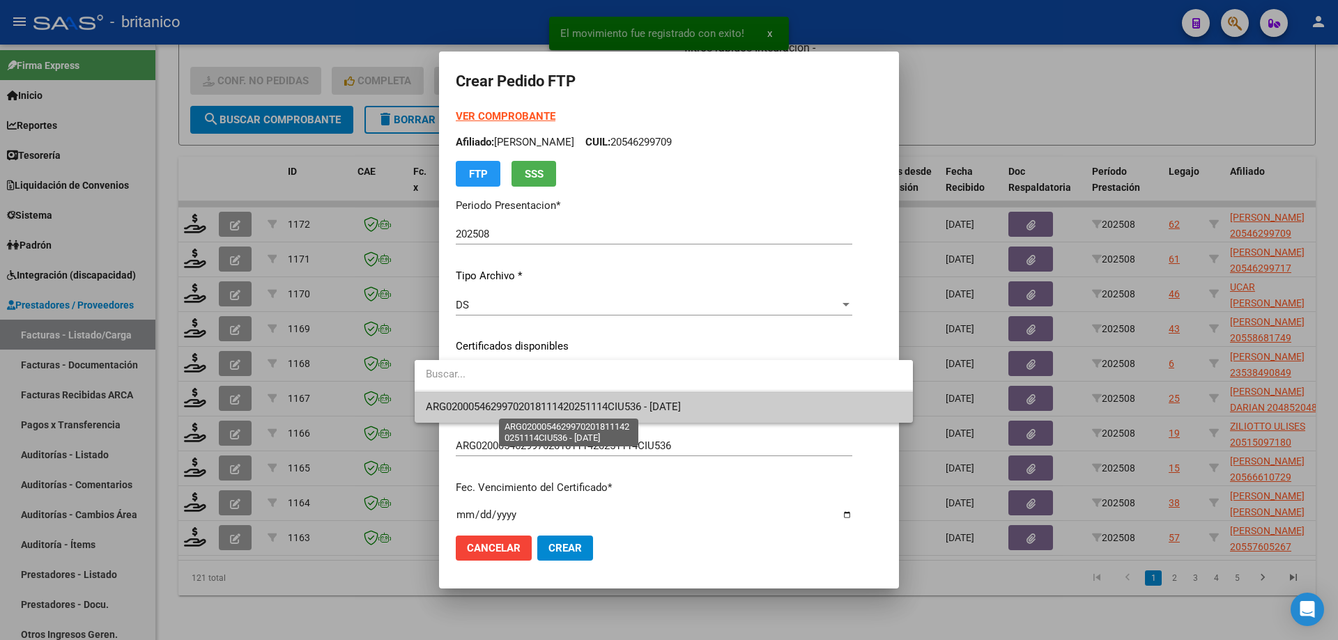
click at [567, 405] on span "ARG02000546299702018111420251114CIU536 - [DATE]" at bounding box center [553, 407] width 255 height 13
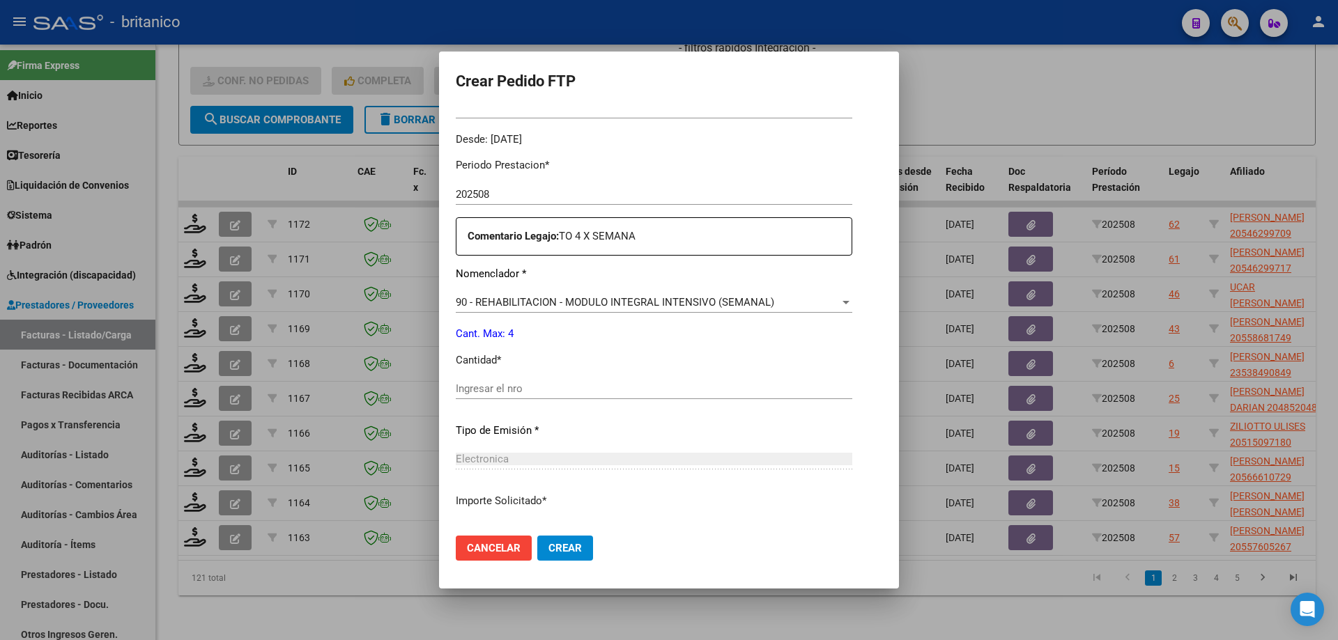
scroll to position [418, 0]
click at [534, 394] on input "Ingresar el nro" at bounding box center [654, 388] width 396 height 13
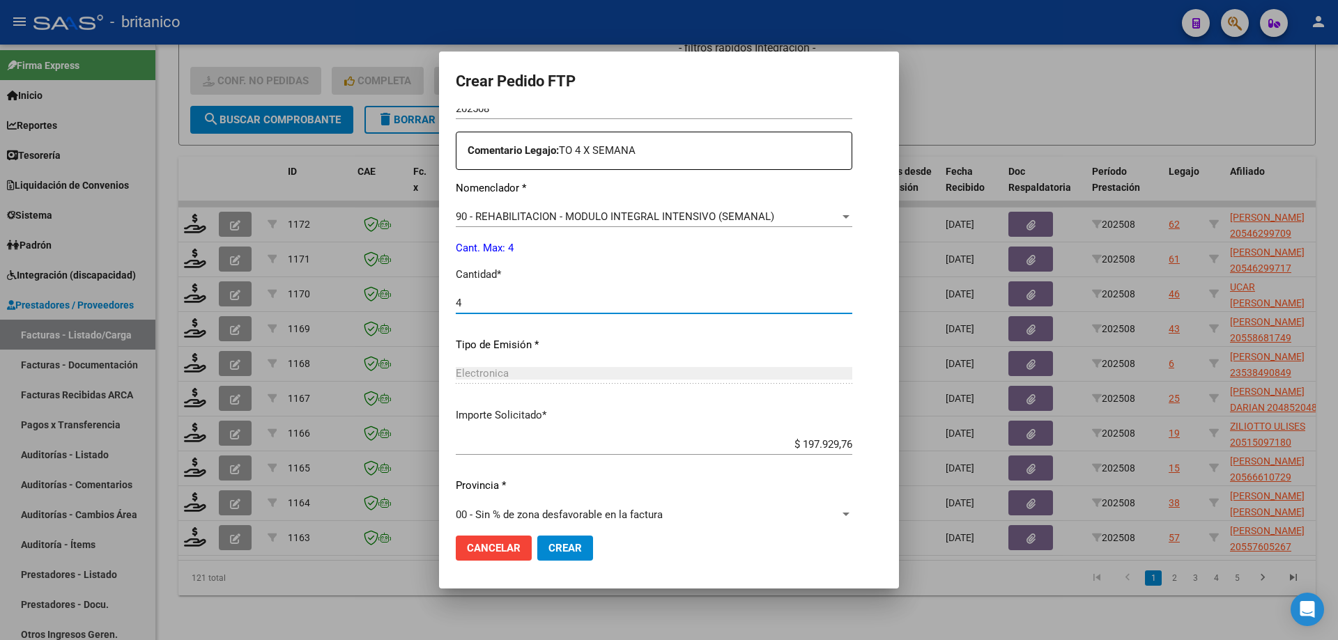
scroll to position [517, 0]
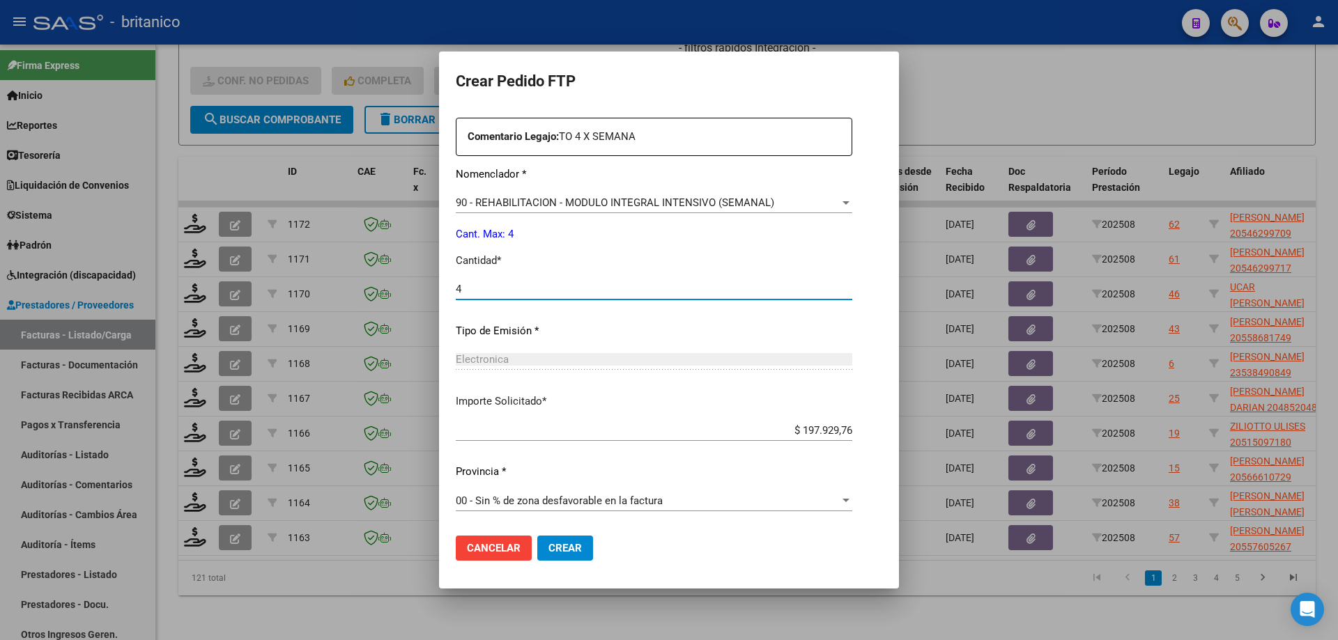
type input "4"
click at [548, 543] on span "Crear" at bounding box center [564, 548] width 33 height 13
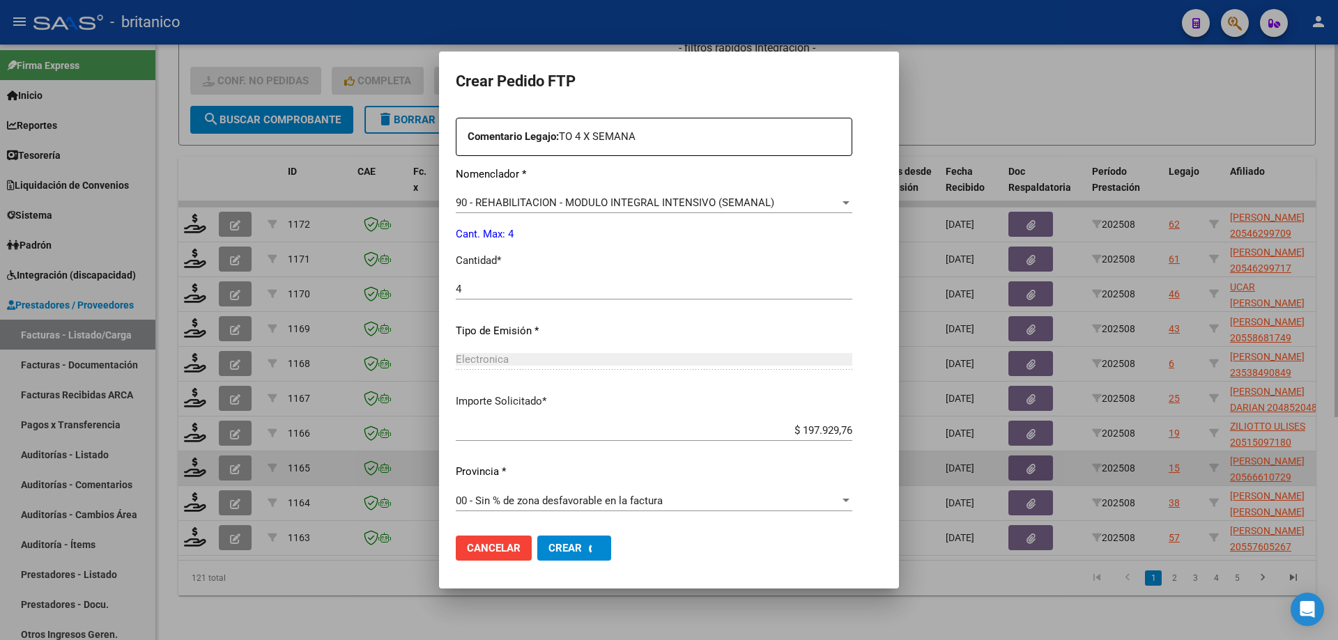
scroll to position [438, 0]
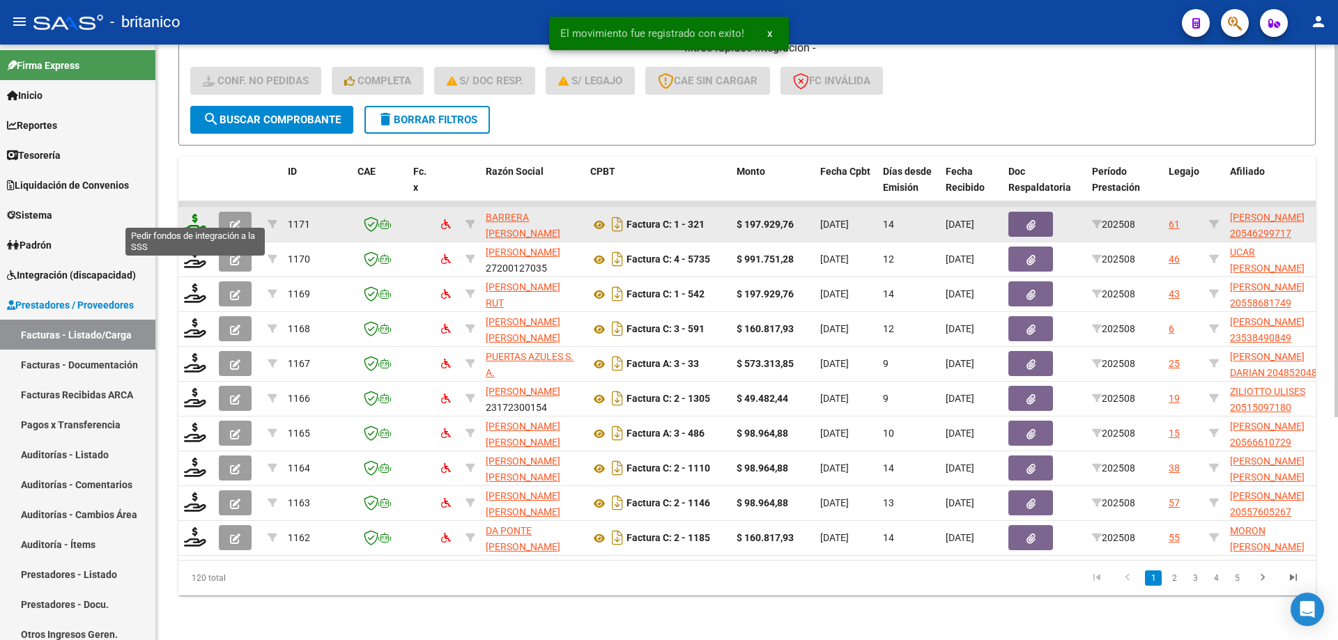
click at [190, 215] on icon at bounding box center [195, 224] width 22 height 20
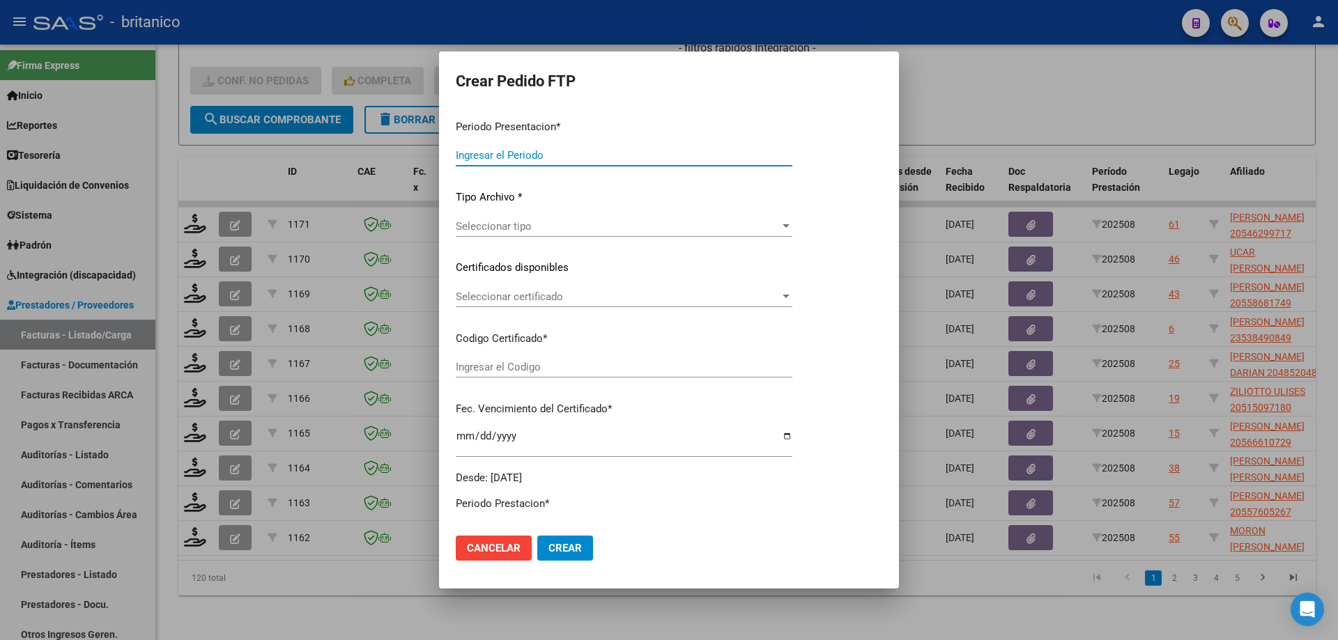
type input "202508"
type input "$ 197.929,76"
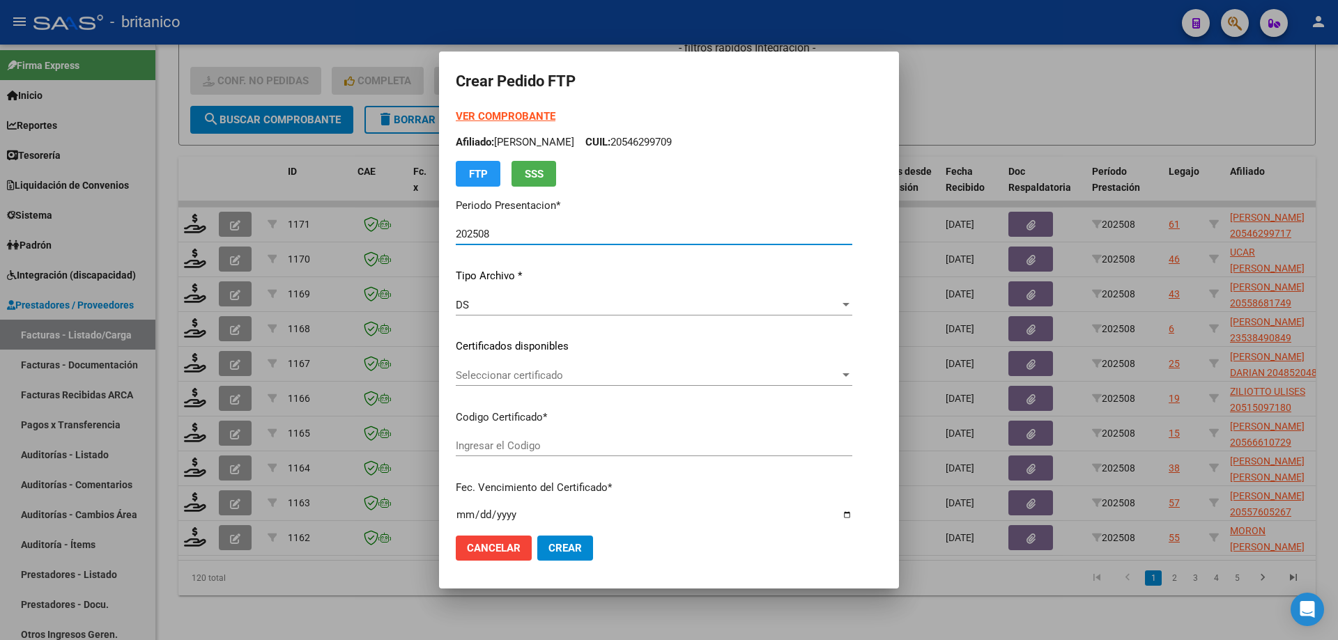
type input "ARG02000546299712018111420251114CIU"
type input "[DATE]"
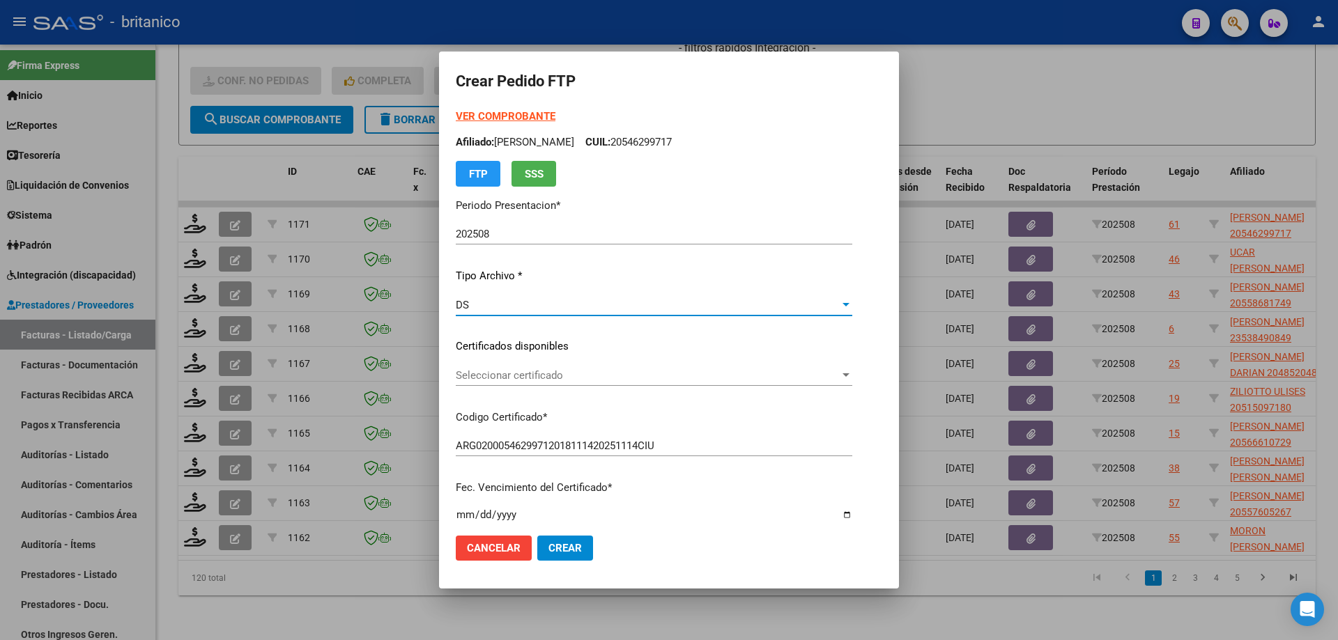
click at [840, 309] on div "DS" at bounding box center [648, 305] width 384 height 13
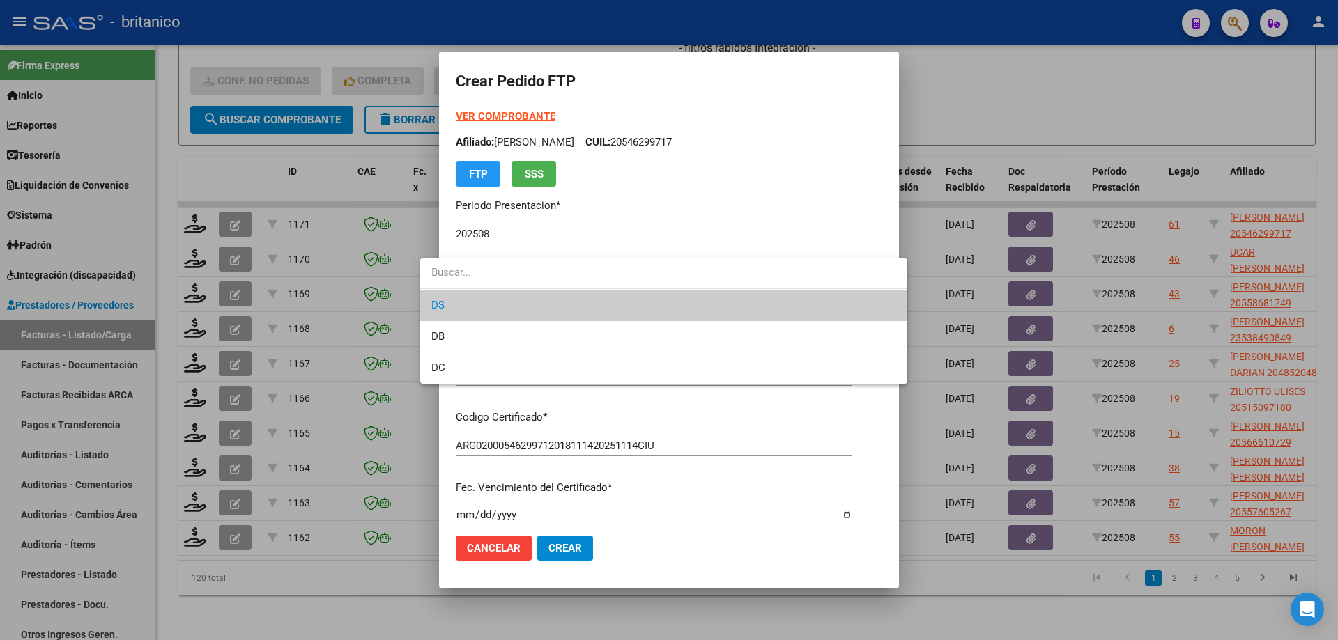
click at [842, 309] on span "DS" at bounding box center [663, 305] width 464 height 31
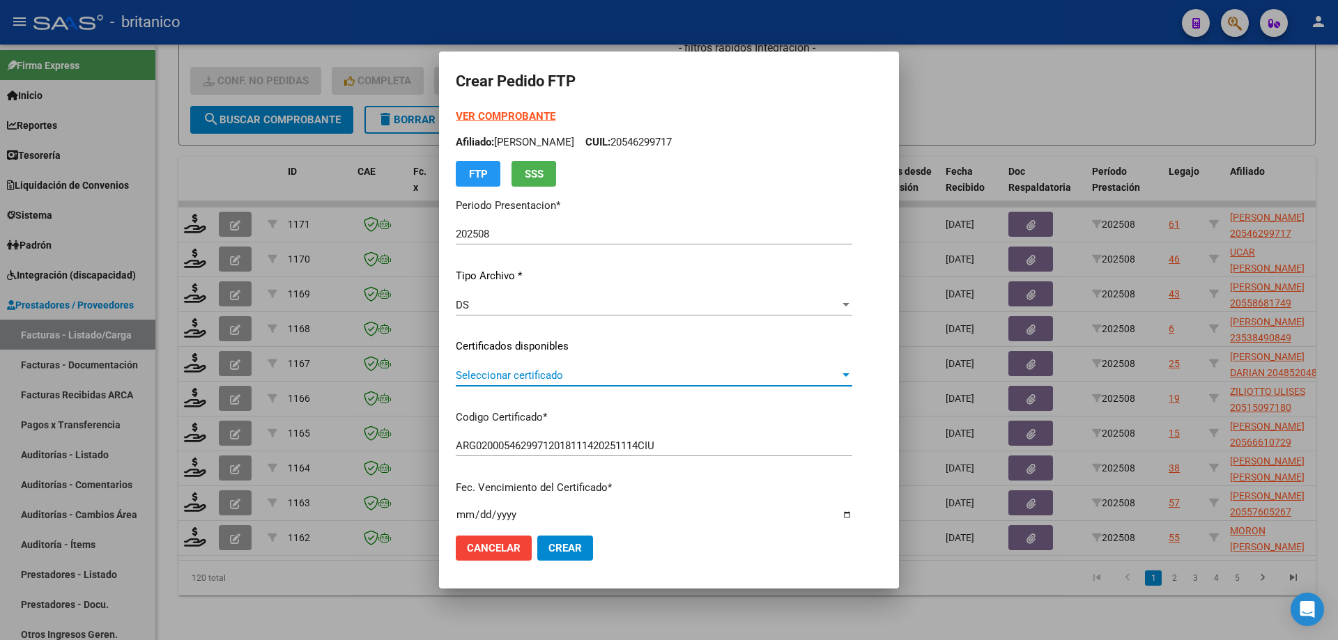
click at [840, 371] on span "Seleccionar certificado" at bounding box center [648, 375] width 384 height 13
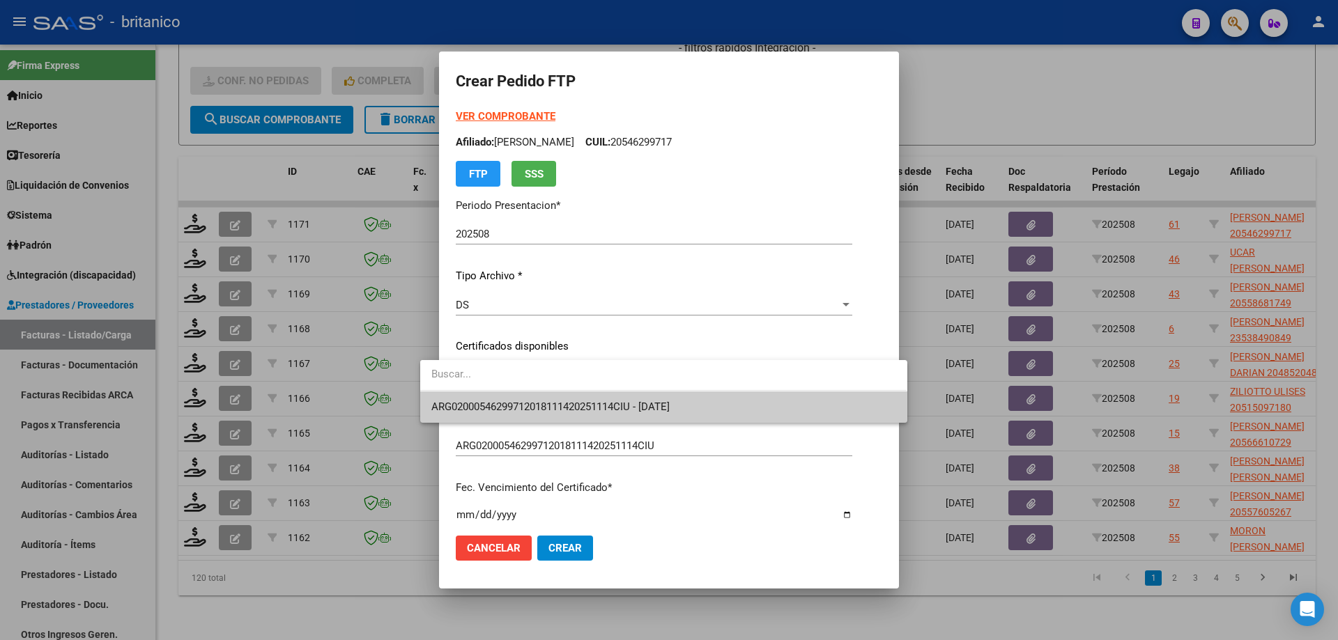
click at [637, 412] on span "ARG02000546299712018111420251114CIU - [DATE]" at bounding box center [550, 407] width 238 height 13
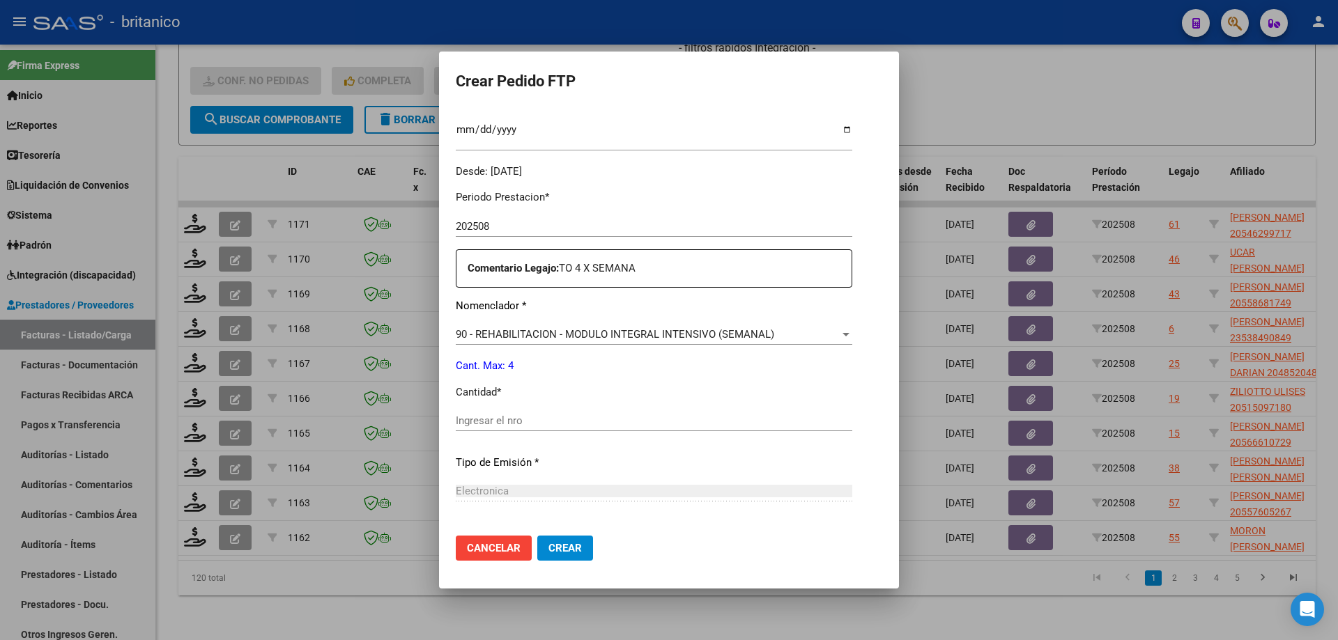
scroll to position [418, 0]
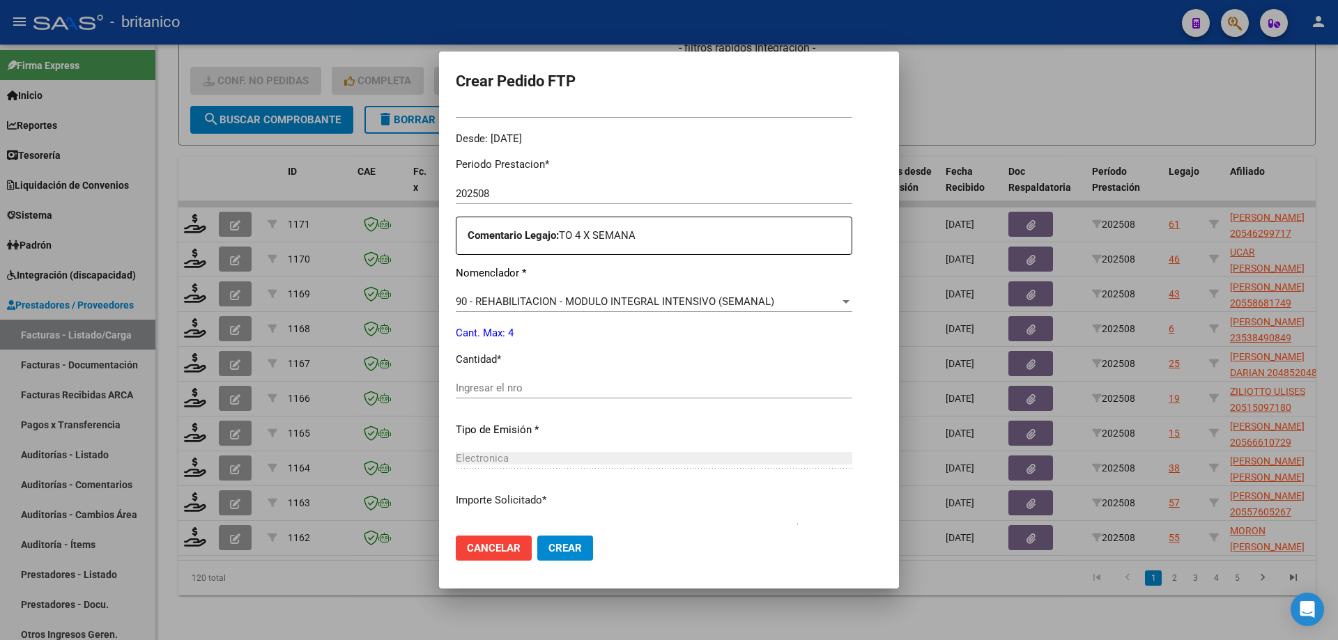
click at [586, 381] on div "Ingresar el nro" at bounding box center [654, 388] width 396 height 21
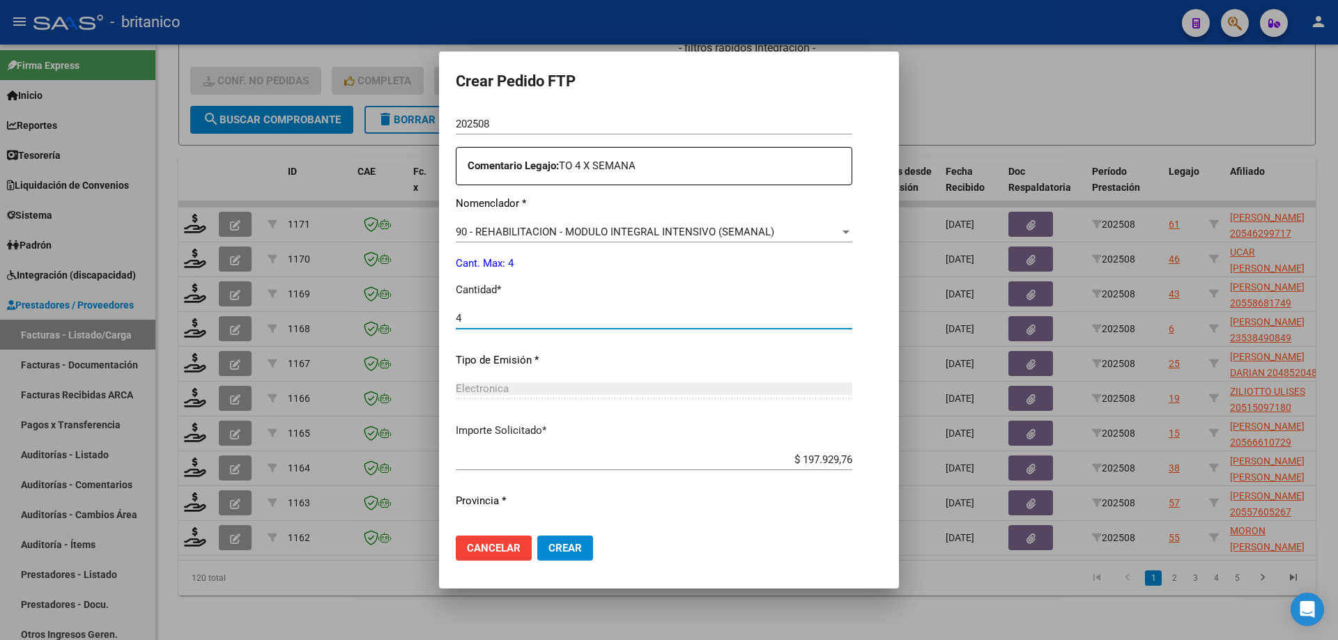
scroll to position [517, 0]
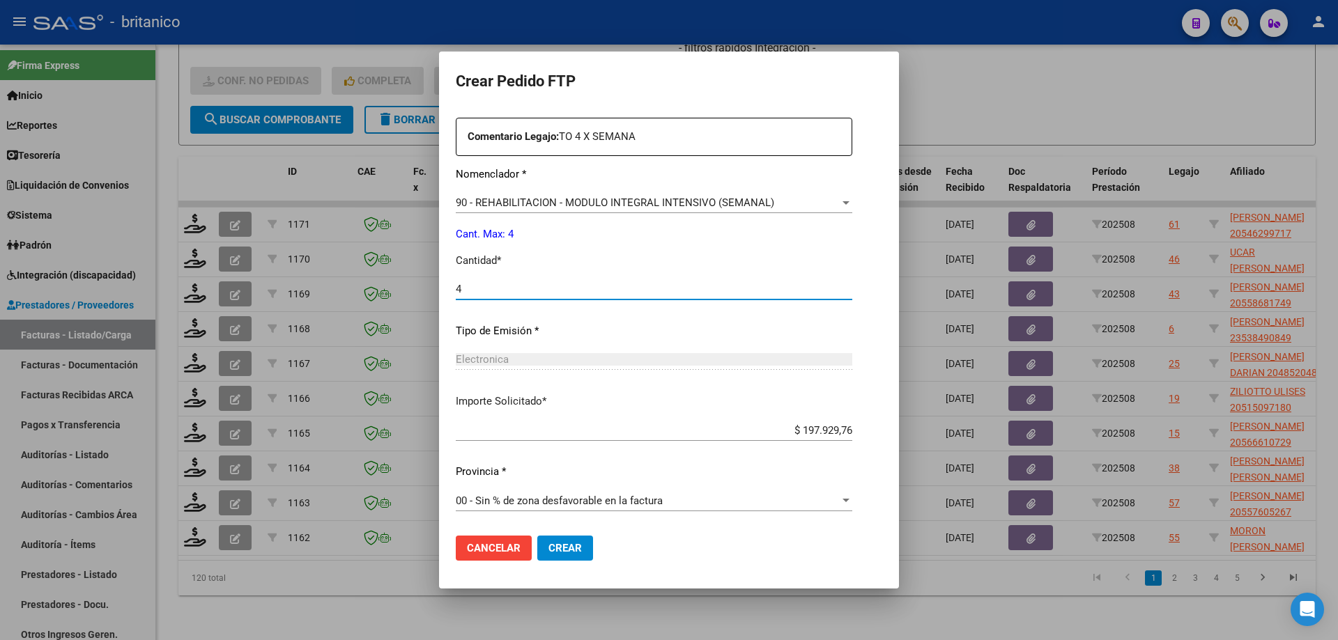
type input "4"
click at [548, 546] on span "Crear" at bounding box center [564, 548] width 33 height 13
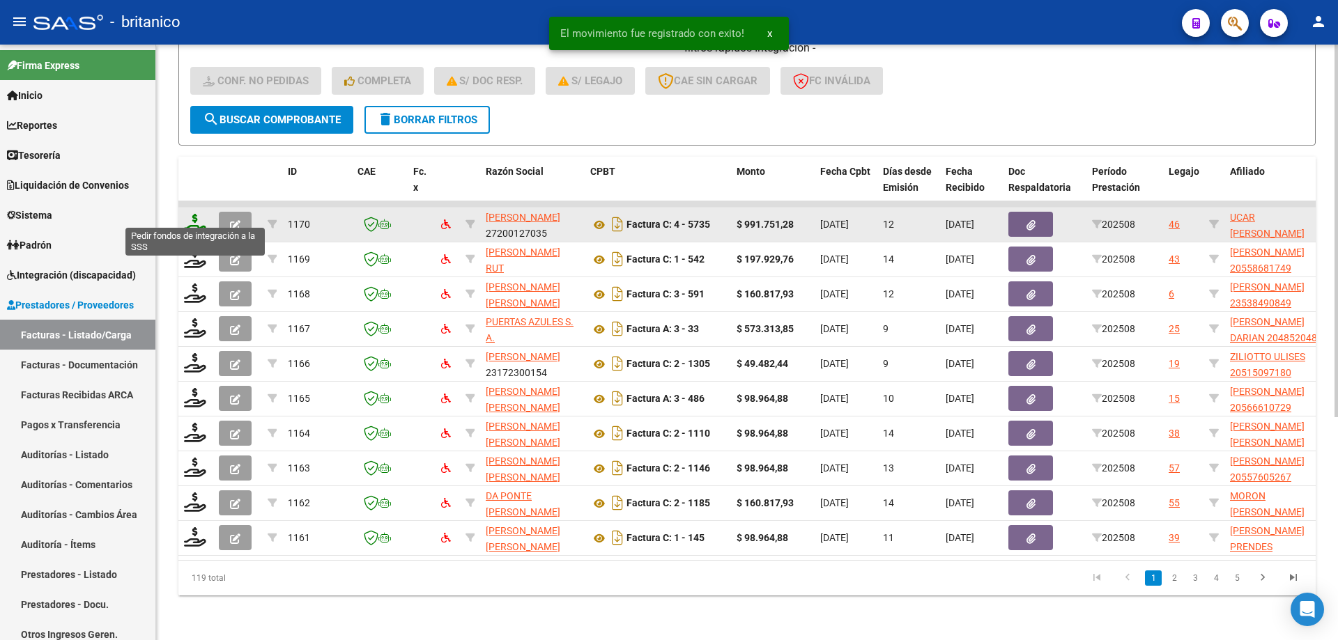
click at [190, 214] on icon at bounding box center [195, 224] width 22 height 20
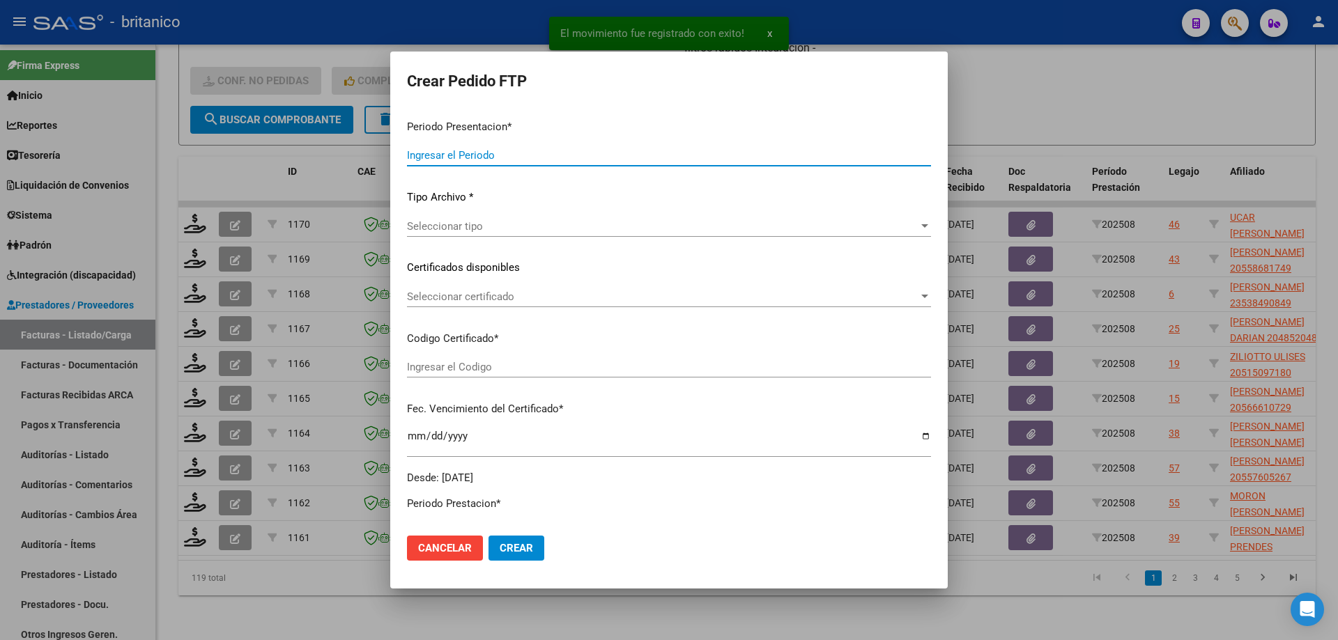
type input "202508"
type input "$ 991.751,28"
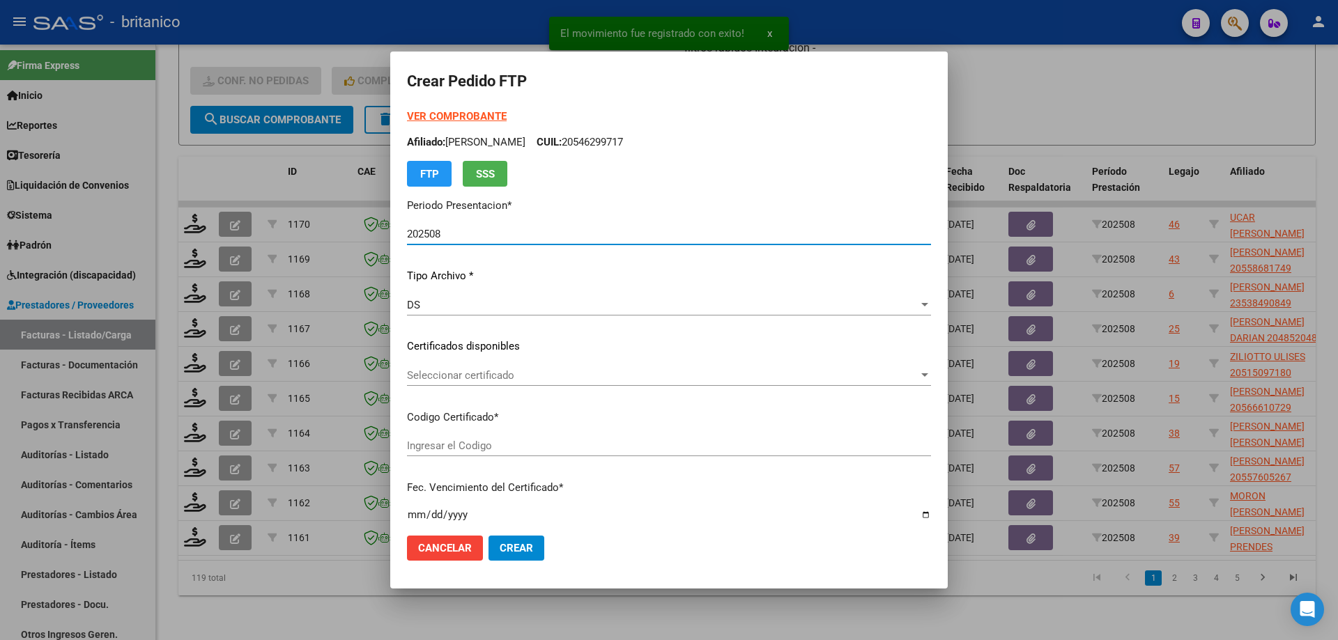
click at [442, 376] on span "Seleccionar certificado" at bounding box center [662, 375] width 511 height 13
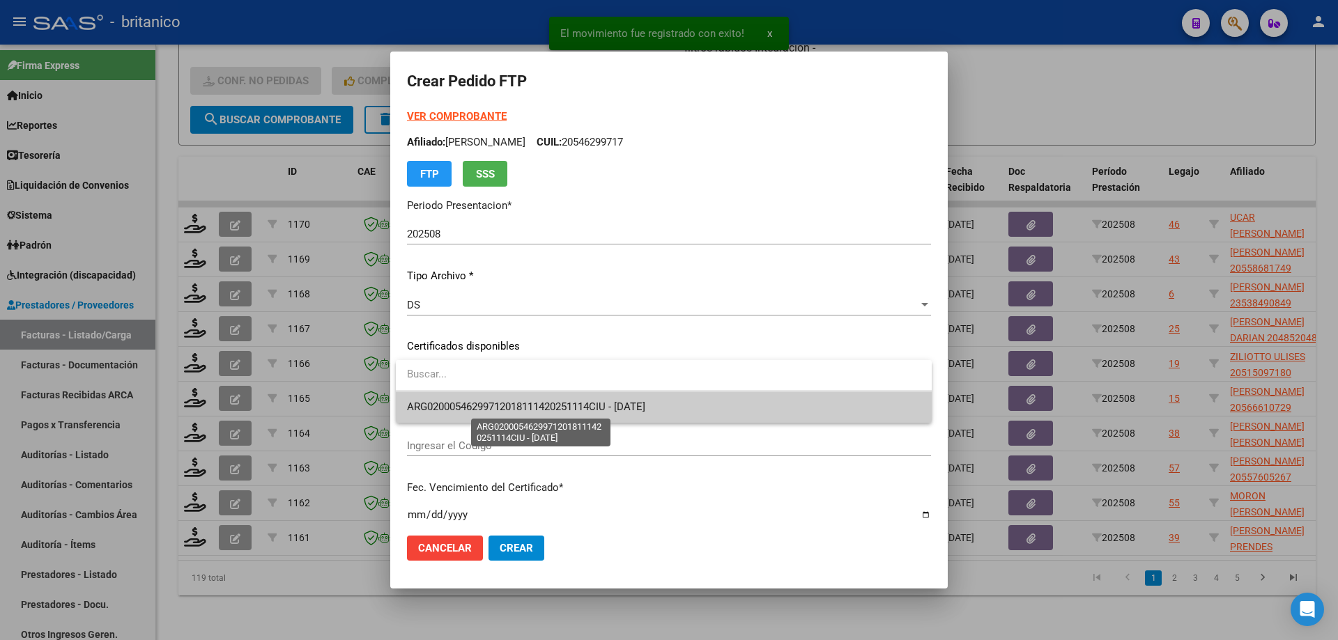
click at [497, 403] on span "ARG02000546299712018111420251114CIU - [DATE]" at bounding box center [526, 407] width 238 height 13
type input "ARG02000546299712018111420251114CIU"
type input "[DATE]"
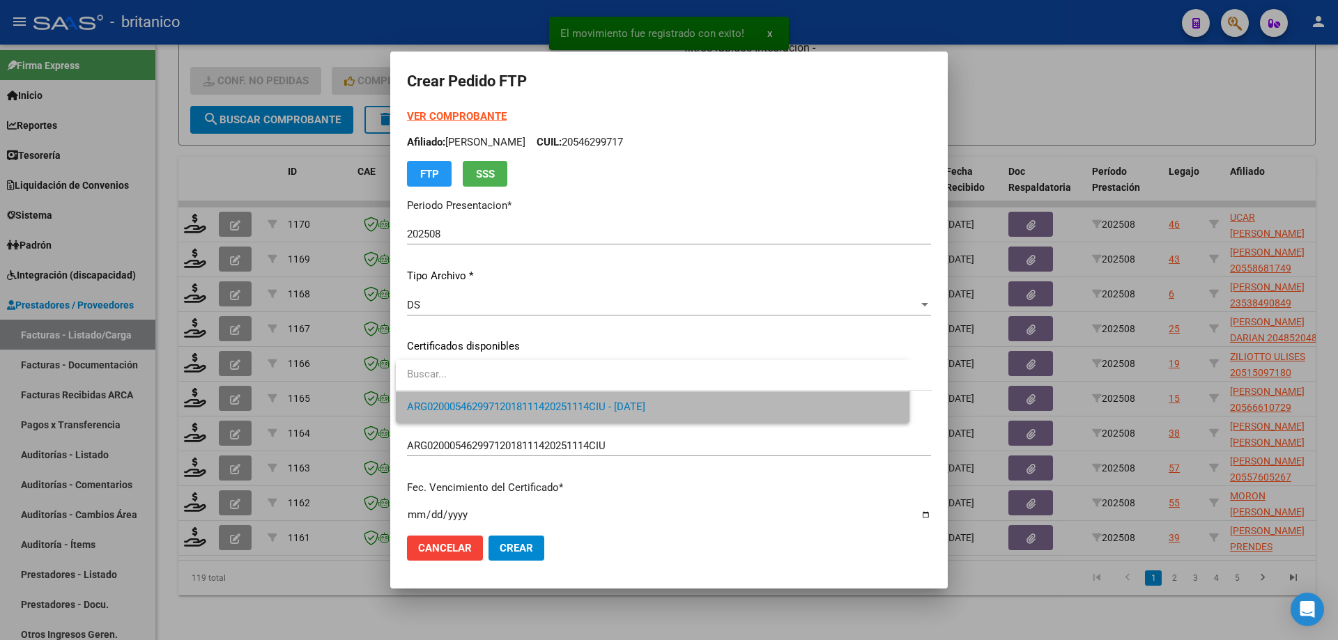
type input "ARG0200046956679-2023011820330118BS350"
type input "[DATE]"
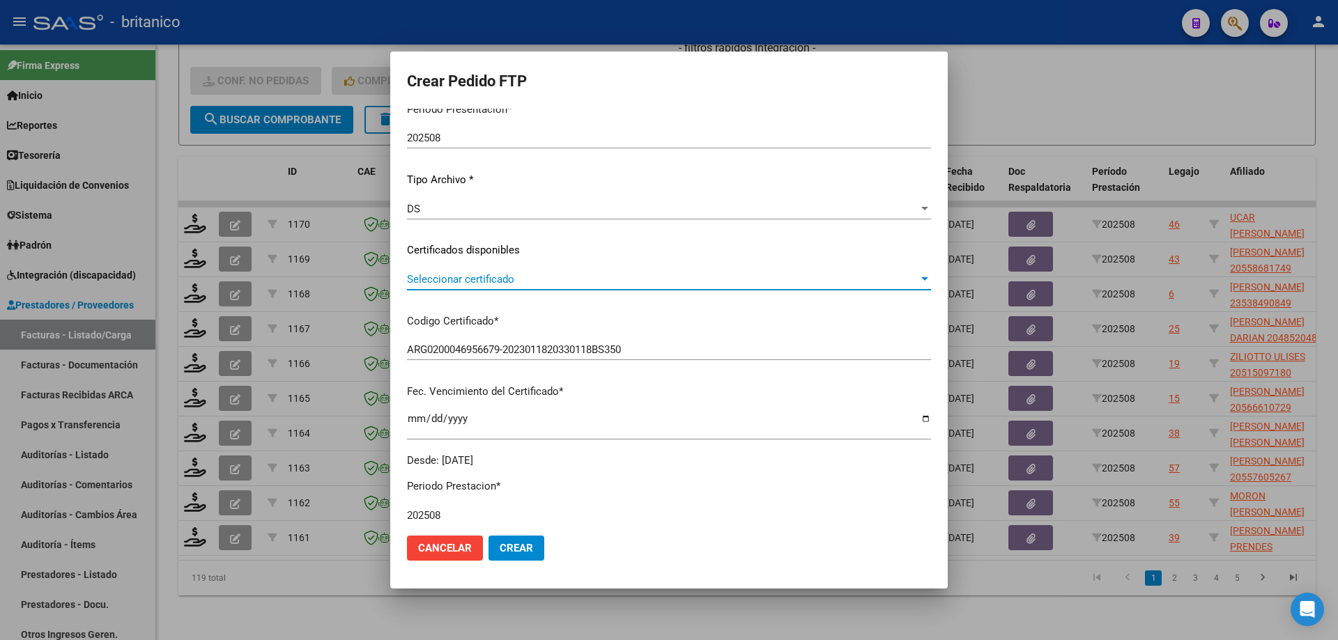
scroll to position [0, 0]
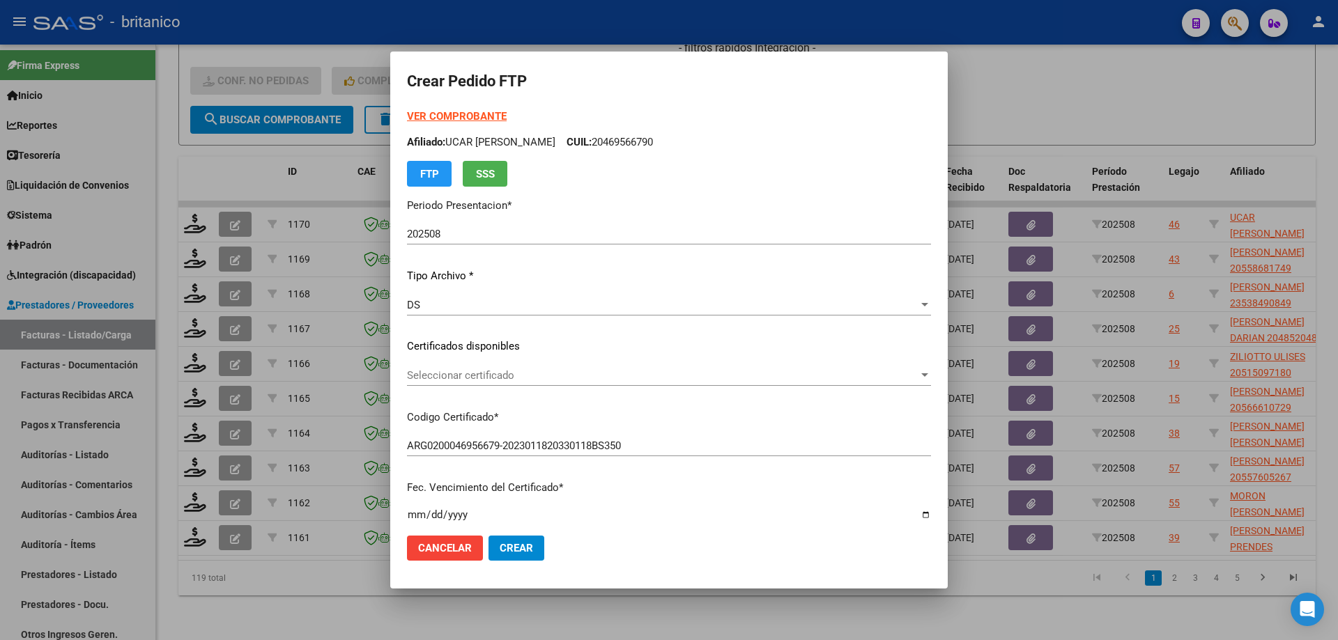
click at [459, 113] on strong "VER COMPROBANTE" at bounding box center [457, 116] width 100 height 13
drag, startPoint x: 428, startPoint y: 628, endPoint x: 429, endPoint y: 617, distance: 10.5
click at [428, 626] on div at bounding box center [669, 320] width 1338 height 640
